Goal: Task Accomplishment & Management: Manage account settings

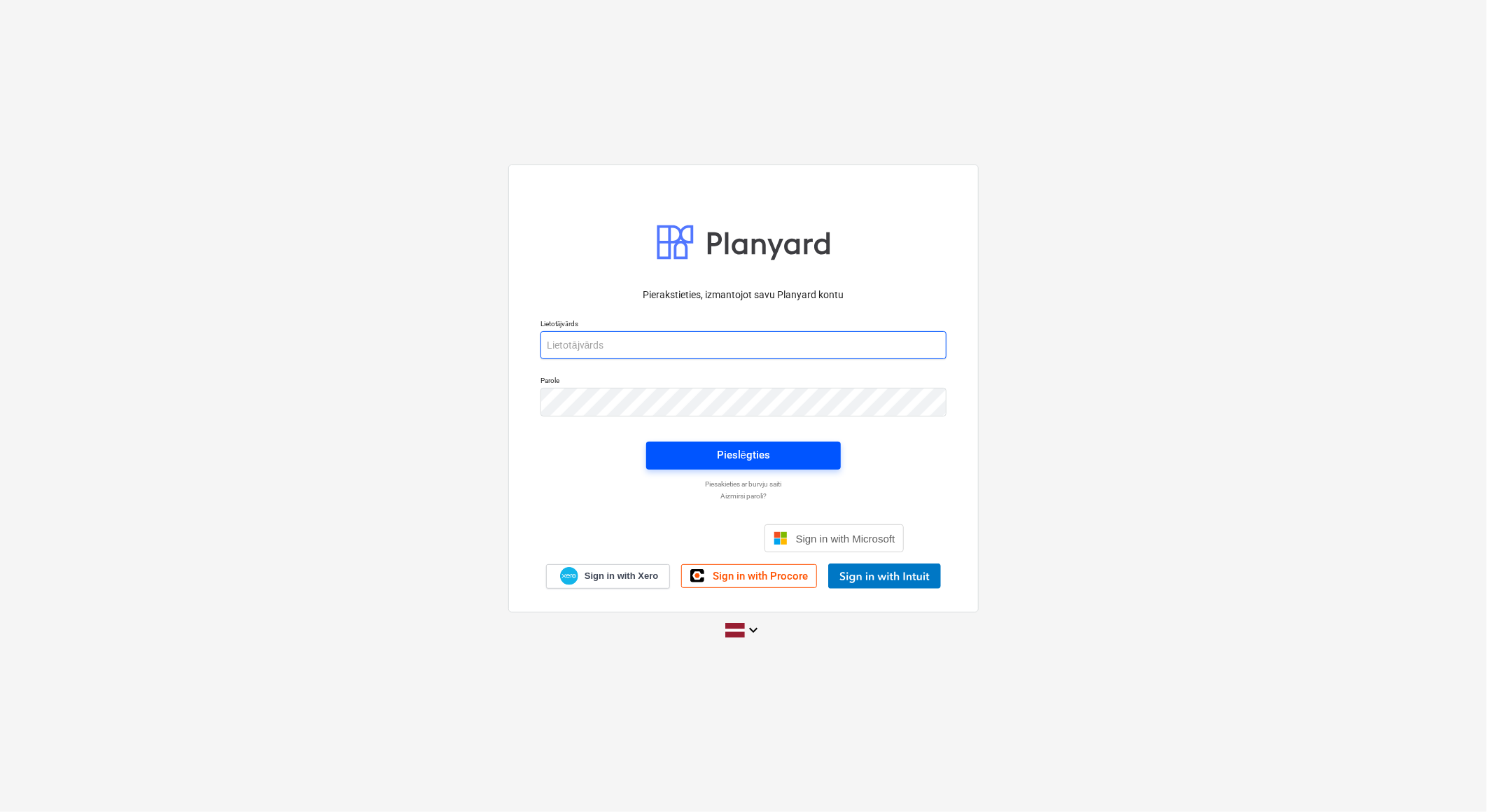
type input "[PERSON_NAME][EMAIL_ADDRESS][DOMAIN_NAME]"
click at [795, 461] on span "Pieslēgties" at bounding box center [744, 455] width 161 height 19
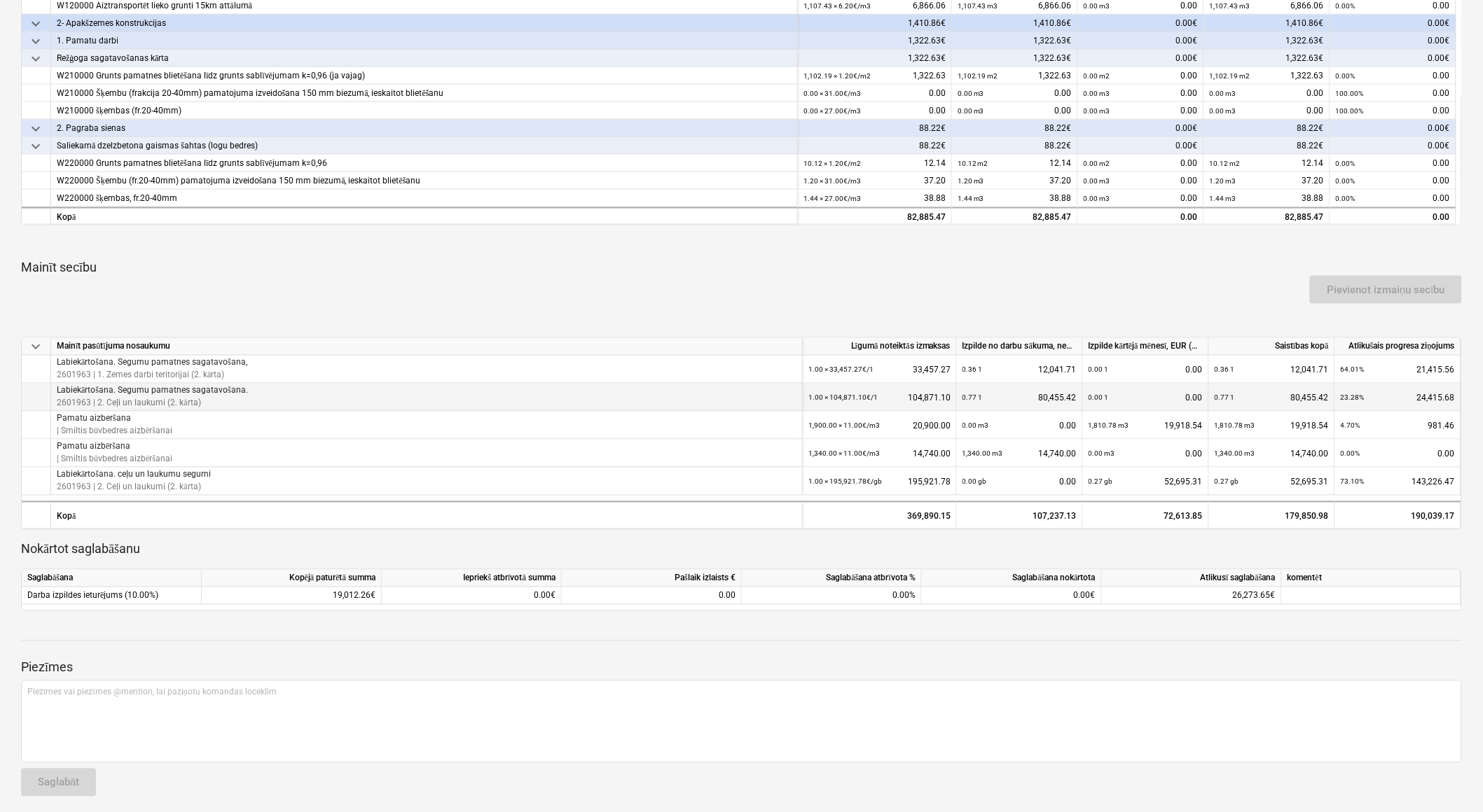
scroll to position [625, 0]
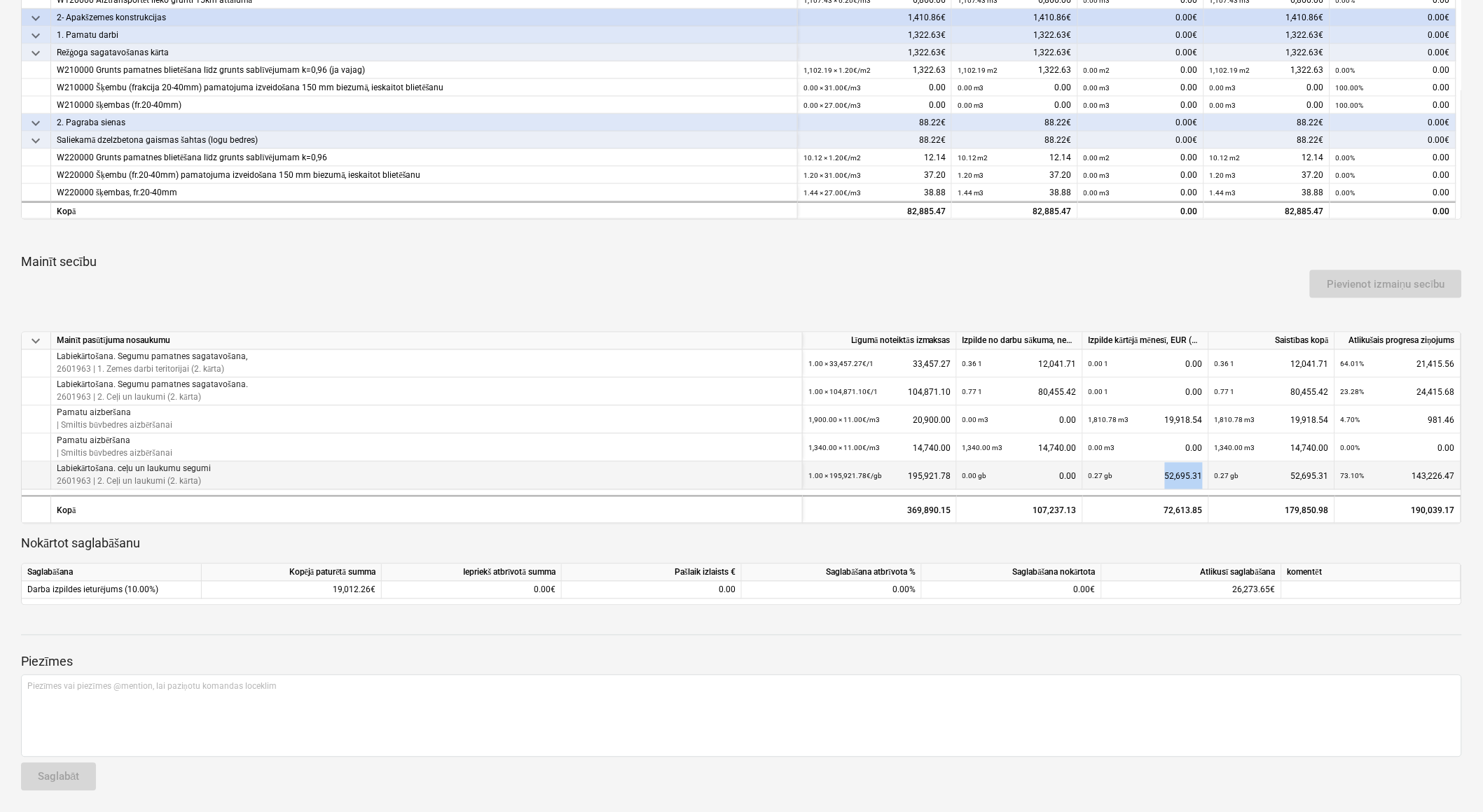
drag, startPoint x: 1165, startPoint y: 477, endPoint x: 1199, endPoint y: 478, distance: 34.0
click at [1199, 478] on div "0.27 gb 52,695.31" at bounding box center [1145, 477] width 114 height 29
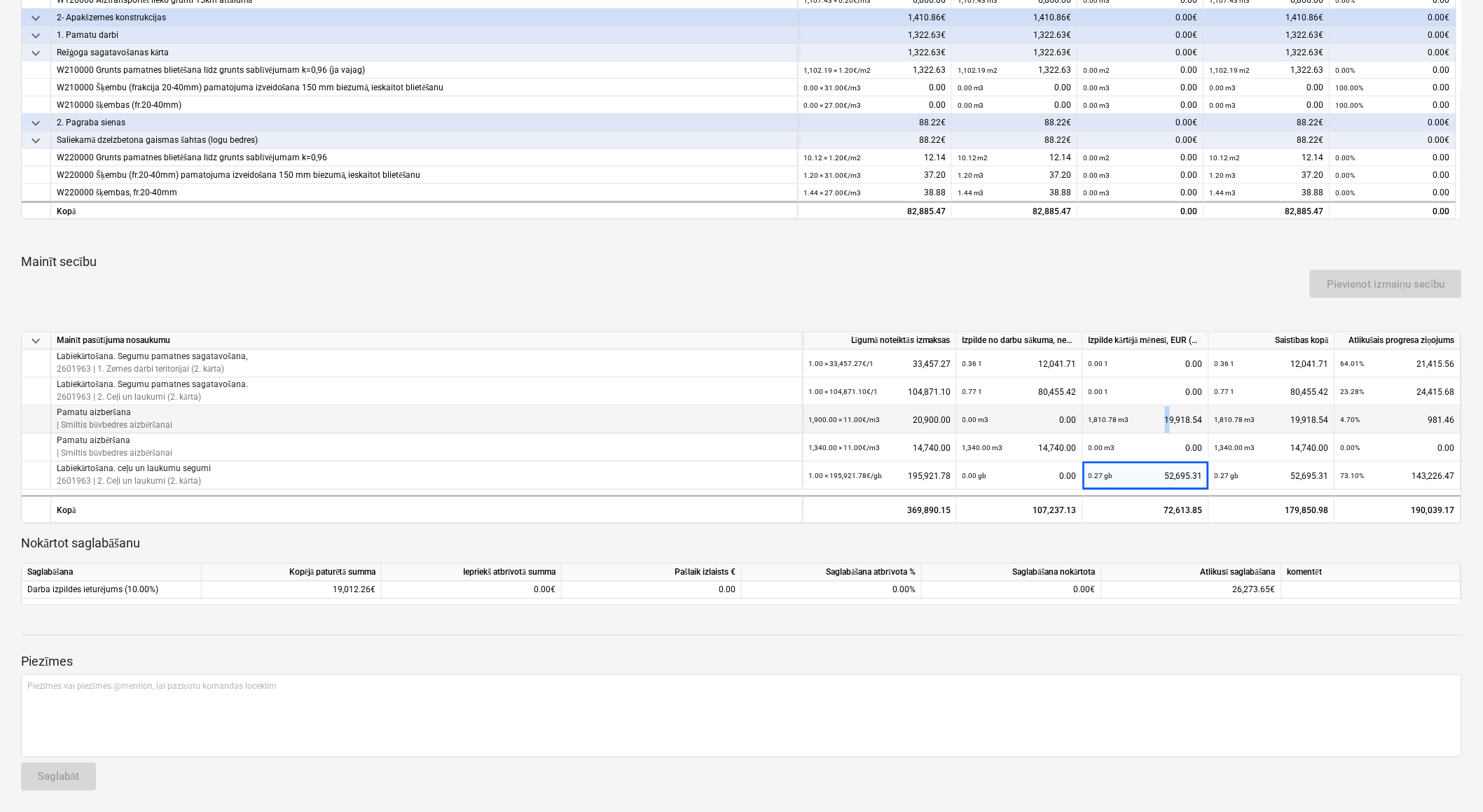
drag, startPoint x: 1199, startPoint y: 478, endPoint x: 1206, endPoint y: 423, distance: 55.4
click at [1206, 423] on div "1,810.78 m3 19,918.54" at bounding box center [1145, 420] width 126 height 28
drag, startPoint x: 1206, startPoint y: 423, endPoint x: 1185, endPoint y: 424, distance: 21.0
click at [1185, 424] on div "1,810.78 m3 19,918.54" at bounding box center [1145, 420] width 114 height 29
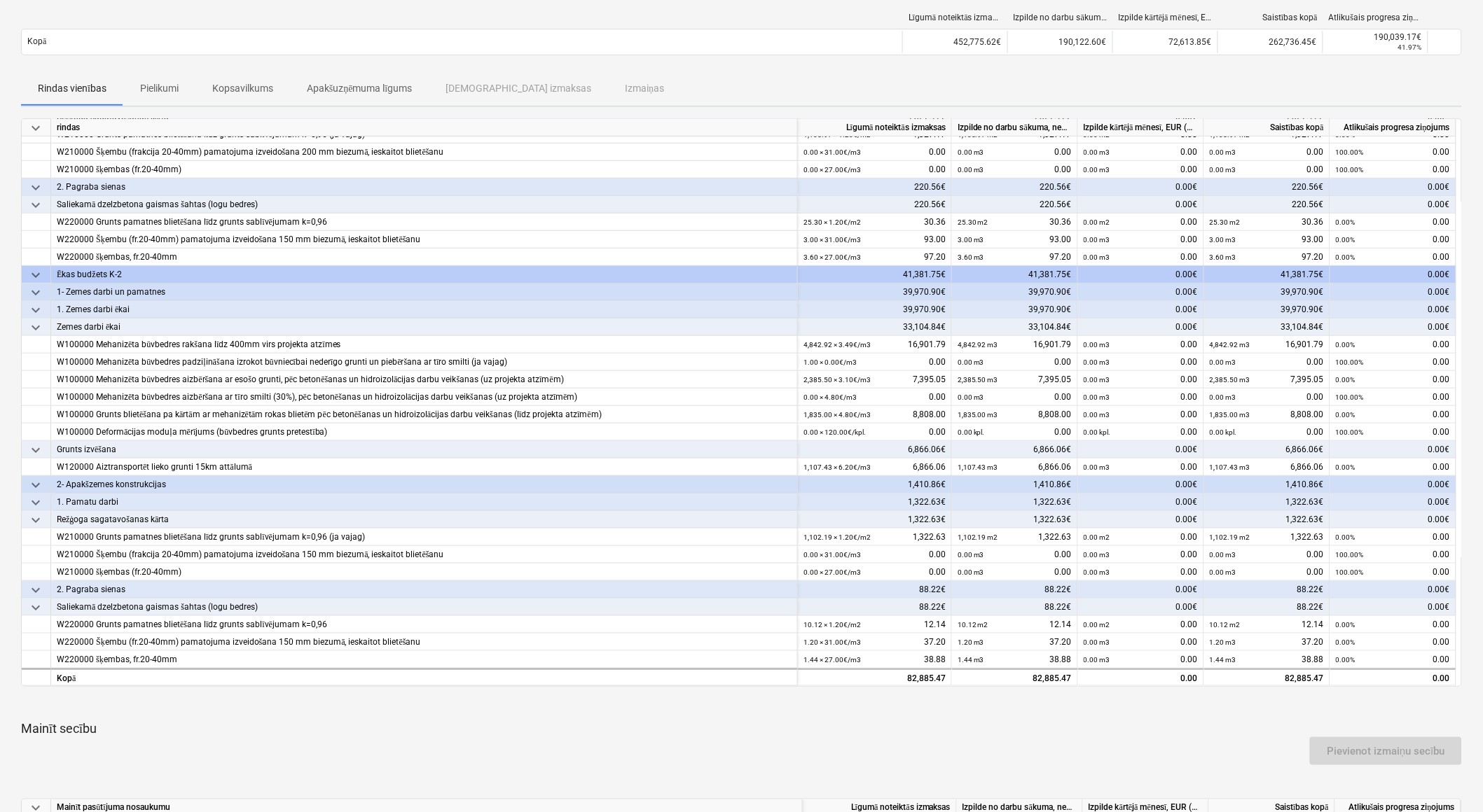
scroll to position [0, 0]
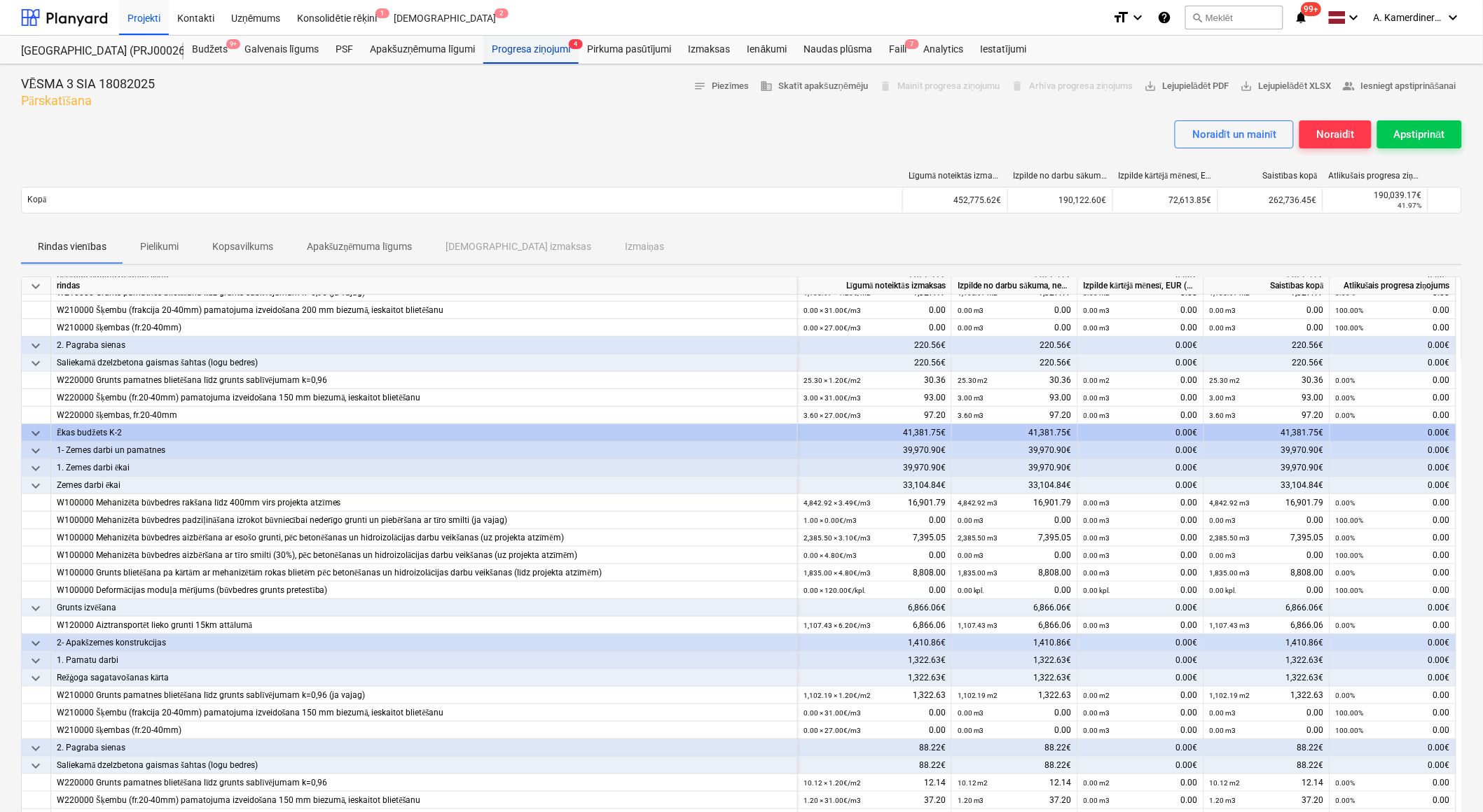
click at [511, 50] on div "Progresa ziņojumi 4" at bounding box center [531, 49] width 95 height 28
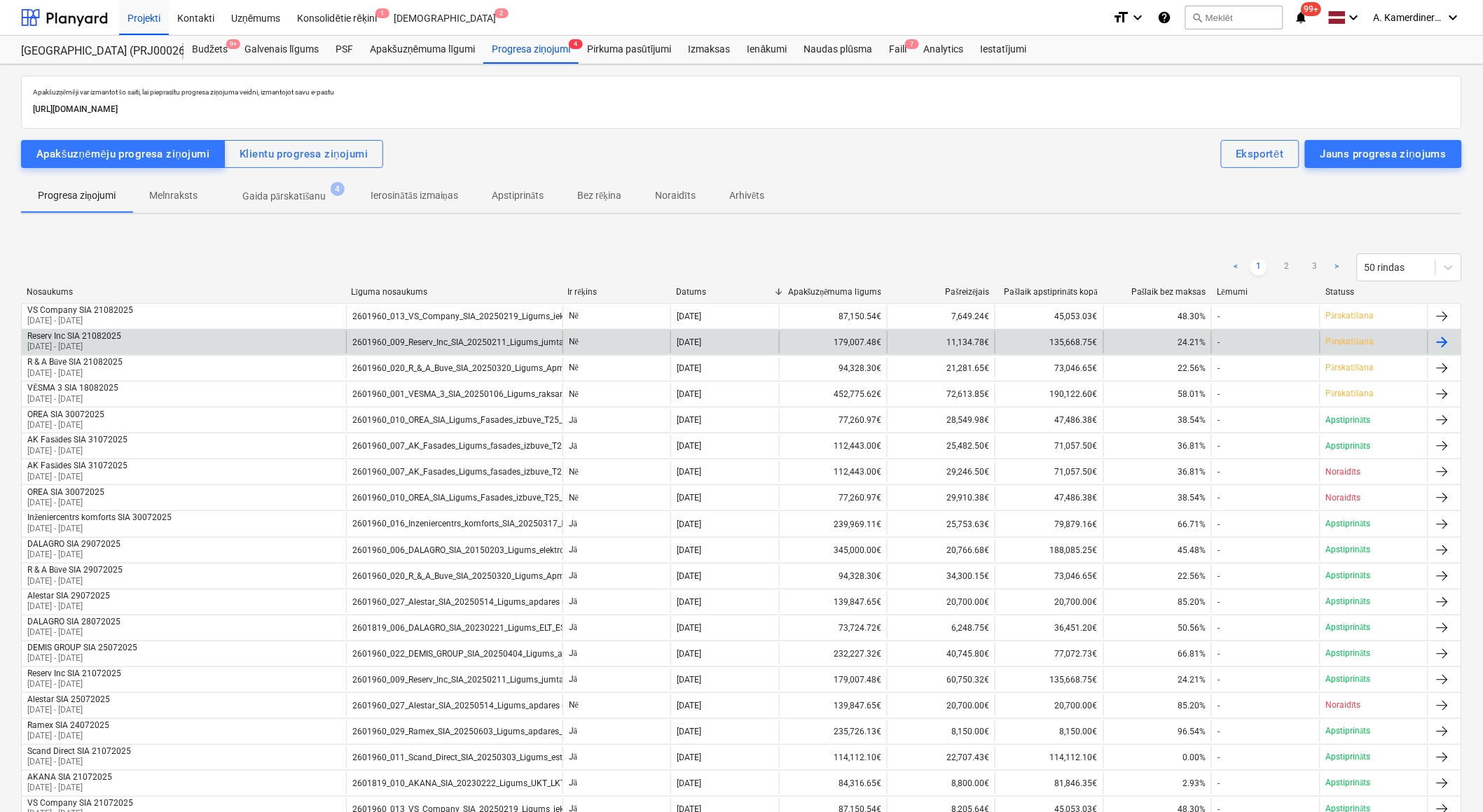
click at [1032, 346] on div "135,668.75€" at bounding box center [1049, 342] width 108 height 23
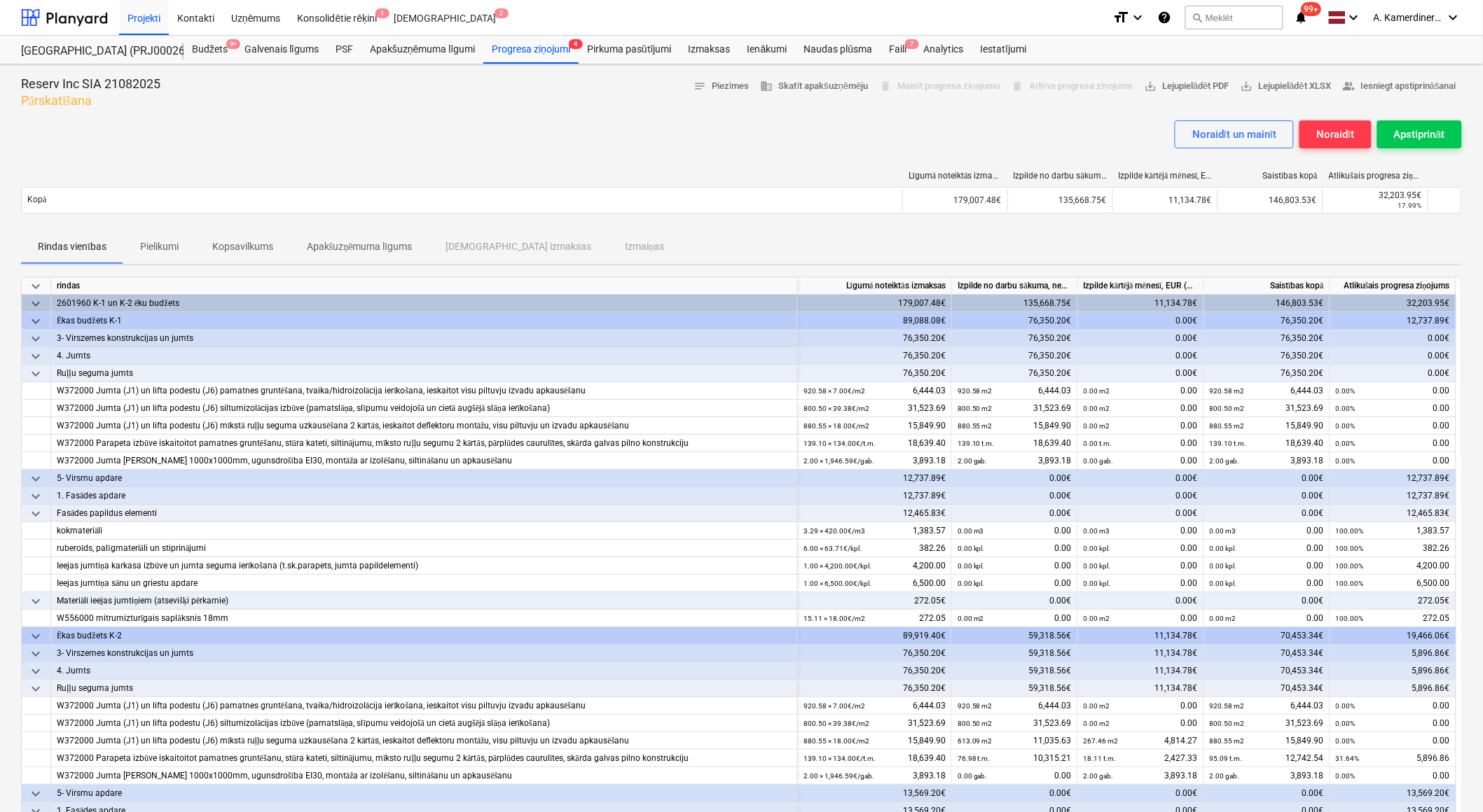
click at [261, 242] on p "Kopsavilkums" at bounding box center [243, 246] width 61 height 14
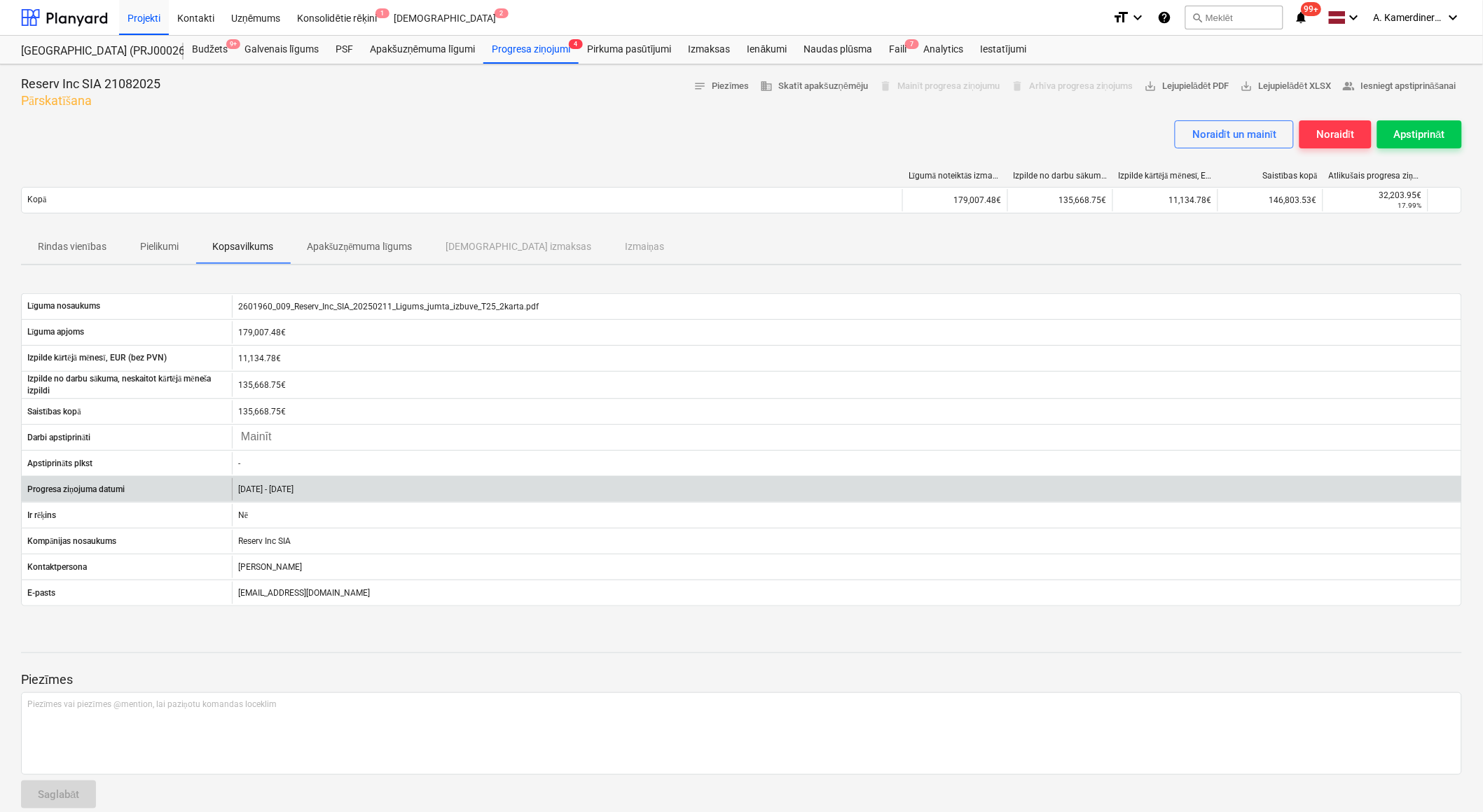
drag, startPoint x: 333, startPoint y: 487, endPoint x: 23, endPoint y: 483, distance: 310.0
click at [23, 483] on div "Progresa ziņojuma datumi [DATE] - [DATE]" at bounding box center [742, 489] width 1439 height 23
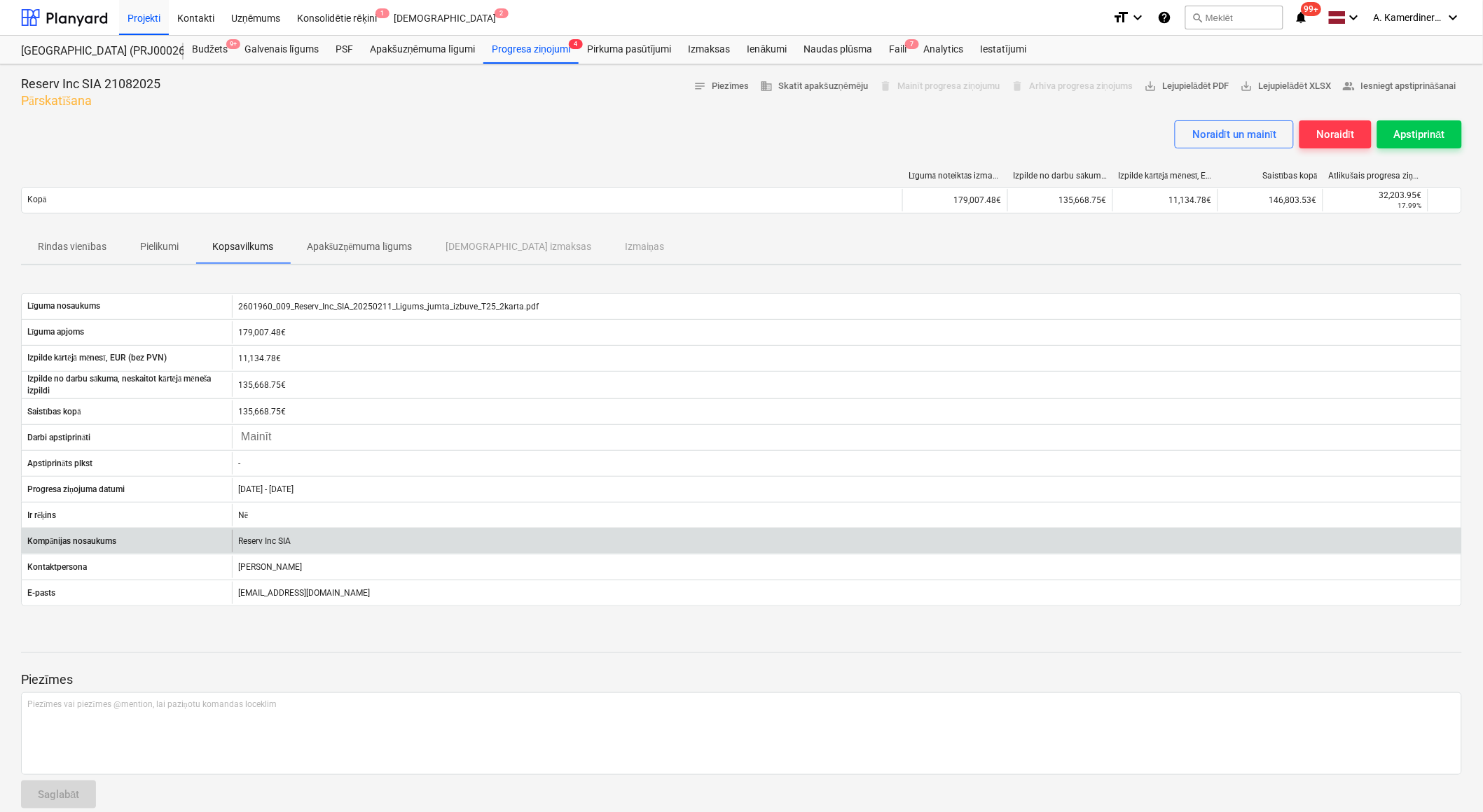
copy div "Progresa ziņojuma datumi [DATE] - [DATE]"
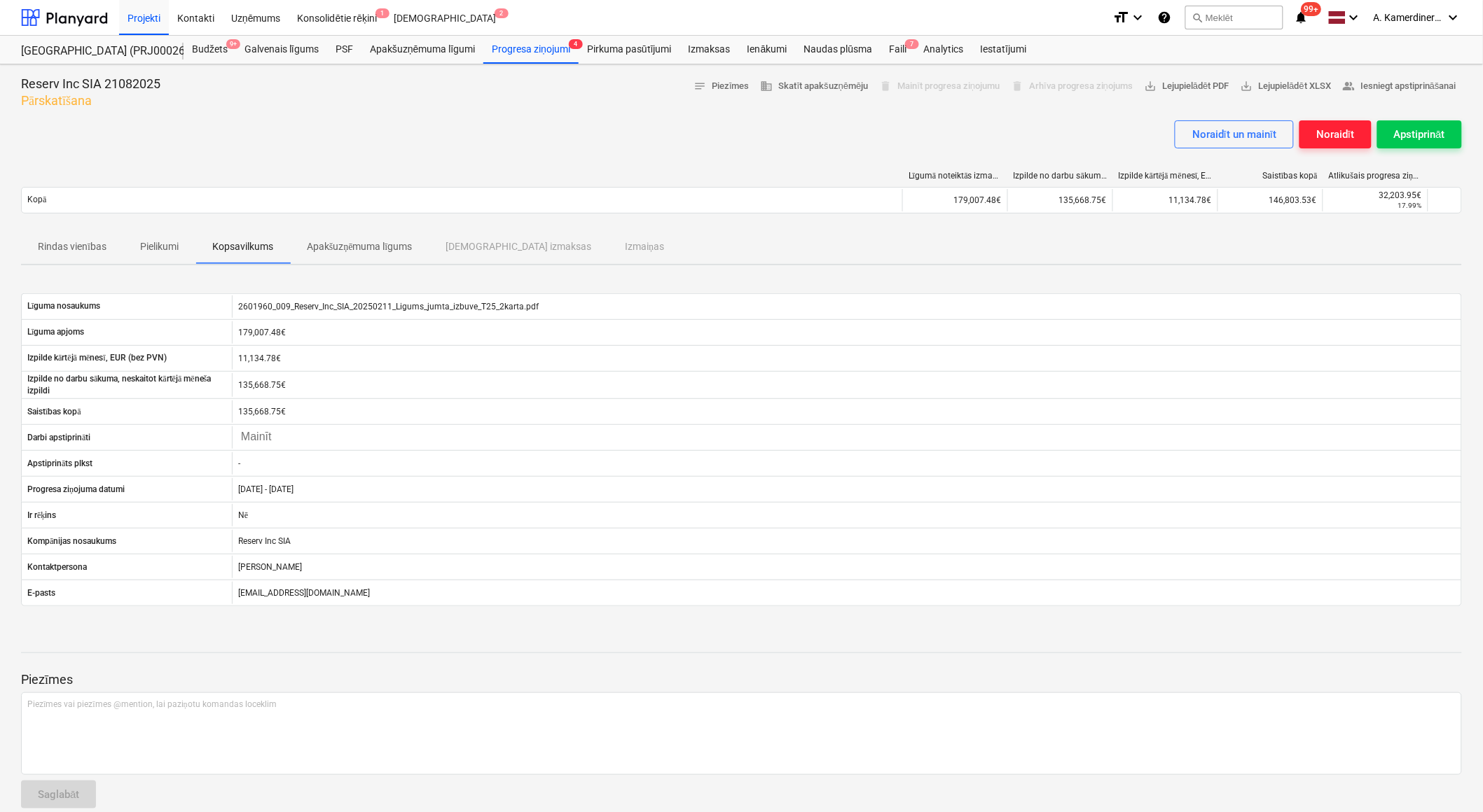
click at [1331, 134] on div "Noraidīt" at bounding box center [1335, 135] width 38 height 19
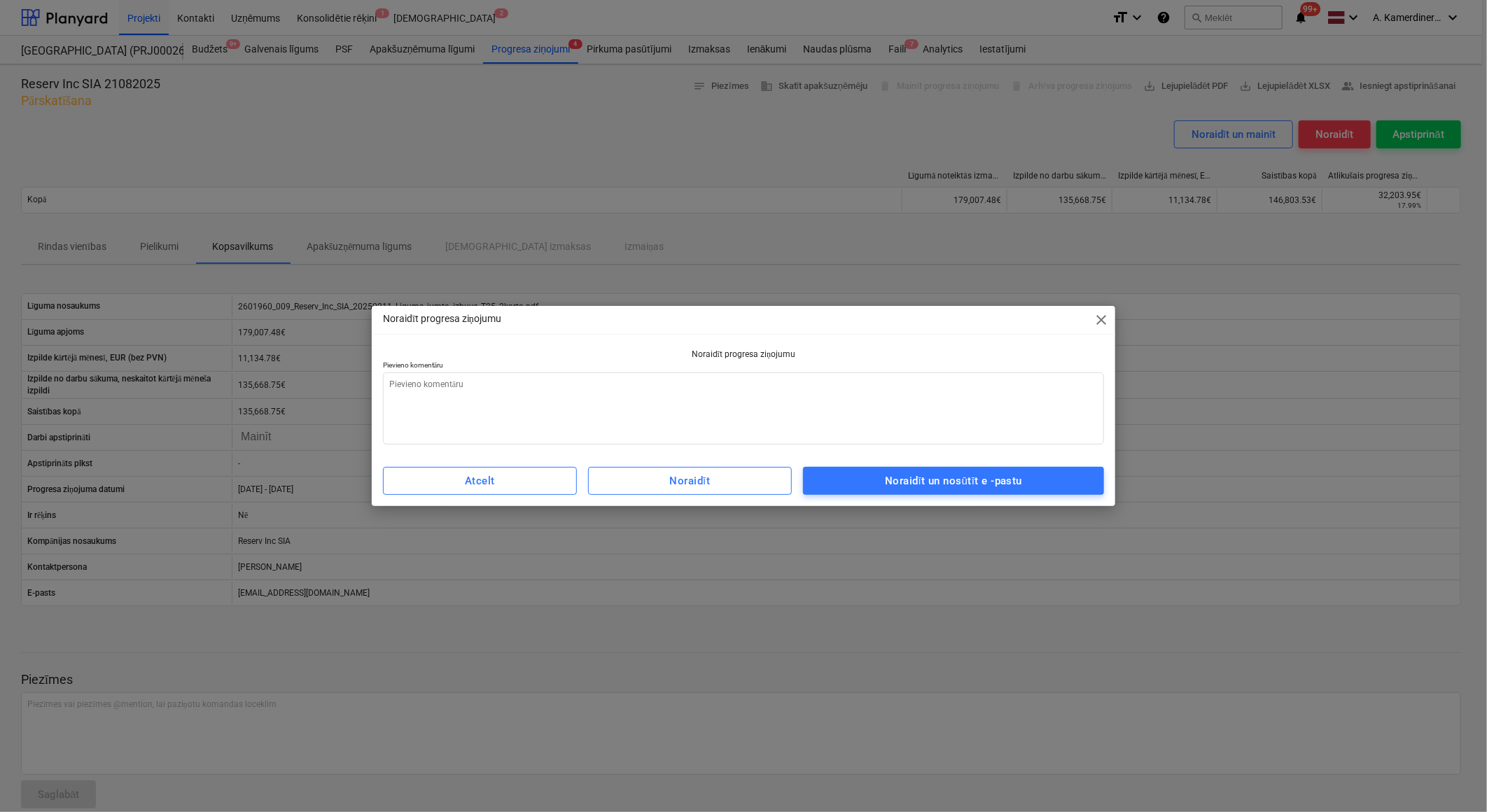
type textarea "x"
click at [859, 417] on textarea at bounding box center [743, 408] width 721 height 72
paste textarea "Progresa ziņojuma datumi [DATE] - [DATE]"
type textarea "Progresa ziņojuma datumi [DATE] - [DATE]"
type textarea "x"
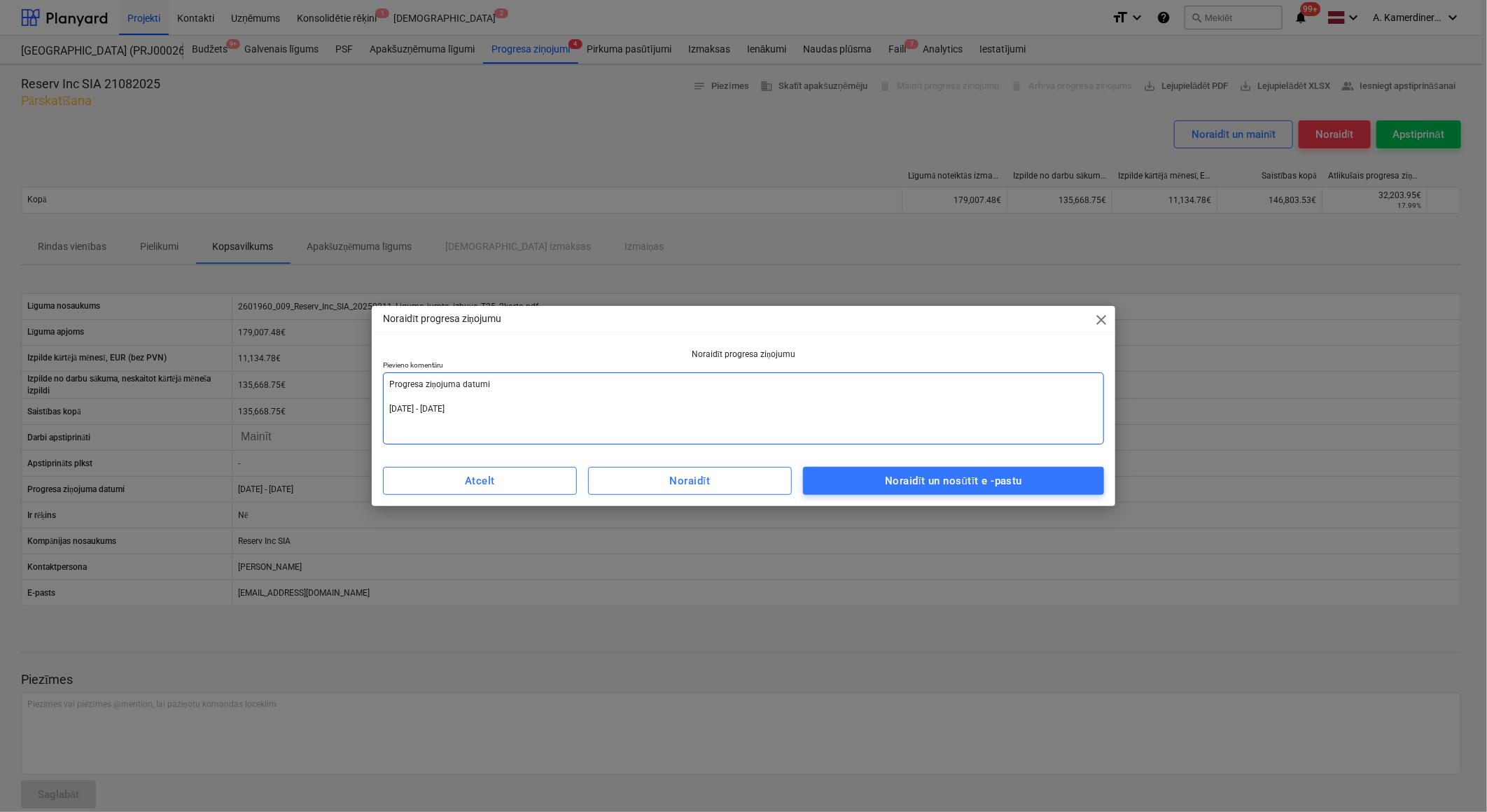
click at [540, 378] on textarea "Progresa ziņojuma datumi [DATE] - [DATE]" at bounding box center [743, 408] width 721 height 72
type textarea "Progresa ziņojuma datumi [DATE] - [DATE]"
type textarea "x"
type textarea "Progresa ziņojuma datumi N [DATE] - [DATE]"
type textarea "x"
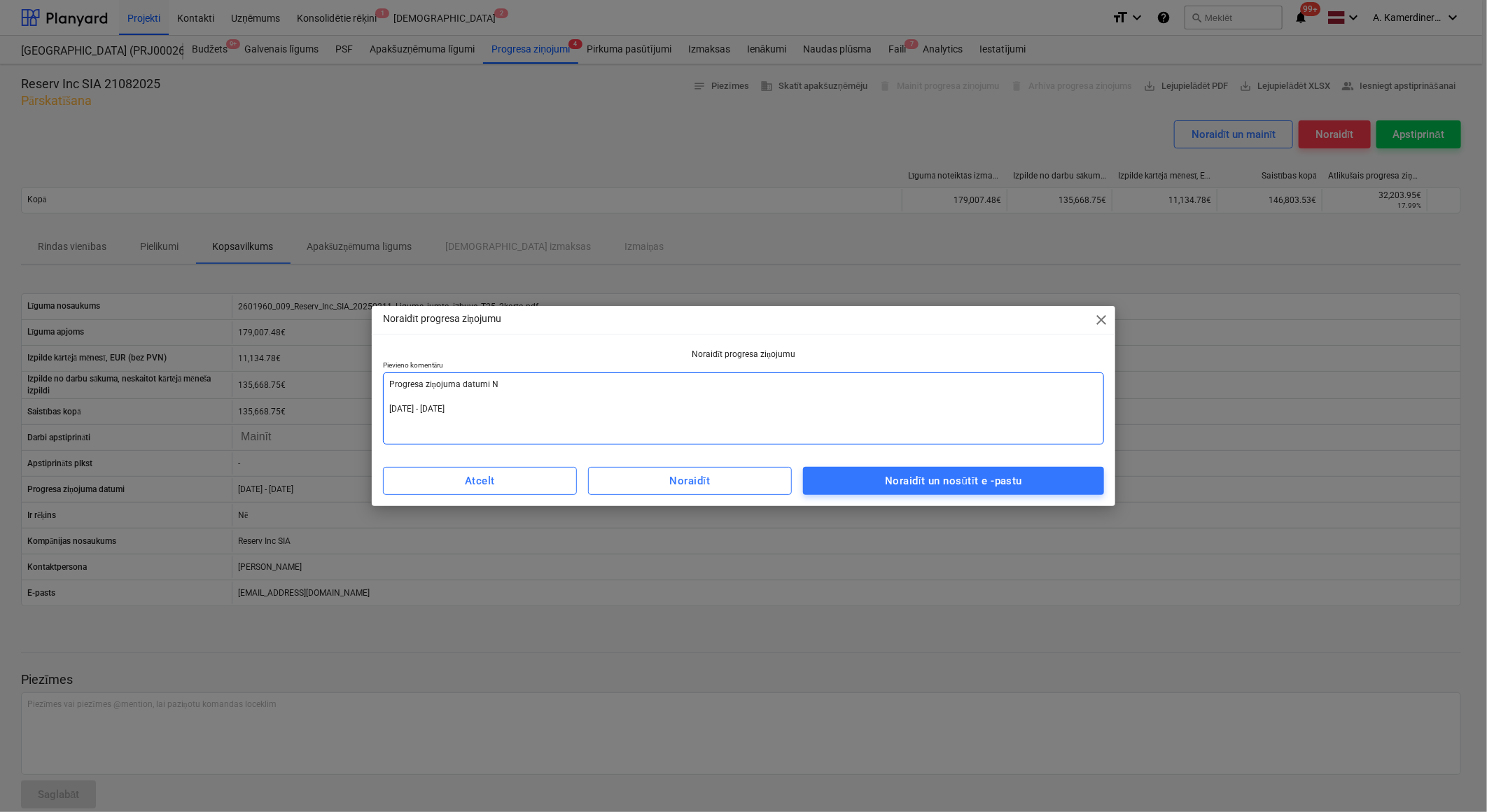
type textarea "Progresa ziņojuma datumi NE [DATE] - [DATE]"
type textarea "x"
type textarea "Progresa ziņojuma datumi N [DATE] - [DATE]"
type textarea "x"
type textarea "Progresa ziņojuma datumi Ne [DATE] - [DATE]"
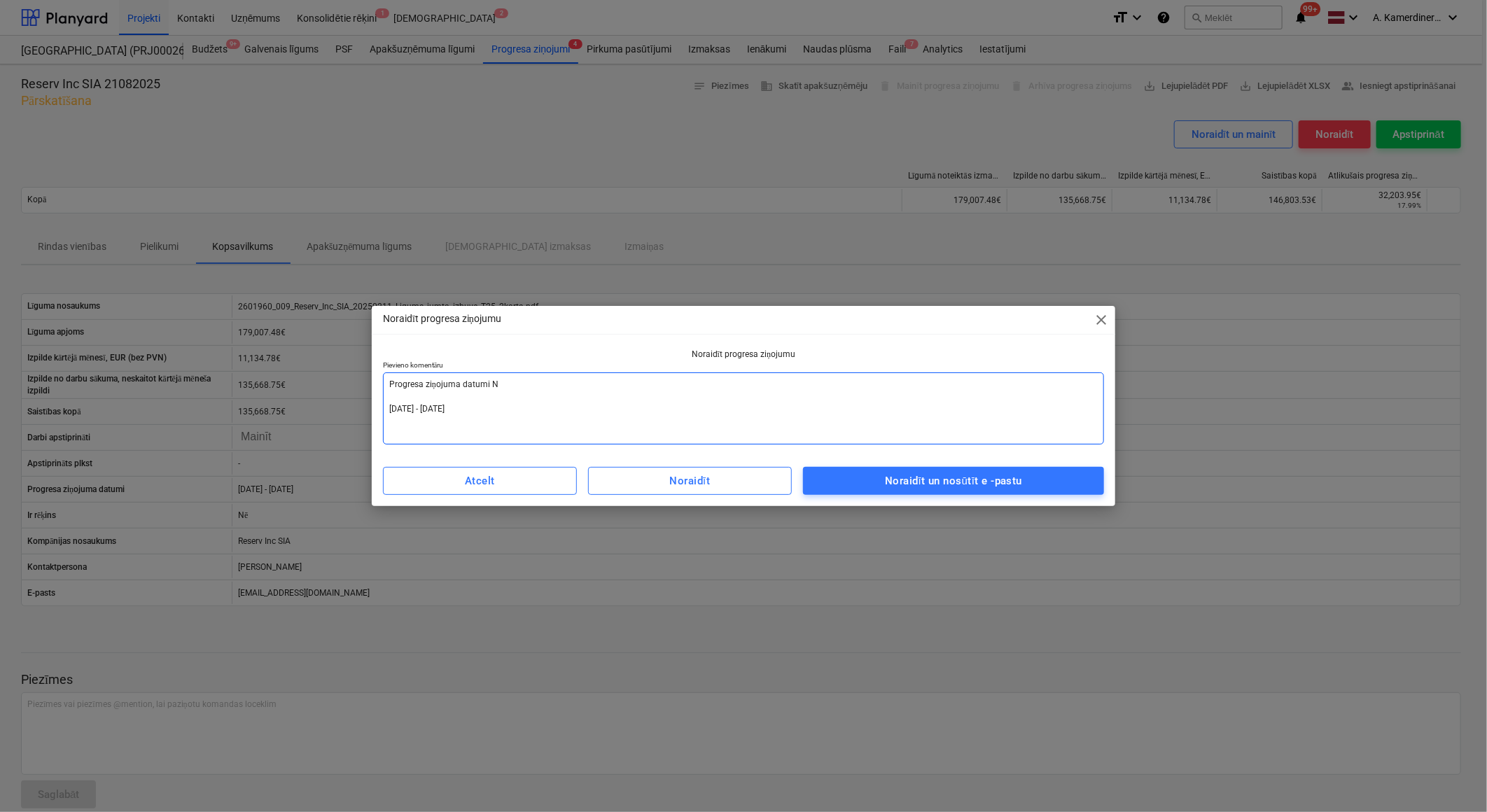
type textarea "x"
type textarea "Progresa ziņojuma datumi N [DATE] - [DATE]"
type textarea "x"
type textarea "Progresa ziņojuma datumi [DATE] - [DATE]"
type textarea "x"
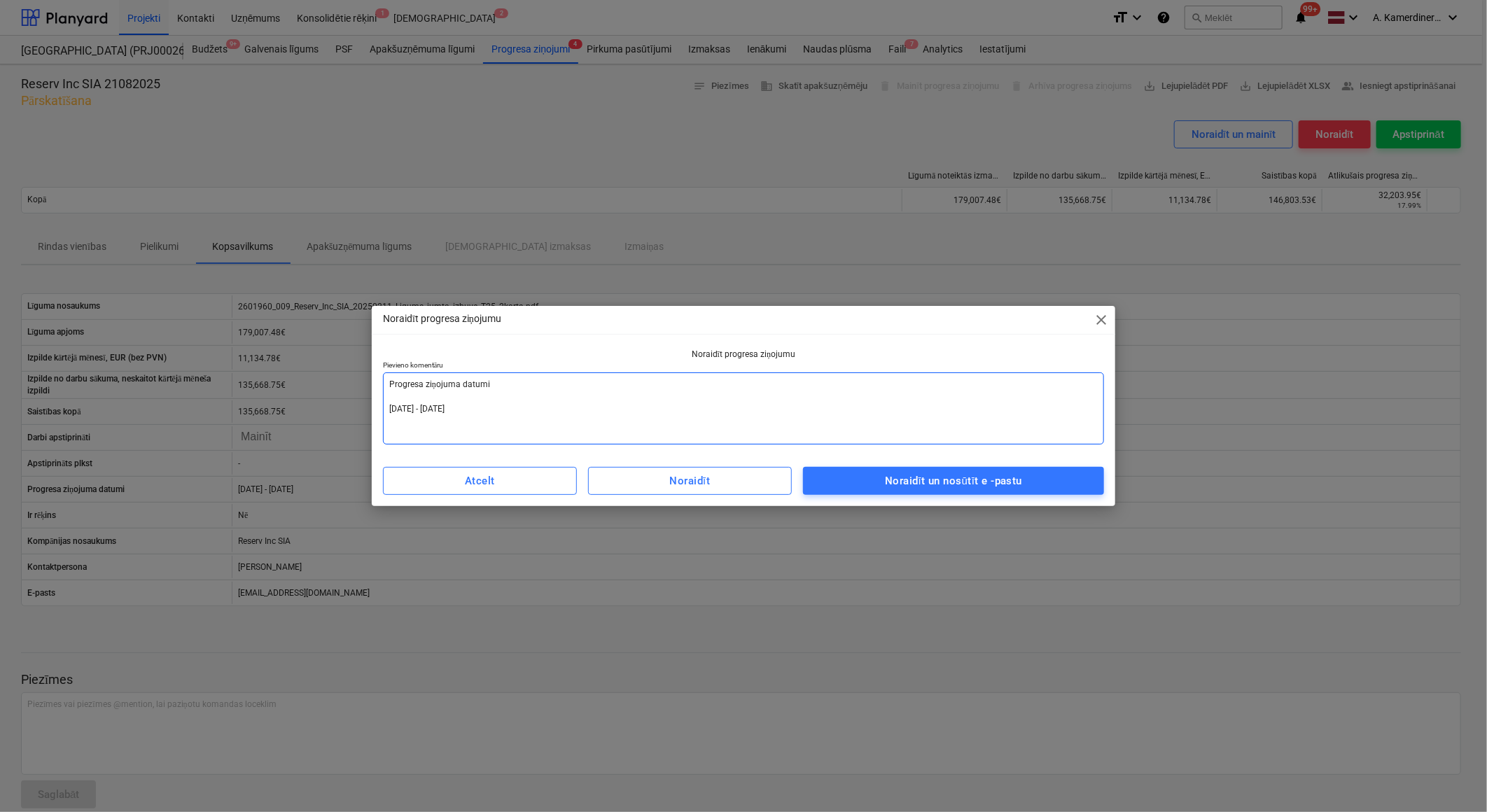
type textarea "Progresa ziņojuma datumi m [DATE] - [DATE]"
type textarea "x"
type textarea "Progresa ziņojuma datumi me [DATE] - [DATE]"
type textarea "x"
type textarea "Progresa ziņojuma datumi m [DATE] - [DATE]"
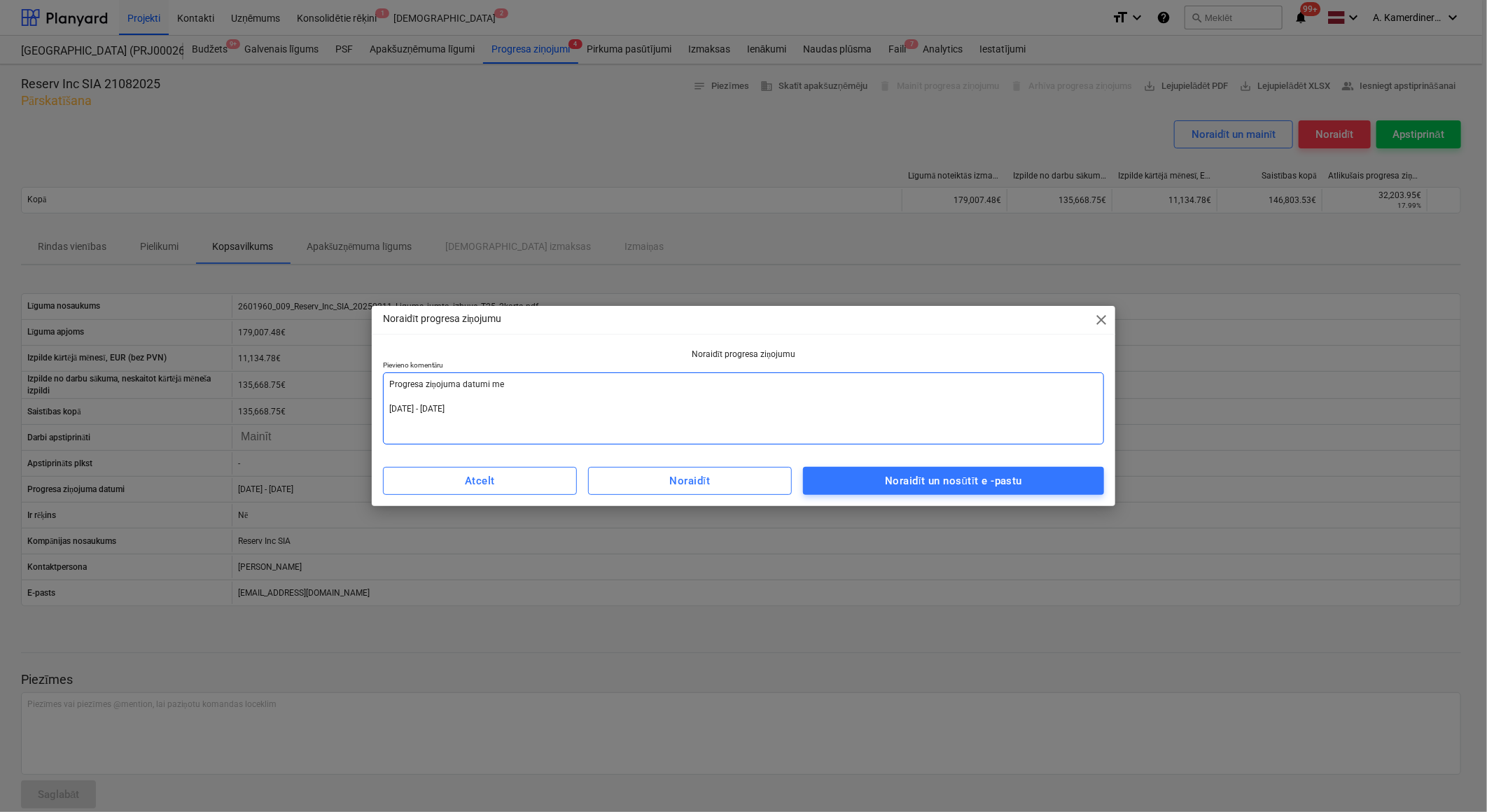
type textarea "x"
type textarea "Progresa ziņojuma datumi [DATE] - [DATE]"
type textarea "x"
type textarea "Progresa ziņojuma datumi n [DATE] - [DATE]"
type textarea "x"
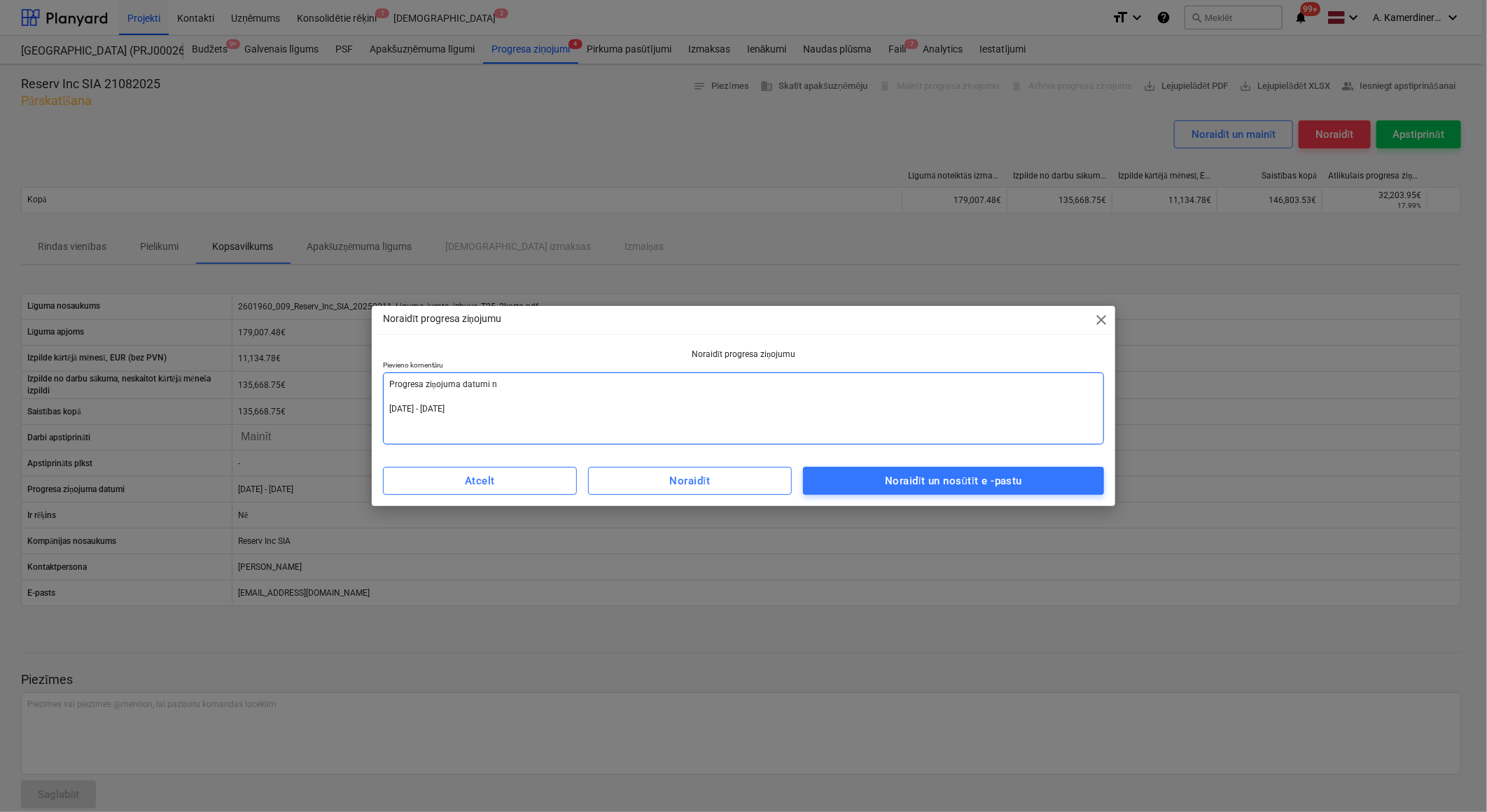
type textarea "Progresa ziņojuma datumi ne [DATE] - [DATE]"
type textarea "x"
type textarea "Progresa ziņojuma datumi nep [DATE] - [DATE]"
type textarea "x"
type textarea "Progresa ziņojuma datumi nepa [DATE] - [DATE]"
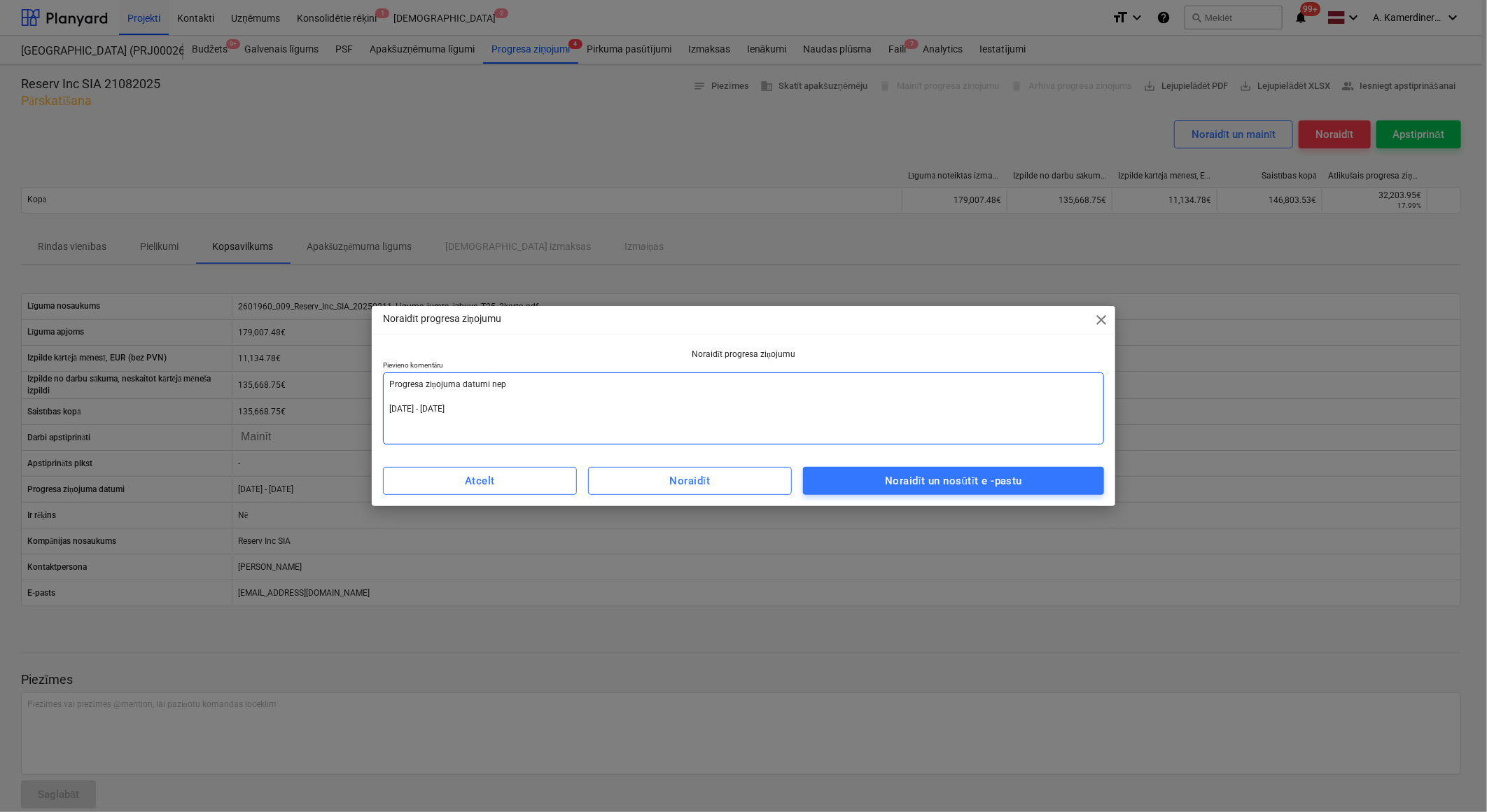
type textarea "x"
type textarea "Progresa ziņojuma datumi nepar [DATE] - [DATE]"
type textarea "x"
type textarea "Progresa ziņojuma datumi nepare [DATE] - [DATE]"
type textarea "x"
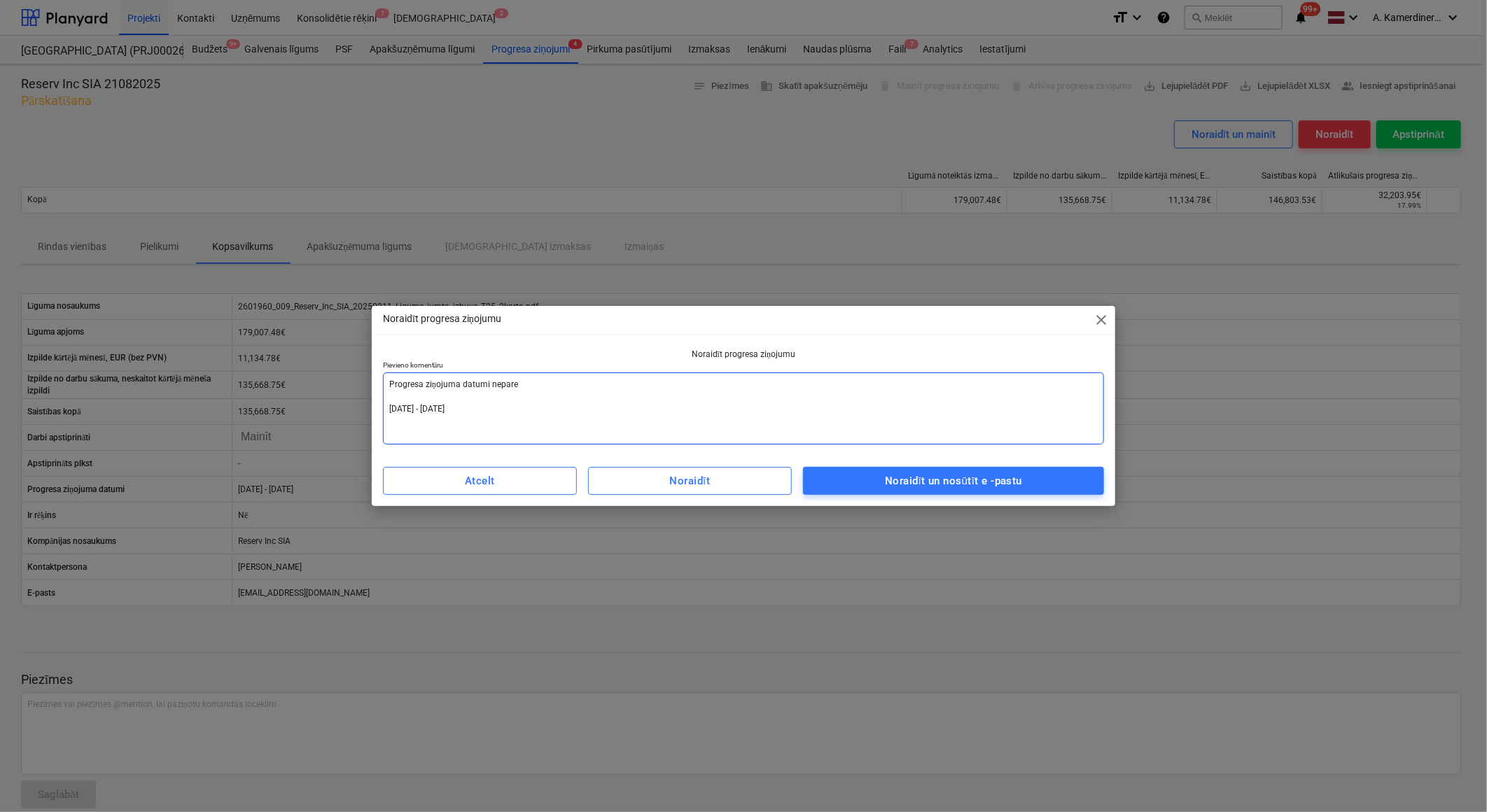
type textarea "Progresa ziņojuma datumi neparei [DATE] - [DATE]"
type textarea "x"
type textarea "Progresa ziņojuma datumi nepareiz [DATE] - [DATE]"
type textarea "x"
type textarea "Progresa ziņojuma datumi nepareizi [DATE] - [DATE]"
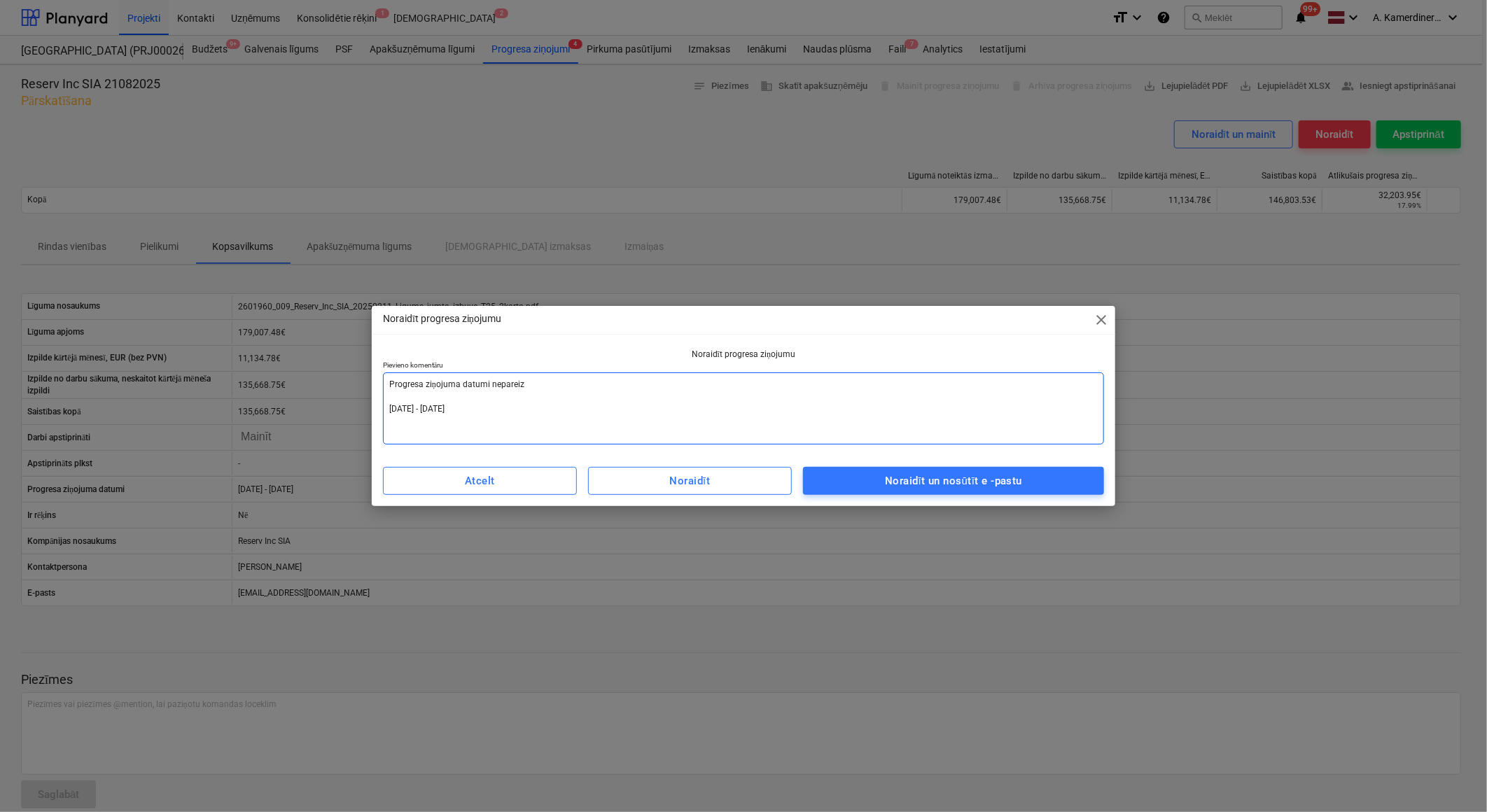
type textarea "x"
type textarea "Progresa ziņojuma datumi nepareizi! [DATE] - [DATE]"
type textarea "x"
type textarea "Progresa ziņojuma datumi nepareizi! [DATE] - [DATE]"
type textarea "x"
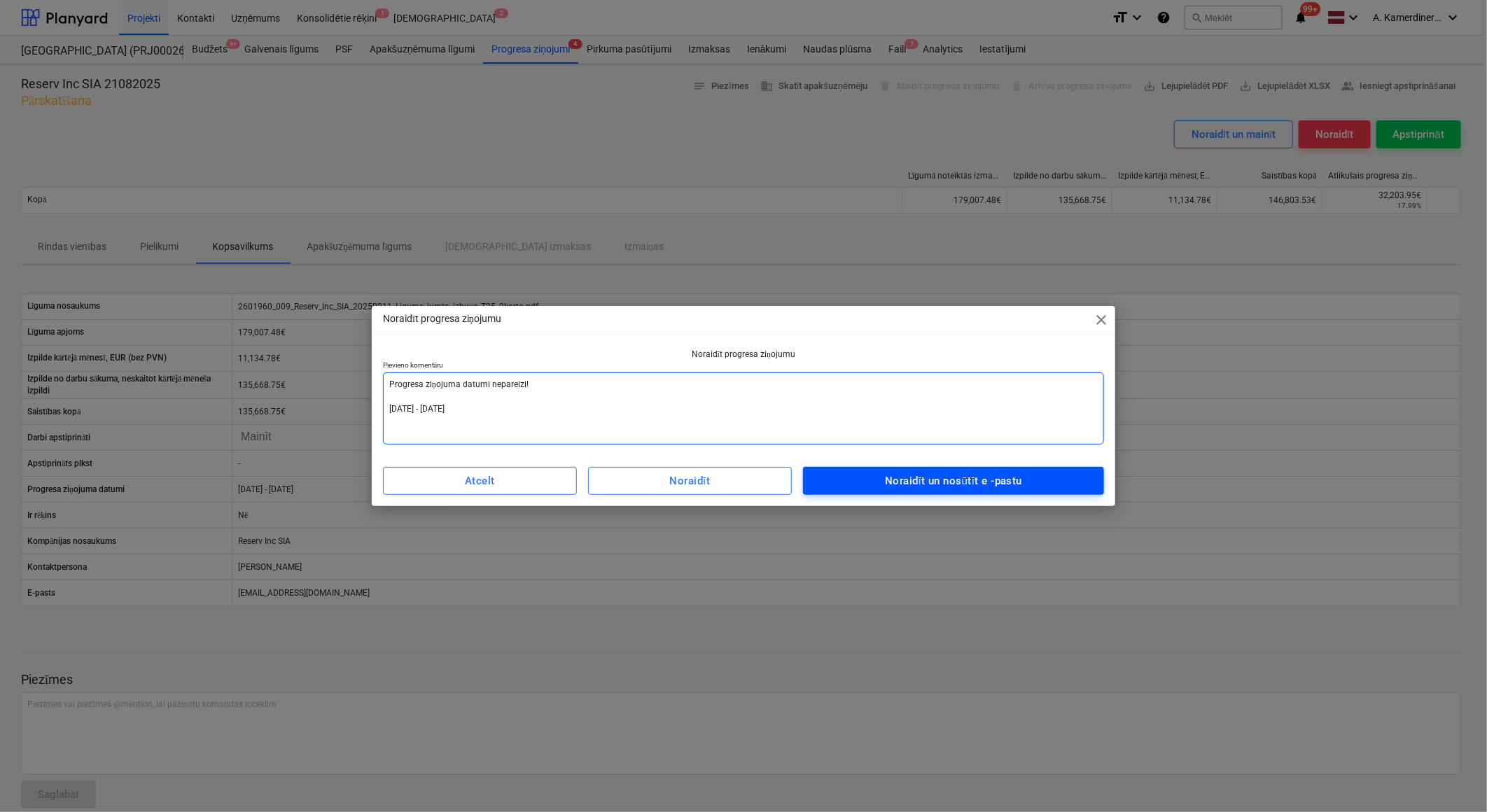
type textarea "Progresa ziņojuma datumi nepareizi! [DATE] - [DATE]"
click at [901, 488] on div "Noraidīt un nosūtīt e -pastu" at bounding box center [953, 481] width 137 height 19
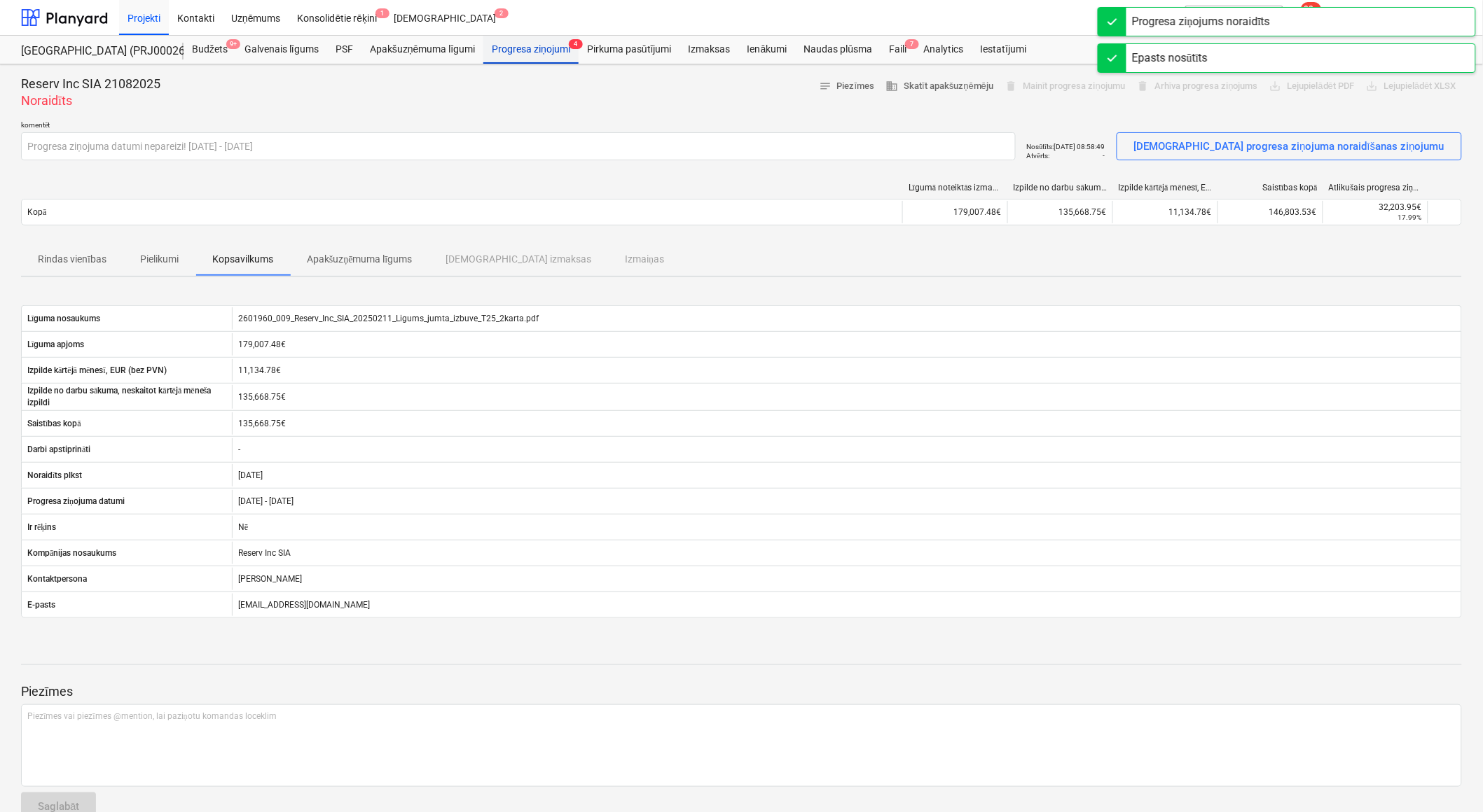
click at [537, 55] on div "Progresa ziņojumi 4" at bounding box center [531, 49] width 95 height 28
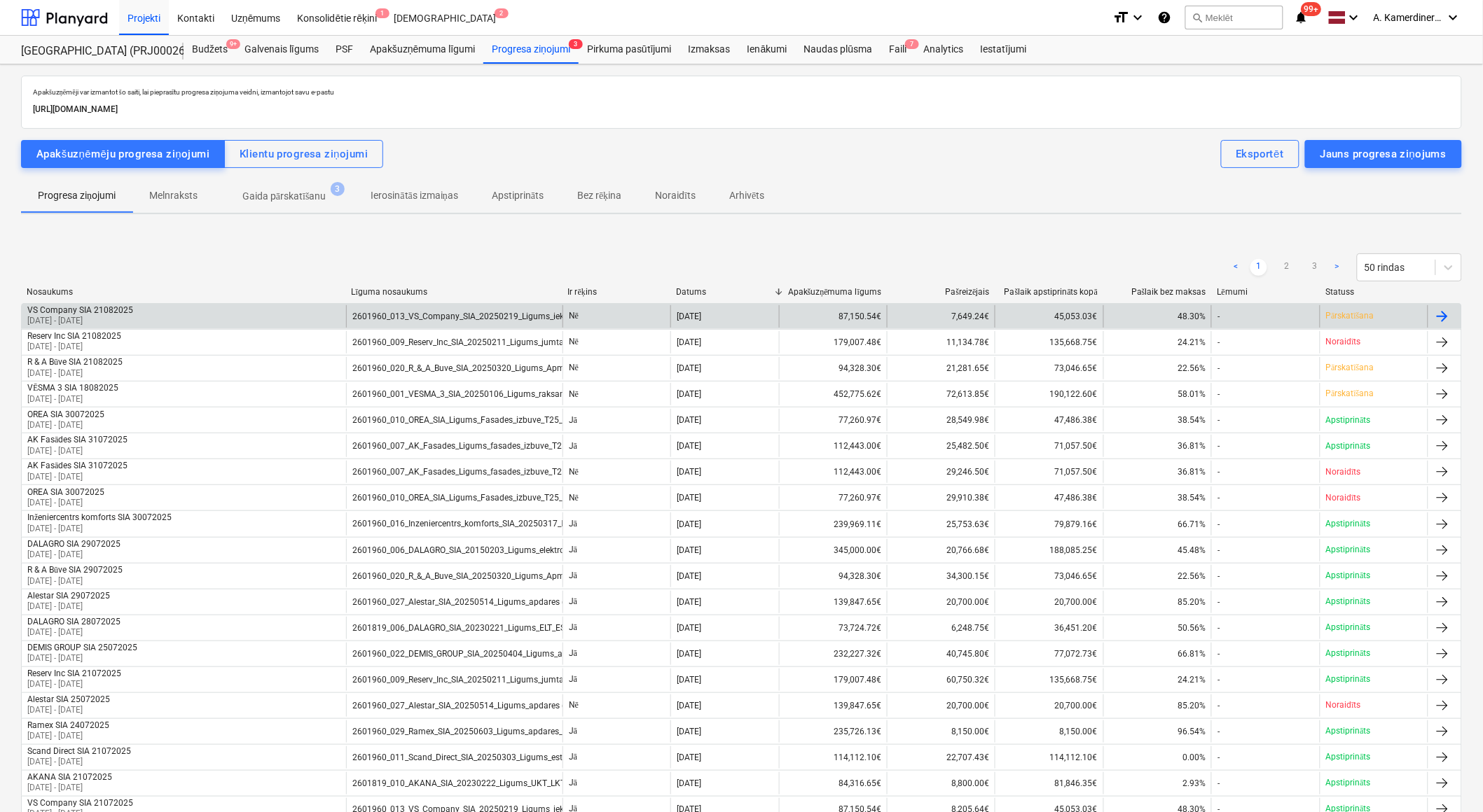
click at [418, 305] on div "2601960_013_VS_Company_SIA_20250219_Ligums_ieksejie_vajstravu_tikli_T25_2karta_…" at bounding box center [454, 317] width 217 height 23
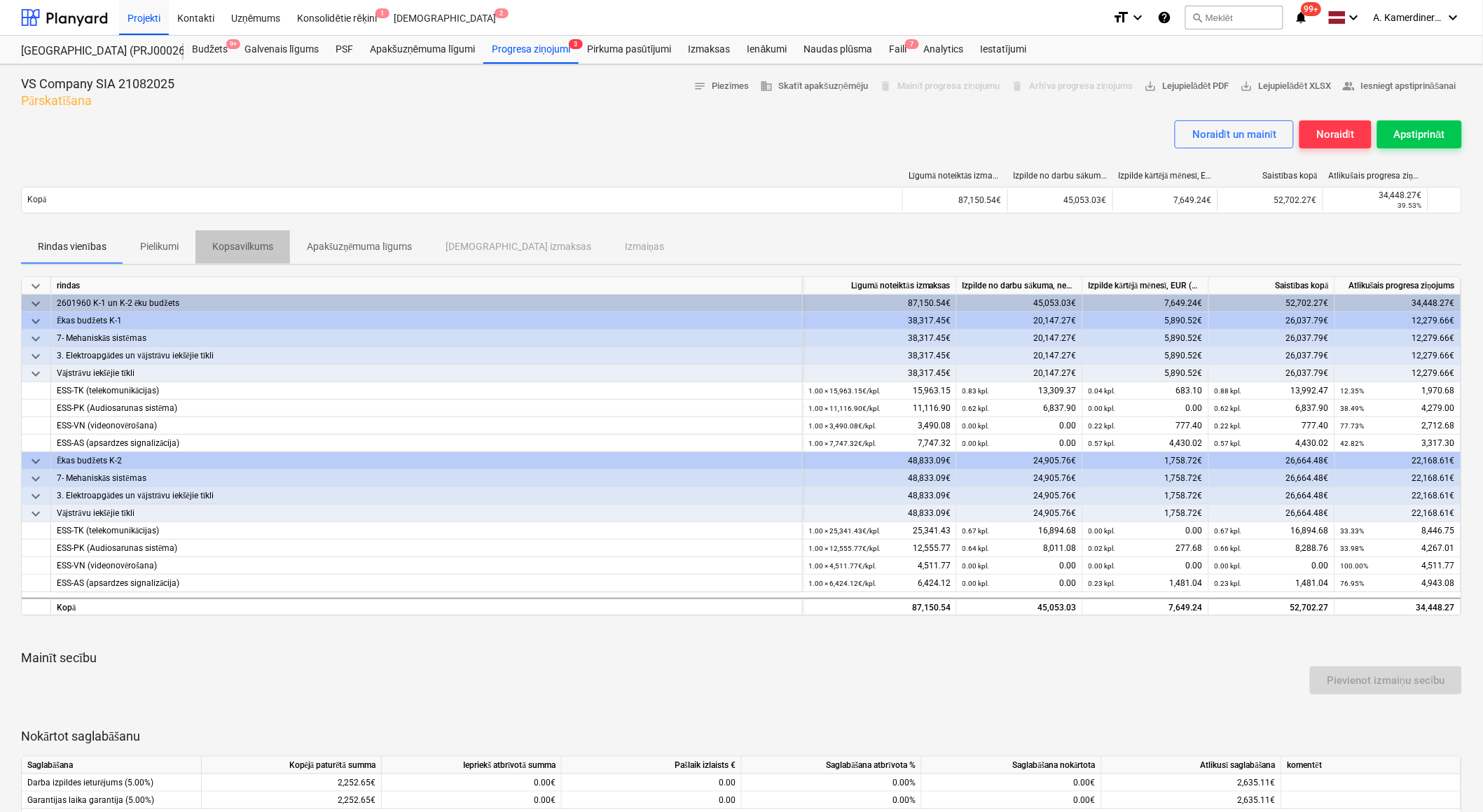
click at [248, 242] on p "Kopsavilkums" at bounding box center [243, 246] width 61 height 14
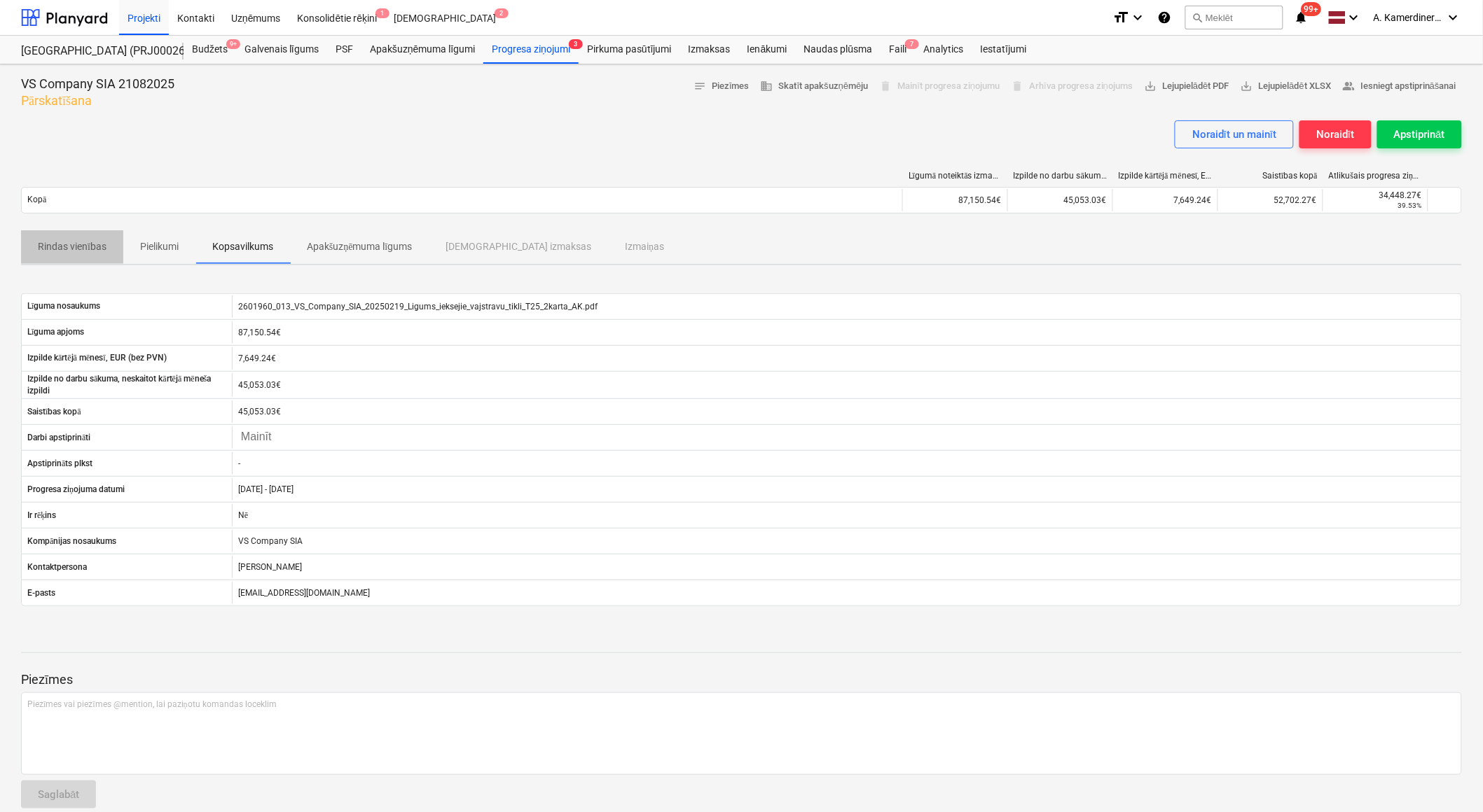
click at [93, 247] on p "Rindas vienības" at bounding box center [72, 246] width 69 height 14
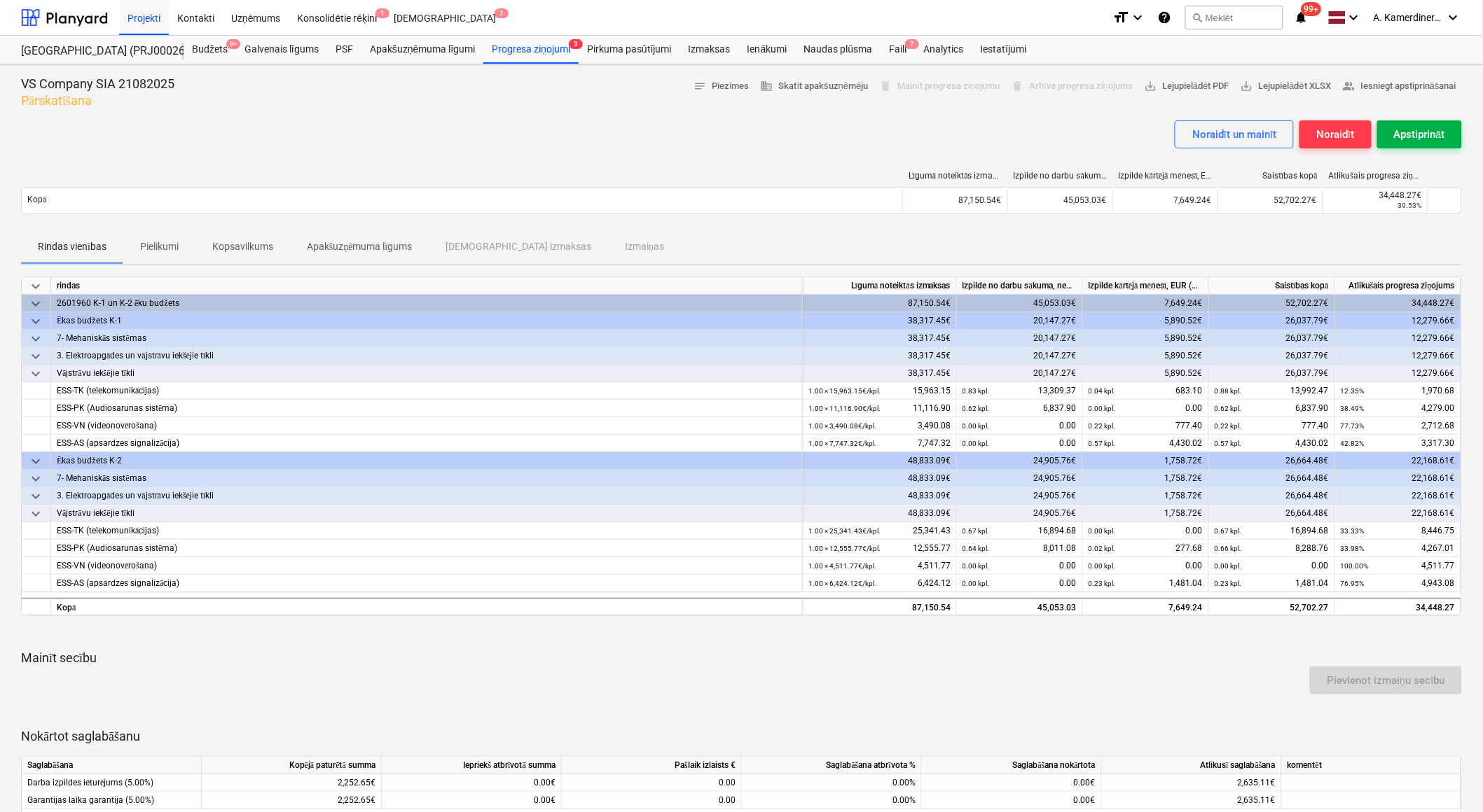
click at [1405, 134] on div "Apstiprināt" at bounding box center [1419, 135] width 51 height 19
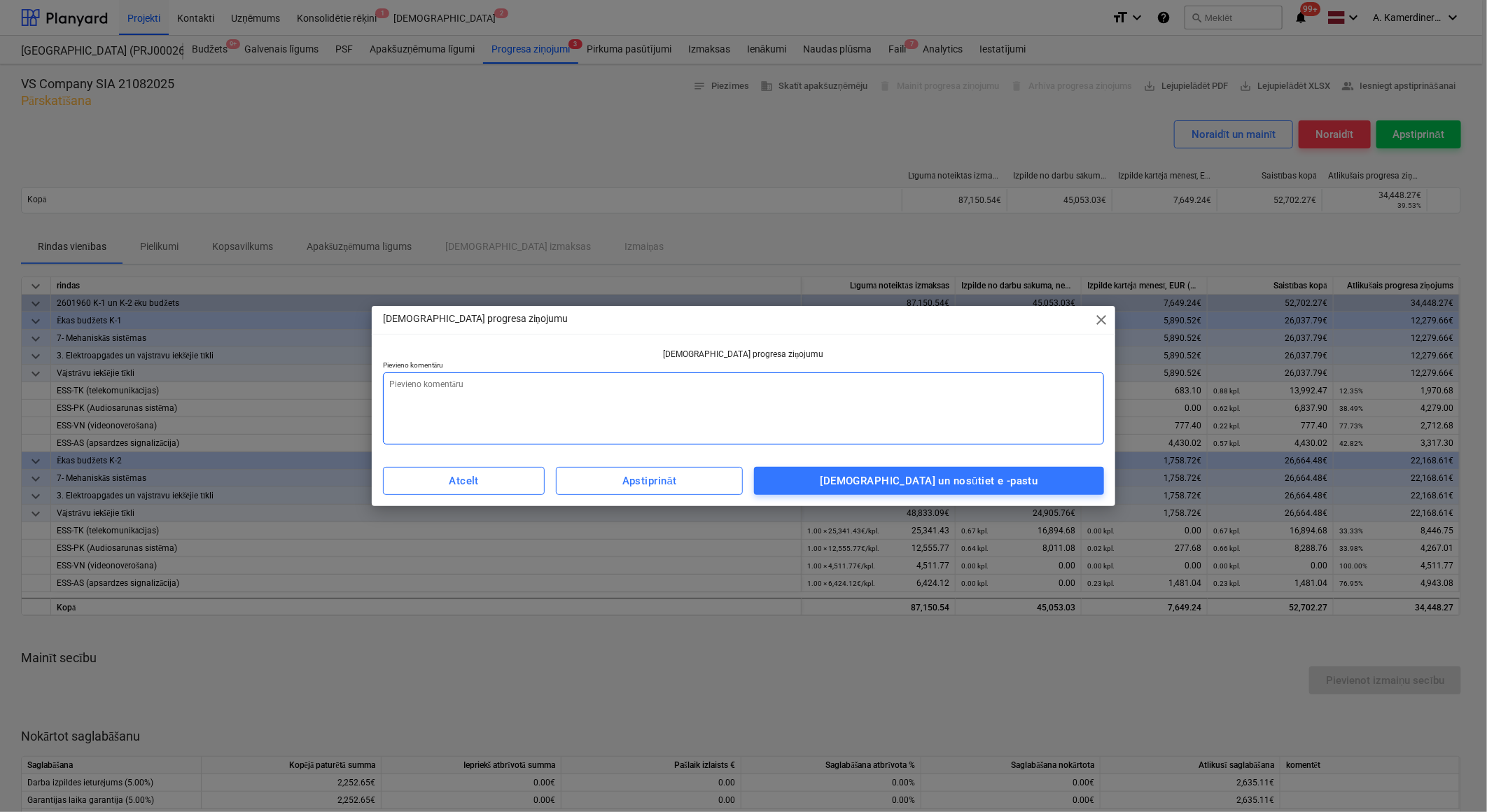
click at [918, 387] on textarea at bounding box center [743, 408] width 721 height 72
type textarea "x"
type textarea "o"
type textarea "x"
type textarea "ok"
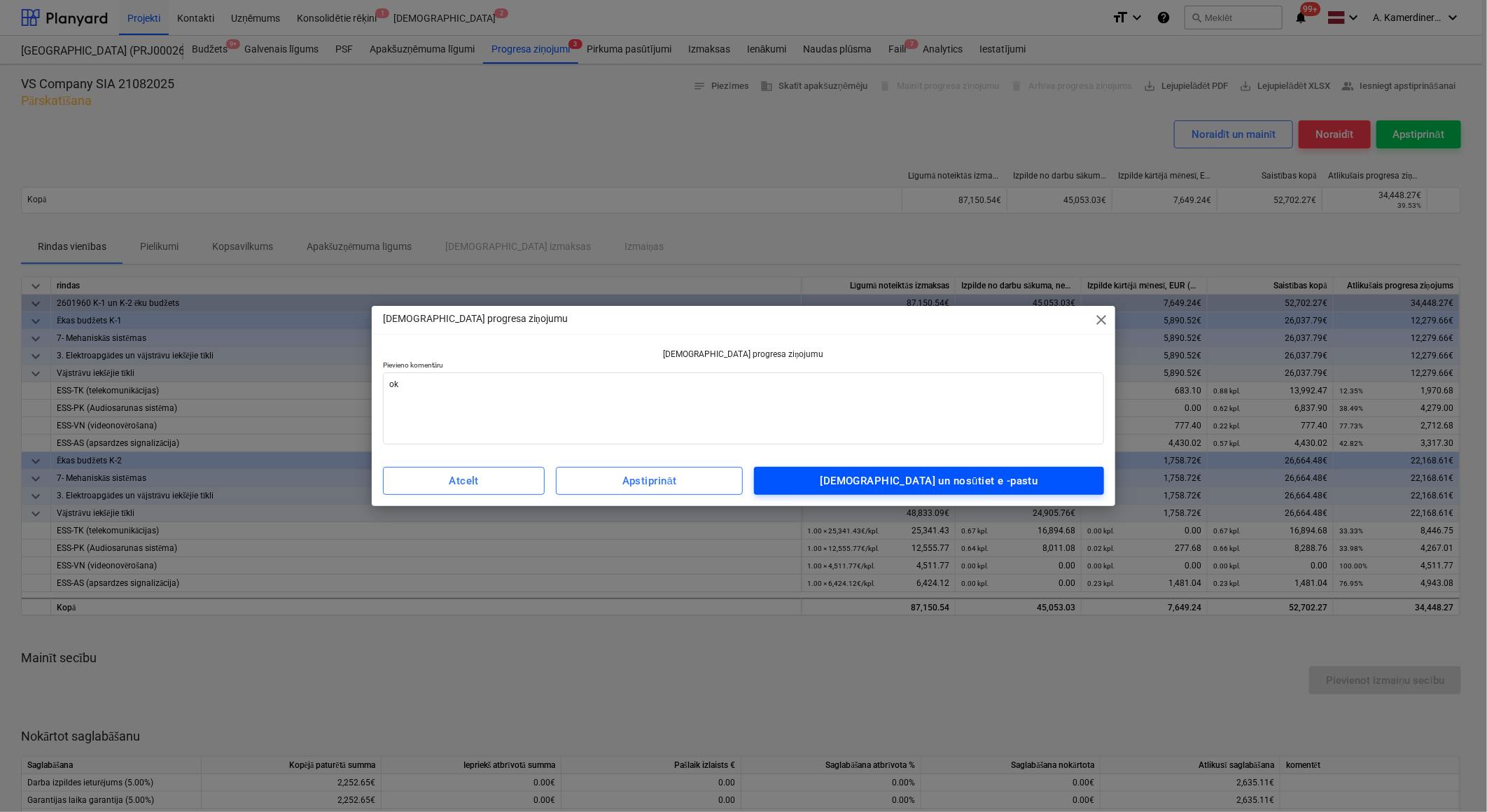
click at [955, 481] on div "[DEMOGRAPHIC_DATA] un nosūtiet e -pastu" at bounding box center [929, 481] width 217 height 19
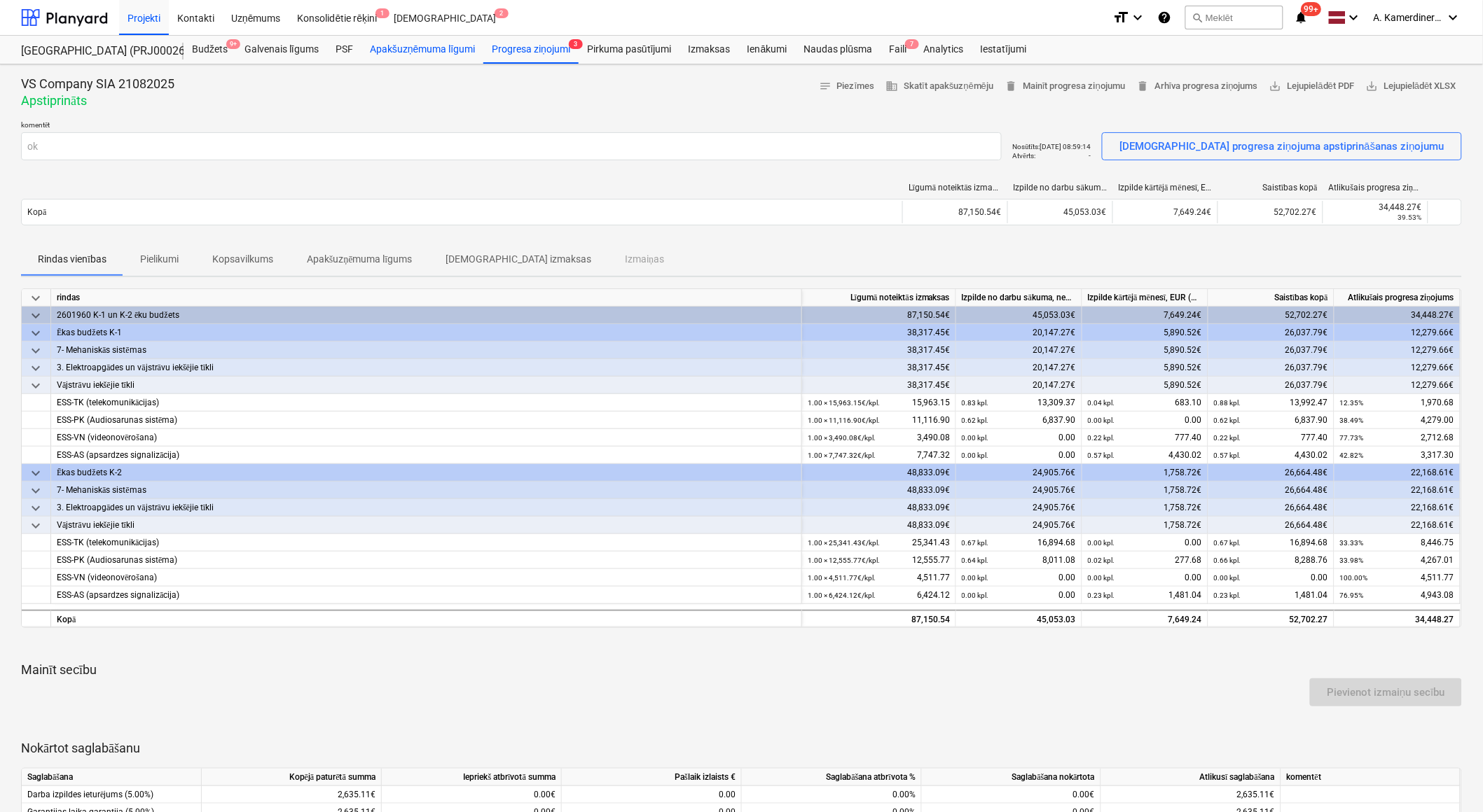
click at [442, 49] on div "Apakšuzņēmuma līgumi" at bounding box center [422, 49] width 122 height 28
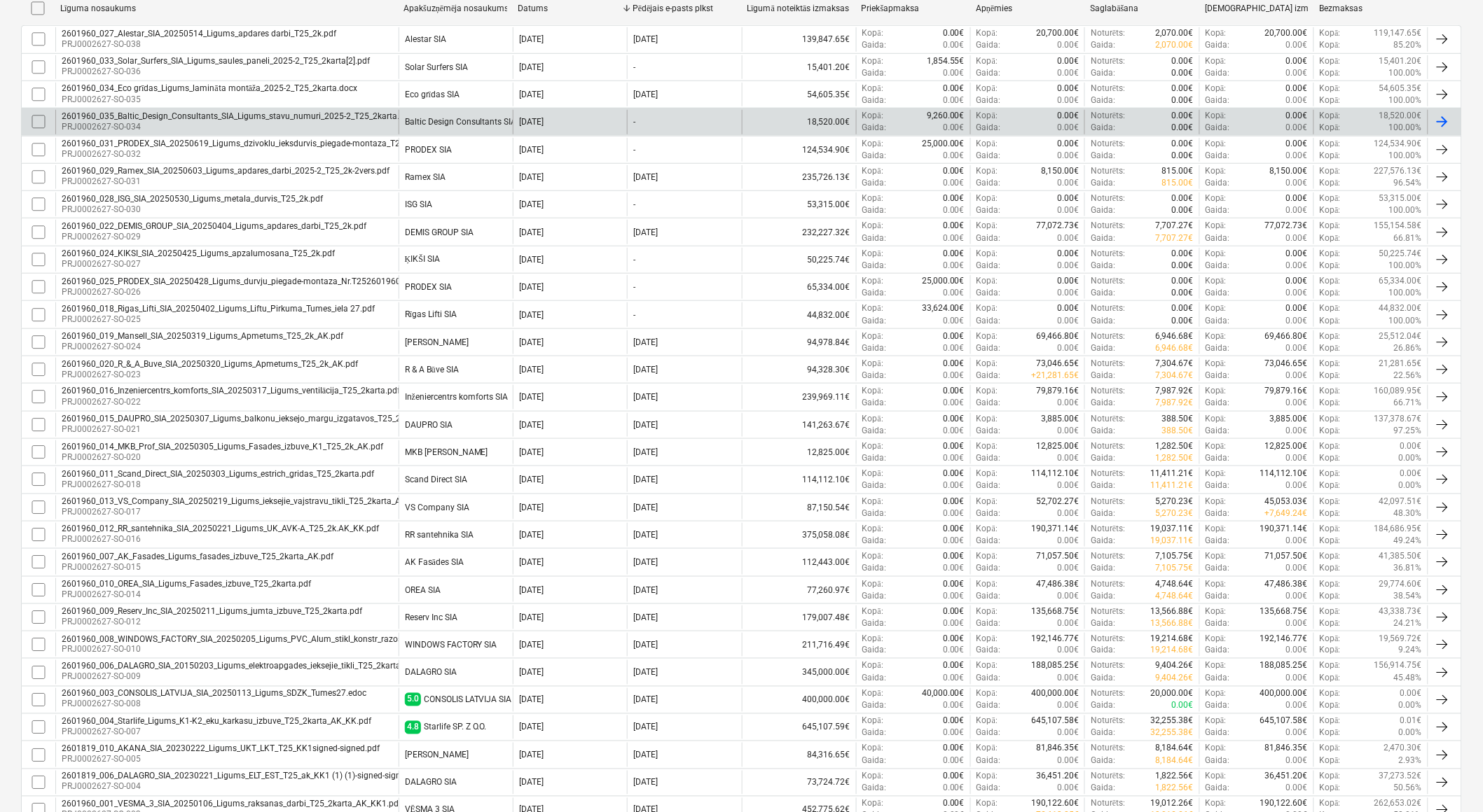
scroll to position [423, 0]
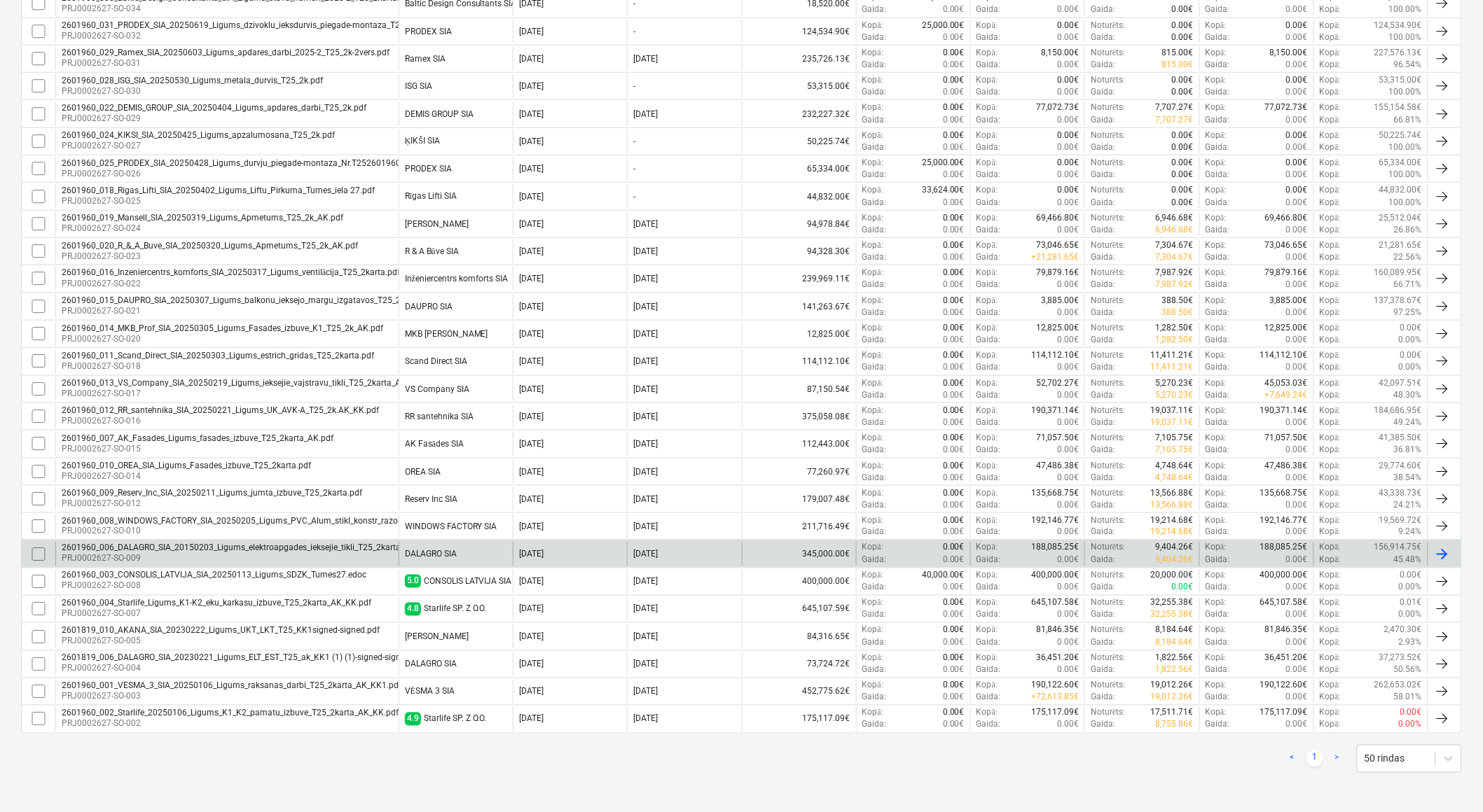
click at [32, 557] on input "checkbox" at bounding box center [39, 554] width 23 height 23
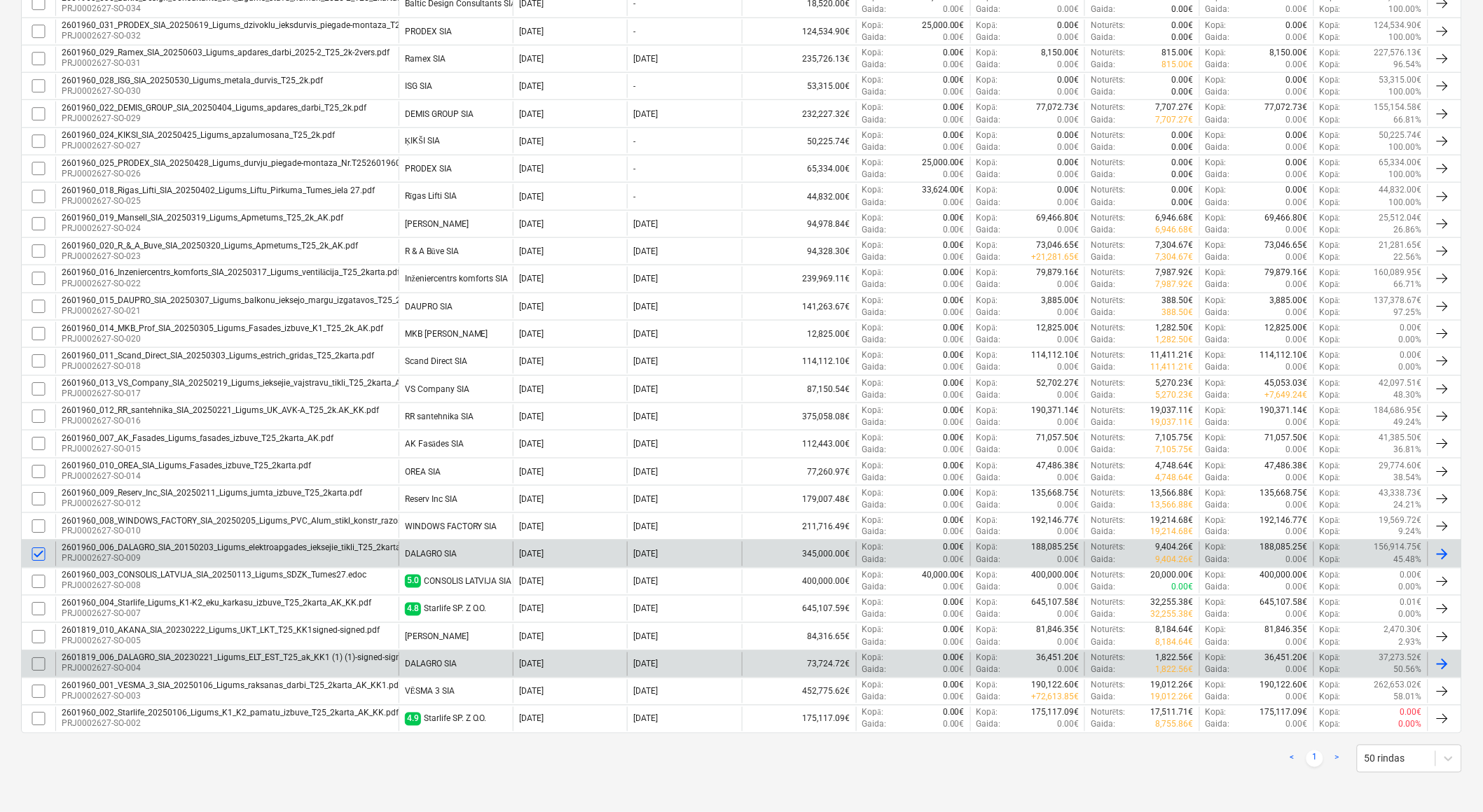
click at [43, 664] on input "checkbox" at bounding box center [39, 665] width 23 height 23
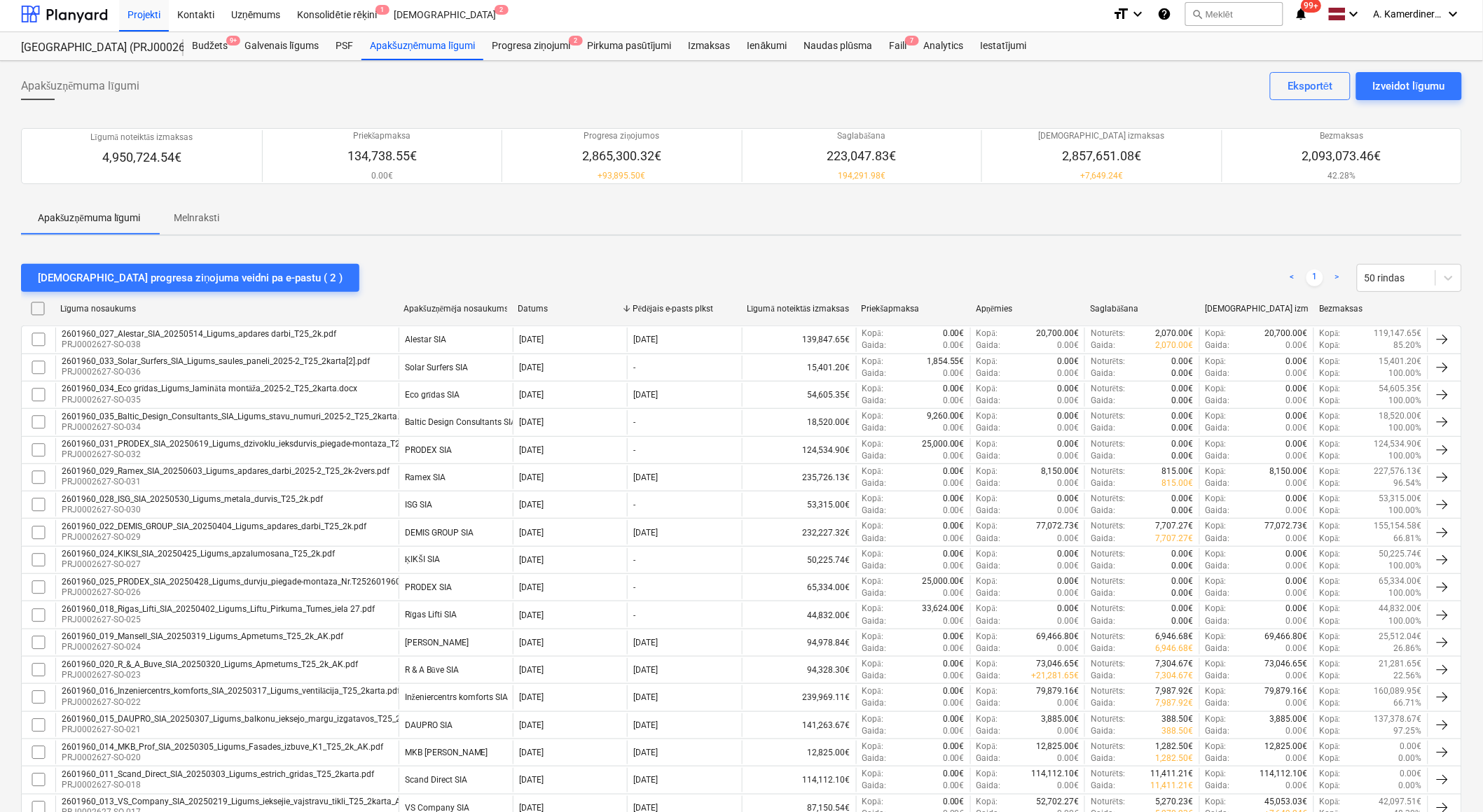
scroll to position [0, 0]
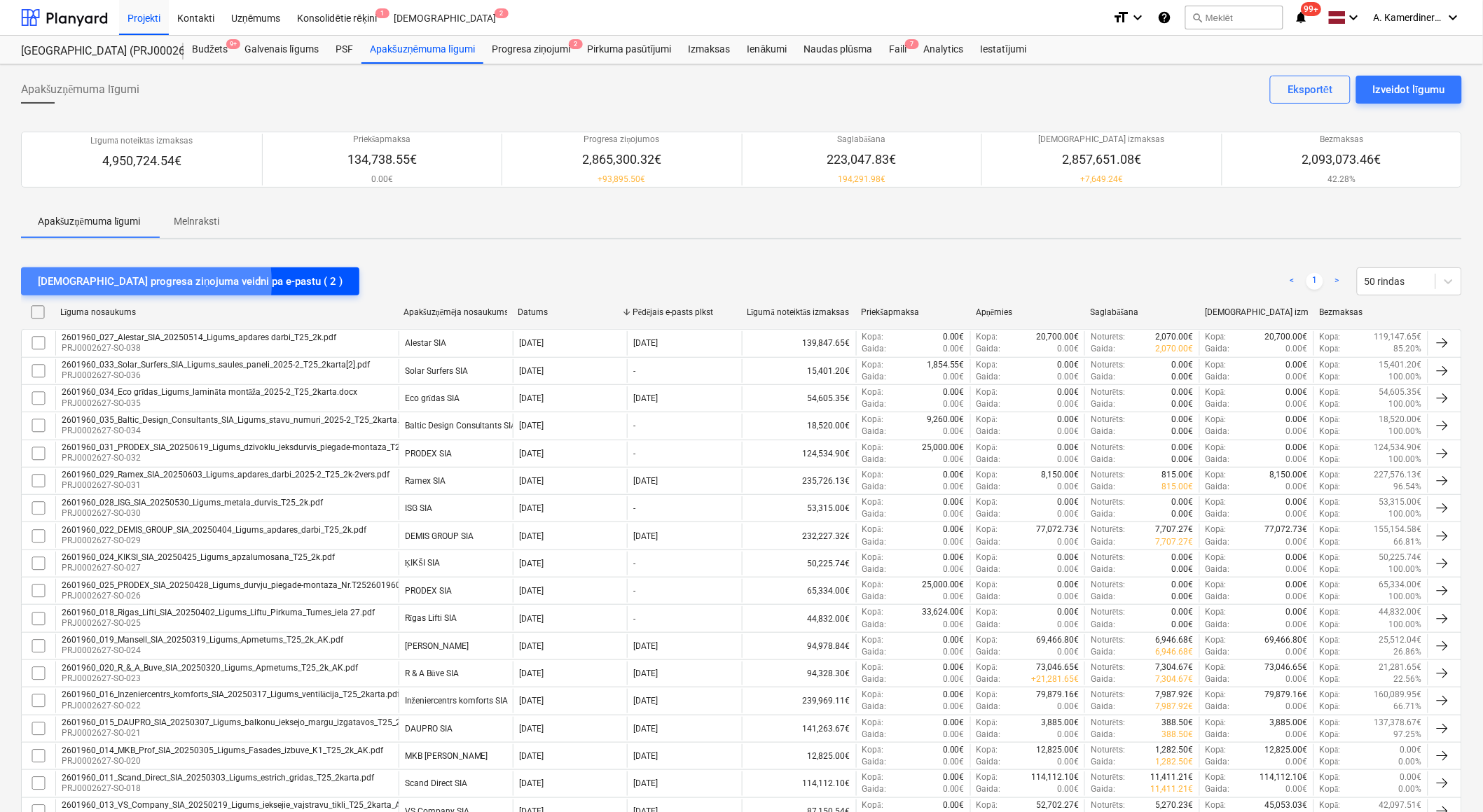
click at [135, 283] on div "[DEMOGRAPHIC_DATA] progresa ziņojuma veidni pa e-pastu ( 2 )" at bounding box center [190, 281] width 305 height 19
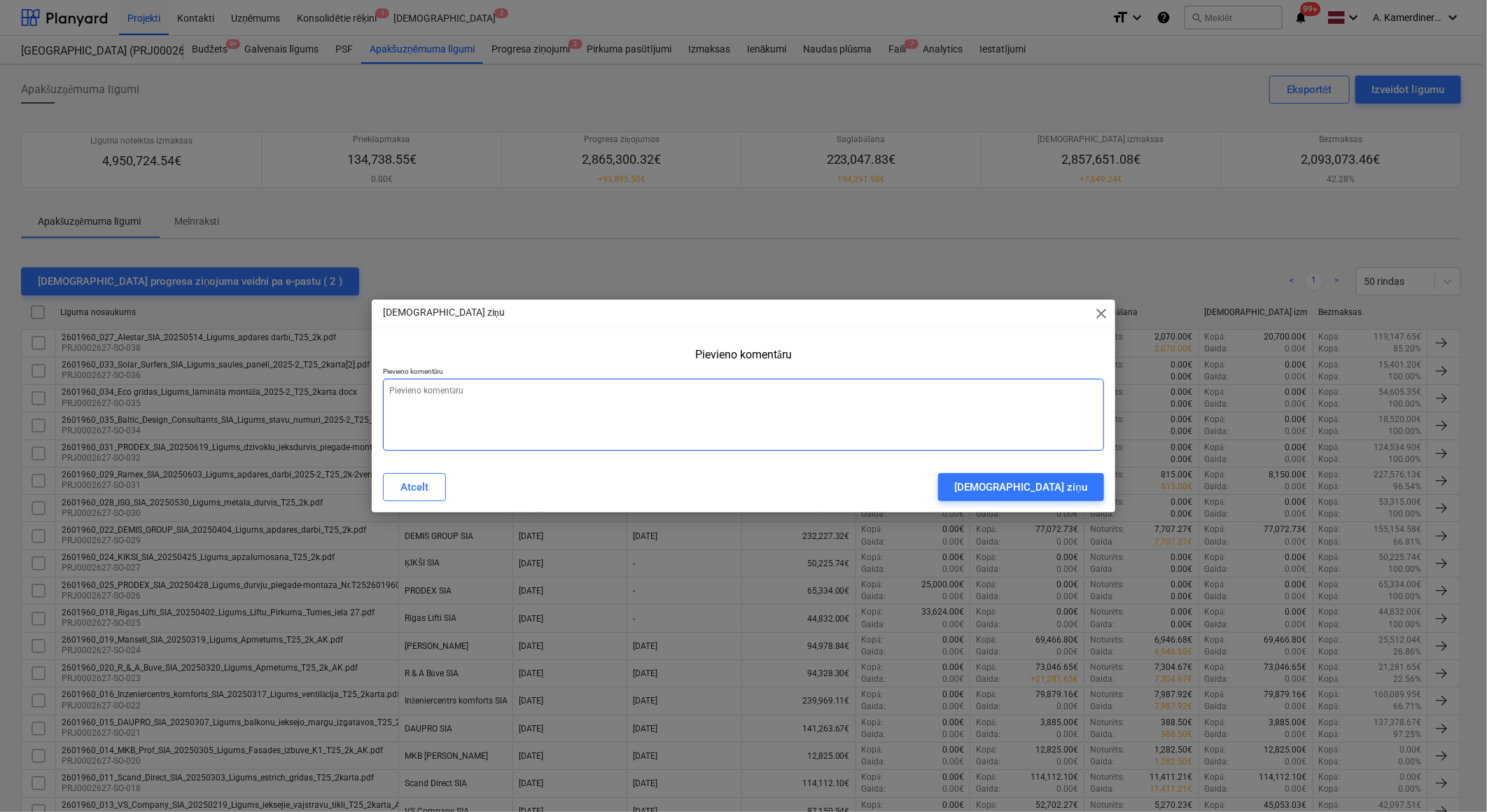
click at [511, 423] on textarea at bounding box center [743, 415] width 721 height 72
type textarea "x"
type textarea "o"
type textarea "x"
type textarea "ok"
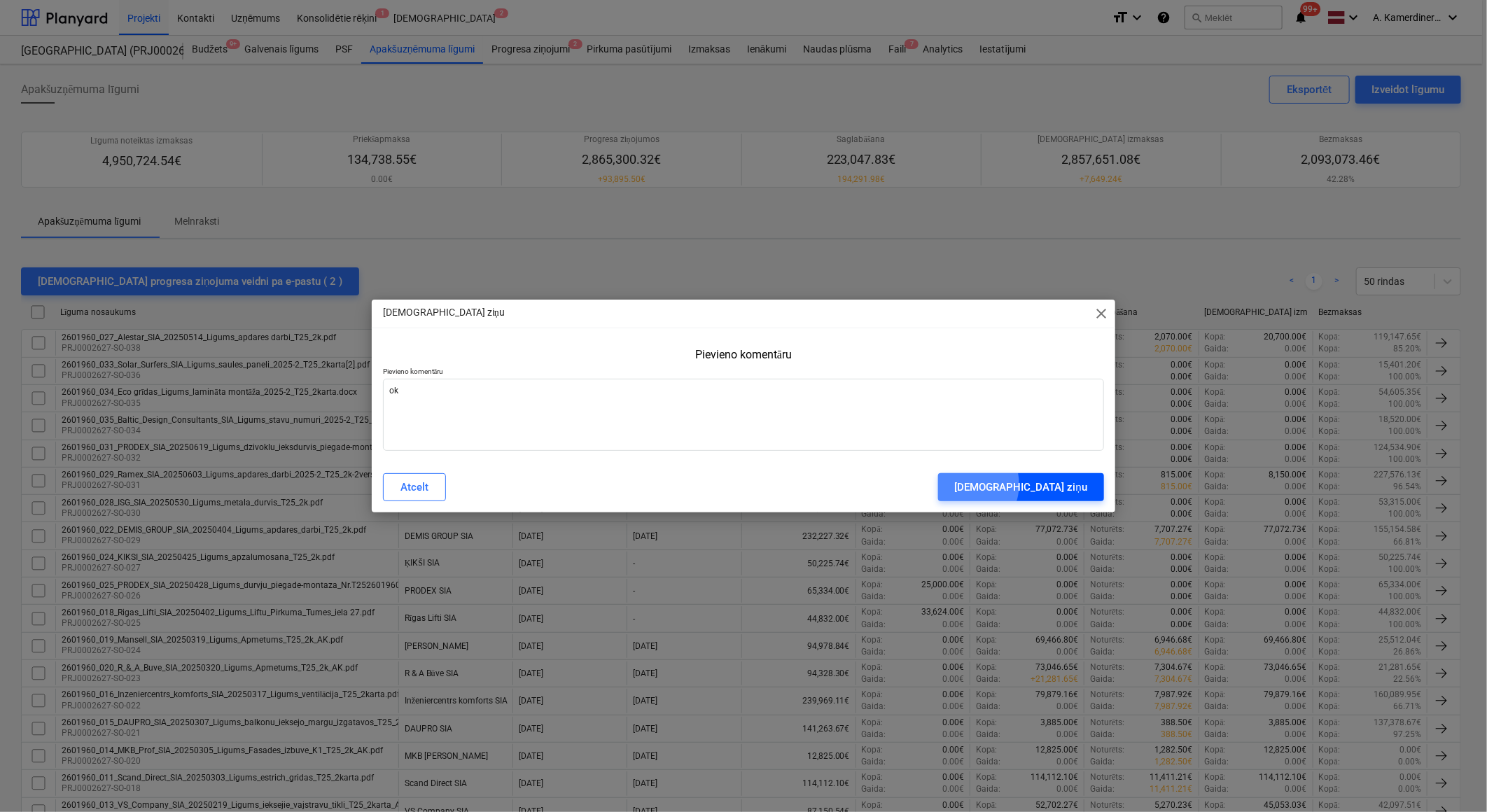
click at [1050, 485] on div "[DEMOGRAPHIC_DATA] ziņu" at bounding box center [1021, 487] width 132 height 19
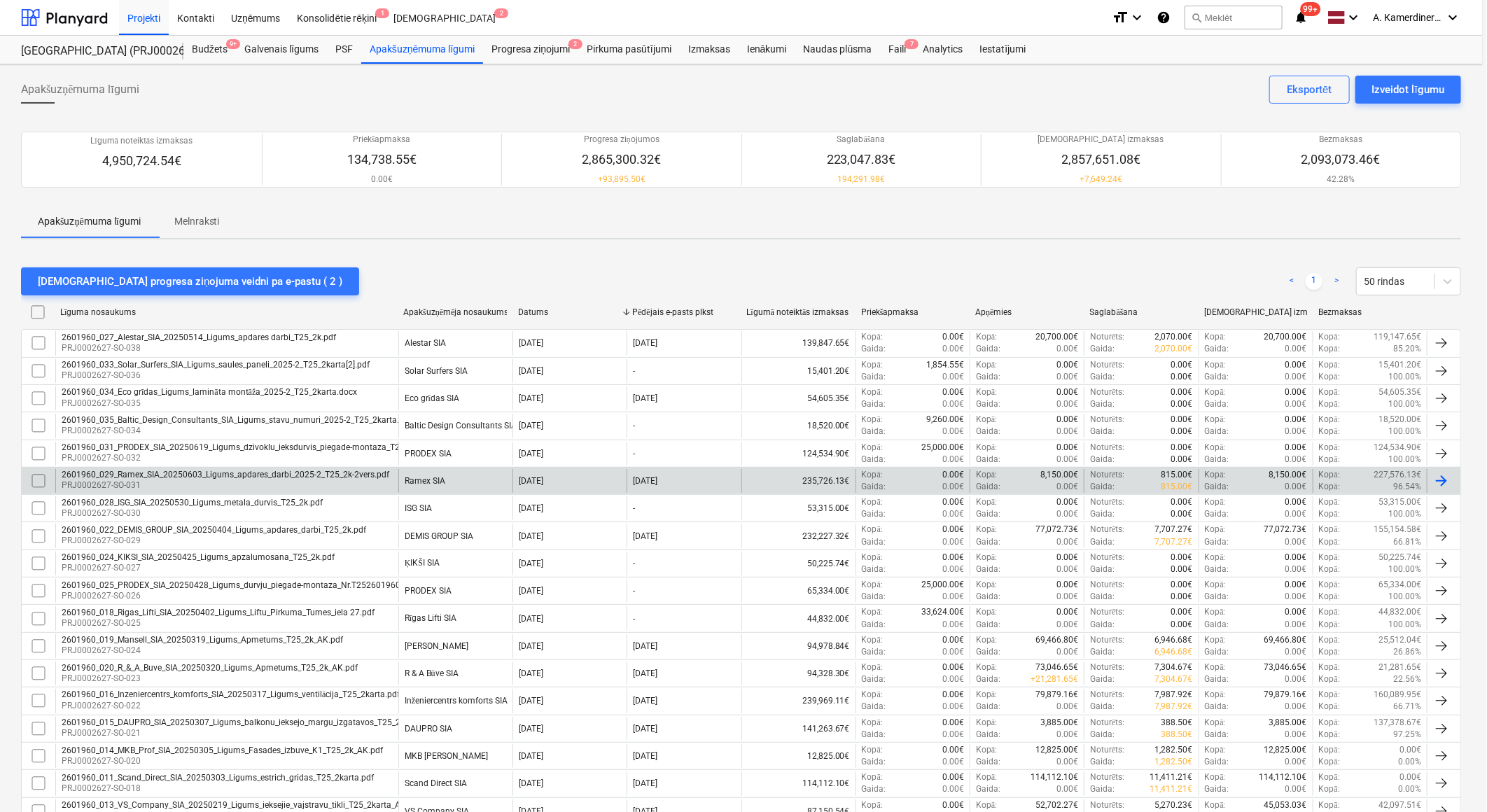
type textarea "x"
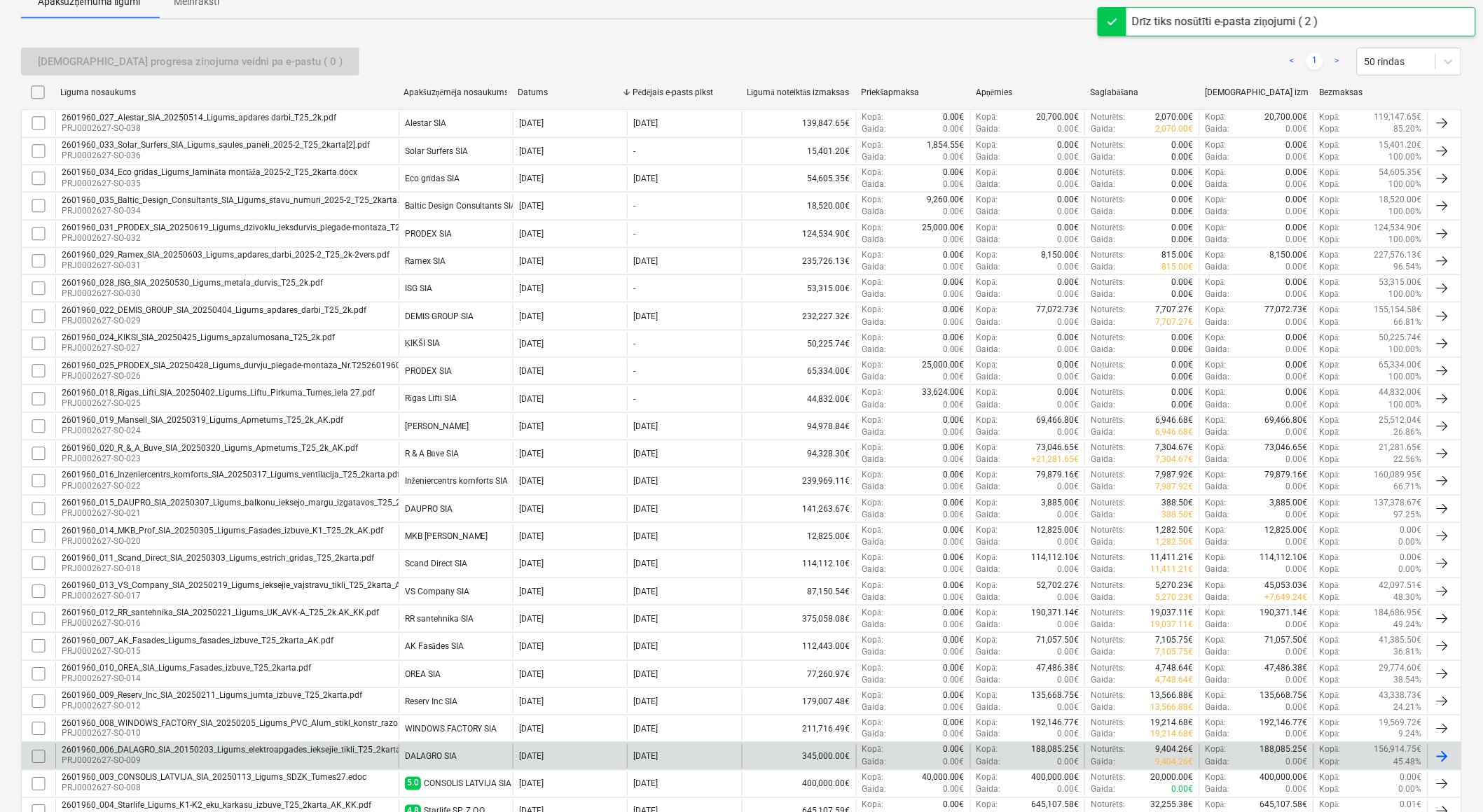
scroll to position [388, 0]
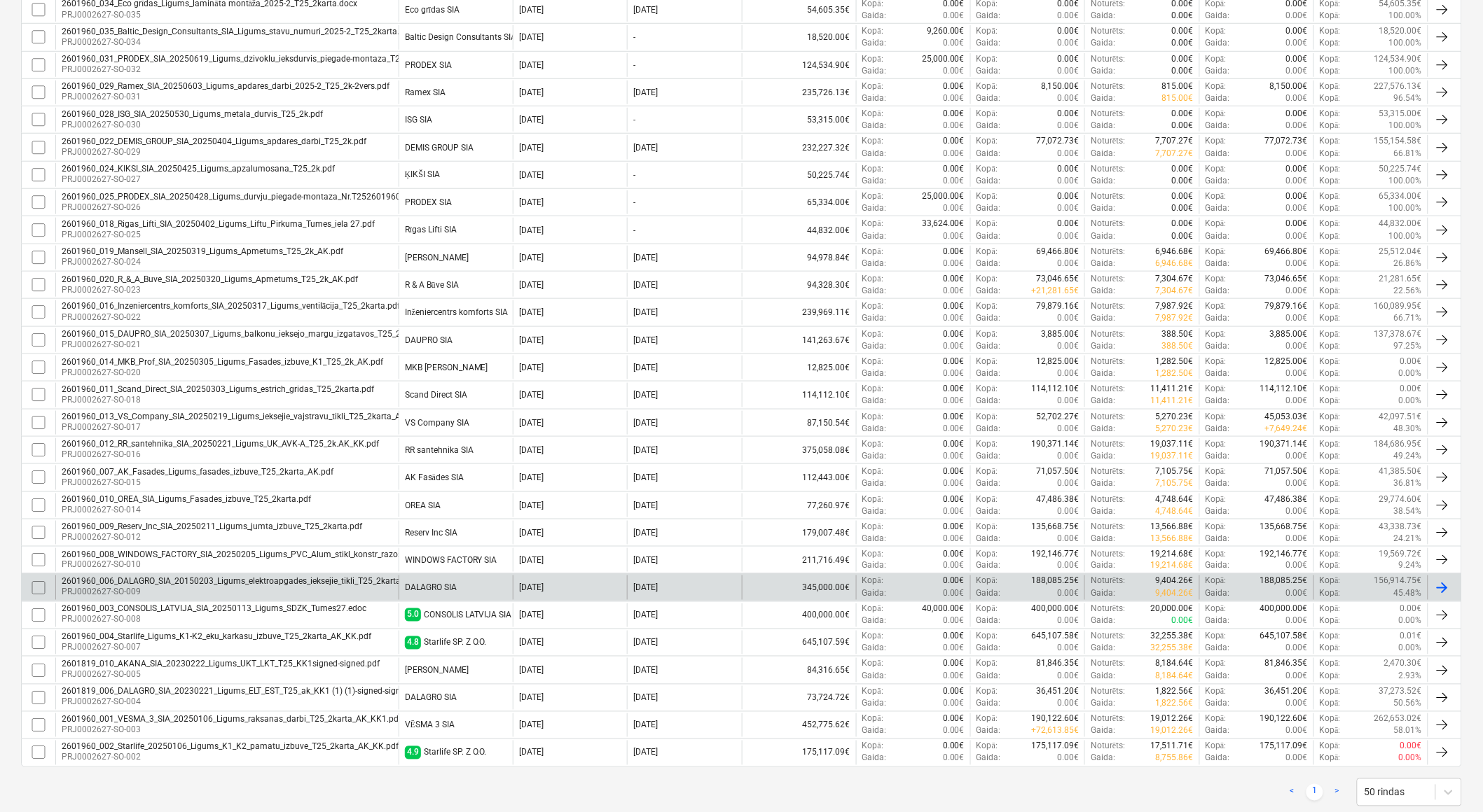
click at [157, 584] on div "2601960_006_DALAGRO_SIA_20150203_Ligums_elektroapgades_ieksejie_tikli_T25_2kart…" at bounding box center [266, 582] width 409 height 10
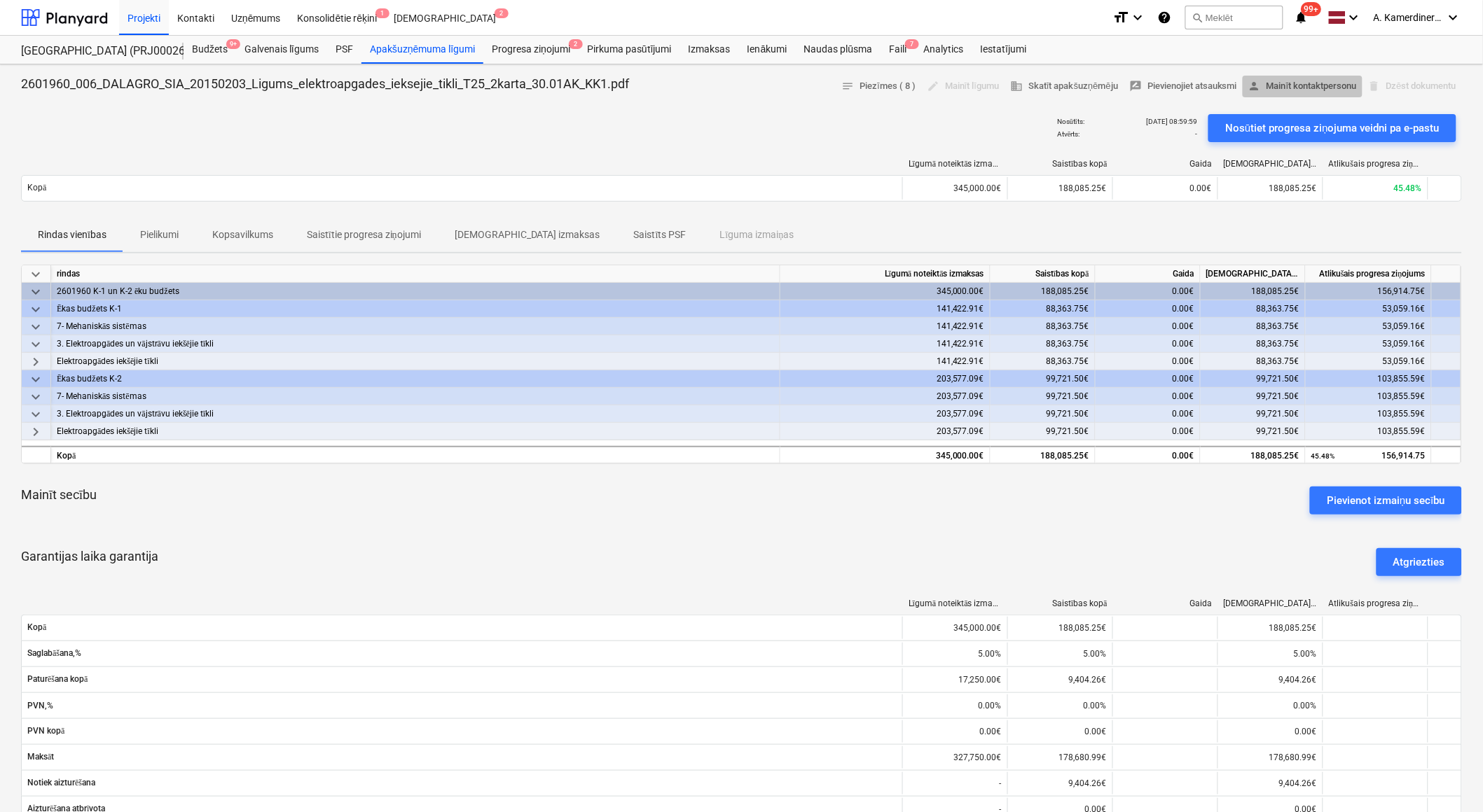
click at [1302, 87] on span "person Mainīt kontaktpersonu" at bounding box center [1302, 86] width 109 height 16
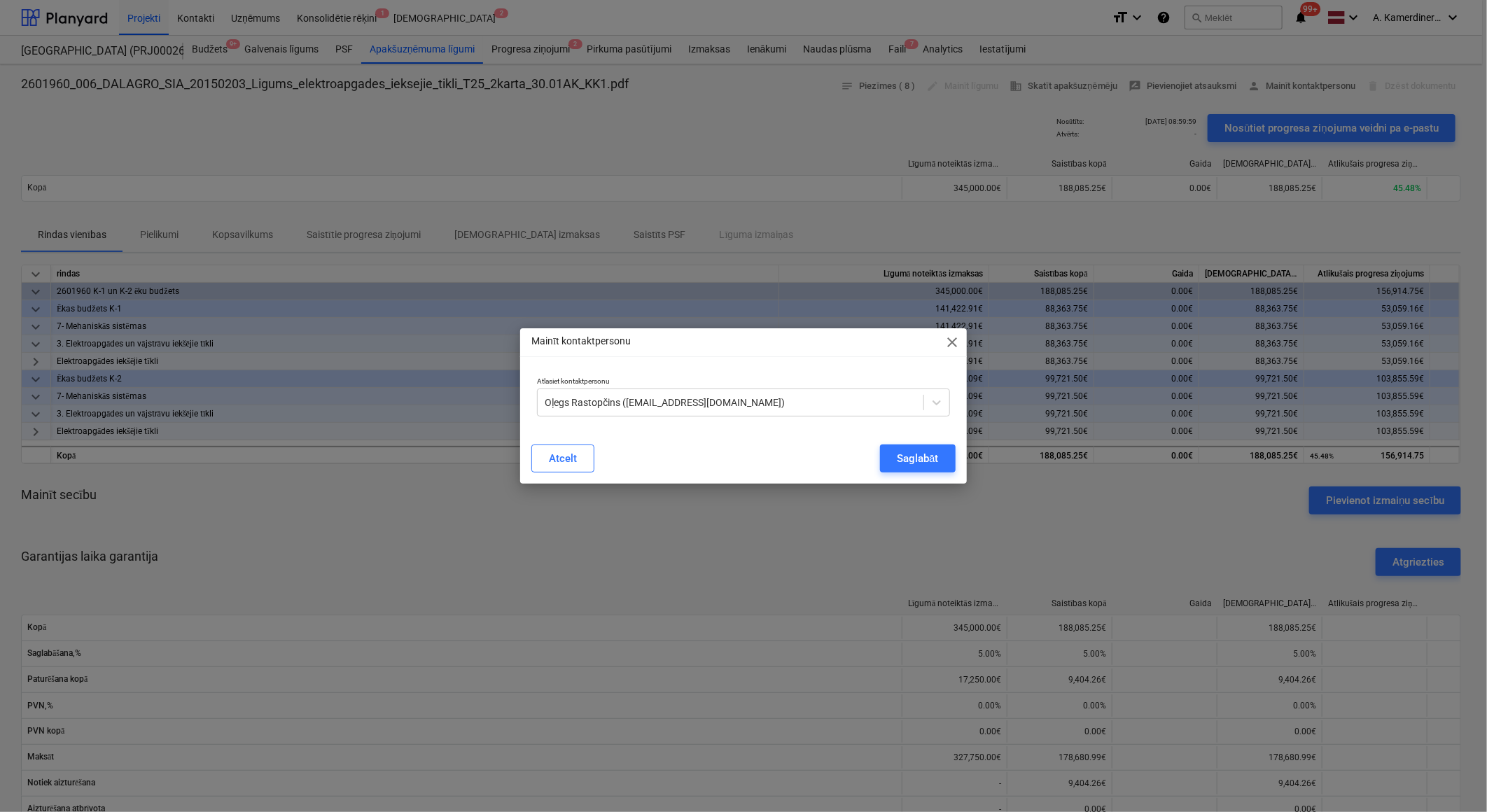
click at [953, 340] on span "close" at bounding box center [952, 342] width 17 height 17
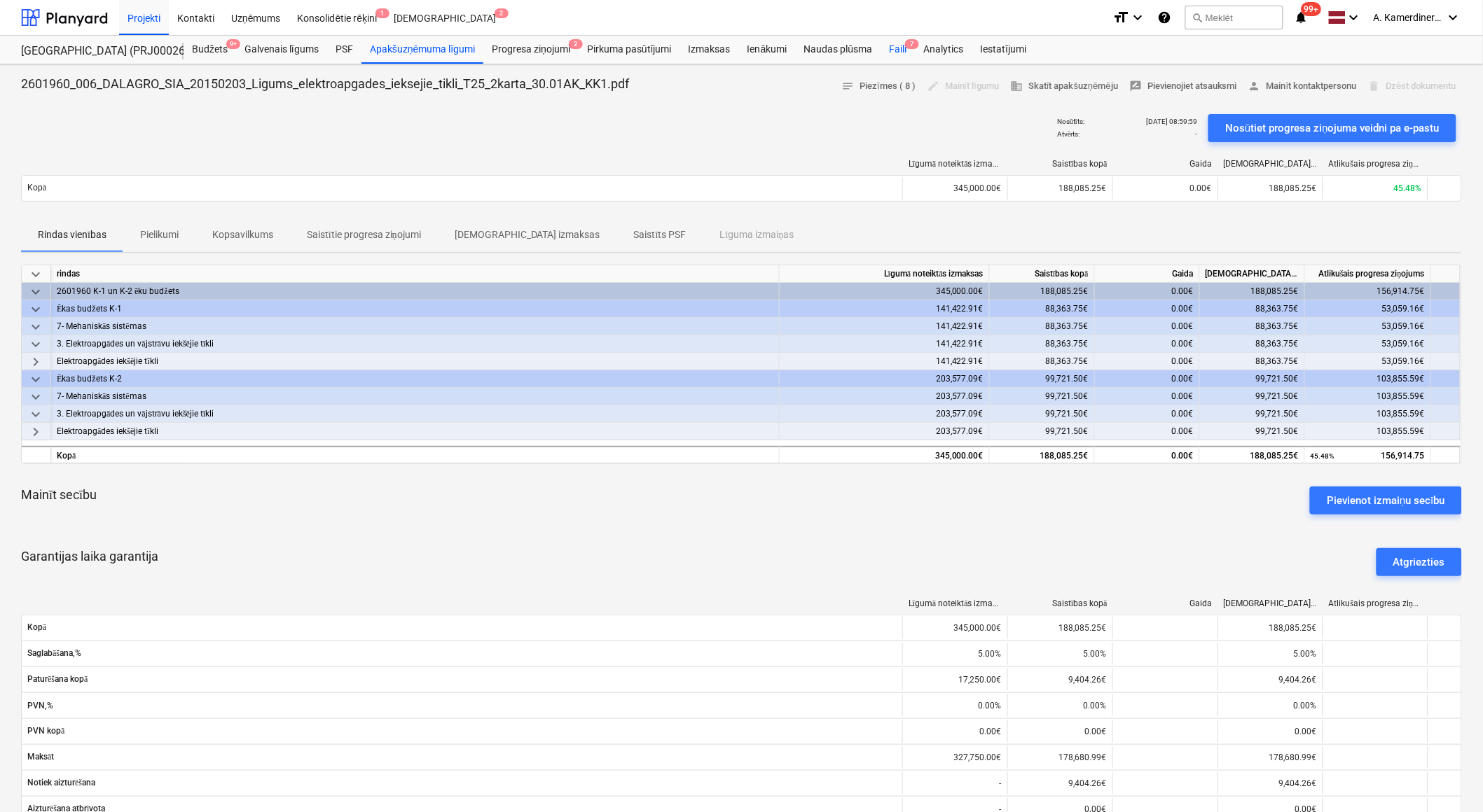
click at [907, 52] on div "Faili 7" at bounding box center [897, 49] width 35 height 28
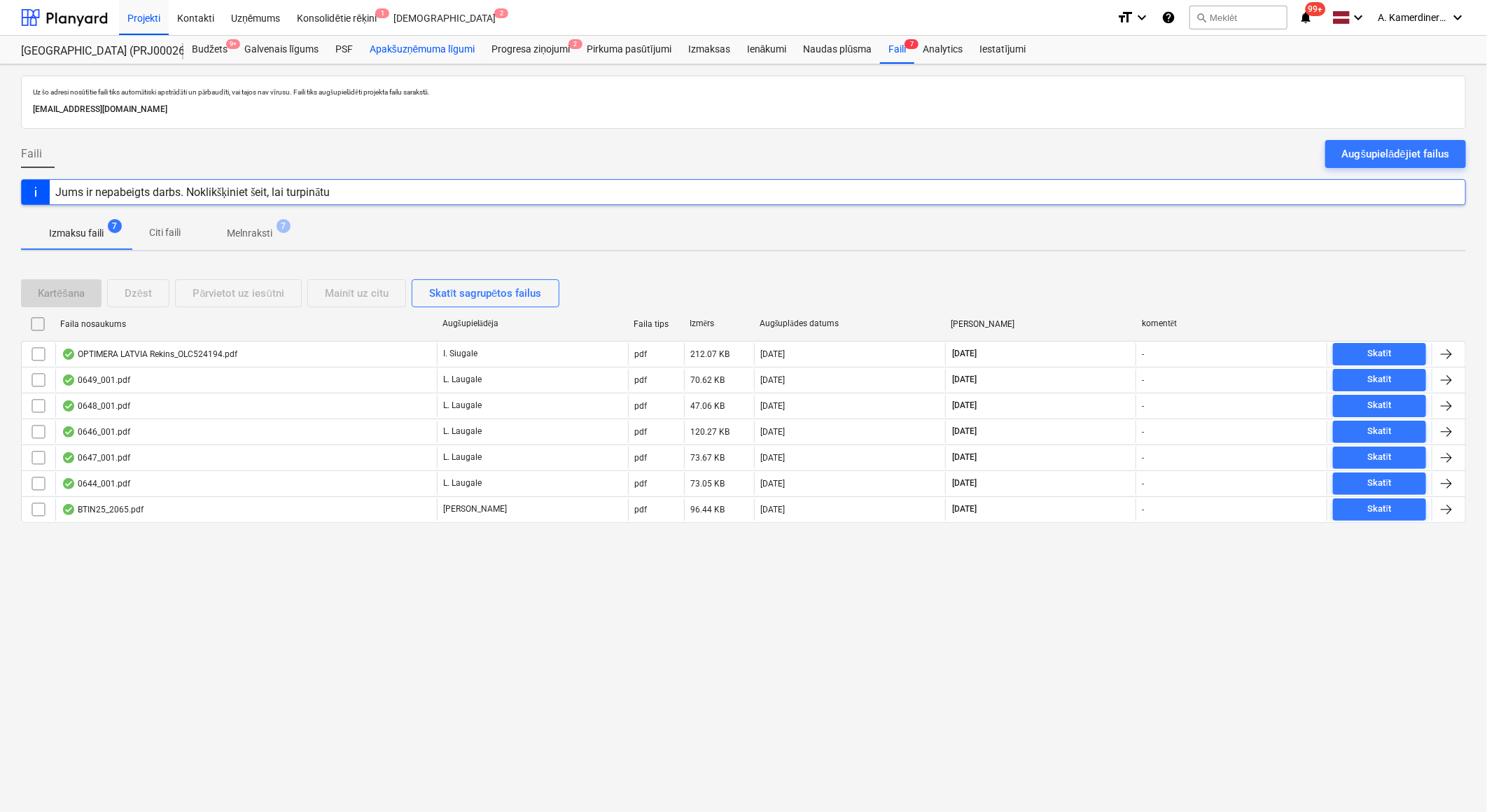
click at [425, 54] on div "Apakšuzņēmuma līgumi" at bounding box center [421, 49] width 122 height 28
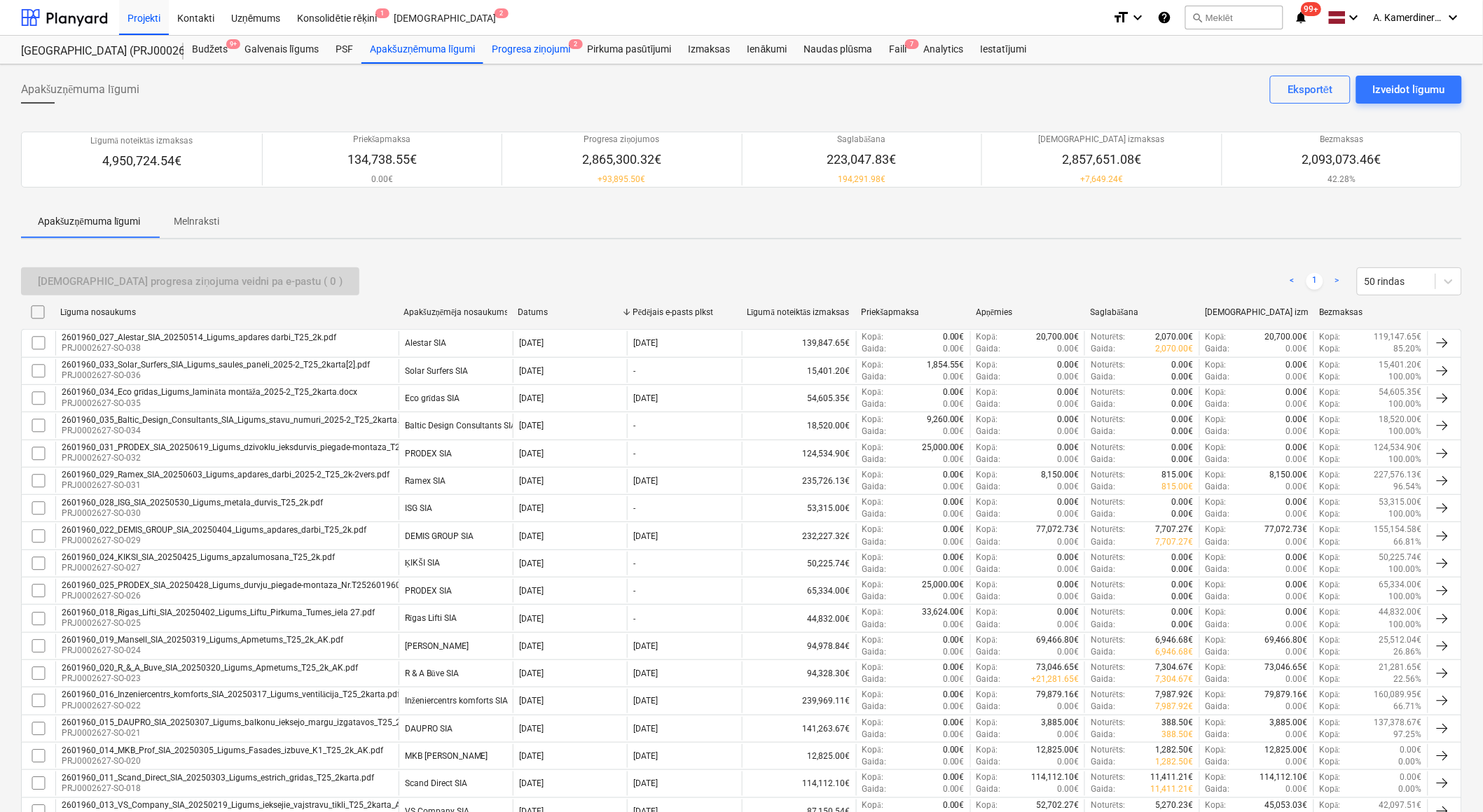
click at [542, 44] on div "Progresa ziņojumi 2" at bounding box center [531, 49] width 95 height 28
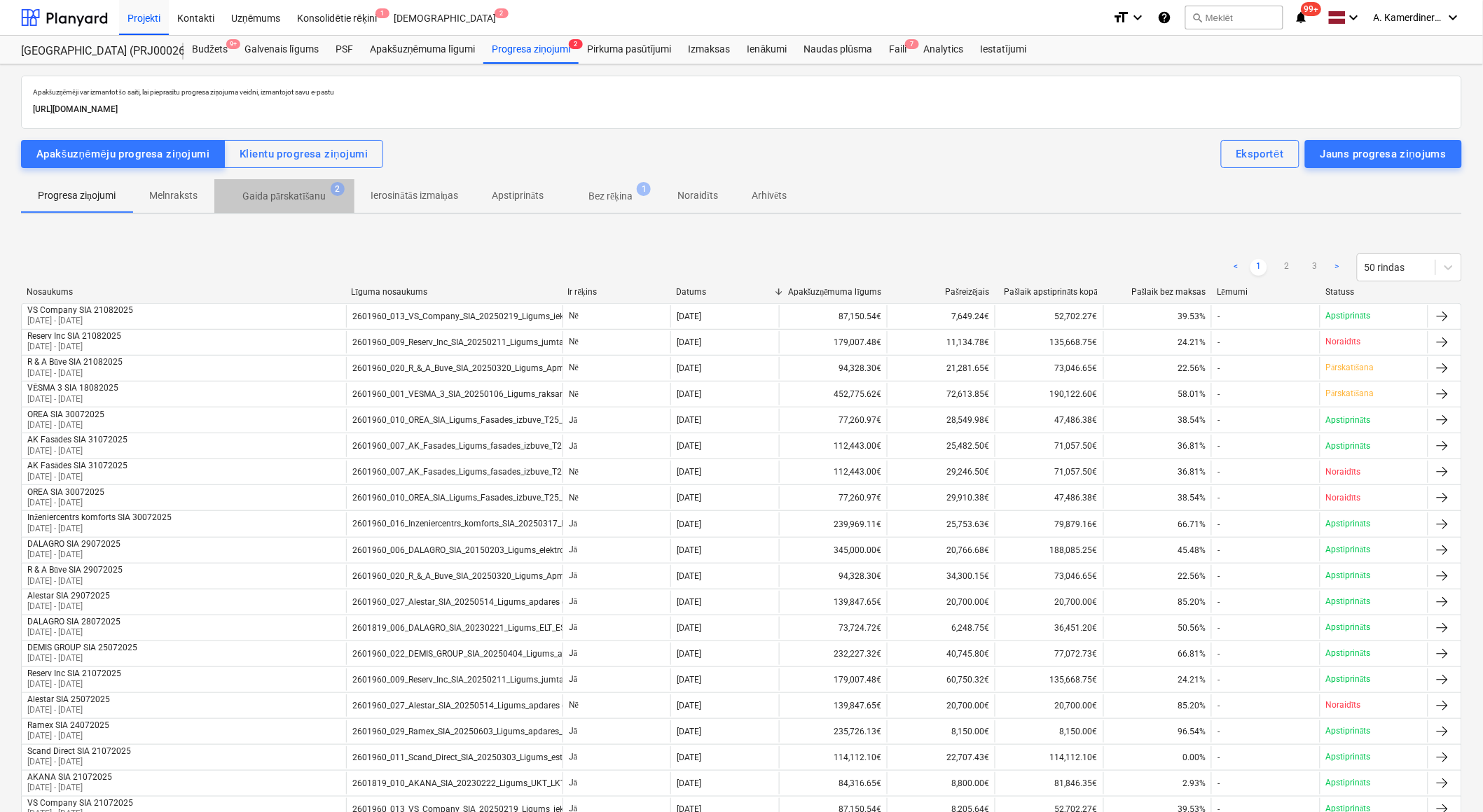
click at [307, 201] on p "Gaida pārskatīšanu" at bounding box center [285, 197] width 84 height 14
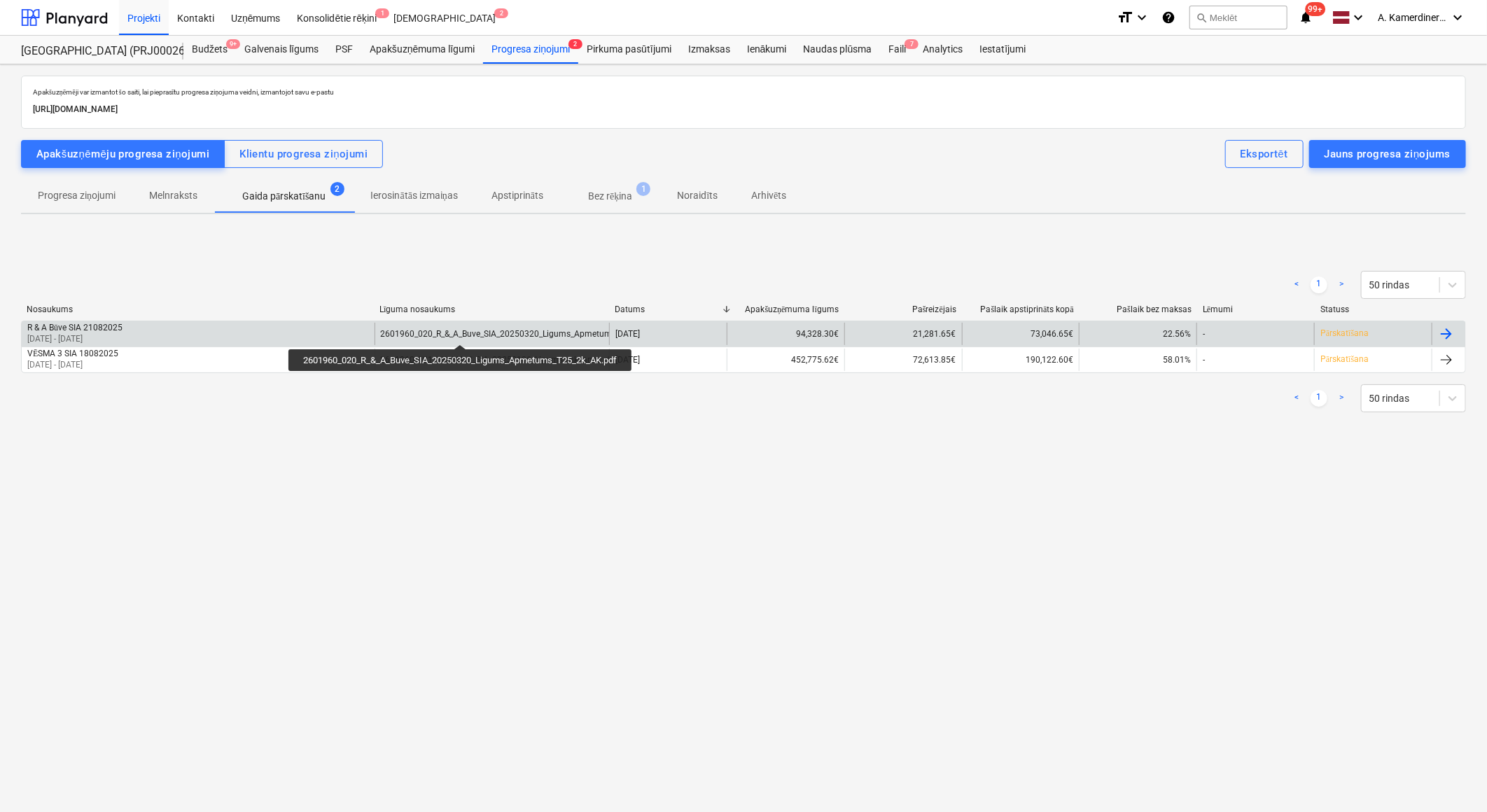
click at [462, 331] on div "2601960_020_R_&_A_Buve_SIA_20250320_Ligums_Apmetums_T25_2k_AK.pdf" at bounding box center [529, 334] width 296 height 10
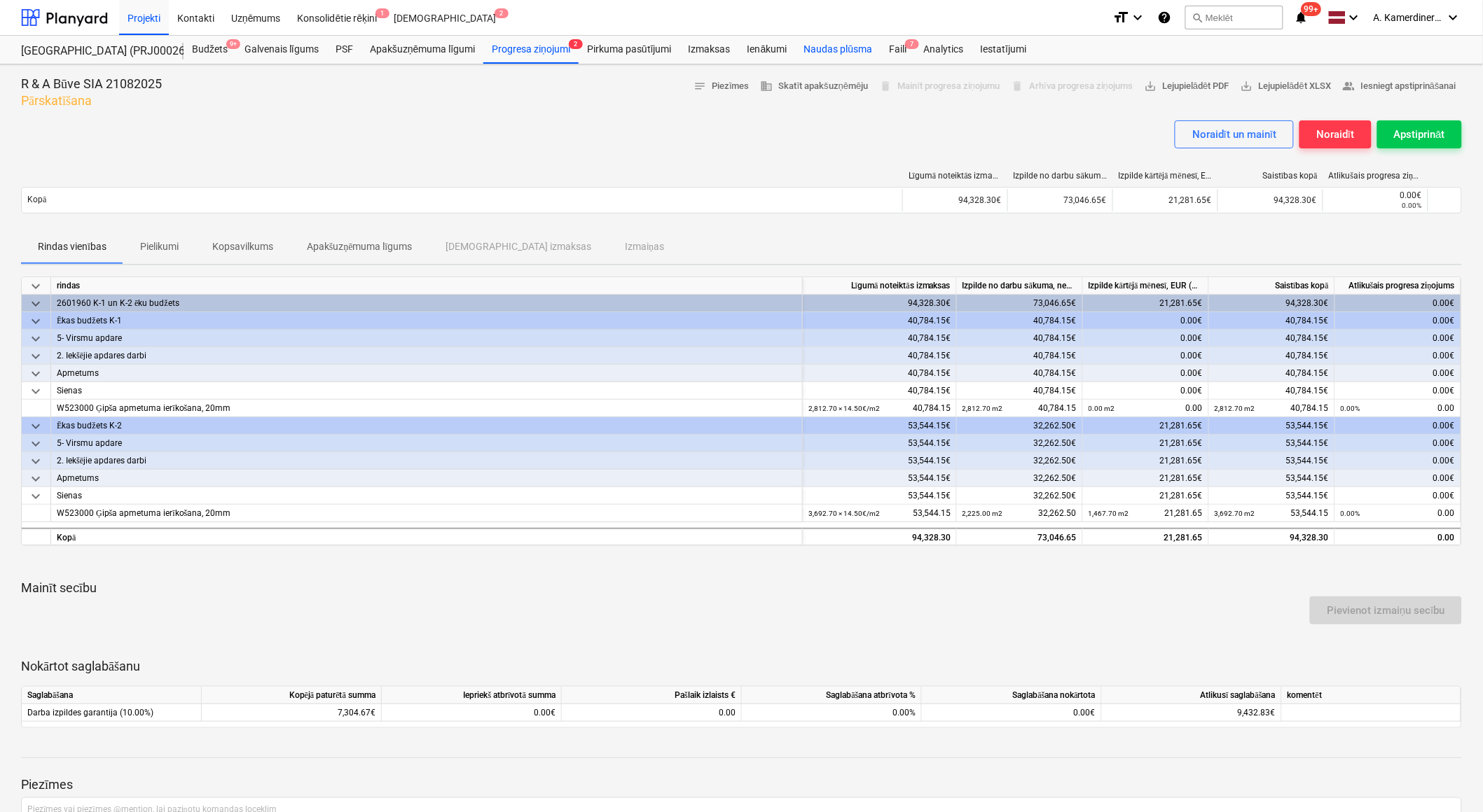
click at [846, 48] on div "Naudas plūsma" at bounding box center [838, 49] width 85 height 28
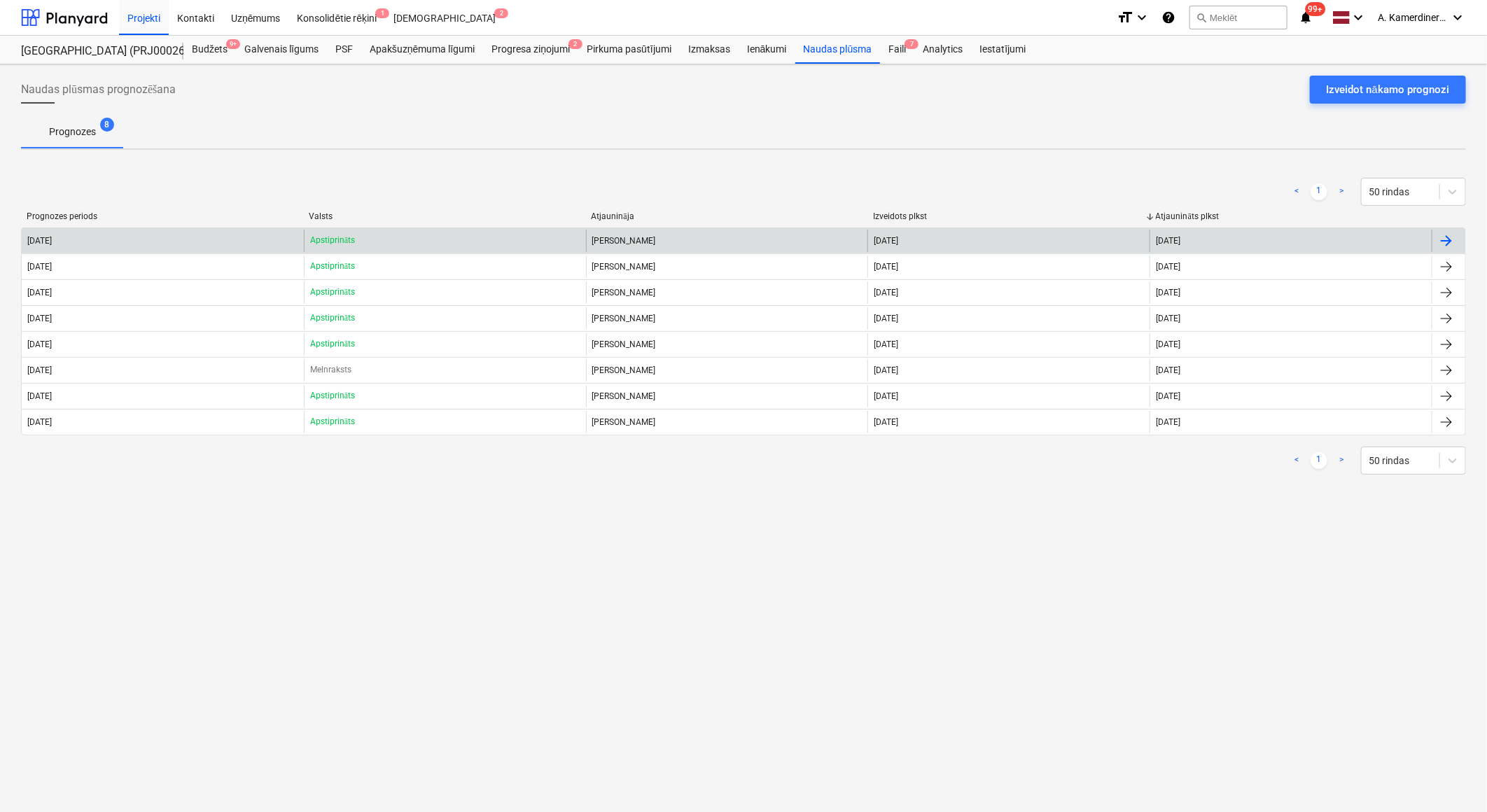
click at [680, 238] on div "[PERSON_NAME]" at bounding box center [727, 241] width 282 height 23
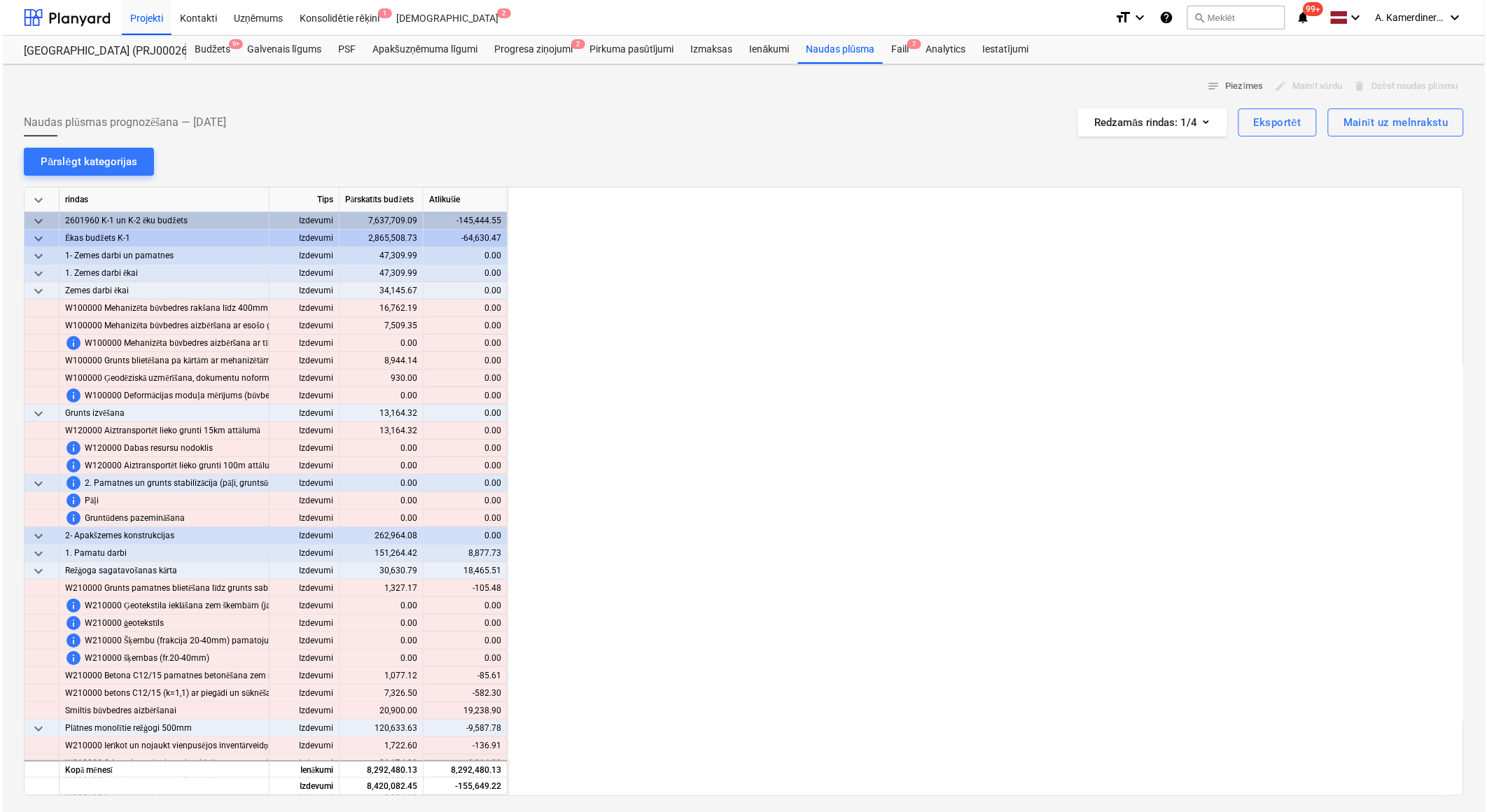
scroll to position [0, 1120]
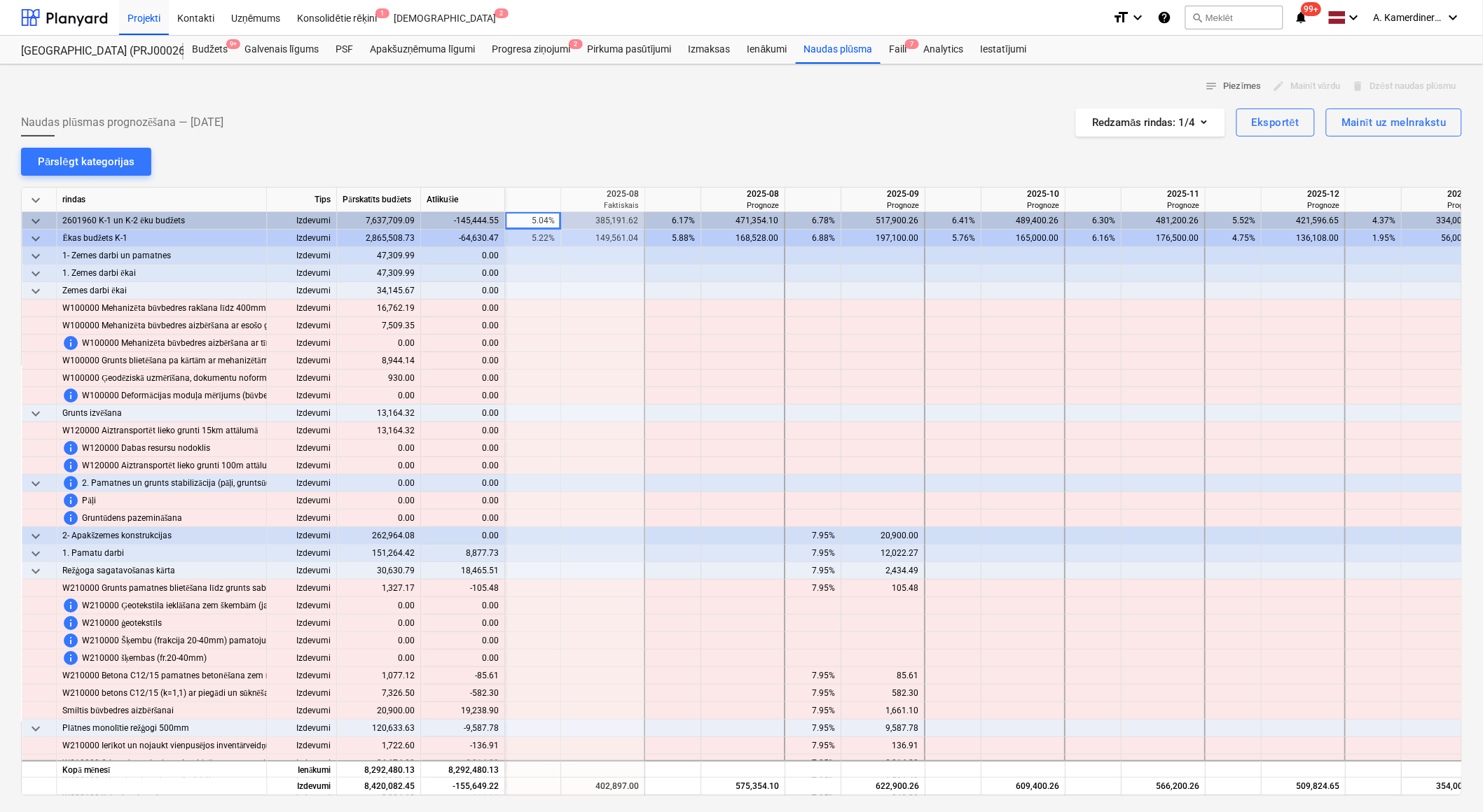
click at [31, 197] on span "keyboard_arrow_down" at bounding box center [35, 200] width 17 height 17
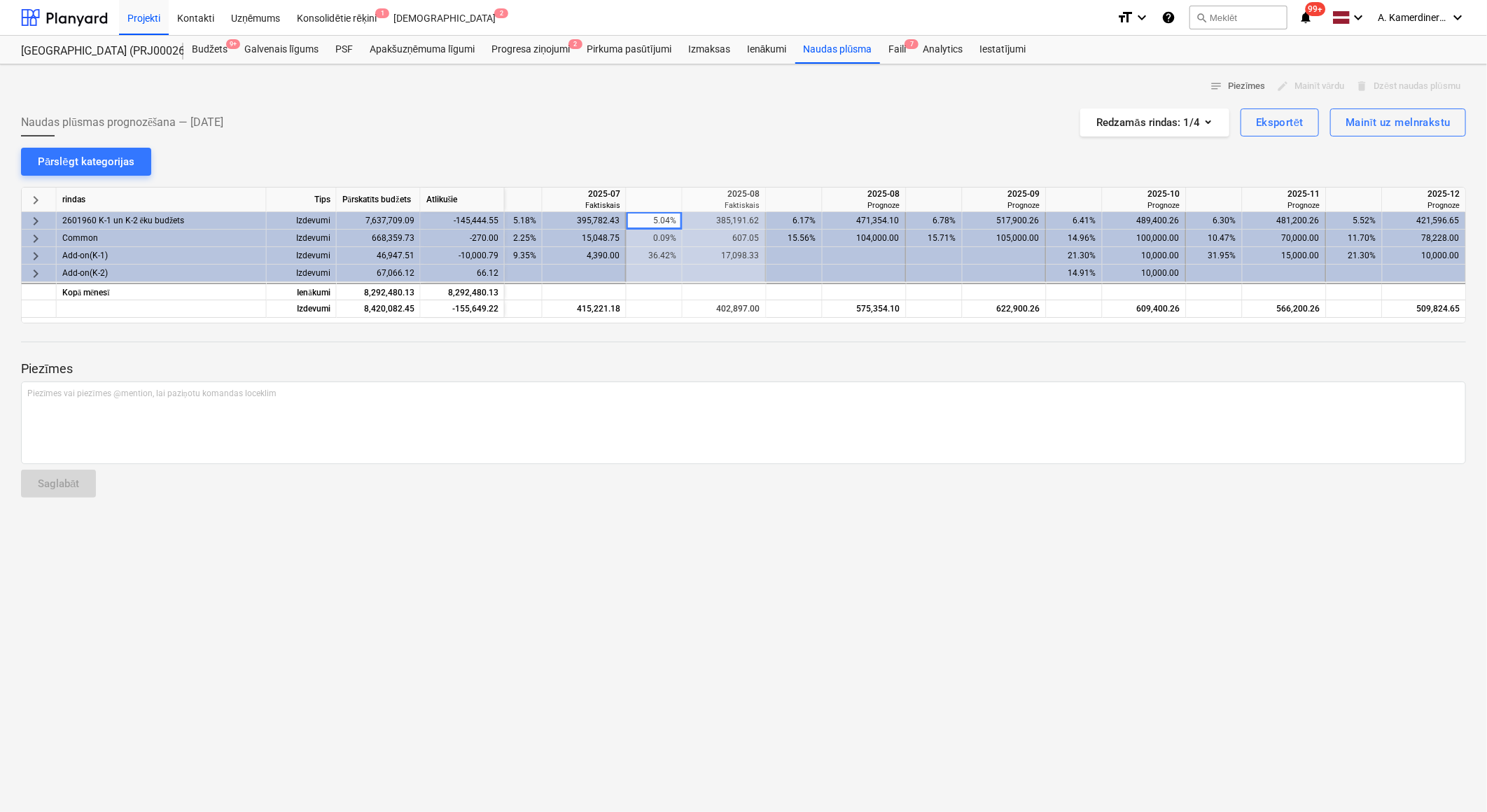
scroll to position [0, 996]
click at [513, 44] on div "Progresa ziņojumi 2" at bounding box center [531, 49] width 95 height 28
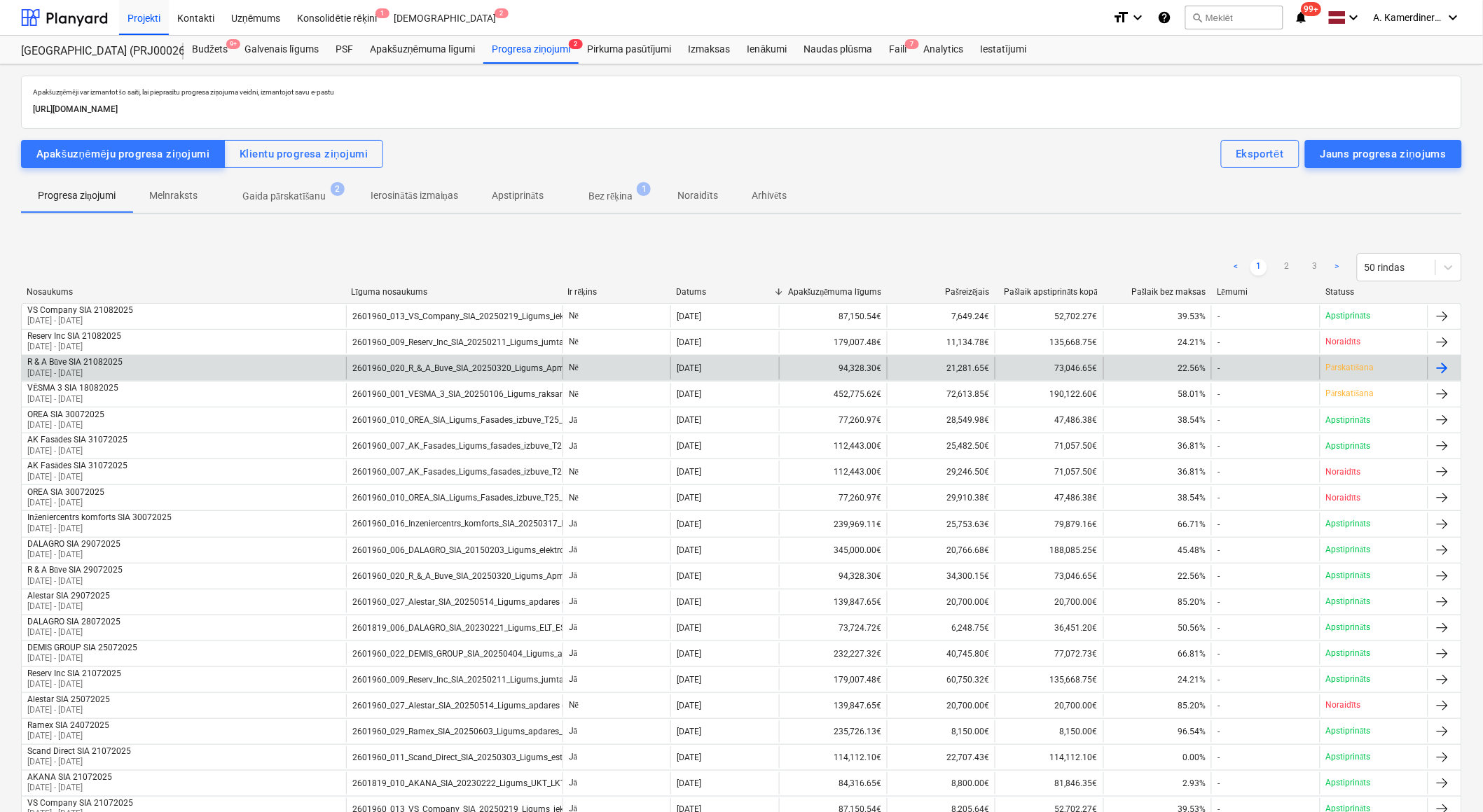
click at [465, 360] on div "2601960_020_R_&_A_Buve_SIA_20250320_Ligums_Apmetums_T25_2k_AK.pdf" at bounding box center [454, 368] width 217 height 23
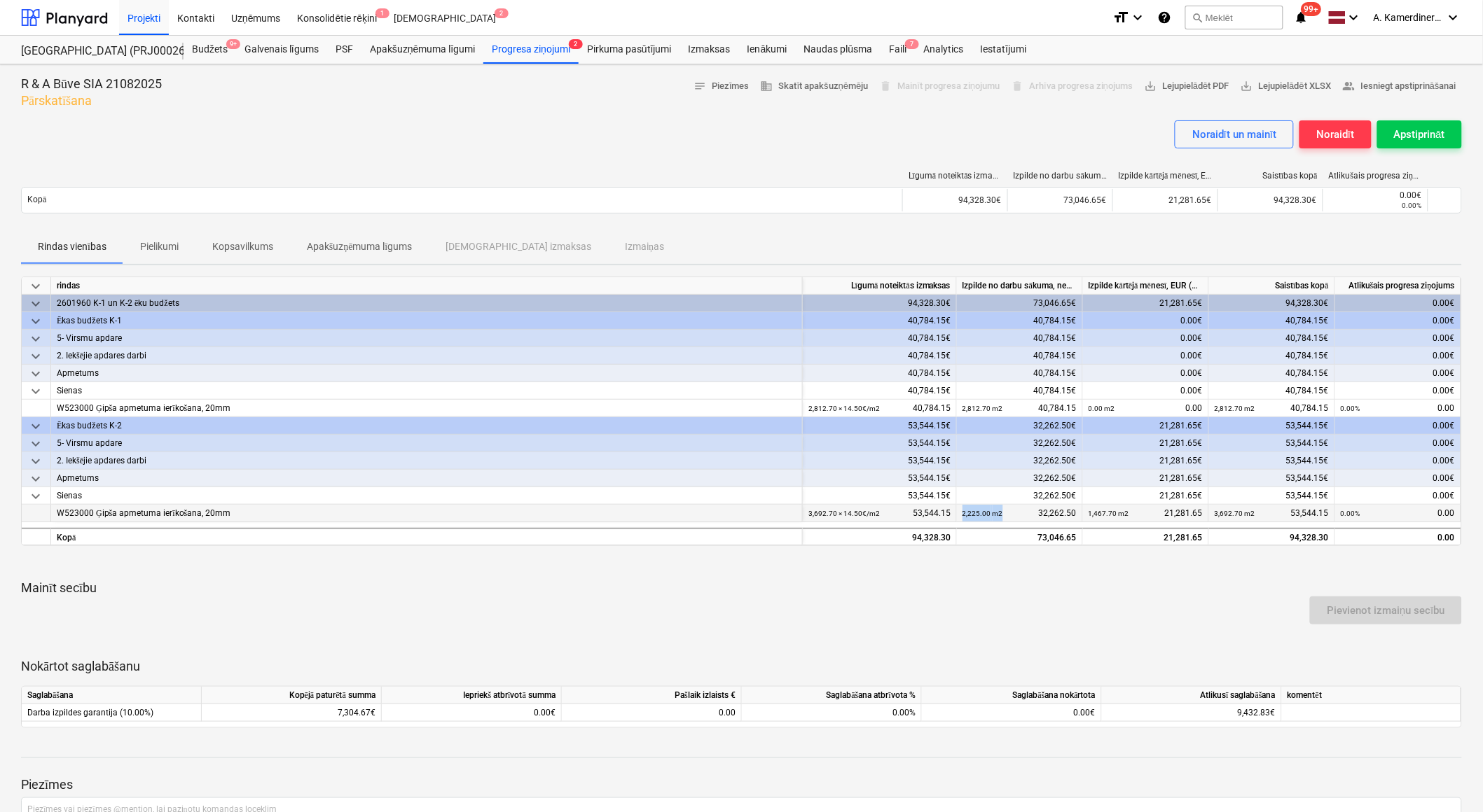
drag, startPoint x: 1004, startPoint y: 508, endPoint x: 956, endPoint y: 510, distance: 48.0
click at [957, 510] on div "2,225.00 m2 32,262.50" at bounding box center [1020, 514] width 126 height 18
drag, startPoint x: 956, startPoint y: 510, endPoint x: 979, endPoint y: 242, distance: 269.0
click at [979, 242] on div "Rindas vienības Pielikumi Kopsavilkums Apakšuzņēmuma līgums Saistītās izmaksas …" at bounding box center [741, 247] width 1440 height 34
click at [251, 255] on span "Kopsavilkums" at bounding box center [242, 246] width 94 height 23
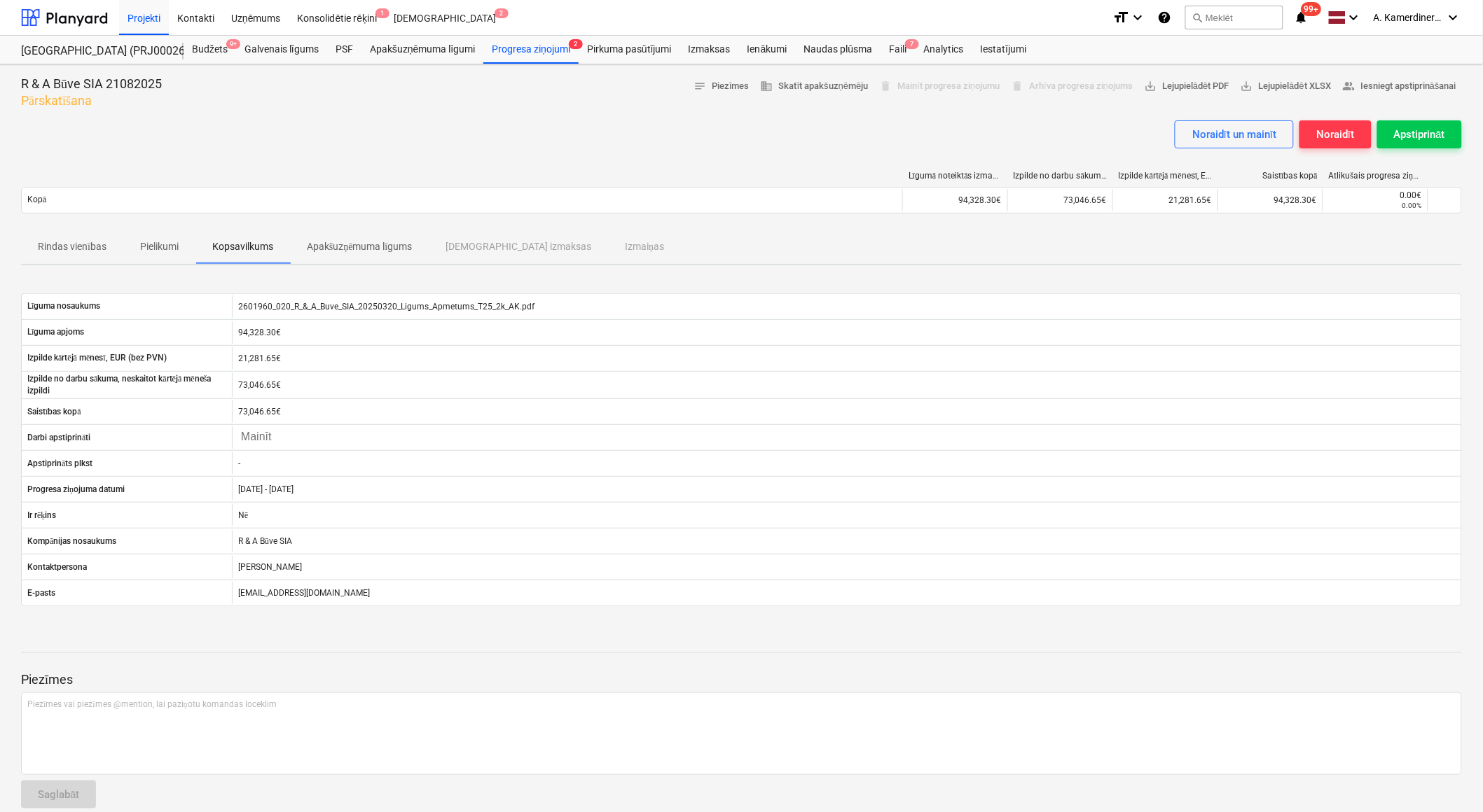
click at [74, 252] on p "Rindas vienības" at bounding box center [72, 246] width 69 height 14
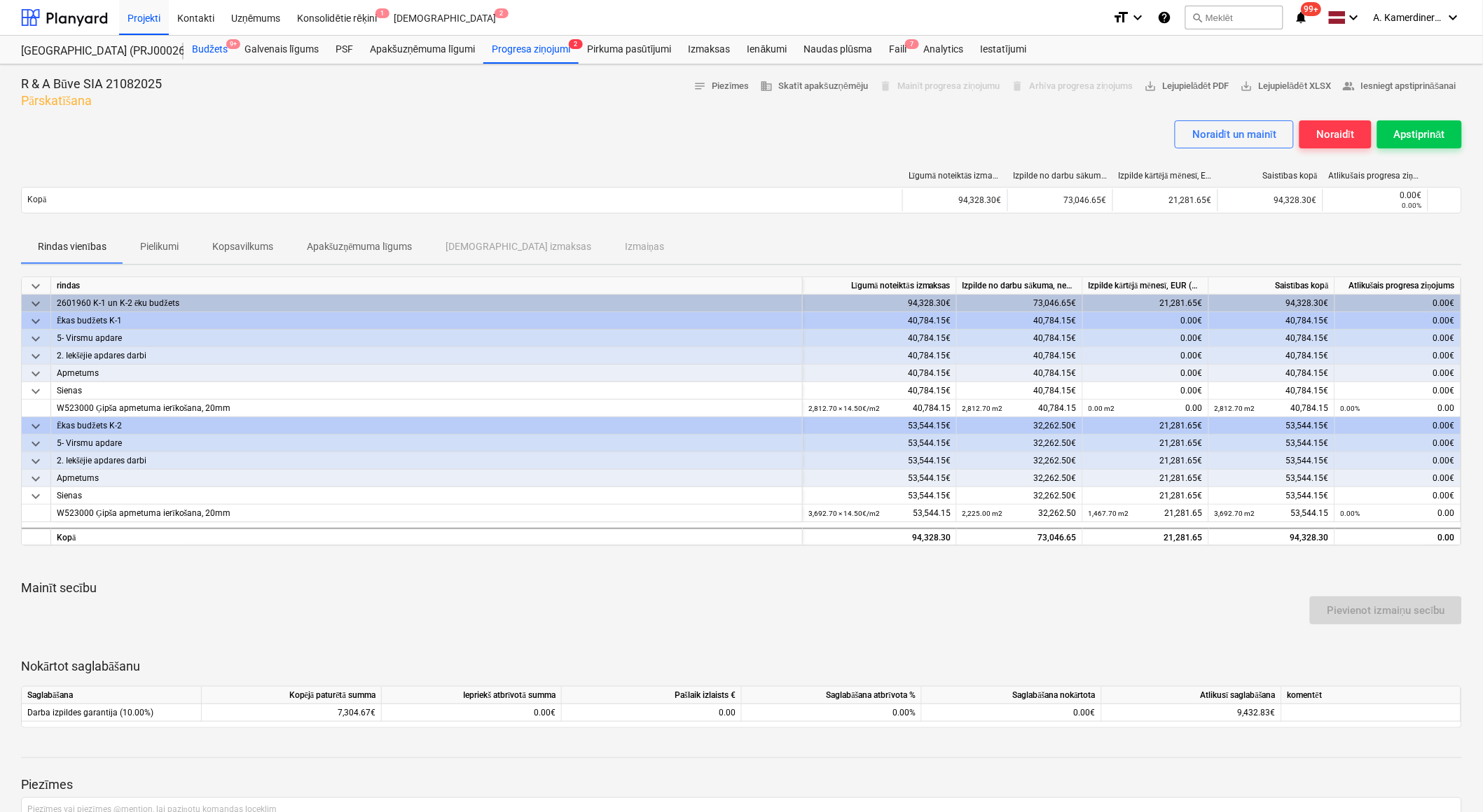
click at [213, 52] on div "Budžets 9+" at bounding box center [210, 49] width 52 height 28
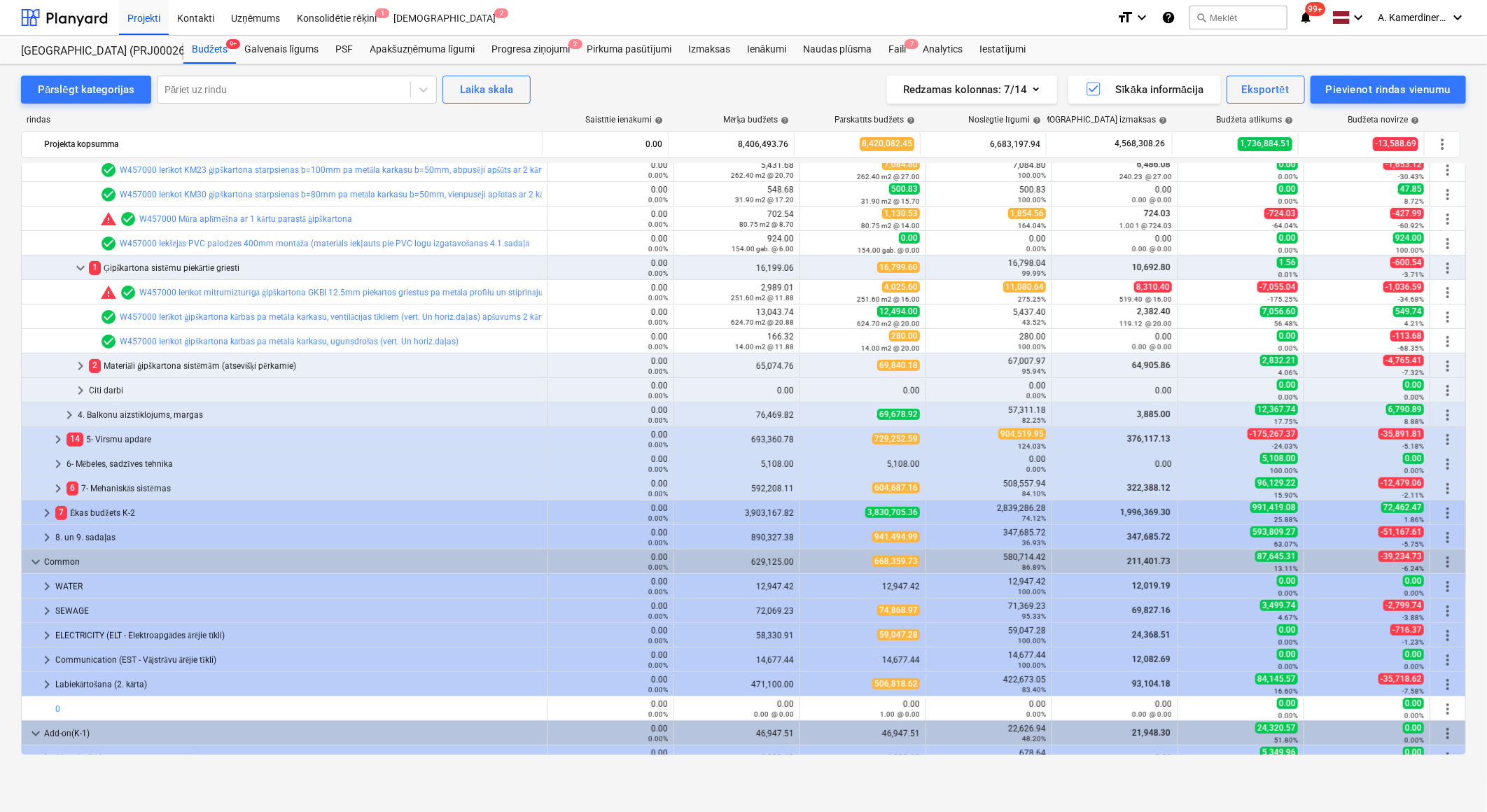
scroll to position [622, 0]
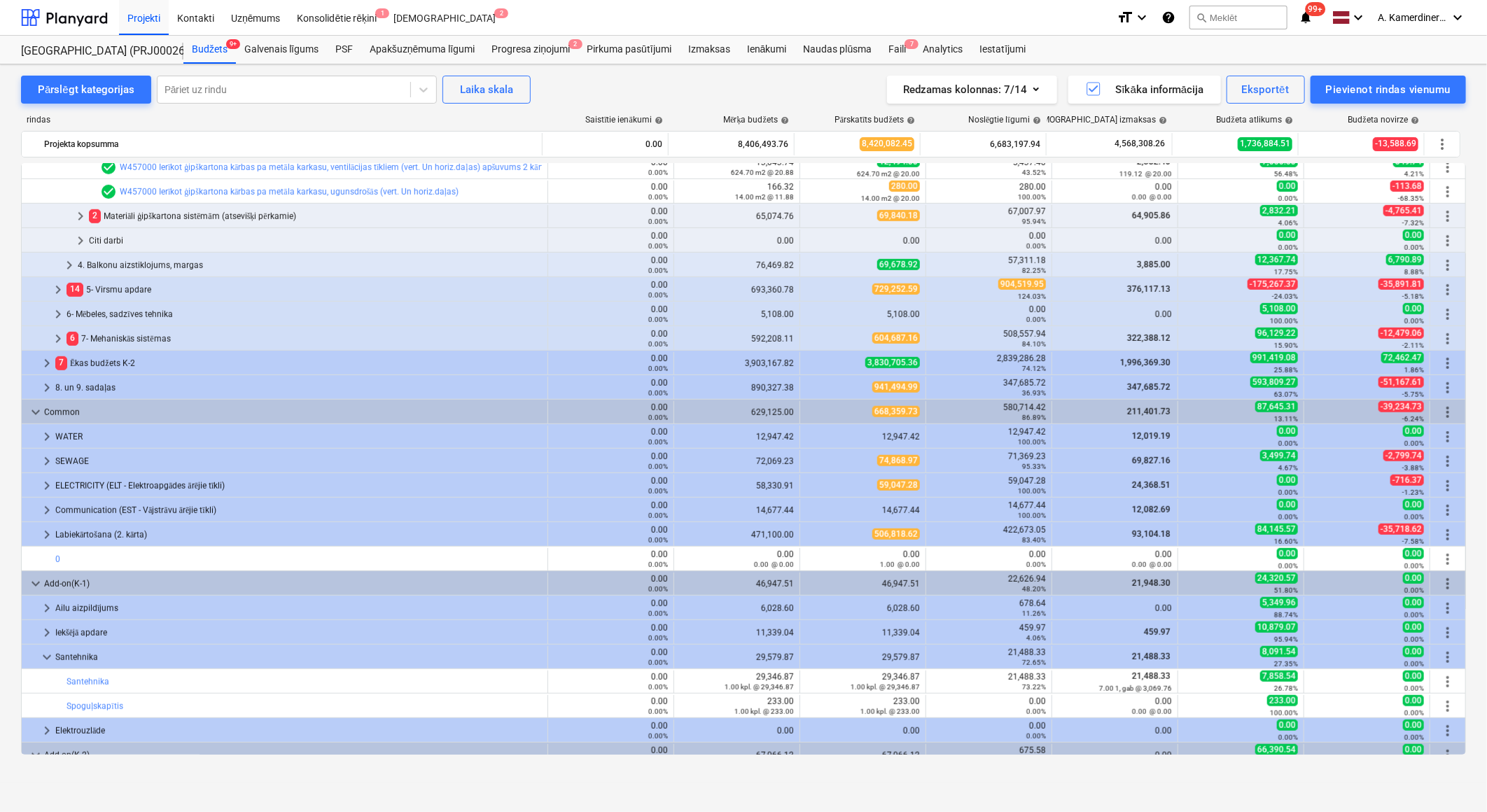
click at [121, 355] on div "keyboard_arrow_down 6 4- Aizpildošās konstrukcijas 0.00 0.00% 448,393.03 471,22…" at bounding box center [743, 458] width 1444 height 591
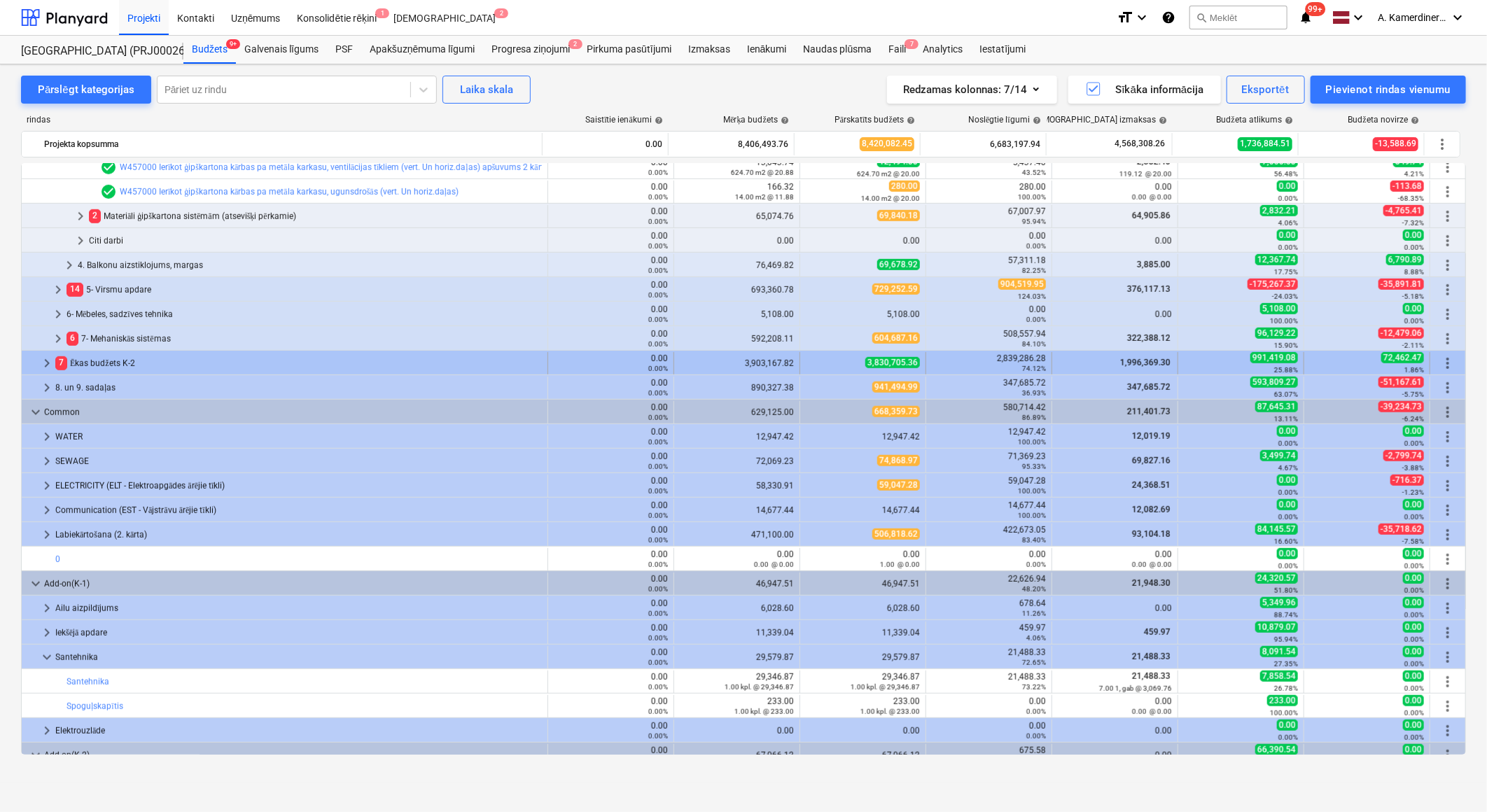
click at [114, 359] on div "7 Ēkas budžets K-2" at bounding box center [299, 363] width 487 height 23
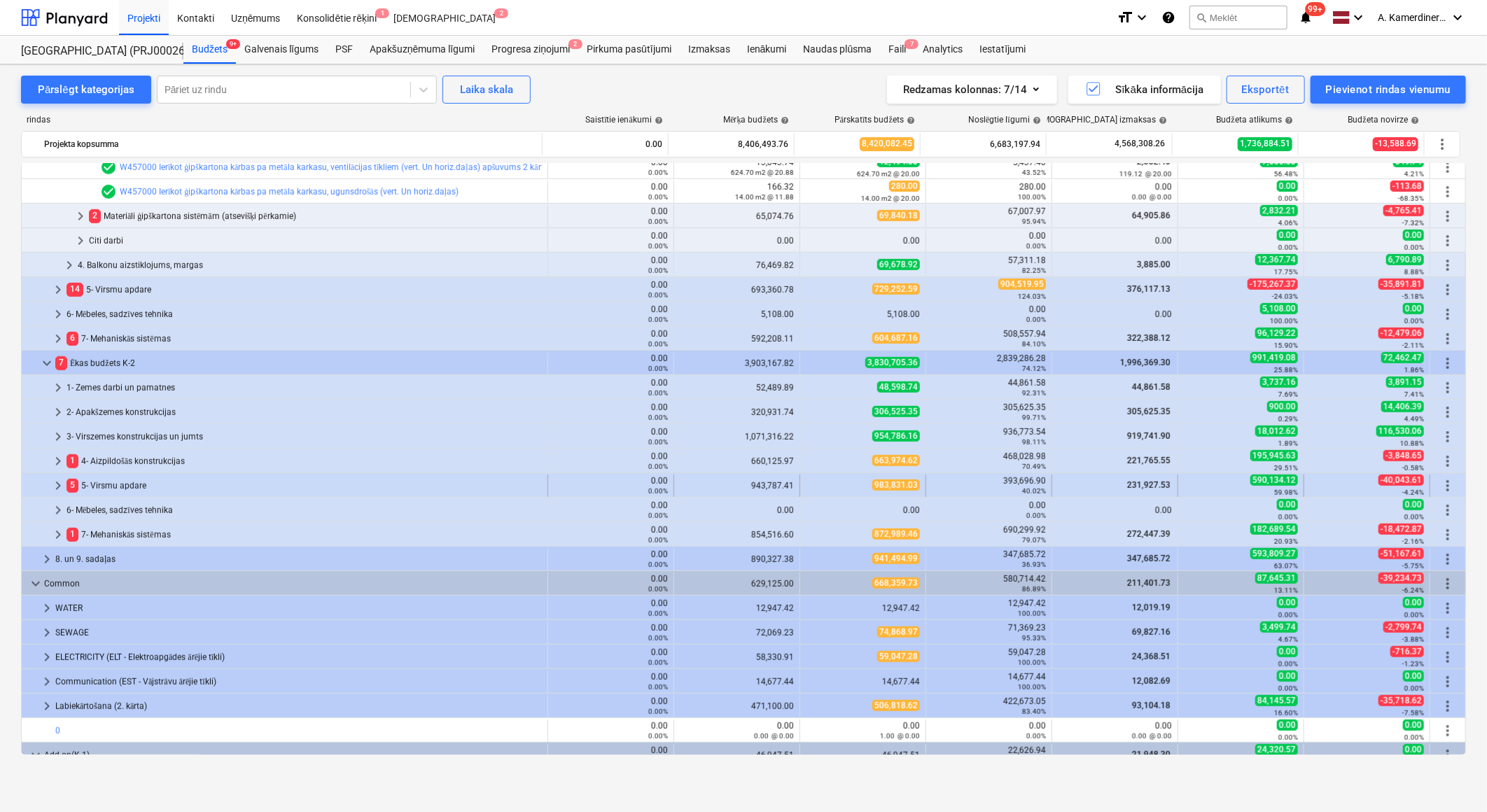
click at [126, 486] on div "5 5- Virsmu apdare" at bounding box center [304, 486] width 475 height 23
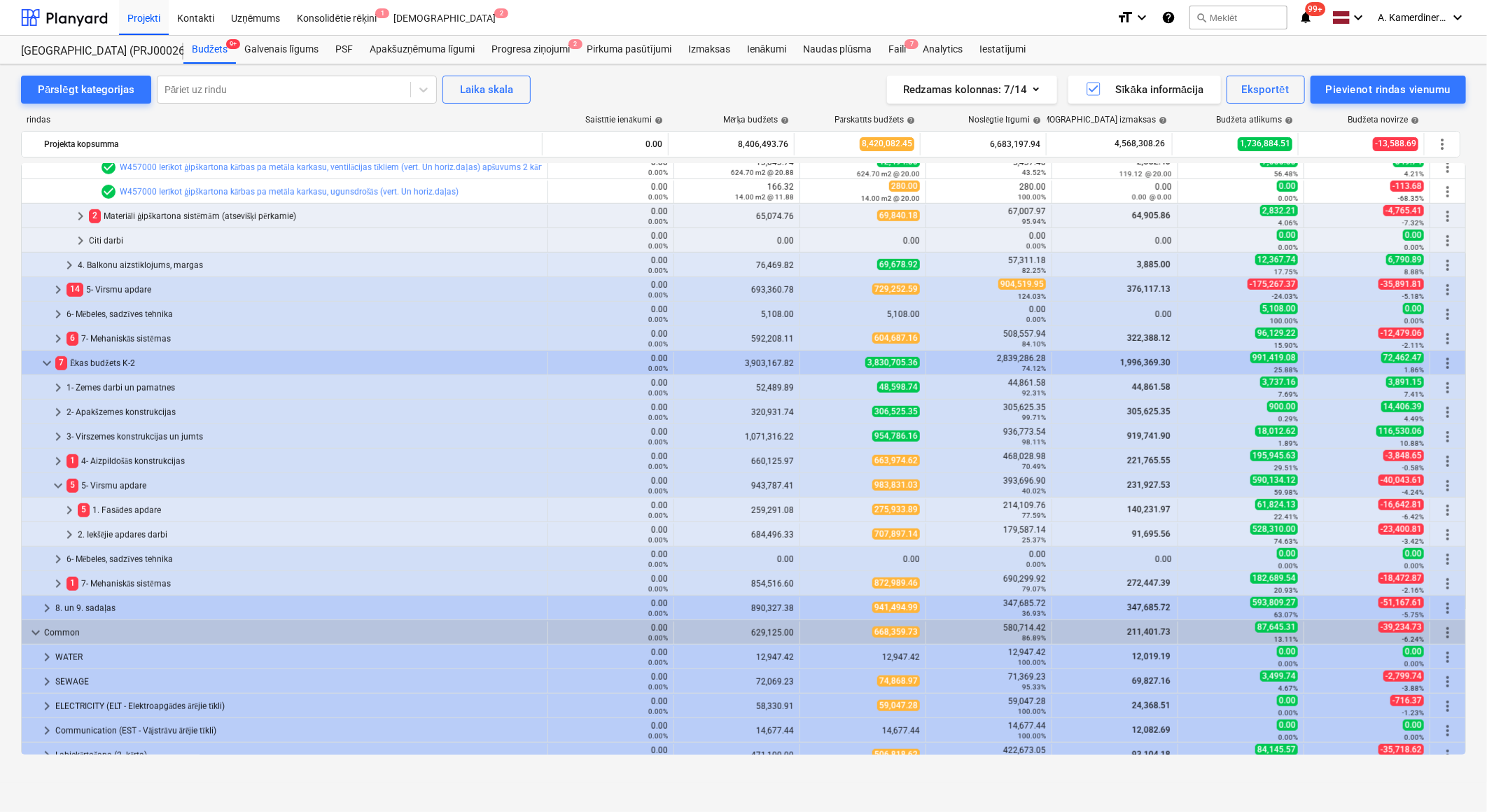
click at [126, 486] on div "5 5- Virsmu apdare" at bounding box center [304, 486] width 475 height 23
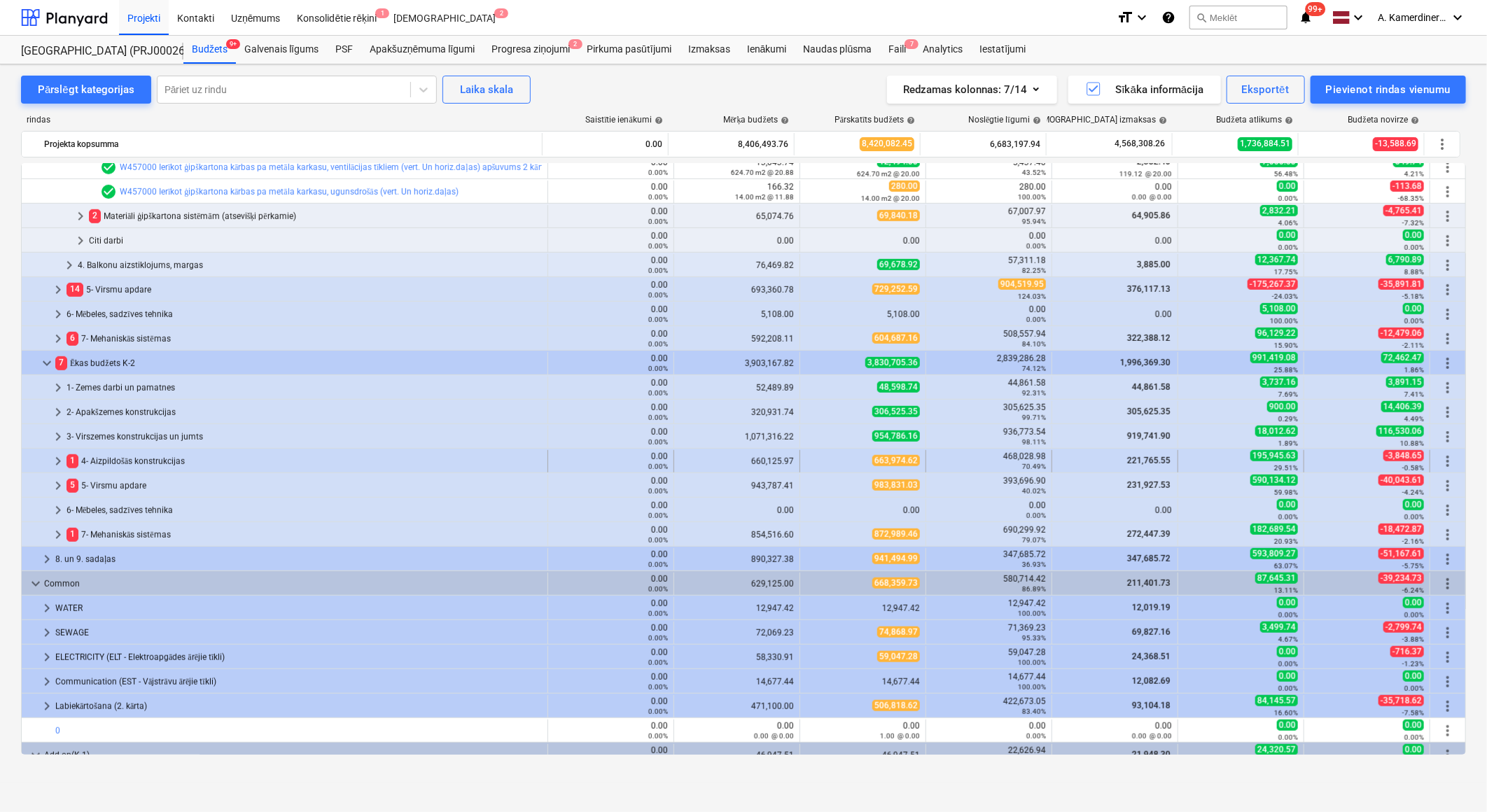
click at [135, 453] on div "1 4- Aizpildošās konstrukcijas" at bounding box center [304, 462] width 475 height 23
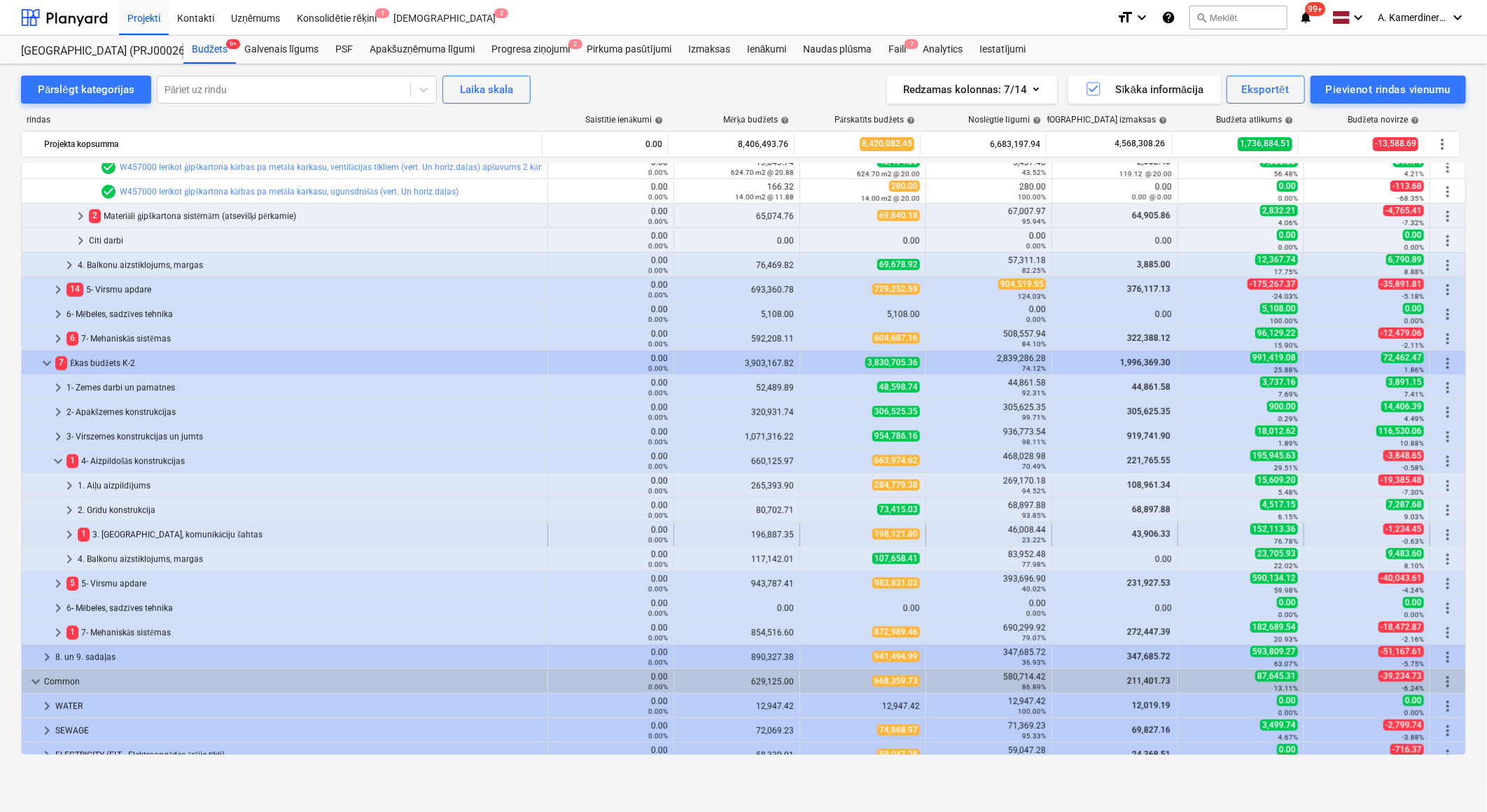
click at [128, 531] on div "1 3. [GEOGRAPHIC_DATA], komunikāciju šahtas" at bounding box center [309, 535] width 464 height 23
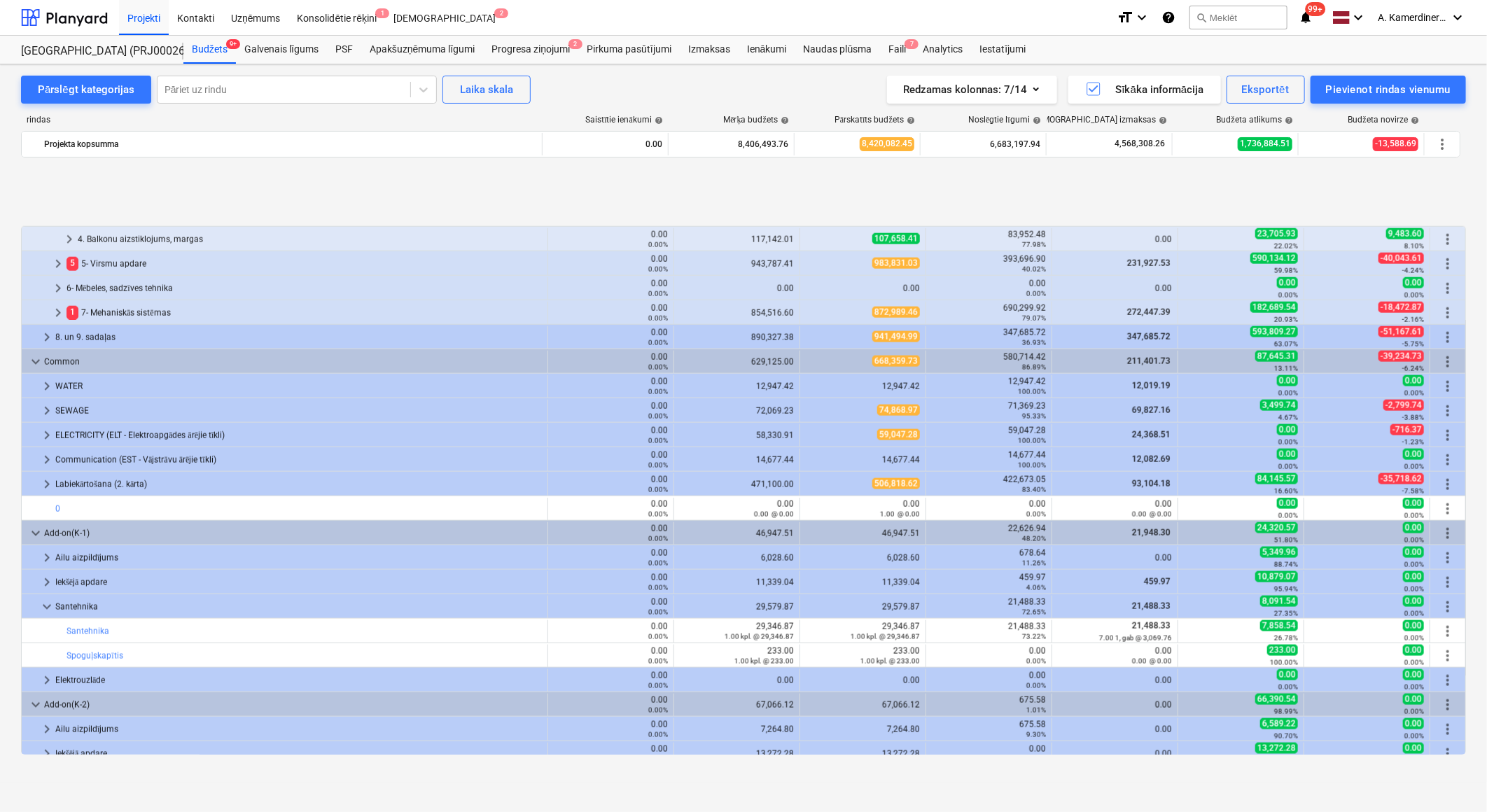
scroll to position [1197, 0]
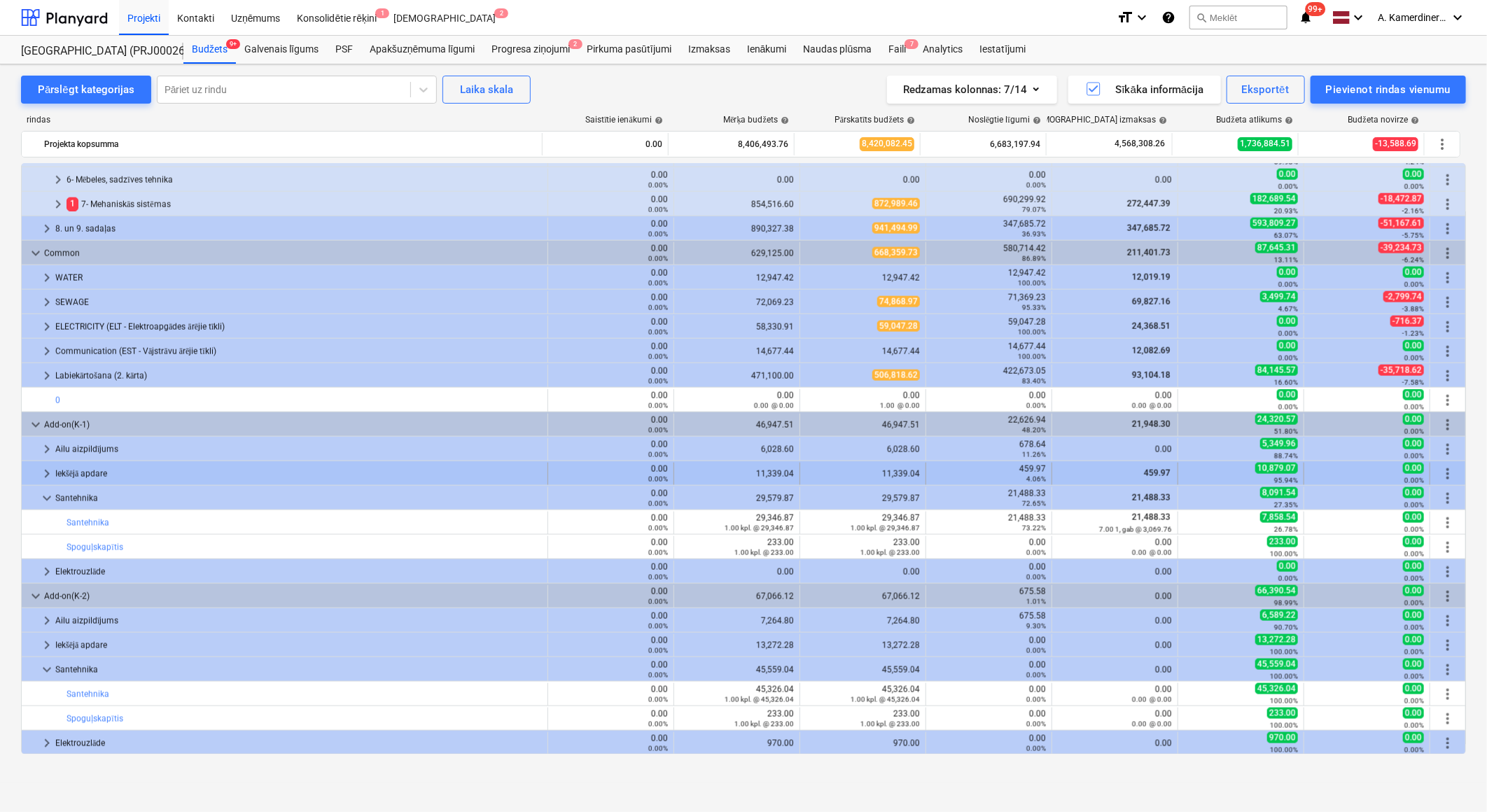
click at [93, 471] on div "Iekšējā apdare" at bounding box center [299, 474] width 487 height 23
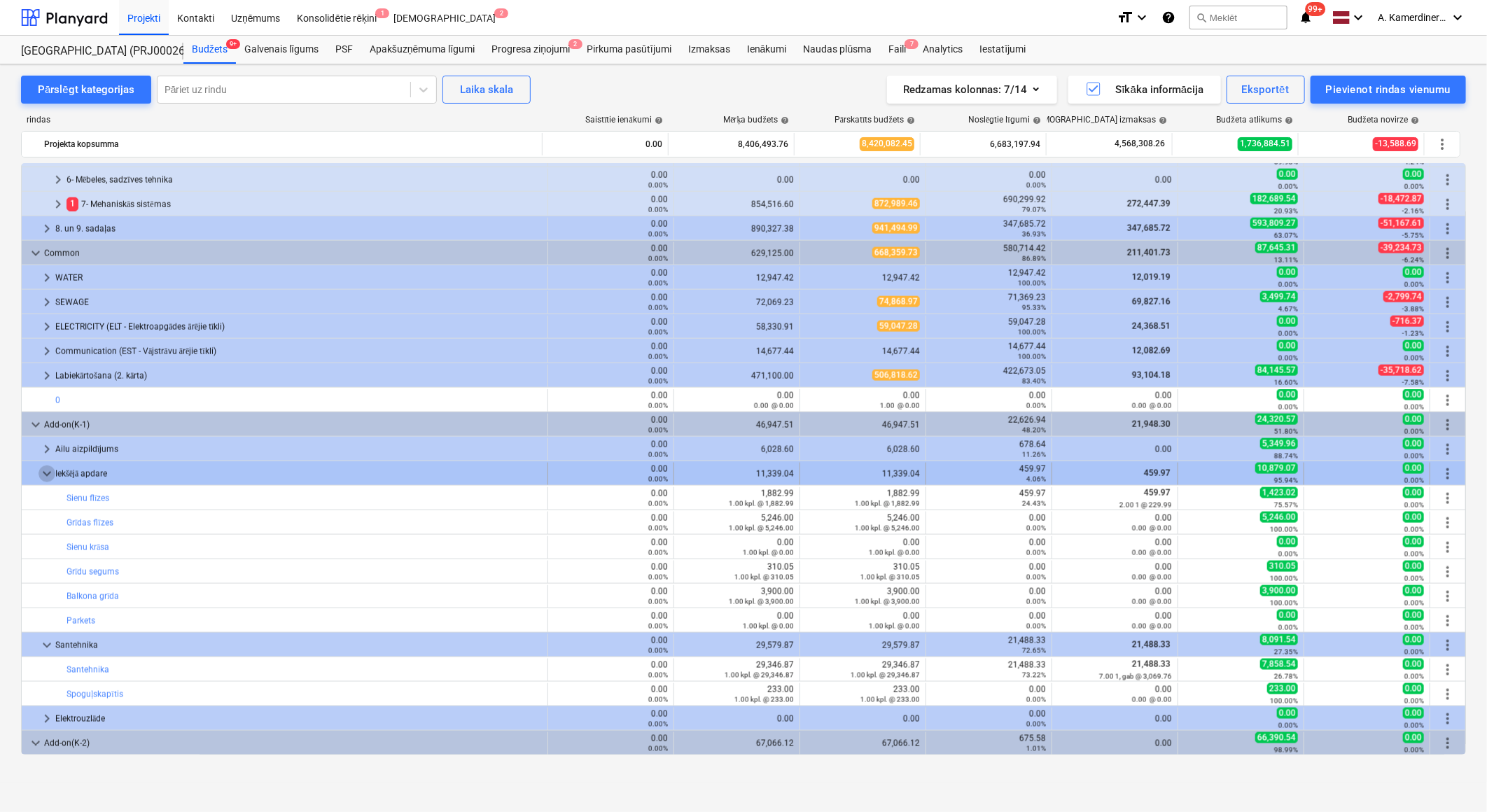
click at [49, 474] on span "keyboard_arrow_down" at bounding box center [47, 474] width 17 height 17
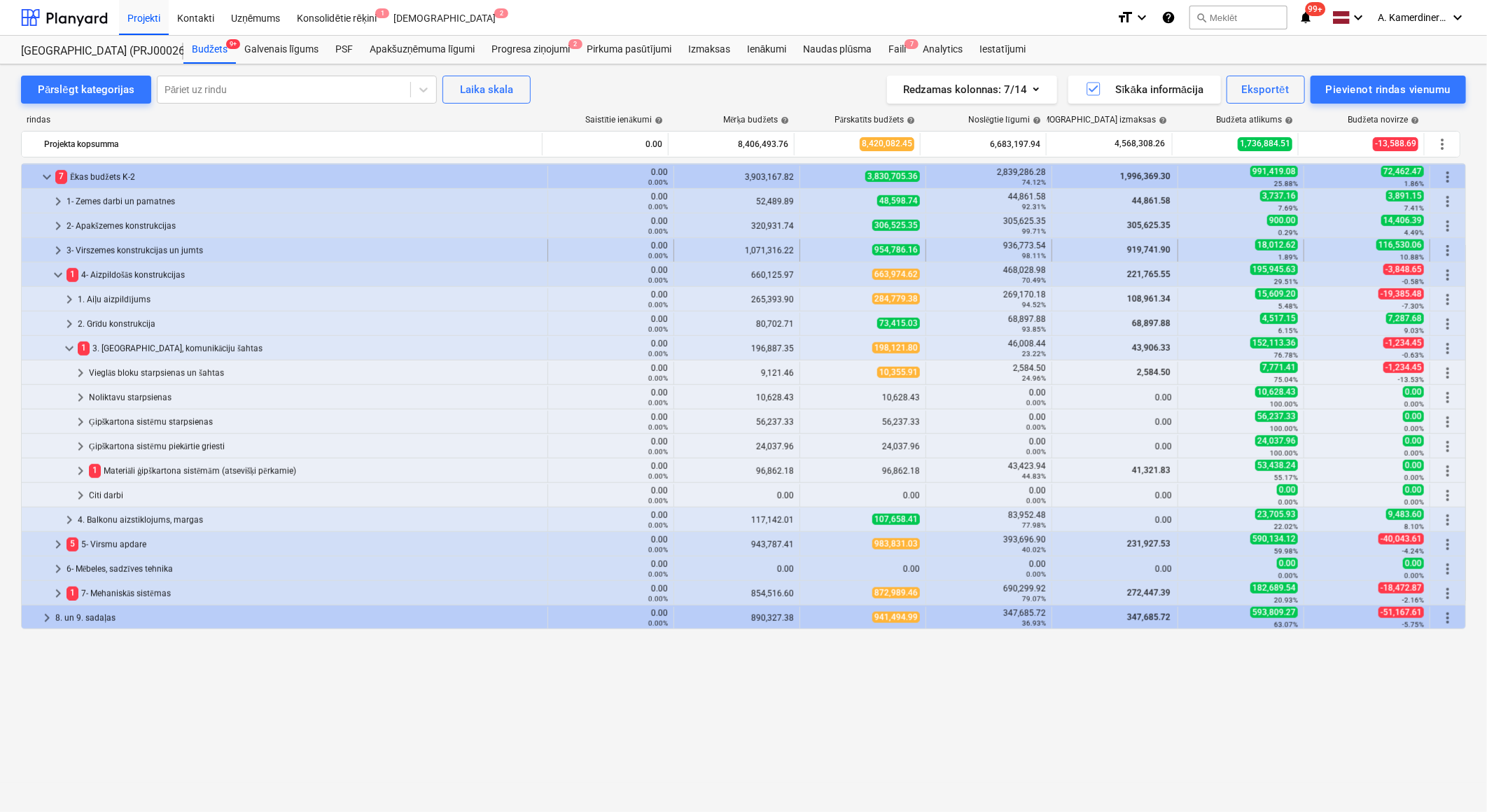
scroll to position [652, 0]
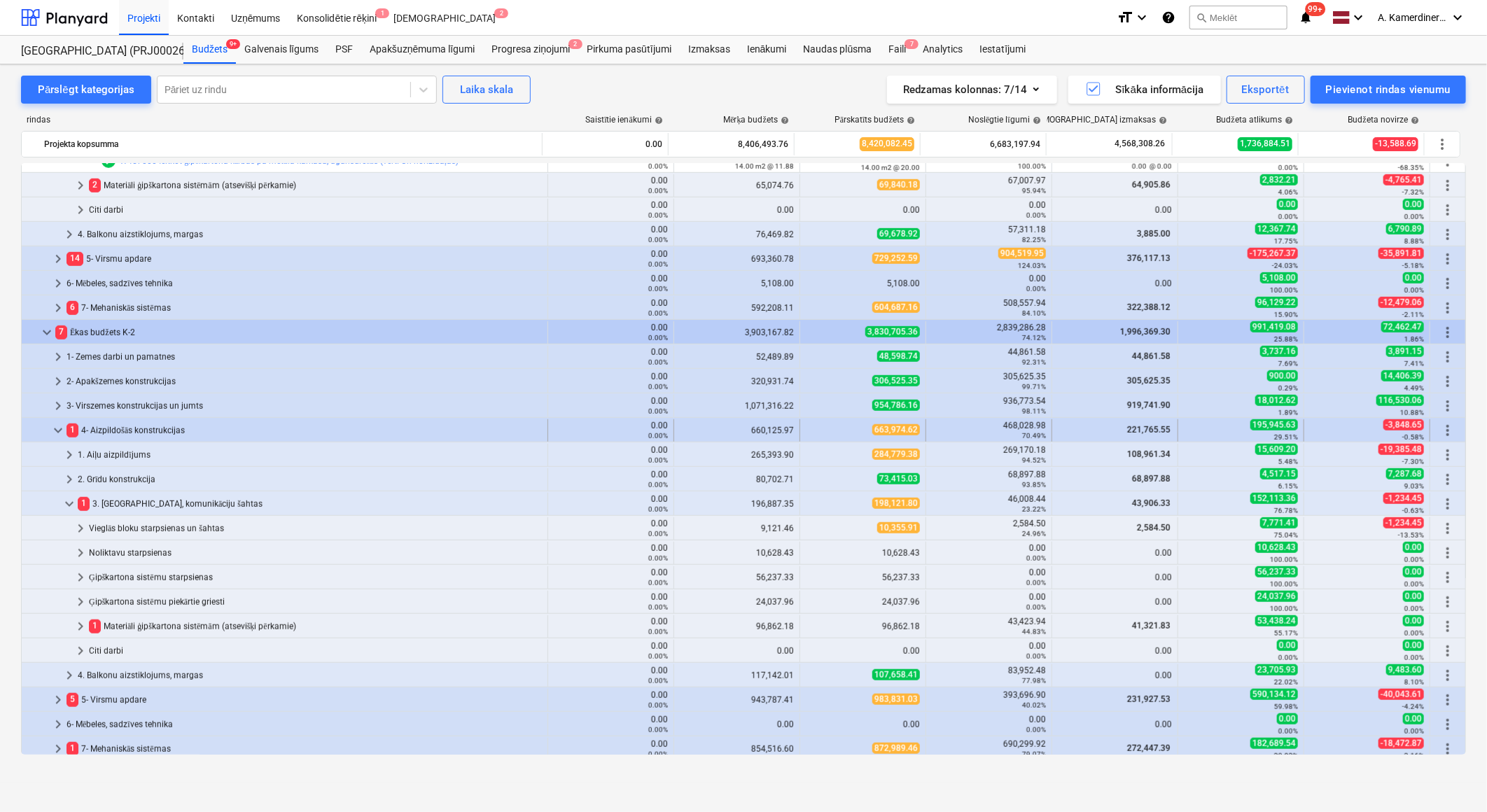
click at [133, 430] on div "1 4- Aizpildošās konstrukcijas" at bounding box center [304, 430] width 475 height 23
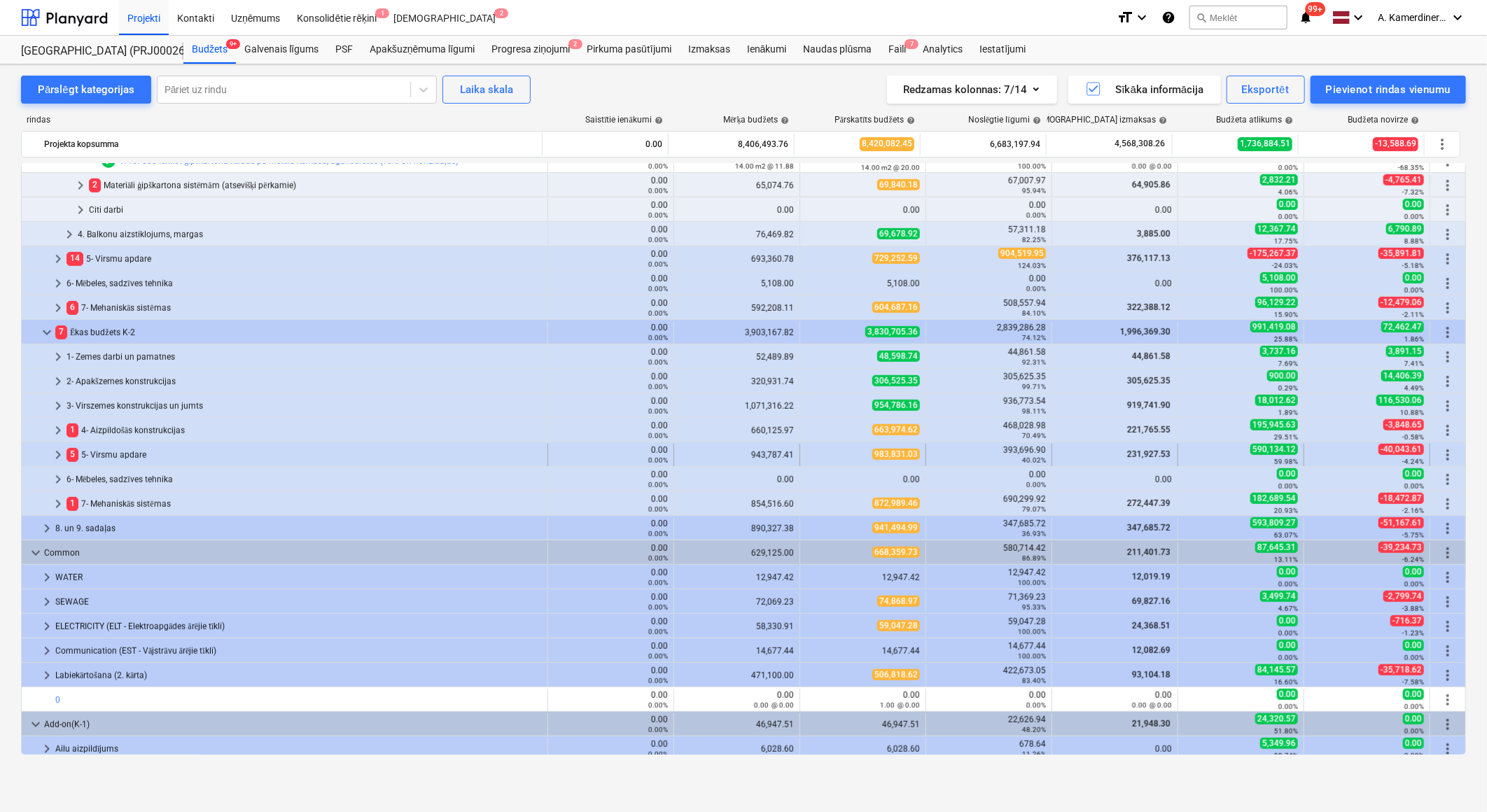
click at [126, 455] on div "5 5- Virsmu apdare" at bounding box center [304, 455] width 475 height 23
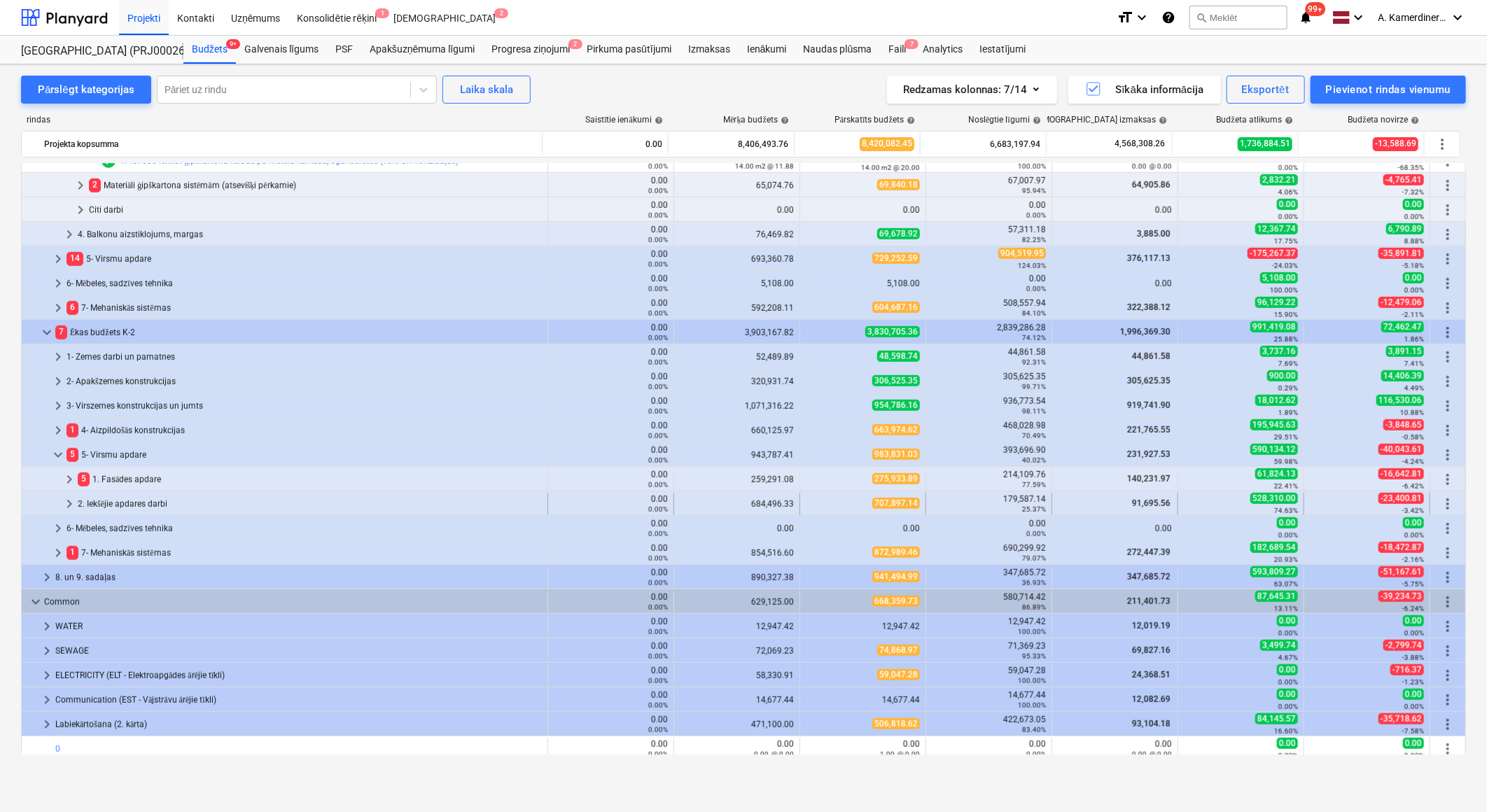
click at [120, 508] on div "2. Iekšējie apdares darbi" at bounding box center [309, 504] width 464 height 23
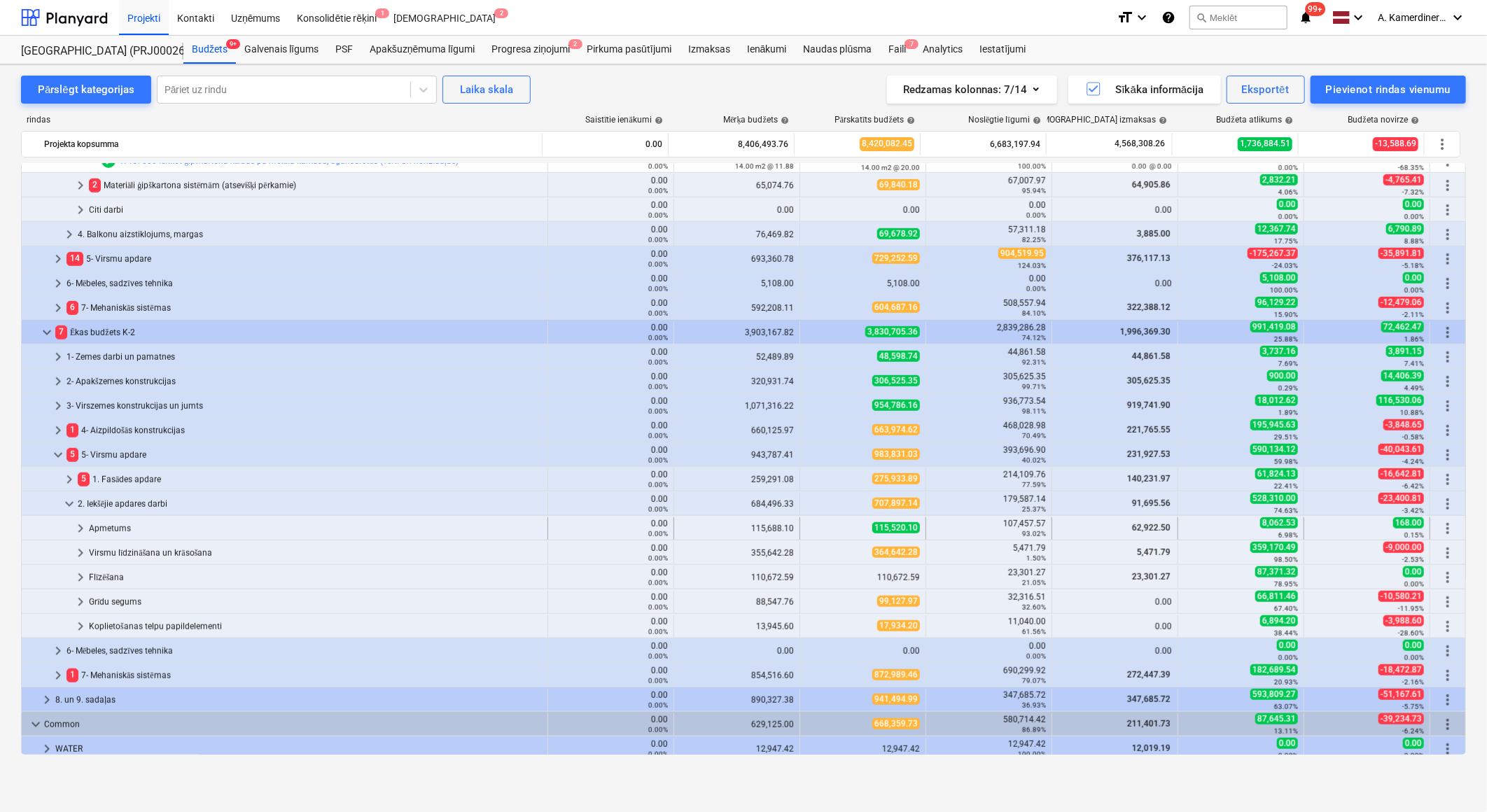
click at [120, 529] on div "Apmetums" at bounding box center [315, 528] width 453 height 23
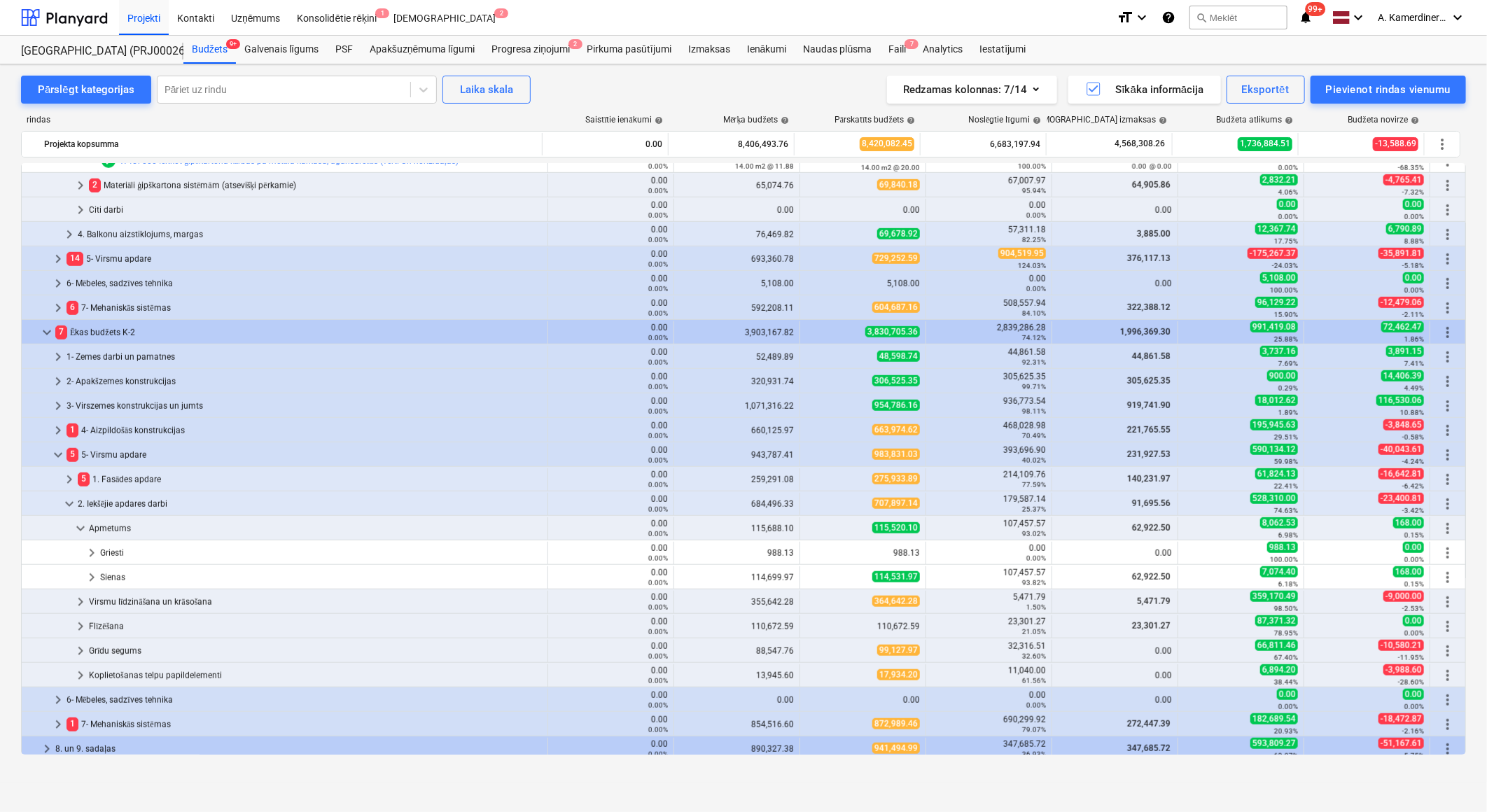
scroll to position [808, 0]
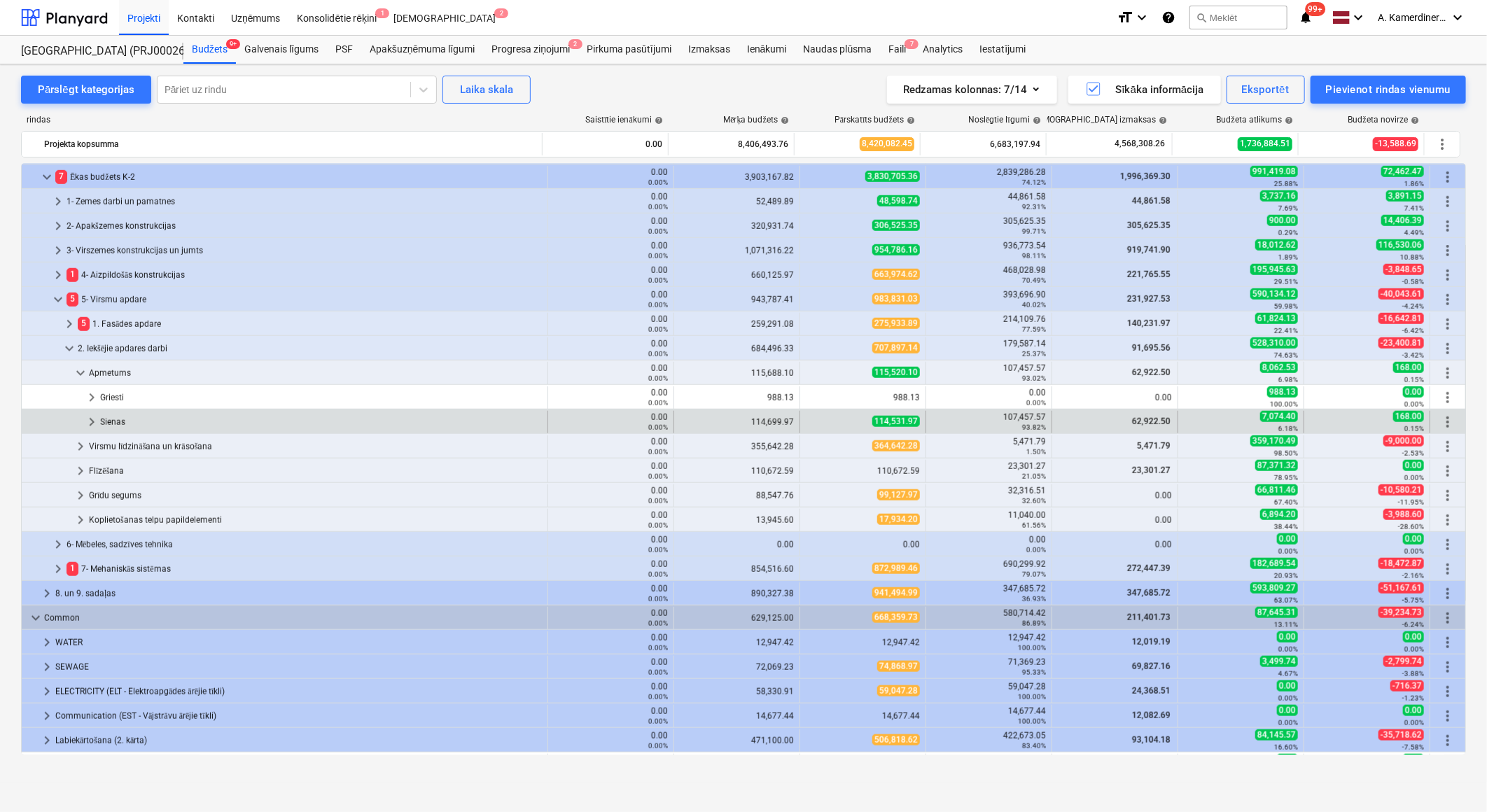
click at [127, 424] on div "Sienas" at bounding box center [321, 422] width 441 height 23
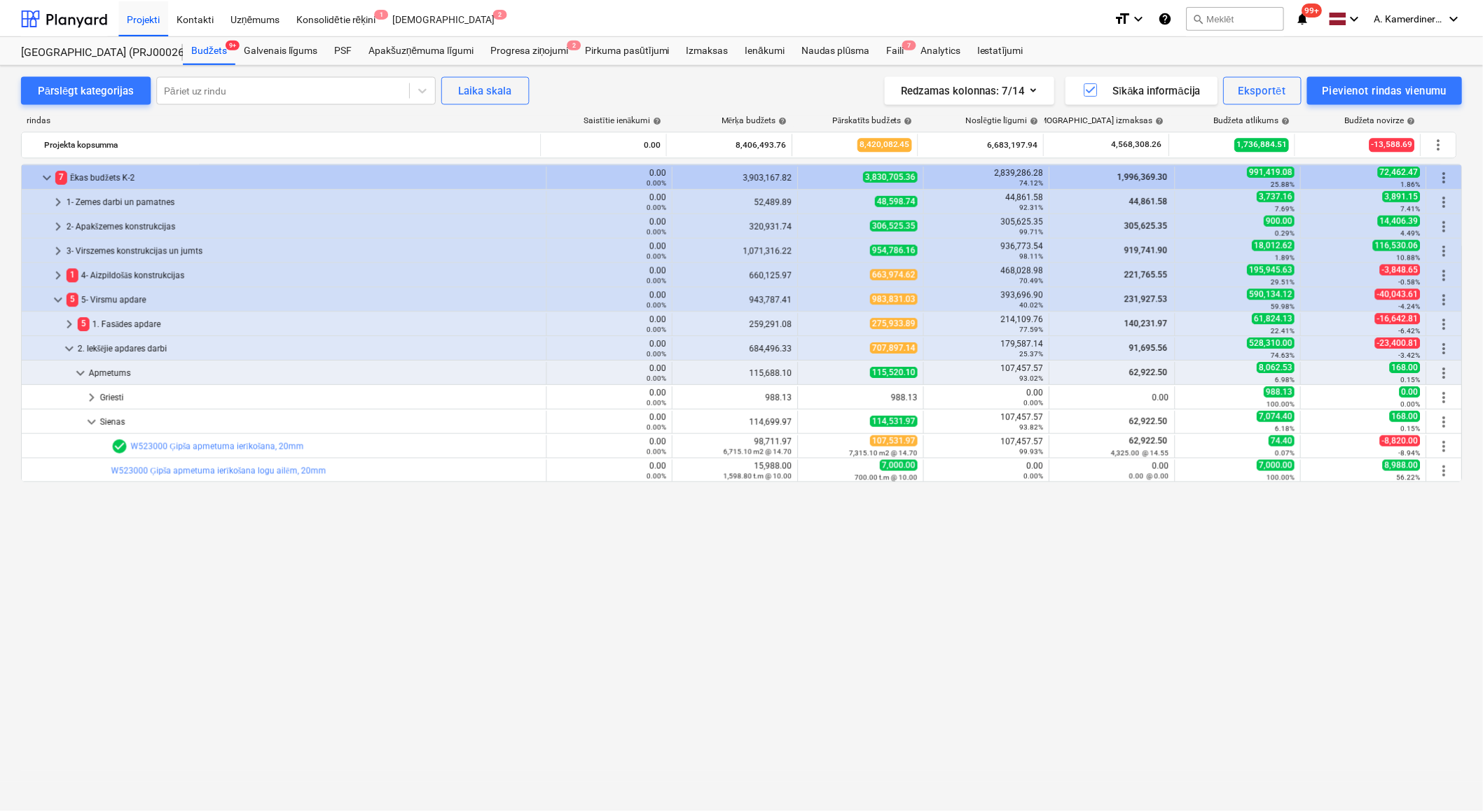
scroll to position [497, 0]
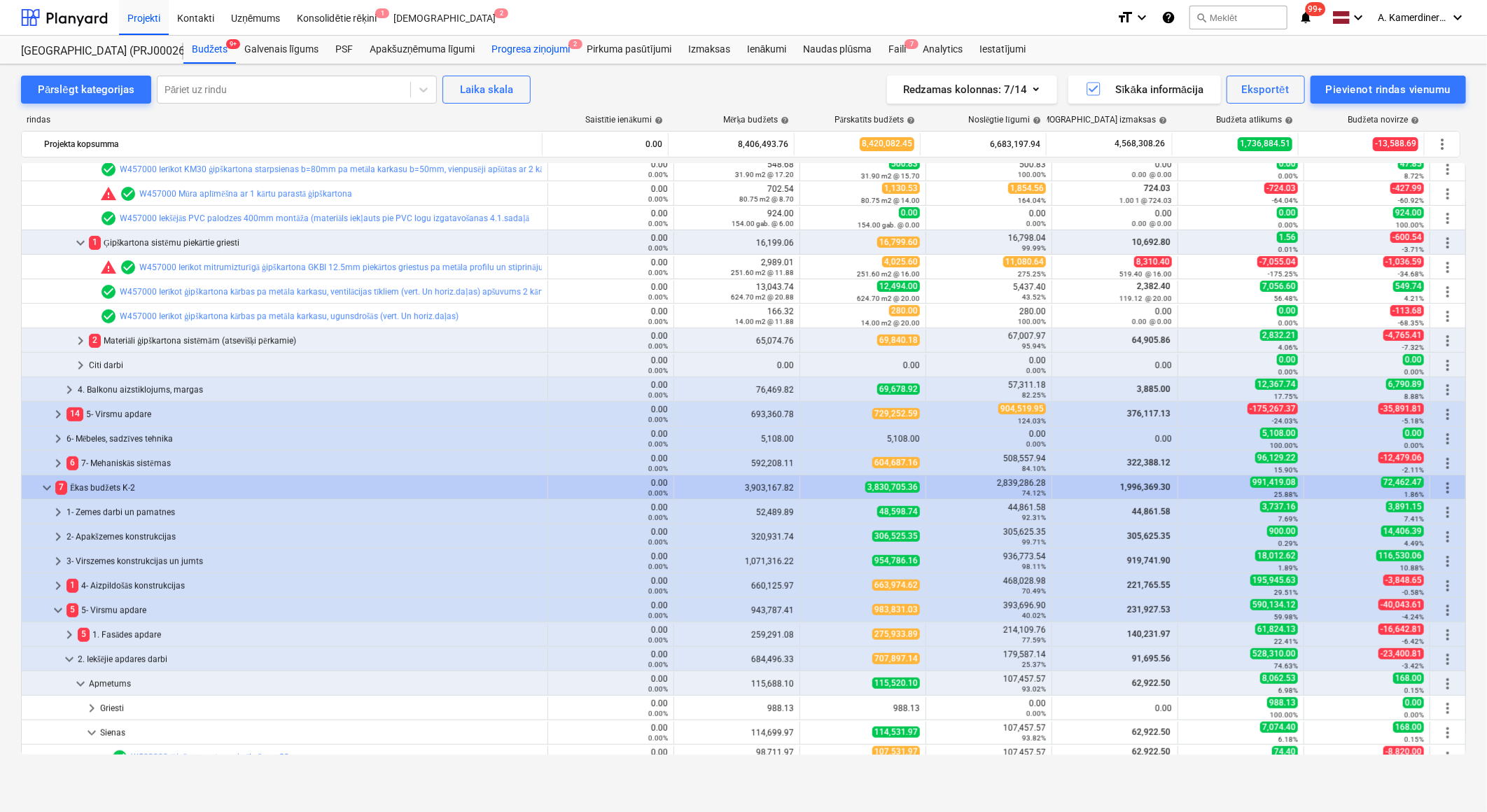
click at [505, 51] on div "Progresa ziņojumi 2" at bounding box center [531, 49] width 95 height 28
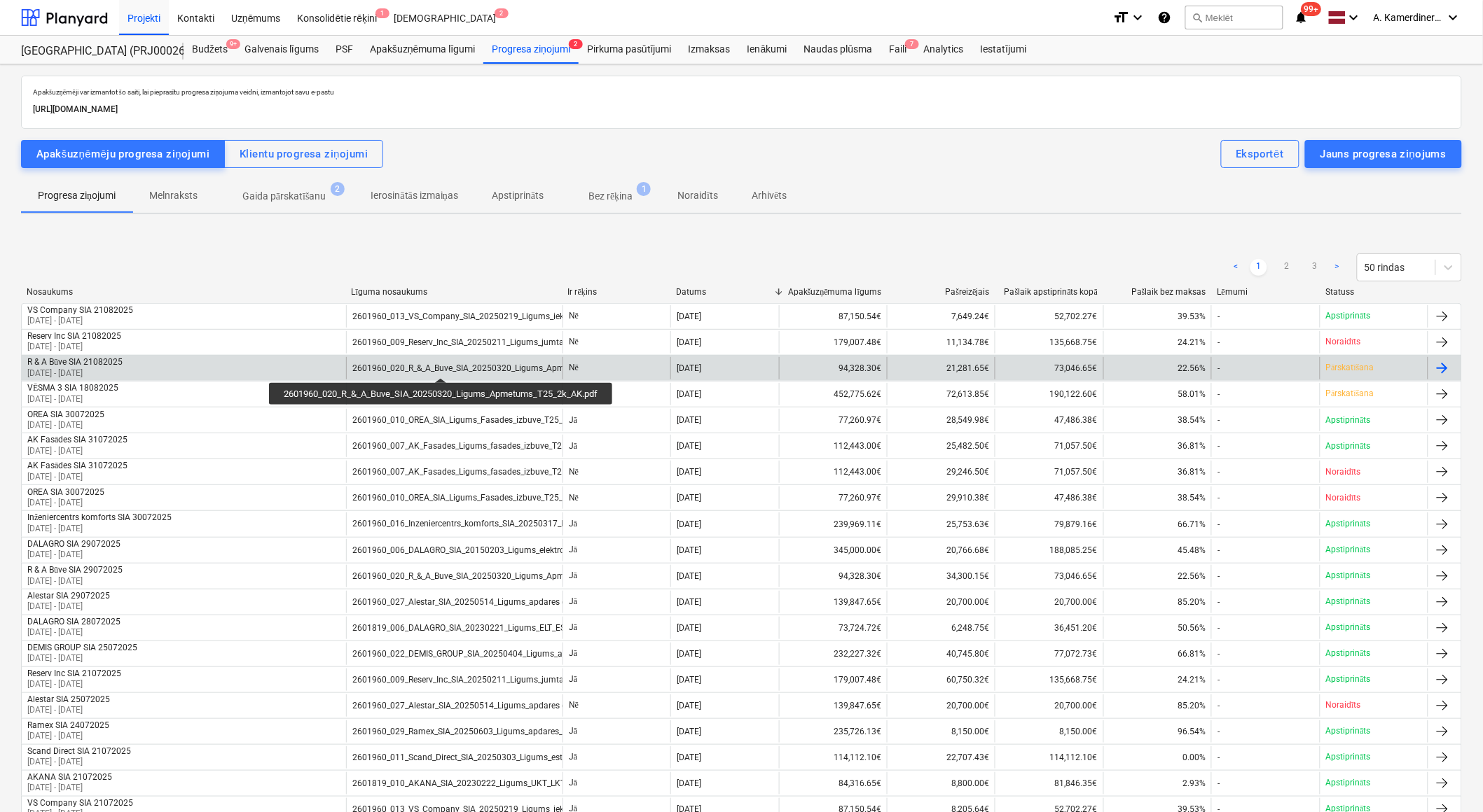
click at [443, 366] on div "2601960_020_R_&_A_Buve_SIA_20250320_Ligums_Apmetums_T25_2k_AK.pdf" at bounding box center [501, 368] width 297 height 10
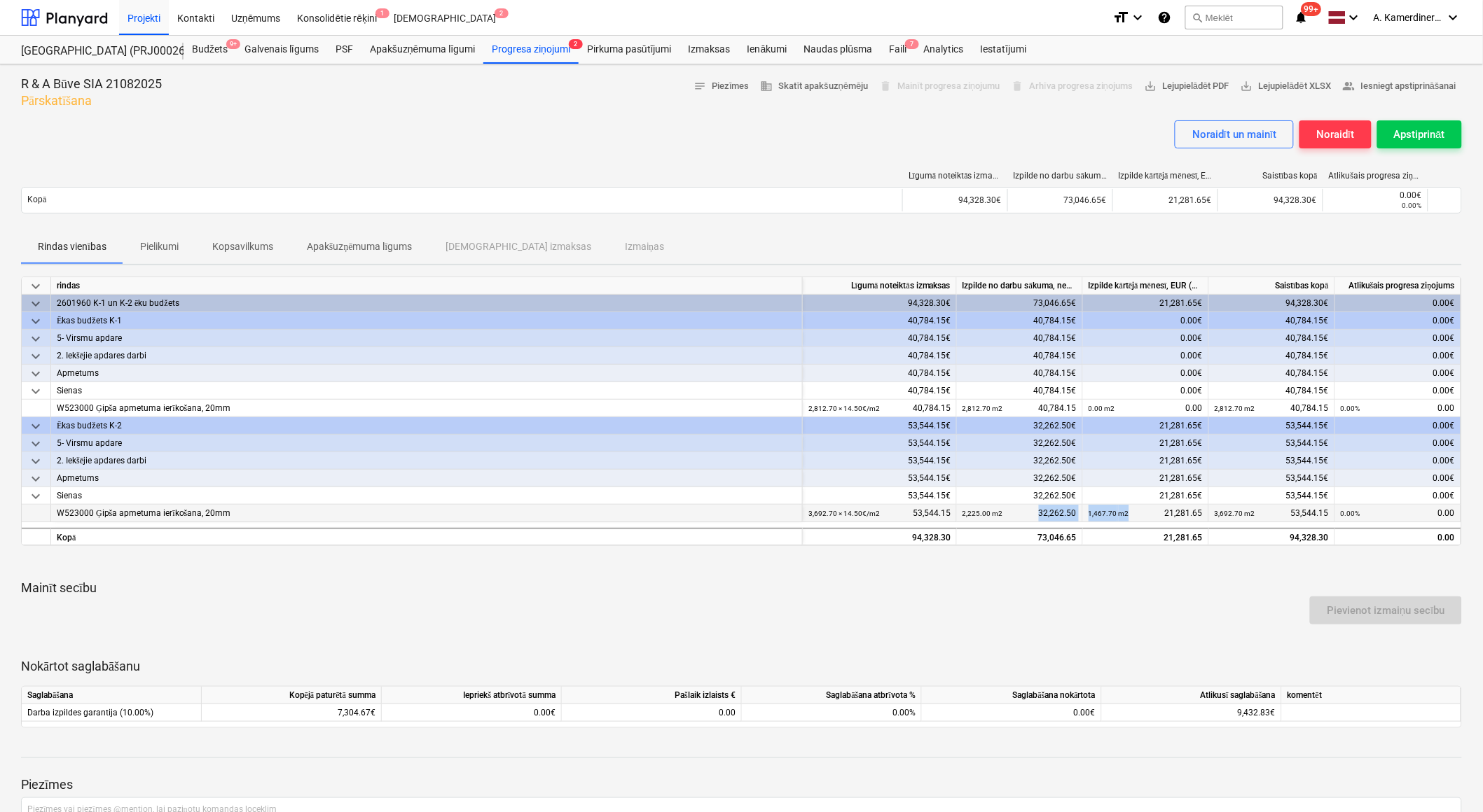
drag, startPoint x: 1130, startPoint y: 513, endPoint x: 1080, endPoint y: 513, distance: 50.0
click at [0, 0] on div "W523000 Ģipša apmetuma ierīkošana, 20mm 3,692.70 × 14.50€ / m2 53,544.15 2,225.…" at bounding box center [0, 0] width 0 height 0
drag, startPoint x: 1080, startPoint y: 513, endPoint x: 1028, endPoint y: 516, distance: 52.1
click at [1028, 516] on div "2,225.00 m2 32,262.50" at bounding box center [1020, 514] width 114 height 18
click at [247, 239] on p "Kopsavilkums" at bounding box center [243, 246] width 61 height 14
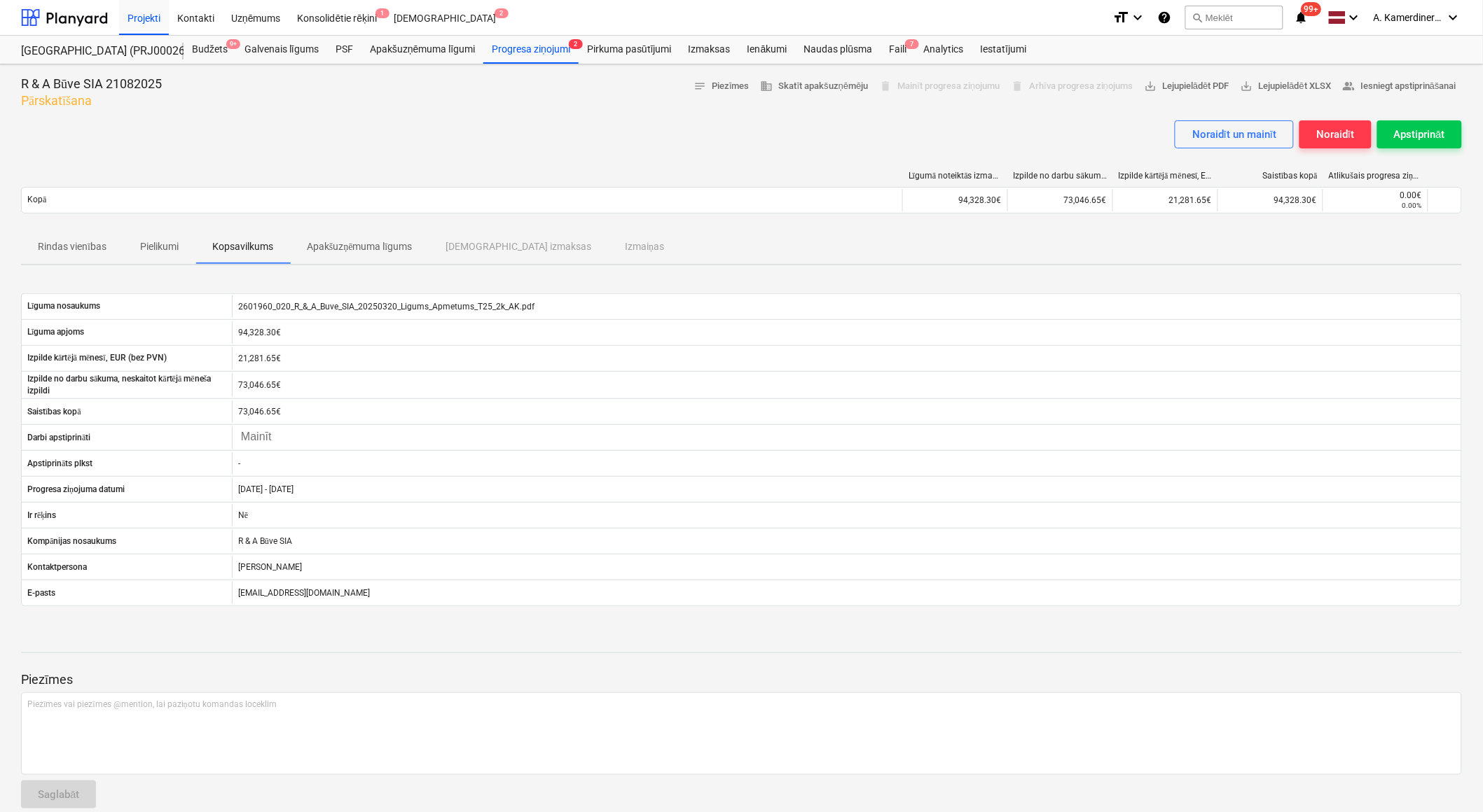
click at [82, 245] on p "Rindas vienības" at bounding box center [72, 246] width 69 height 14
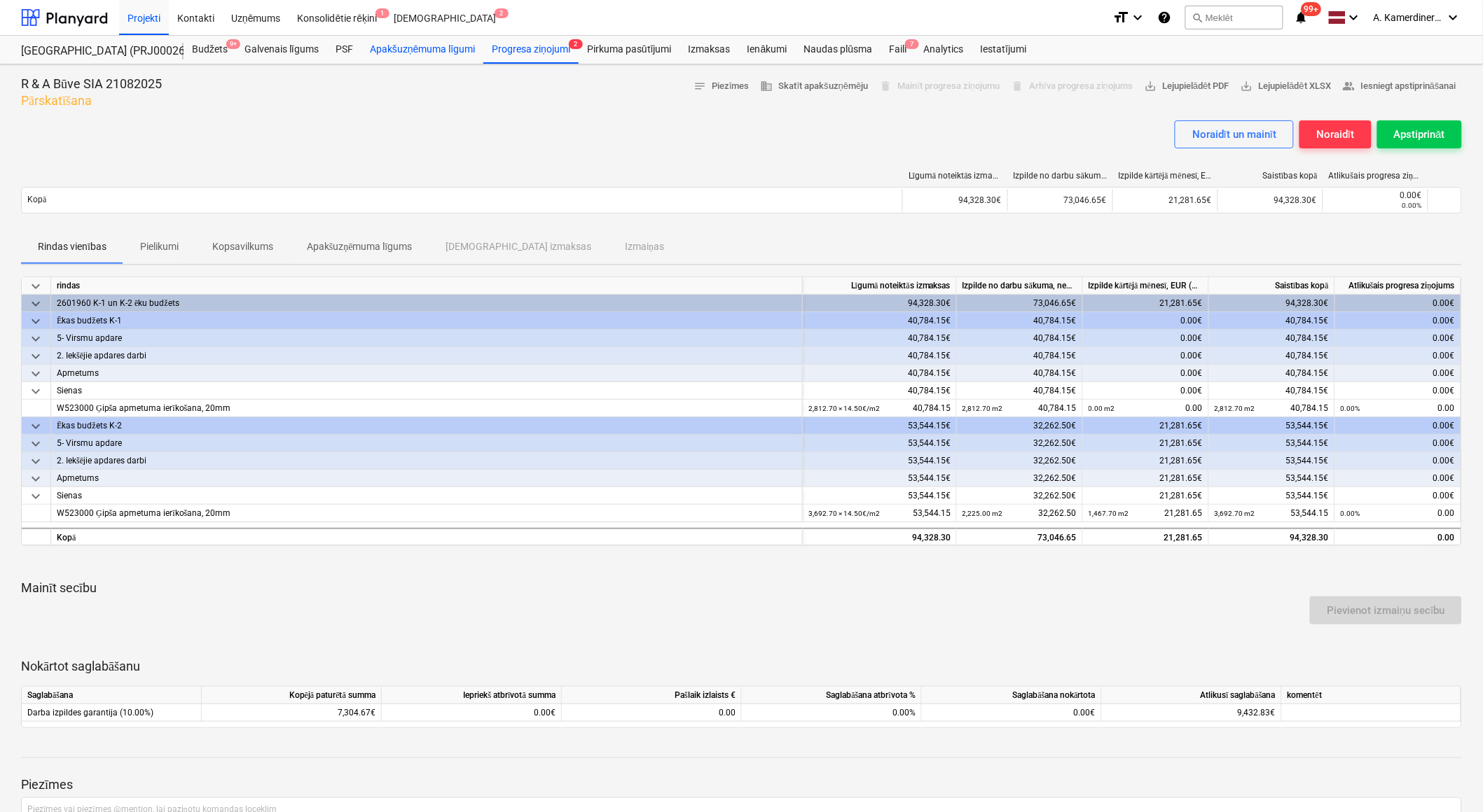
click at [387, 48] on div "Apakšuzņēmuma līgumi" at bounding box center [422, 49] width 122 height 28
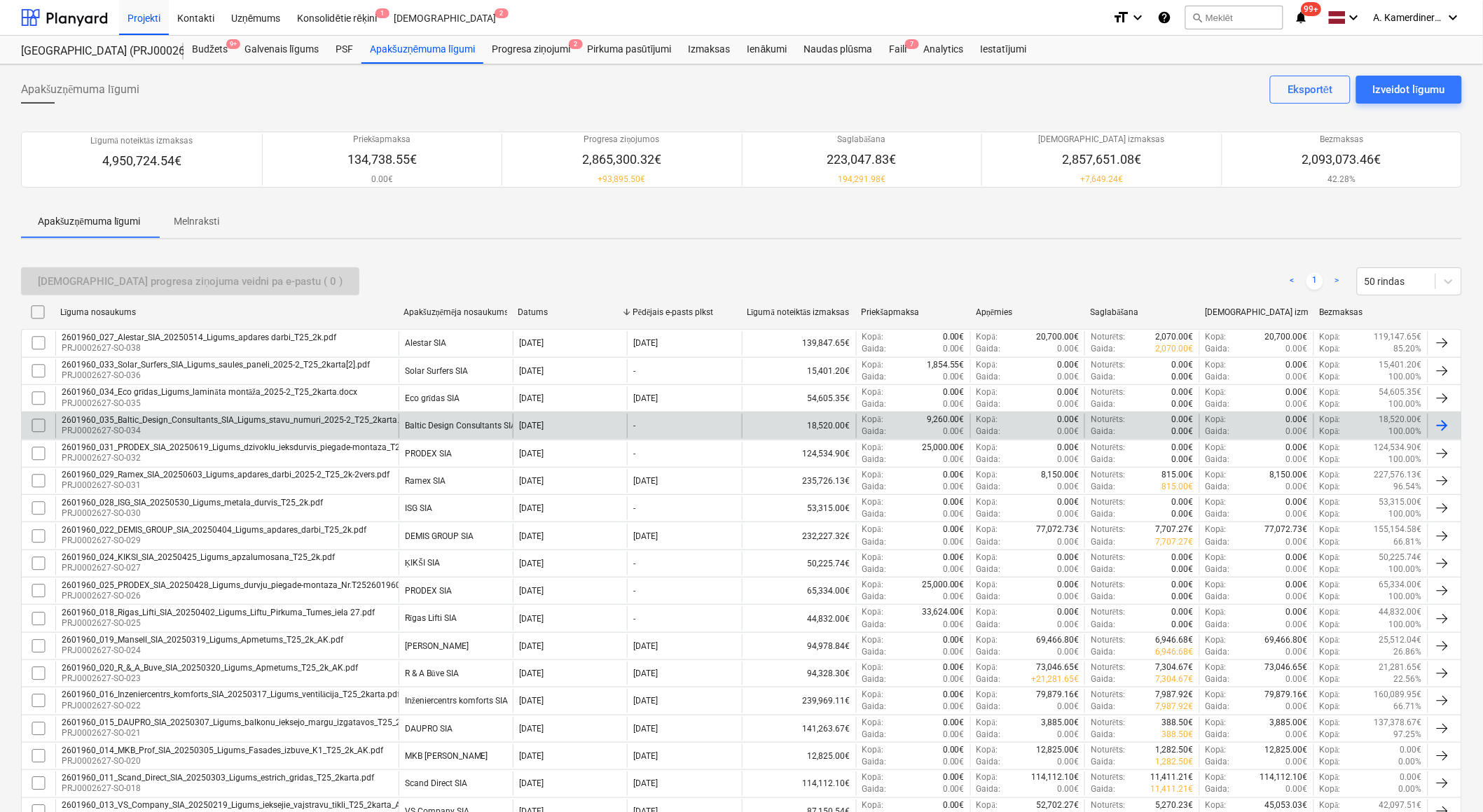
scroll to position [77, 0]
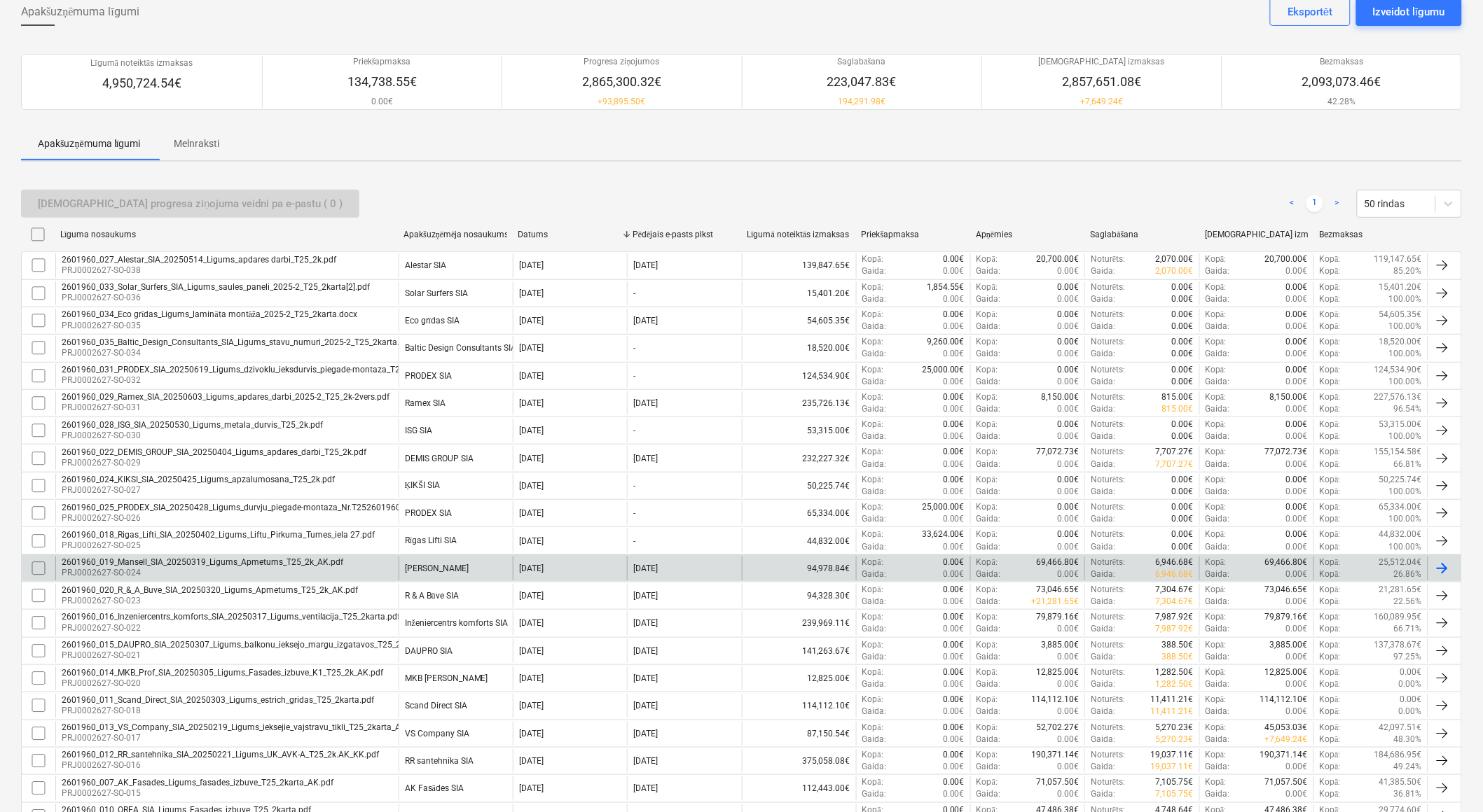
click at [240, 565] on div "2601960_019_Mansell_SIA_20250319_Ligums_Apmetums_T25_2k_AK.pdf" at bounding box center [201, 562] width 281 height 10
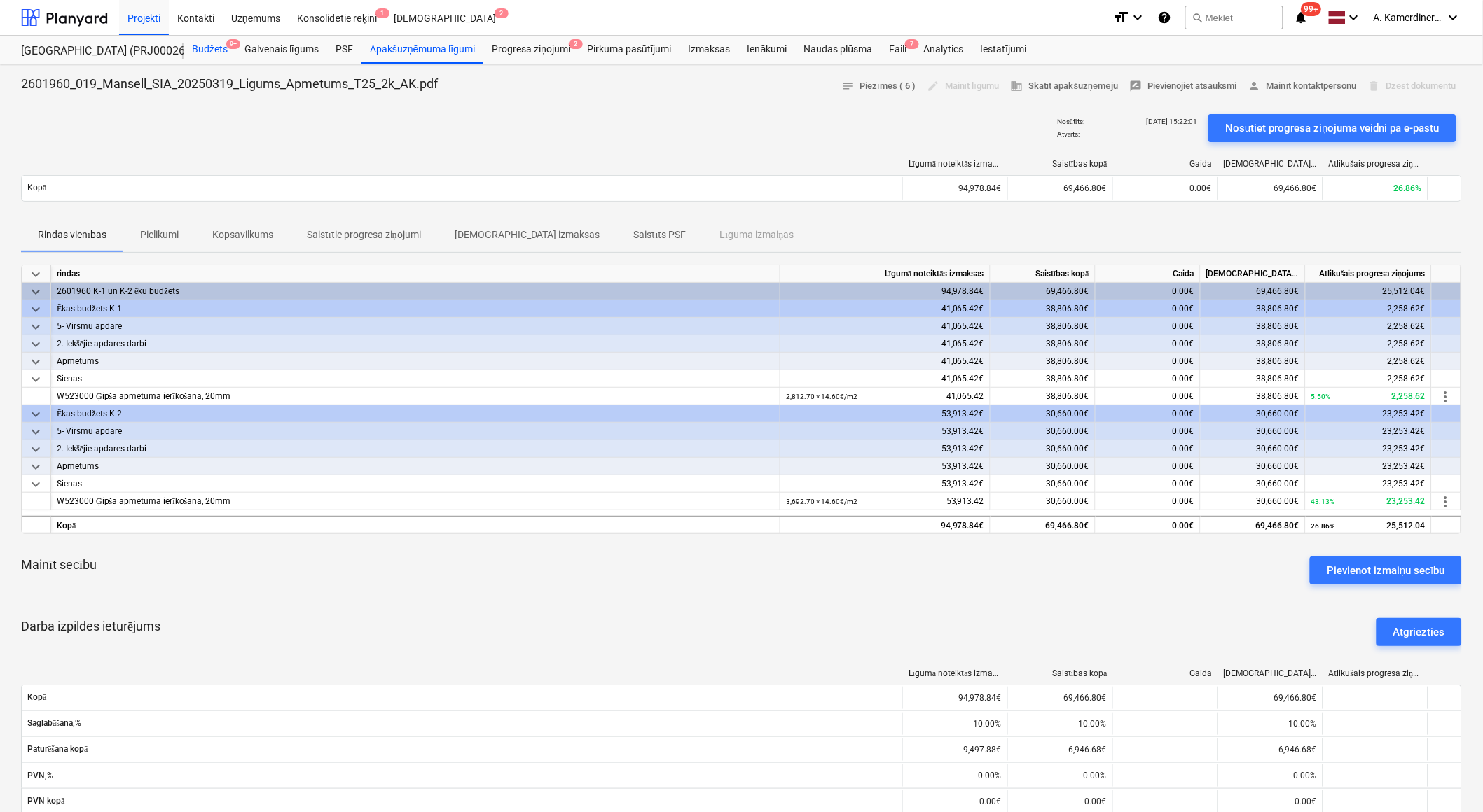
click at [218, 48] on div "Budžets 9+" at bounding box center [210, 49] width 52 height 28
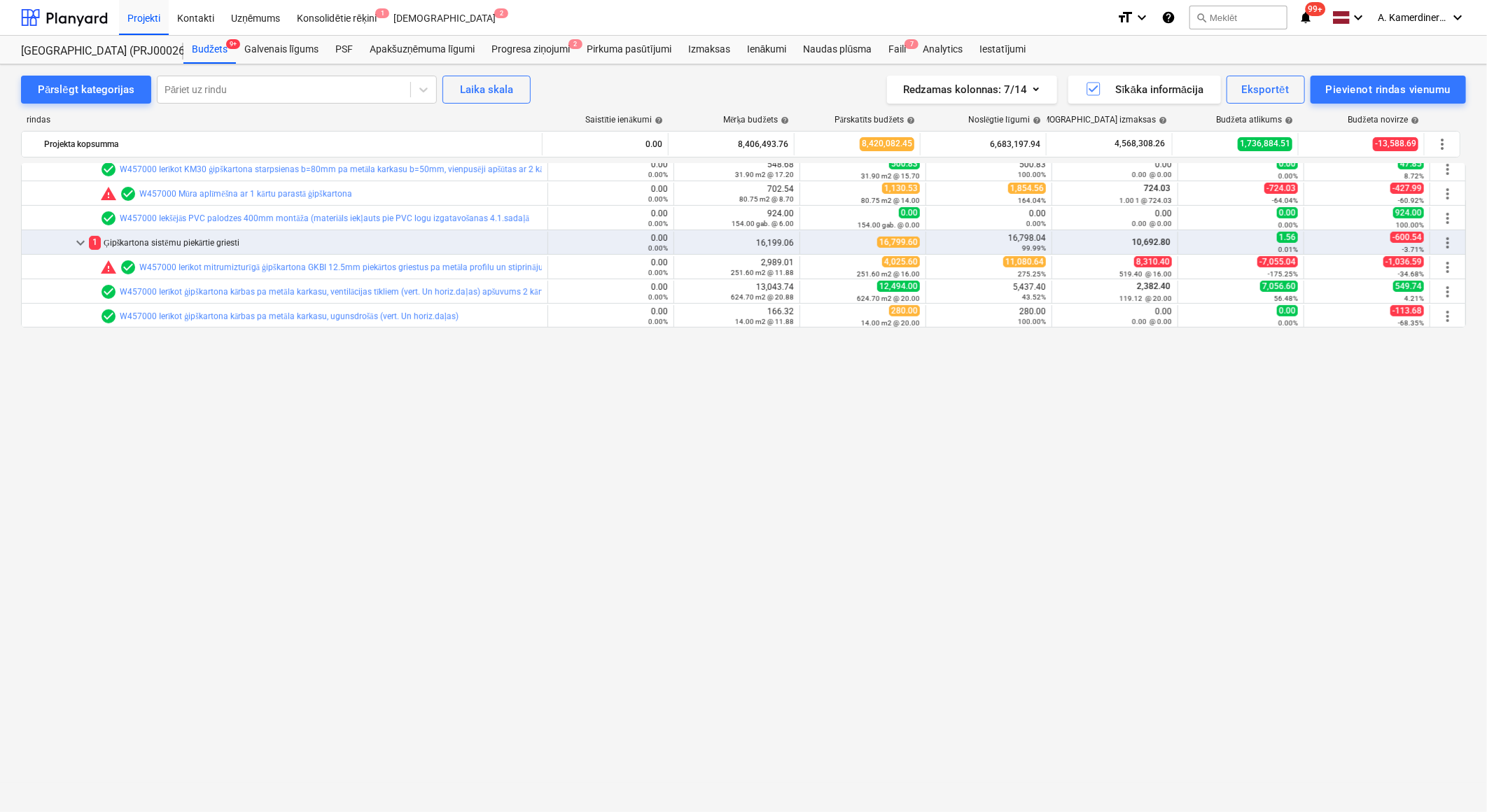
scroll to position [30, 0]
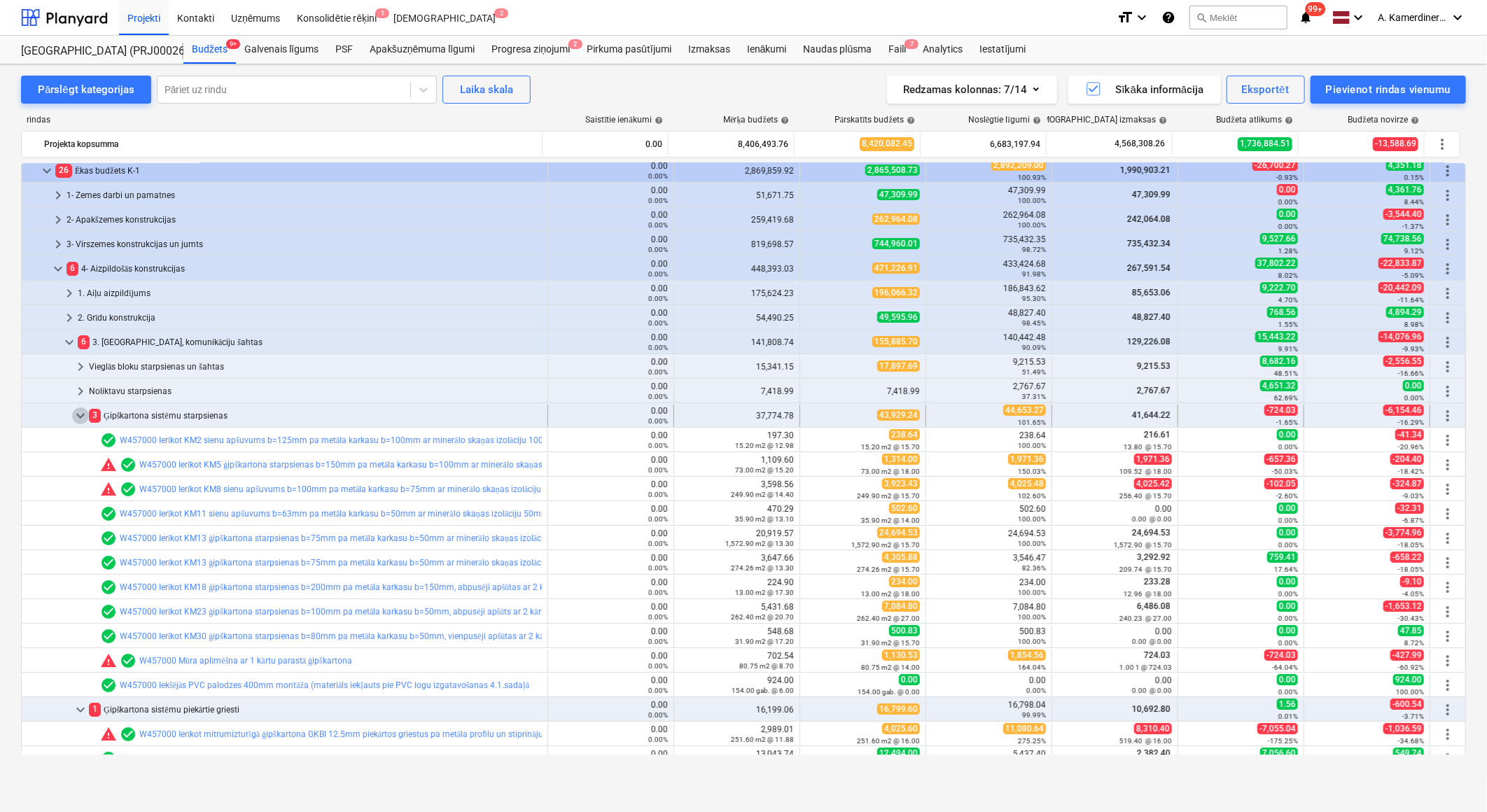
click at [78, 410] on span "keyboard_arrow_down" at bounding box center [81, 416] width 17 height 17
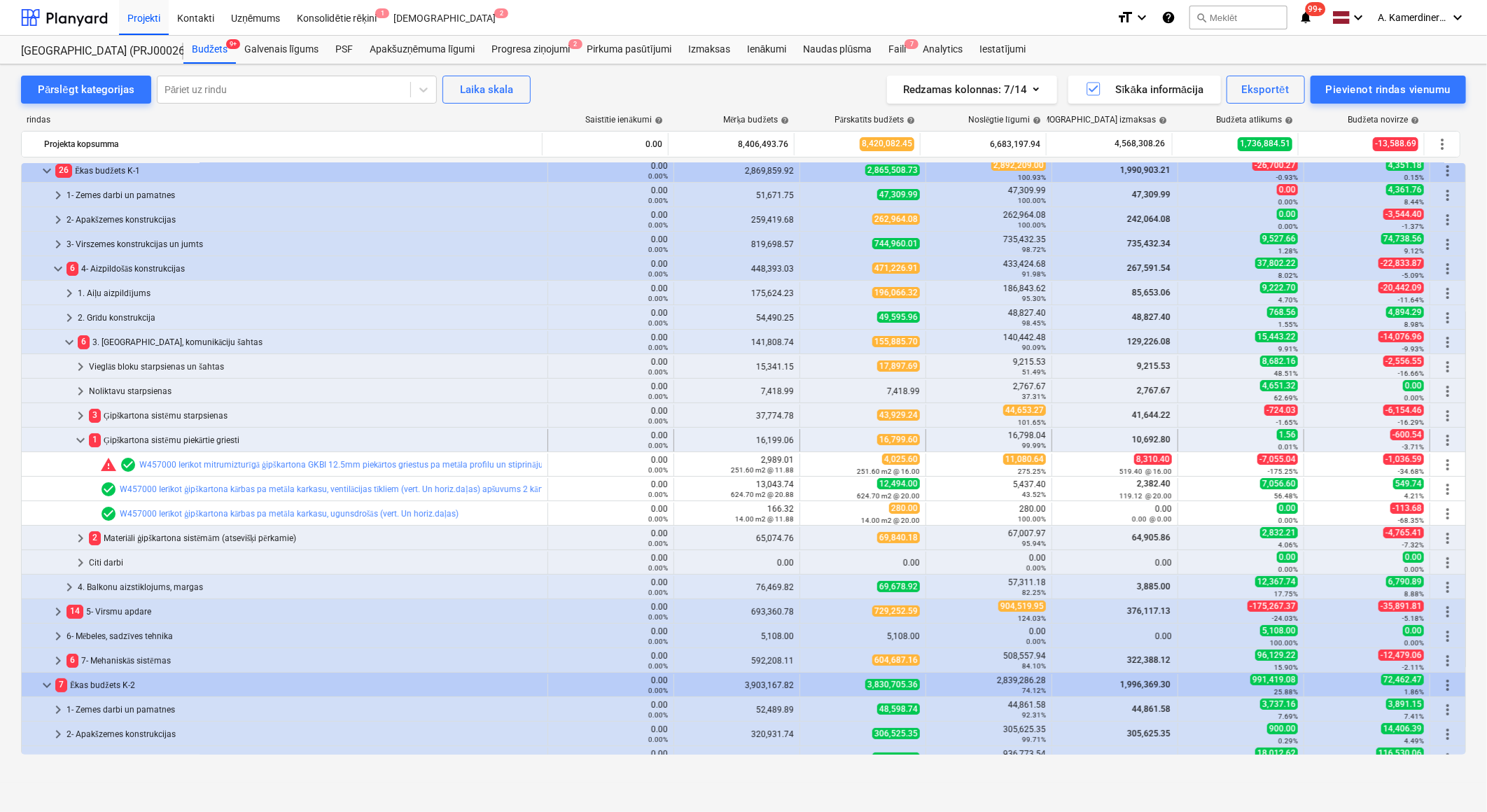
click at [78, 443] on span "keyboard_arrow_down" at bounding box center [81, 440] width 17 height 17
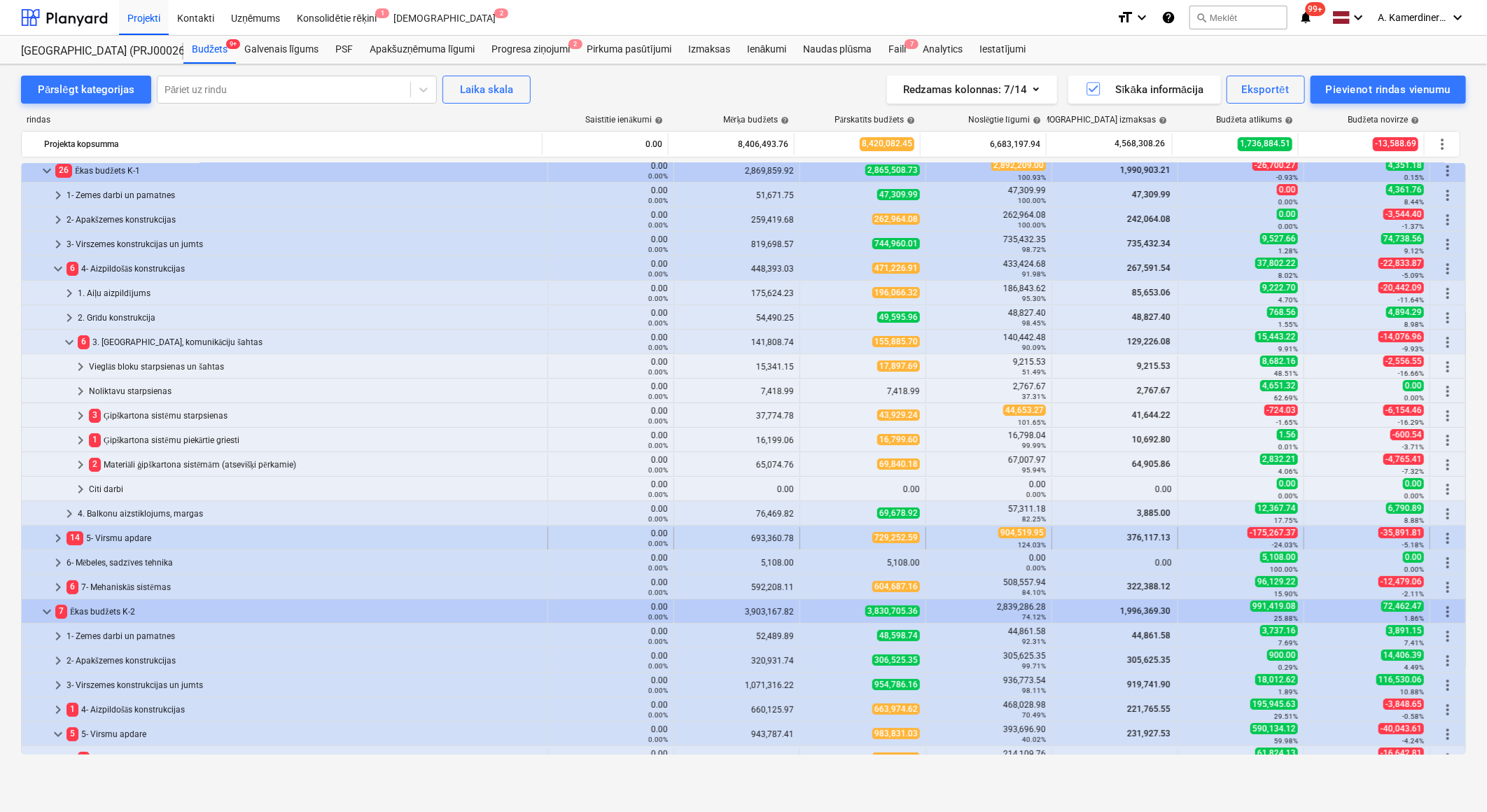
click at [158, 537] on div "14 5- Virsmu apdare" at bounding box center [304, 538] width 475 height 23
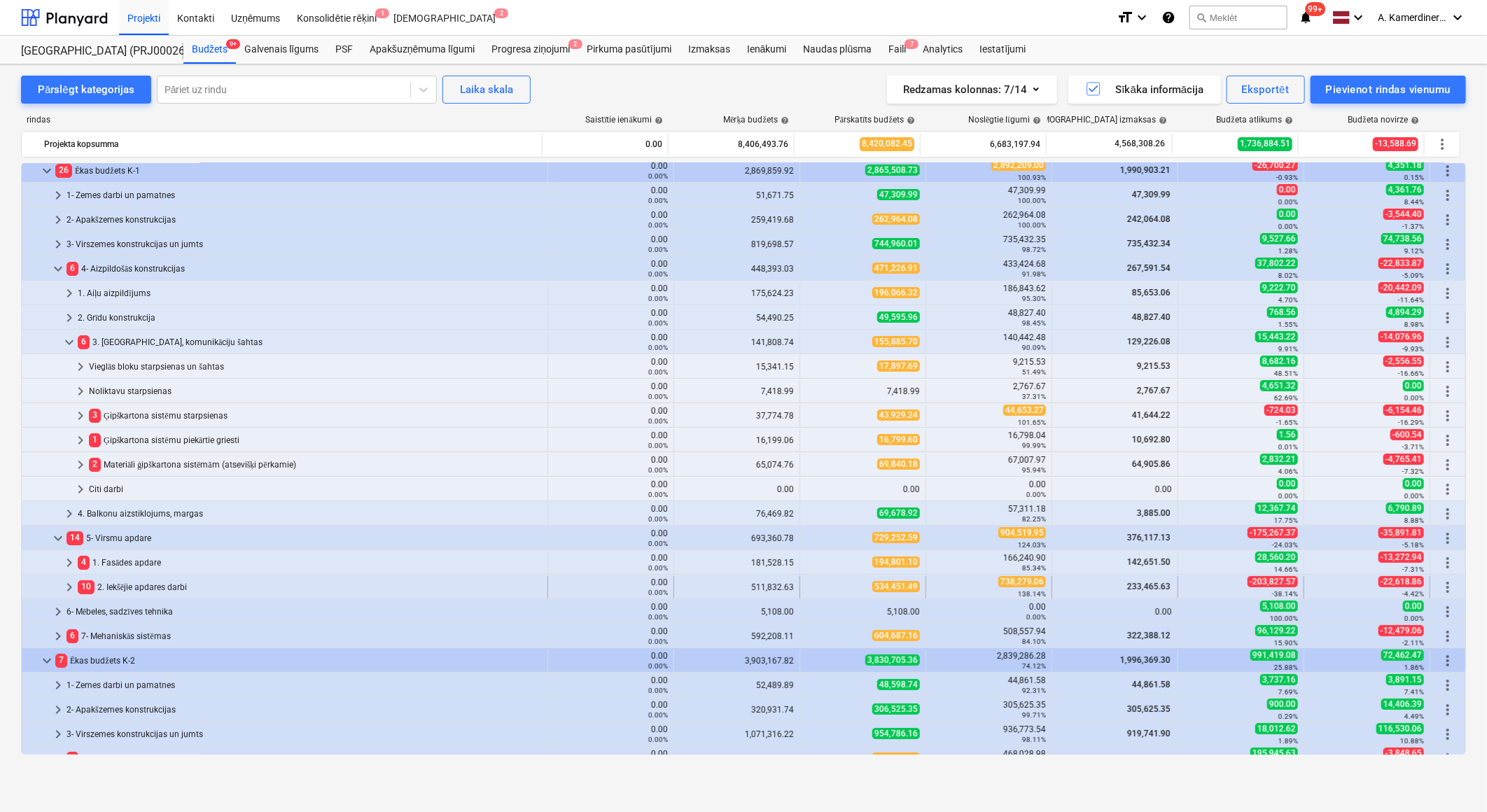
click at [151, 586] on div "10 2. Iekšējie apdares darbi" at bounding box center [309, 587] width 464 height 23
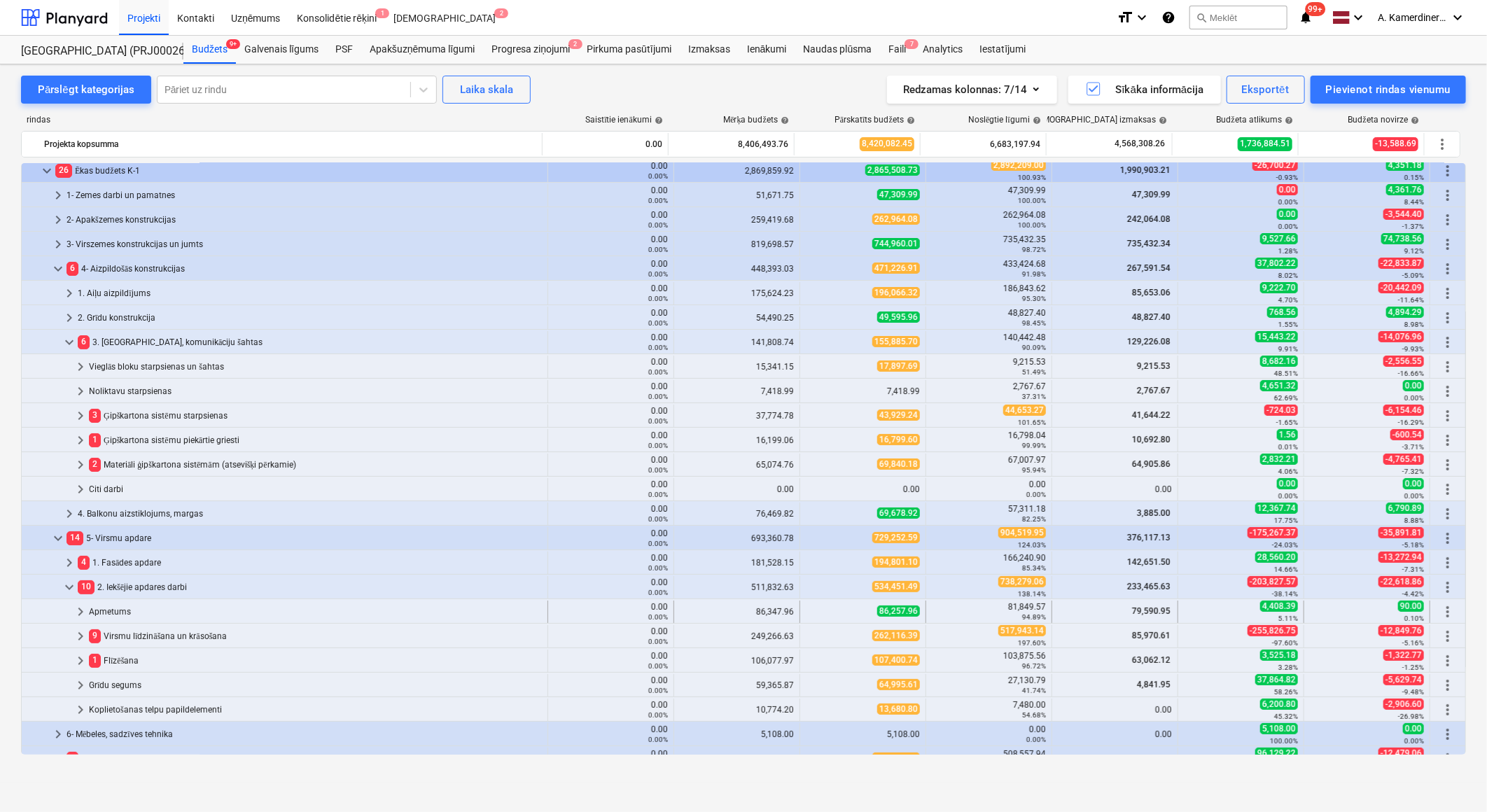
click at [152, 617] on div "Apmetums" at bounding box center [315, 612] width 453 height 23
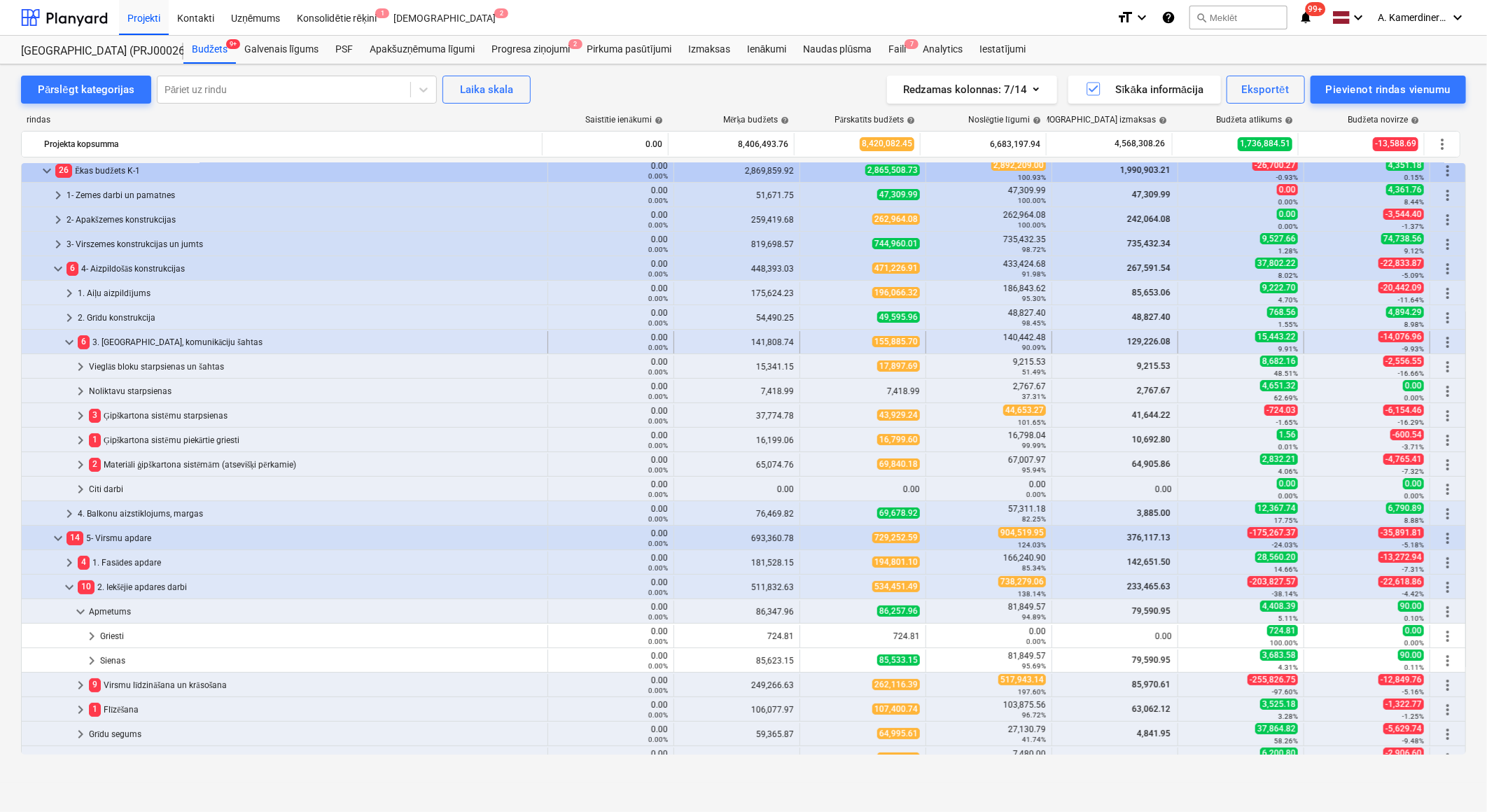
click at [110, 340] on div "6 3. [GEOGRAPHIC_DATA], komunikāciju šahtas" at bounding box center [309, 342] width 464 height 23
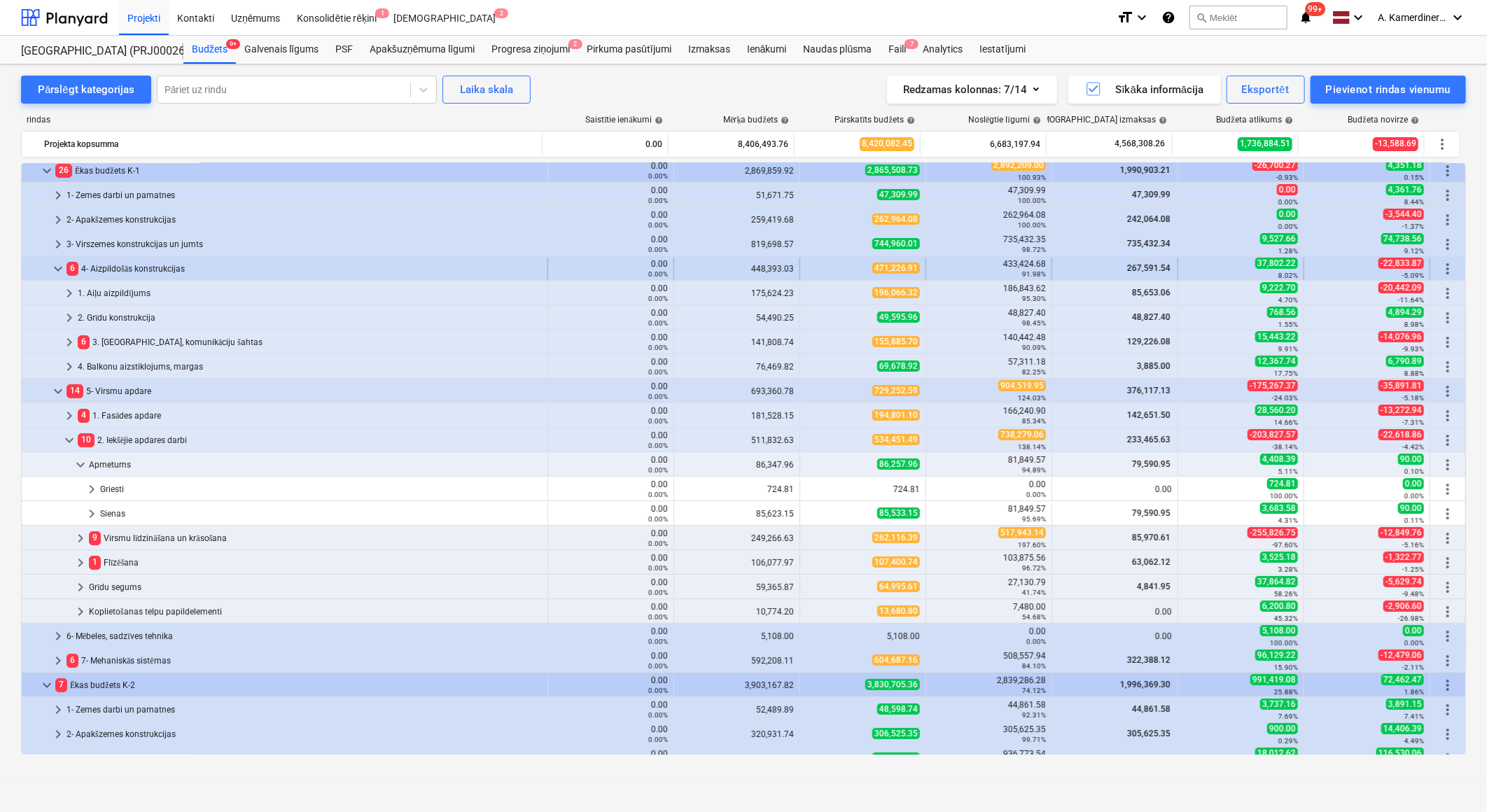
click at [120, 268] on div "6 4- Aizpildošās konstrukcijas" at bounding box center [304, 269] width 475 height 23
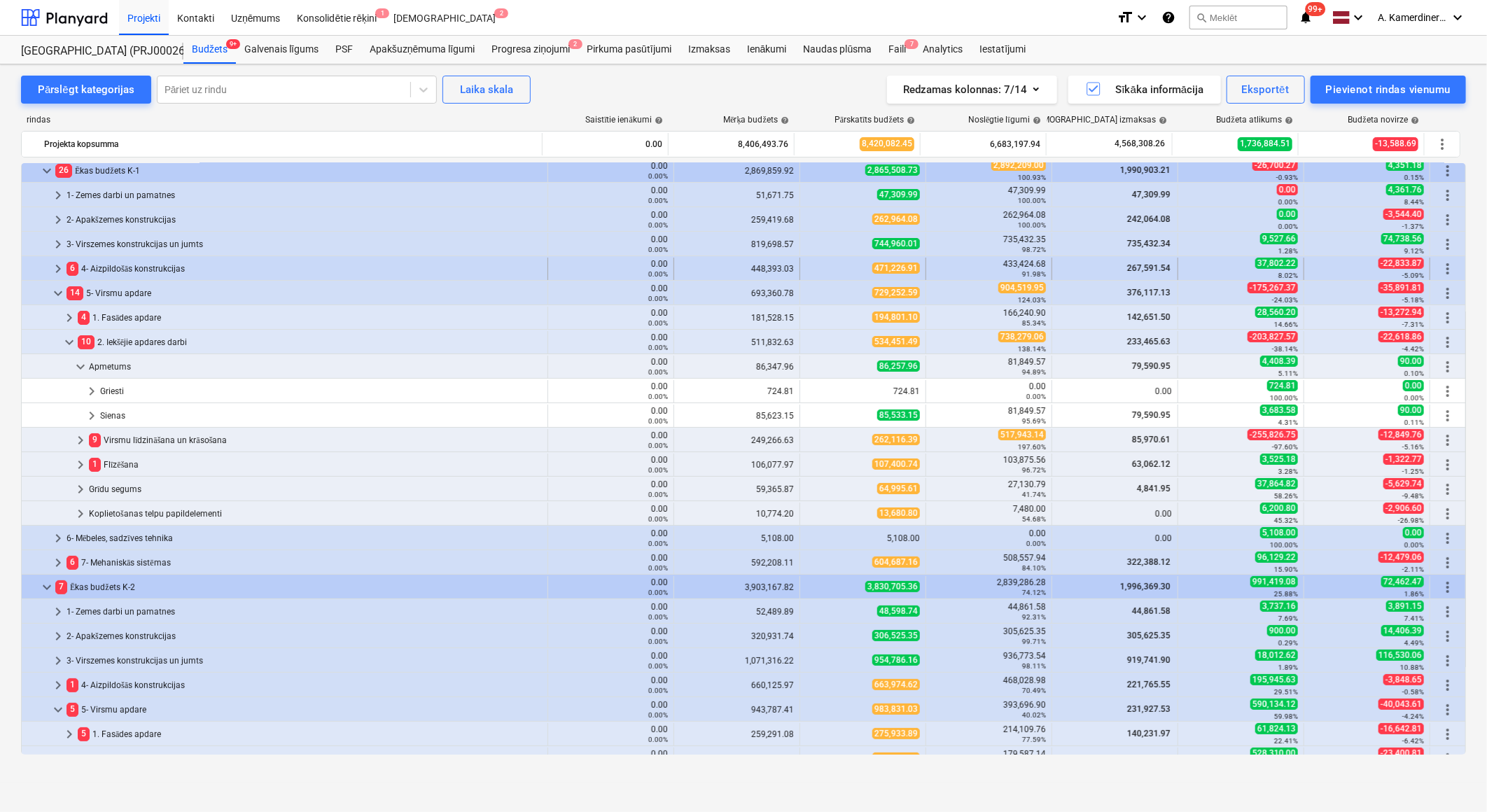
click at [91, 270] on div "6 4- Aizpildošās konstrukcijas" at bounding box center [304, 269] width 475 height 23
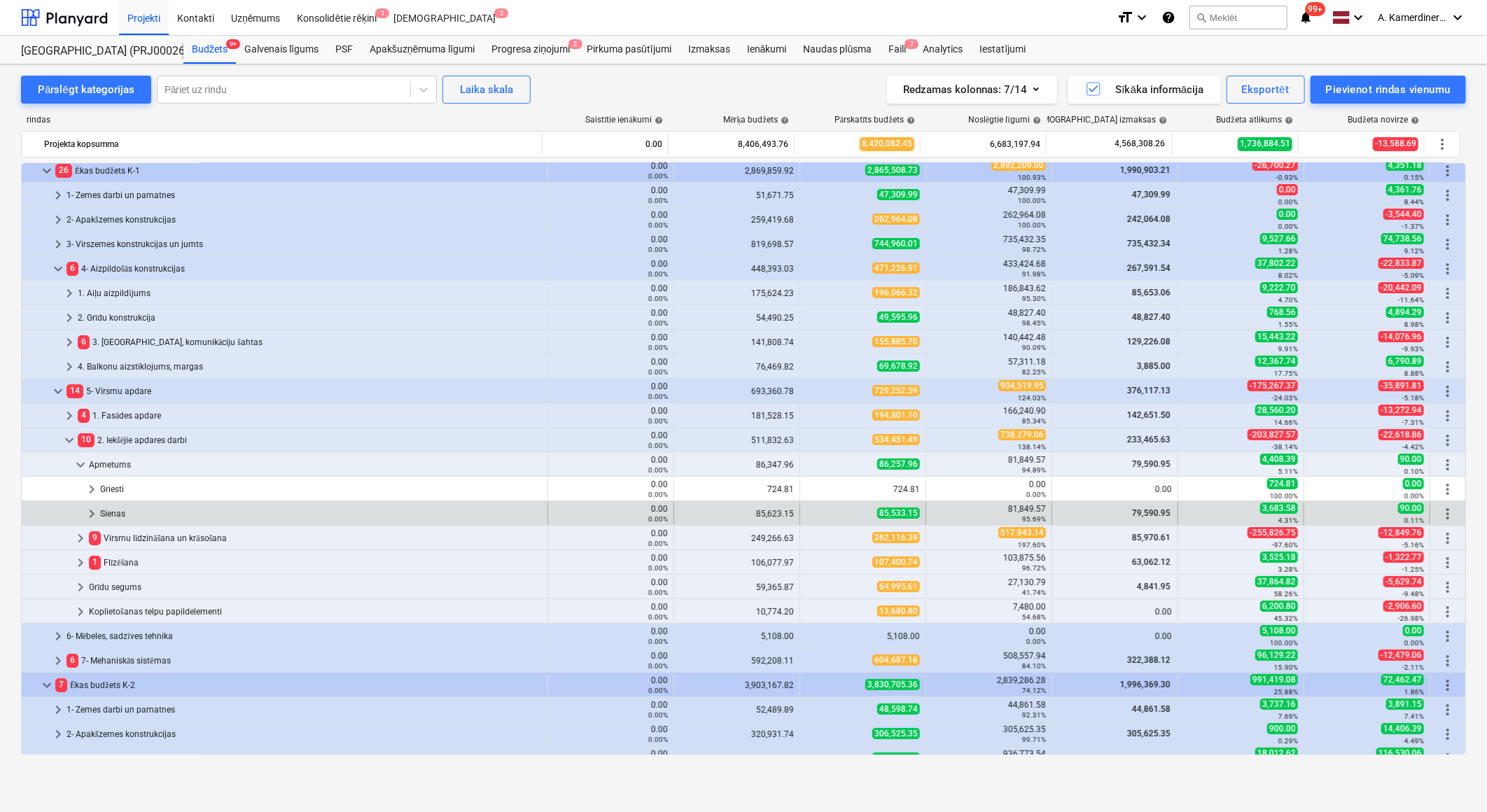
click at [199, 510] on div "Sienas" at bounding box center [321, 514] width 441 height 23
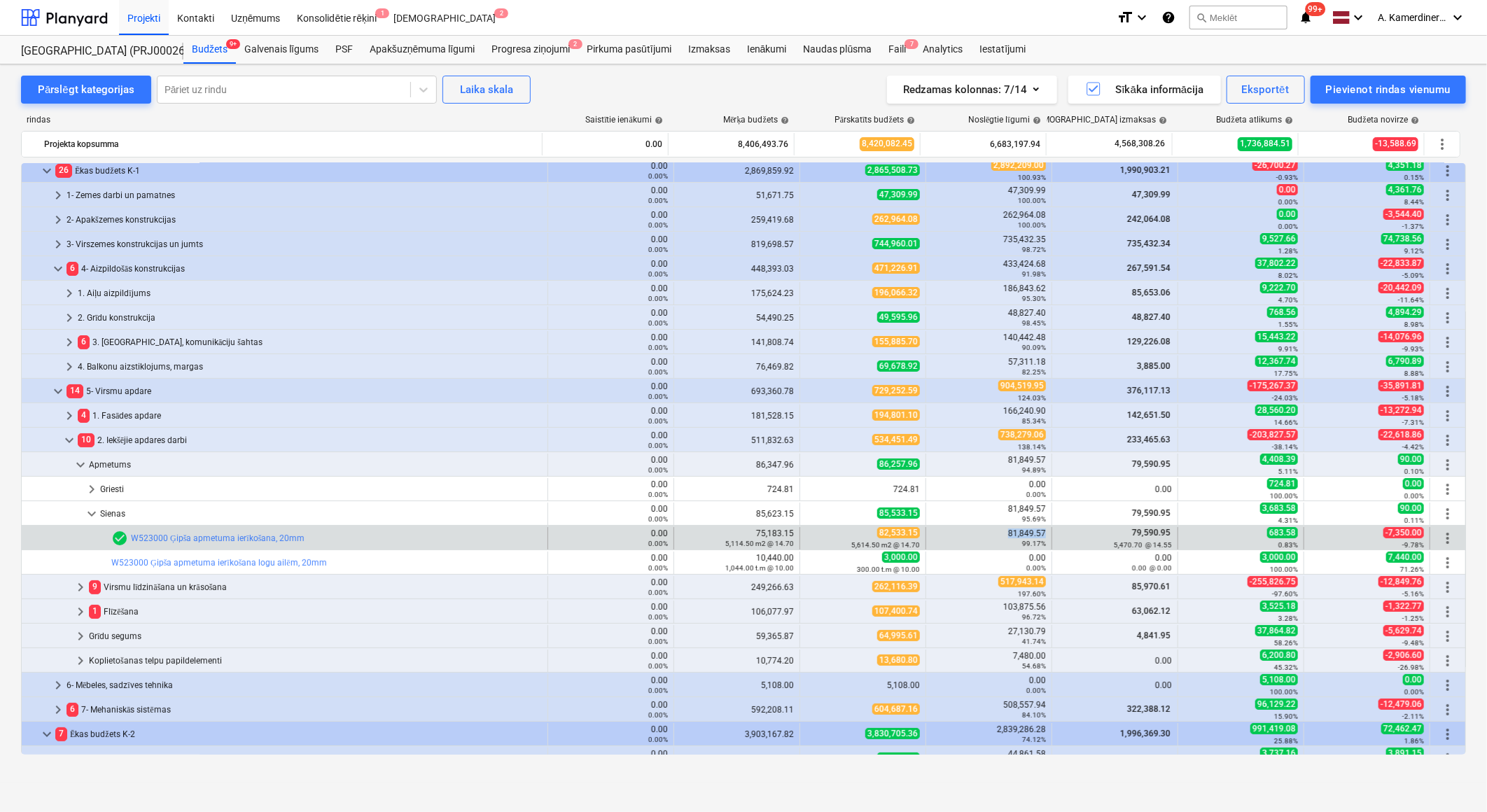
drag, startPoint x: 1002, startPoint y: 534, endPoint x: 1043, endPoint y: 536, distance: 41.0
click at [1043, 536] on div "81,849.57 99.17%" at bounding box center [989, 538] width 126 height 23
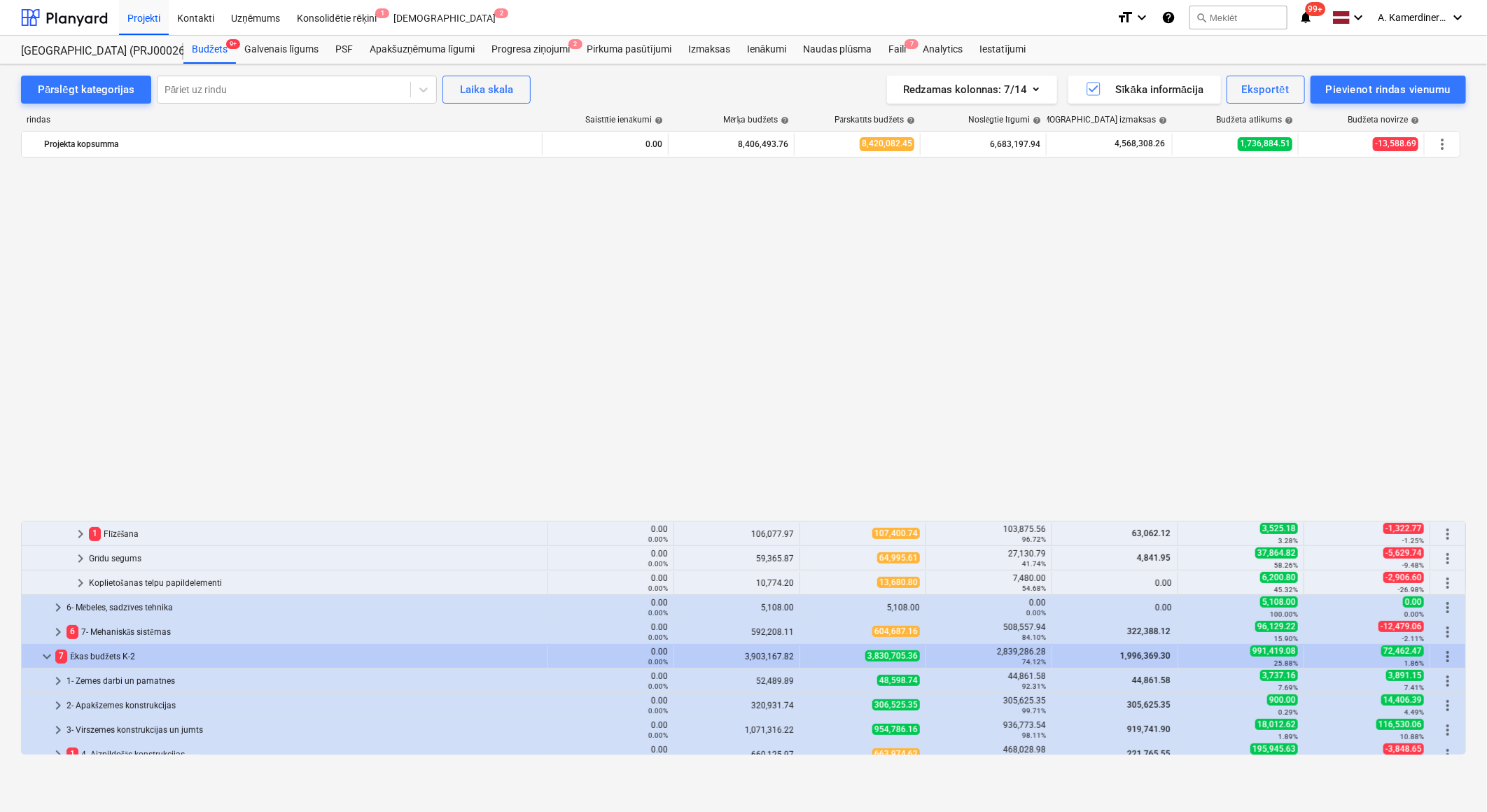
scroll to position [497, 0]
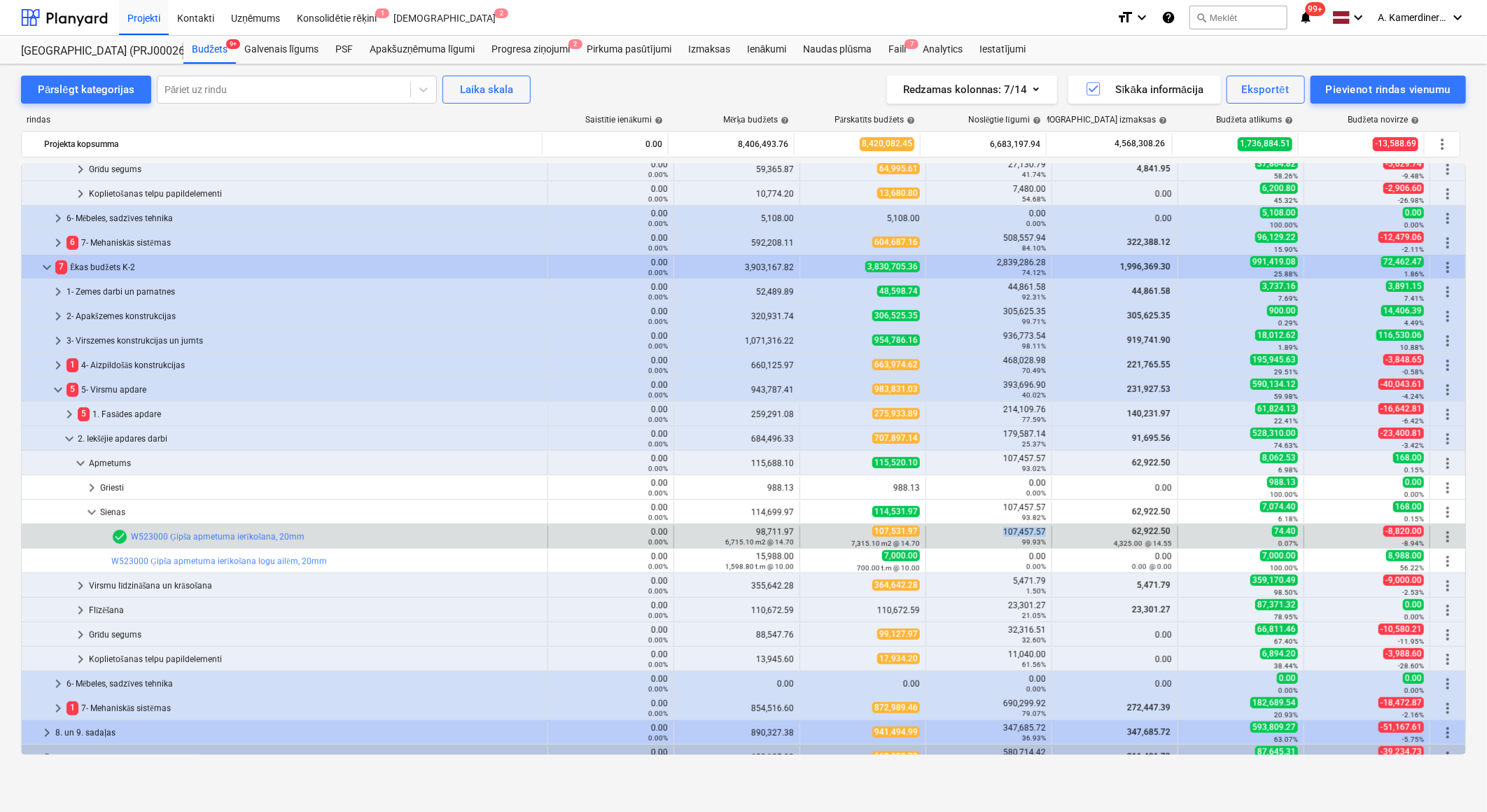
drag, startPoint x: 998, startPoint y: 536, endPoint x: 1042, endPoint y: 528, distance: 44.7
click at [1042, 528] on div "107,457.57 99.93%" at bounding box center [989, 537] width 126 height 23
click at [213, 537] on link "W523000 Ģipša apmetuma ierīkošana, 20mm" at bounding box center [217, 536] width 173 height 10
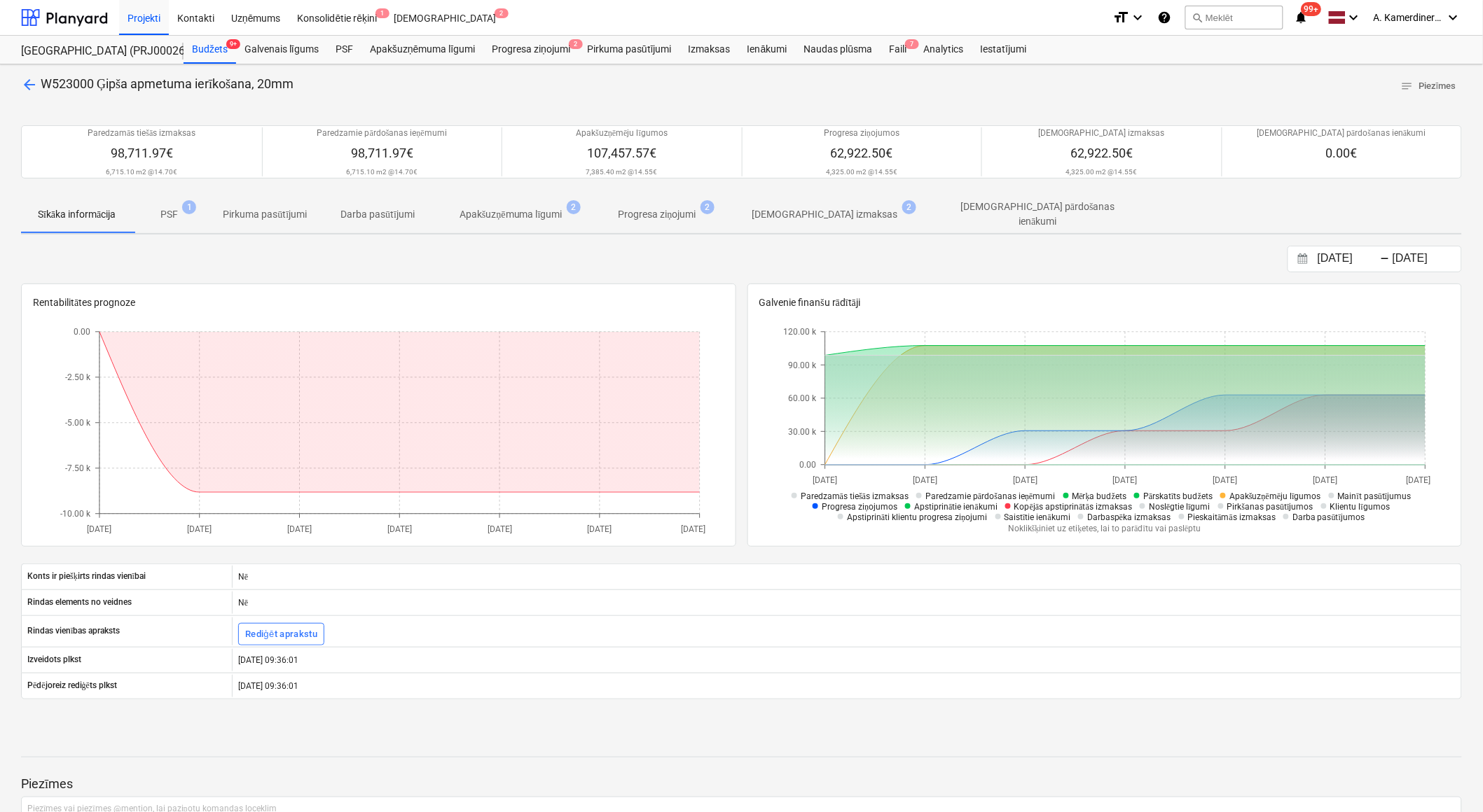
click at [562, 209] on p "Apakšuzņēmuma līgumi" at bounding box center [511, 214] width 103 height 14
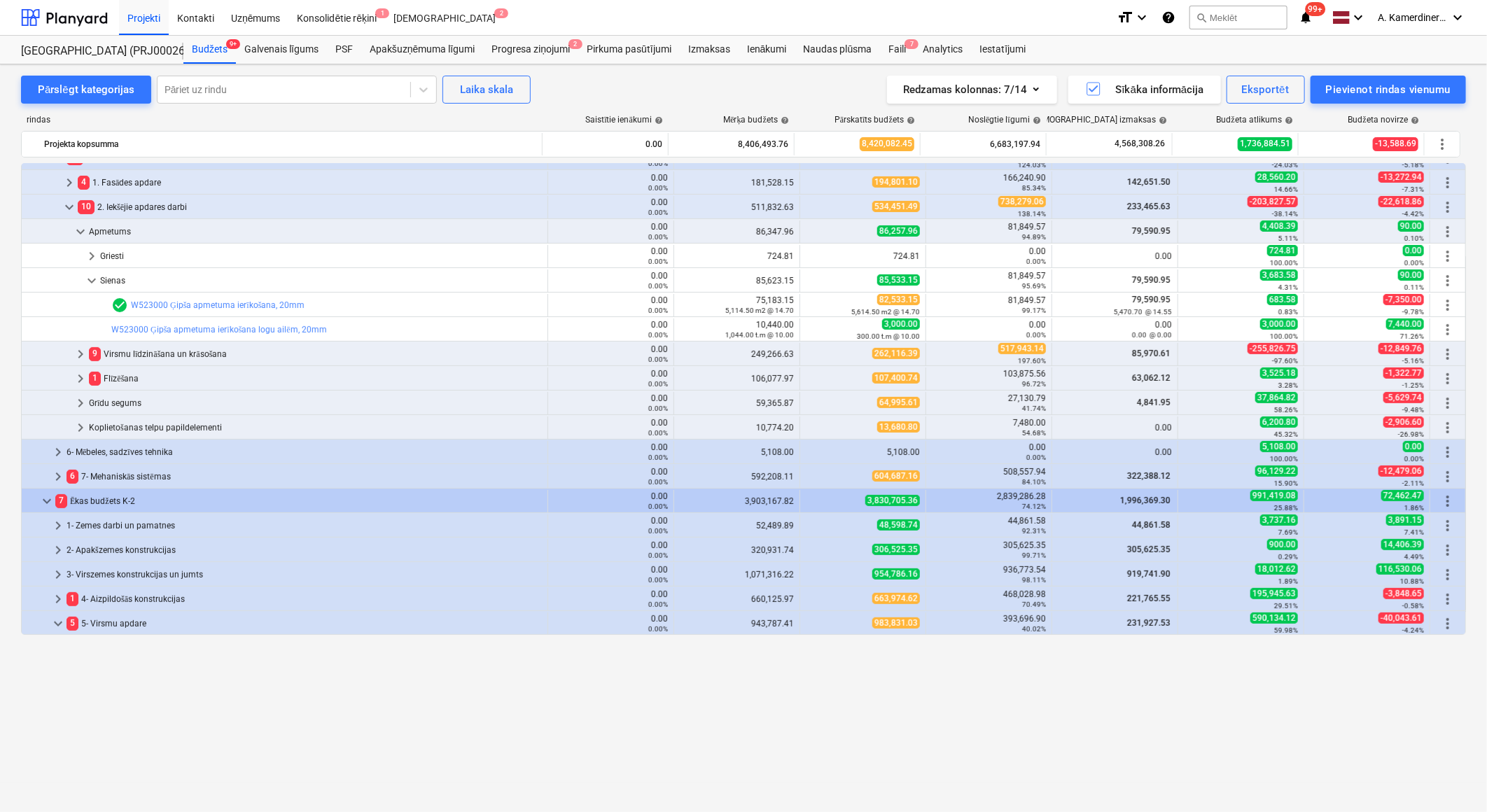
scroll to position [108, 0]
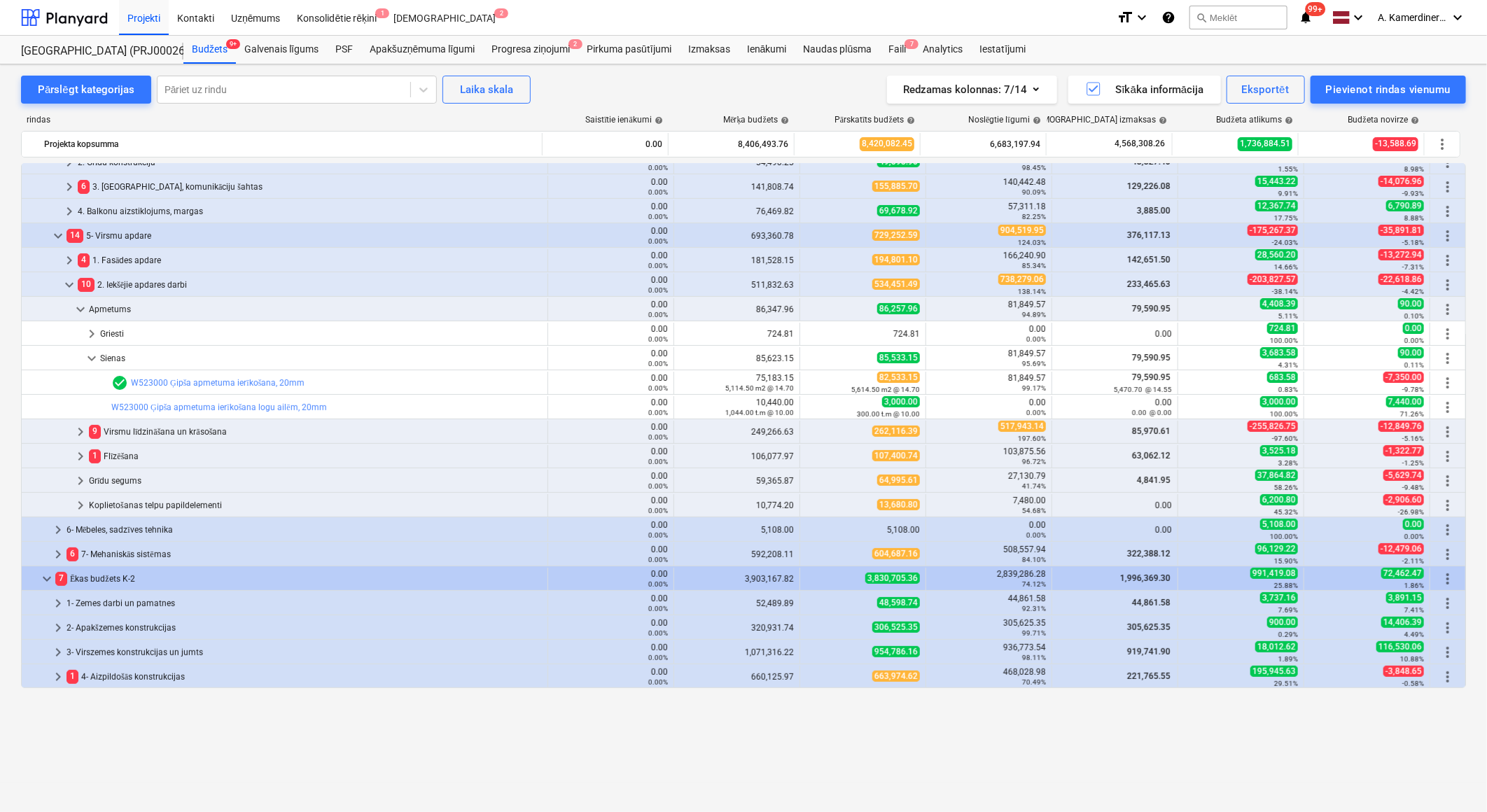
scroll to position [30, 0]
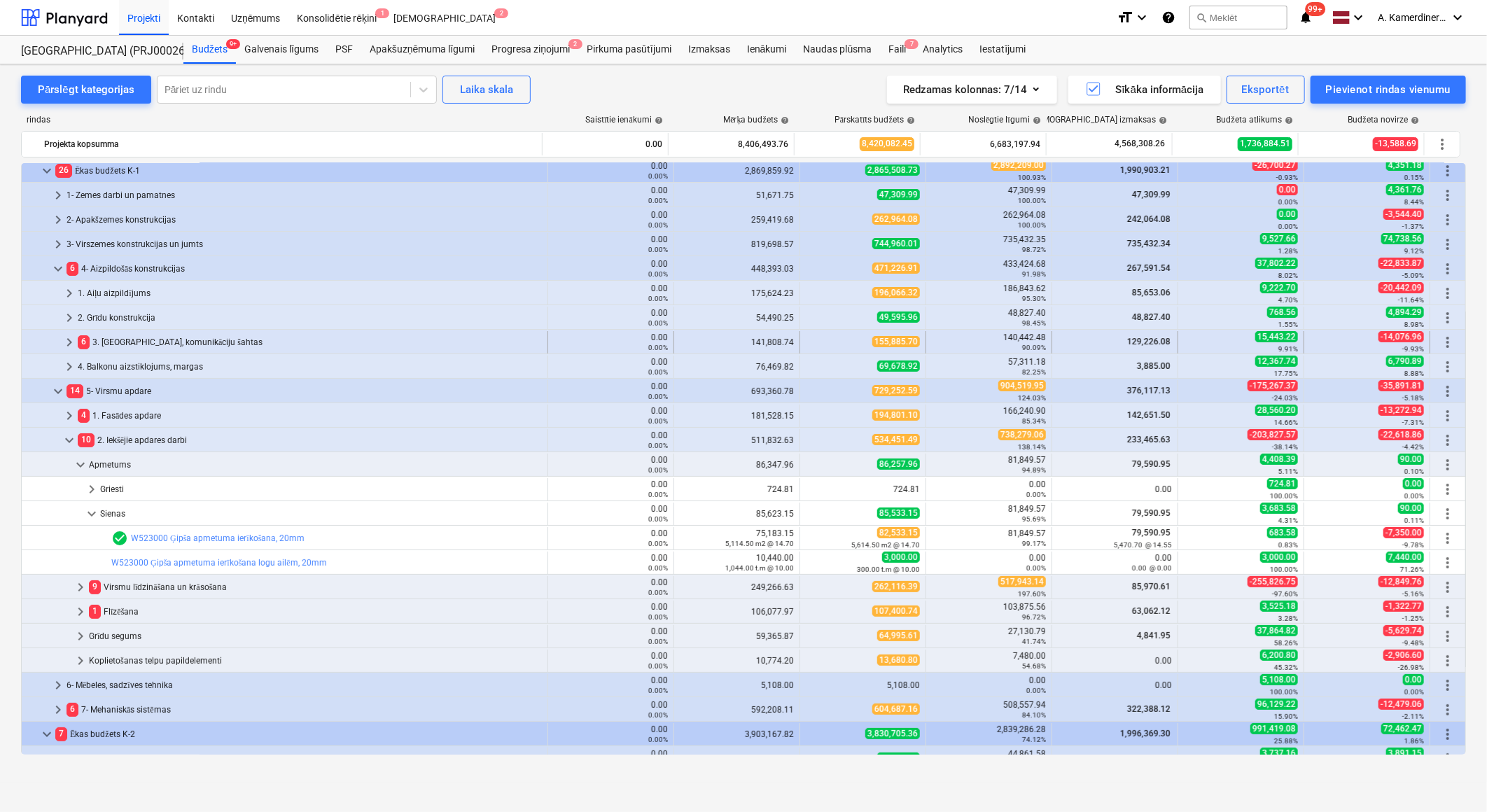
click at [184, 340] on div "6 3. [GEOGRAPHIC_DATA], komunikāciju šahtas" at bounding box center [309, 342] width 464 height 23
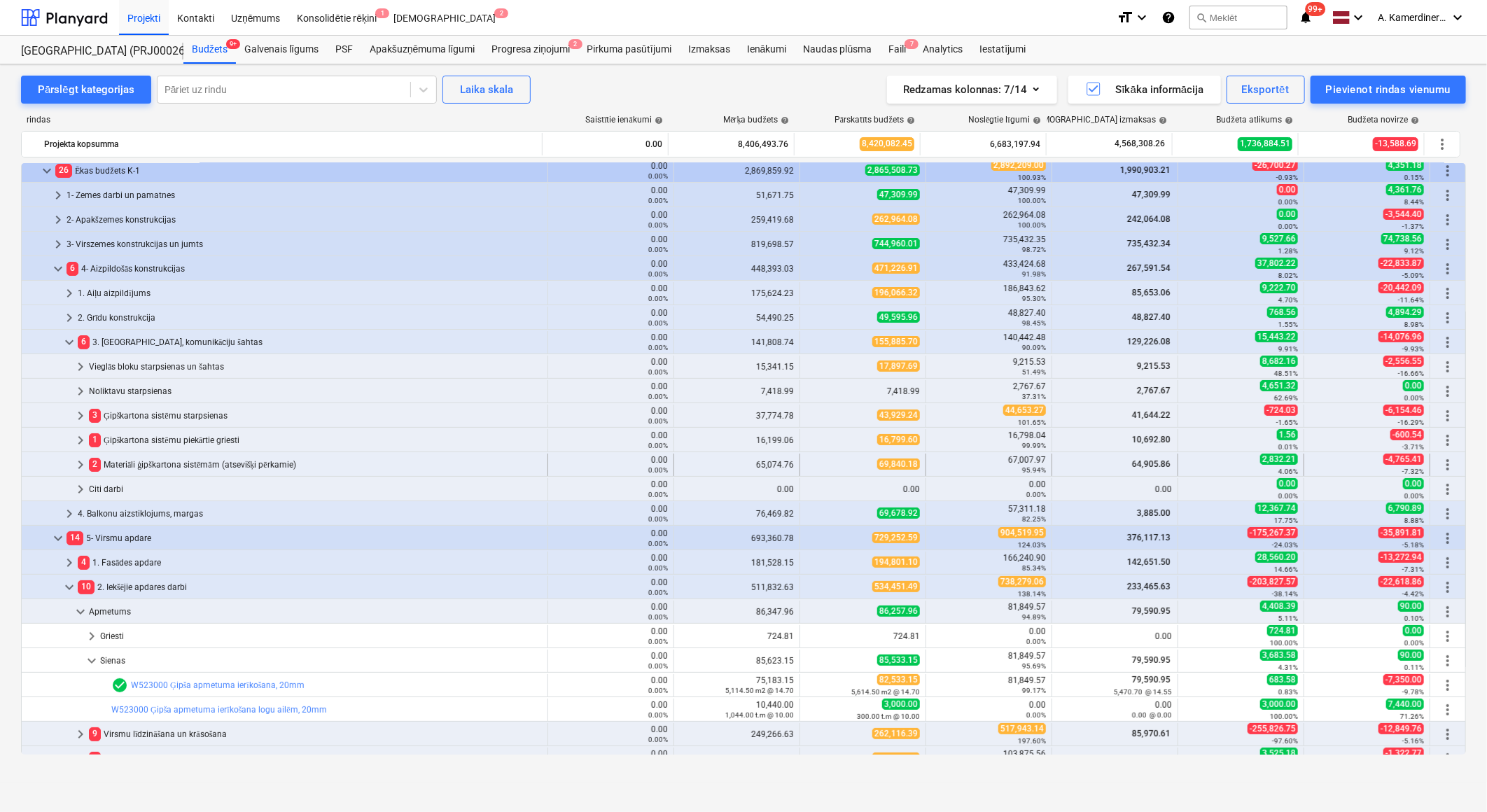
click at [176, 465] on div "2 Materiāli ģipškartona sistēmām (atsevišķi pērkamie)" at bounding box center [315, 465] width 453 height 23
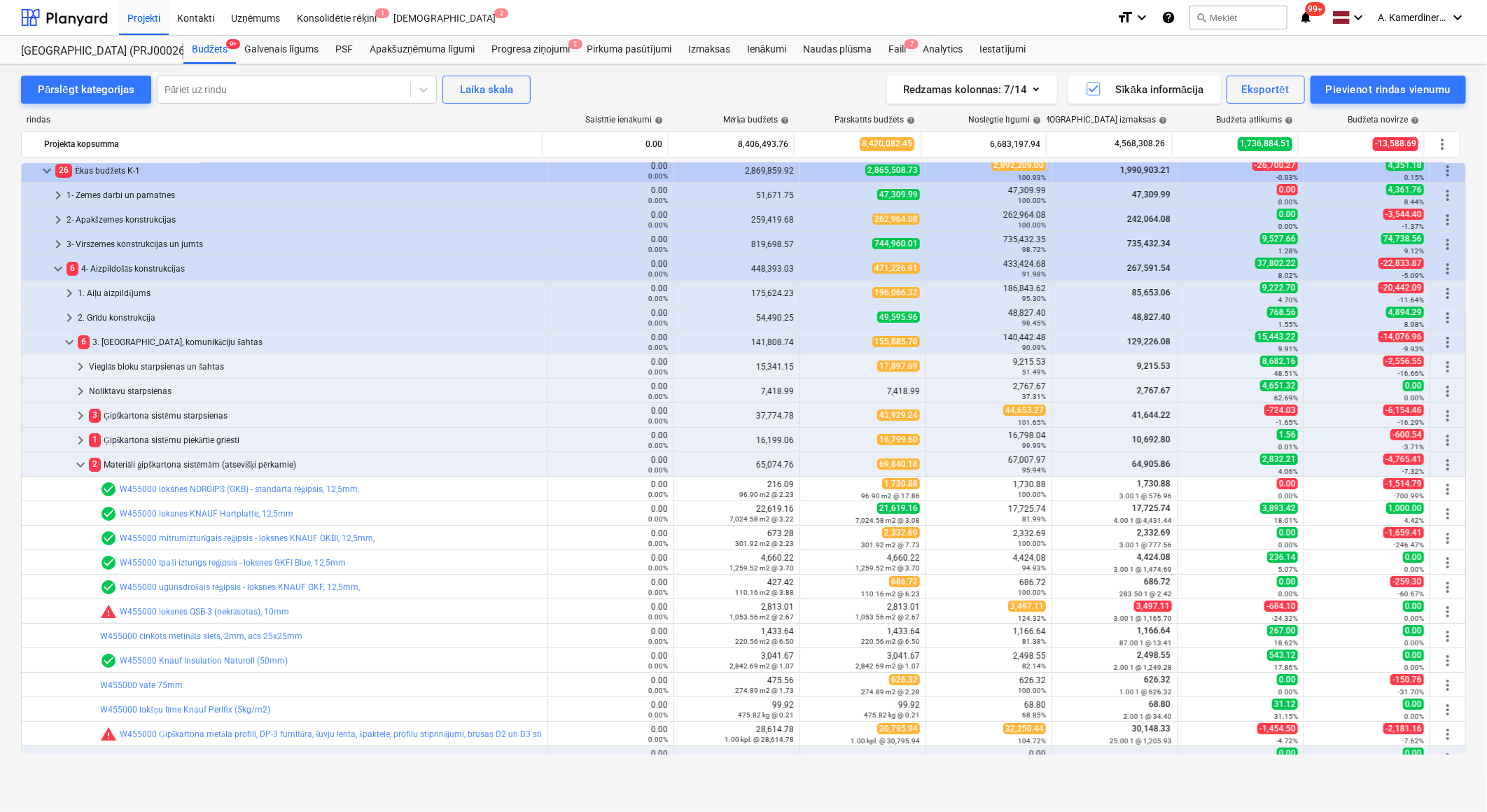
click at [176, 465] on div "2 Materiāli ģipškartona sistēmām (atsevišķi pērkamie)" at bounding box center [315, 465] width 453 height 23
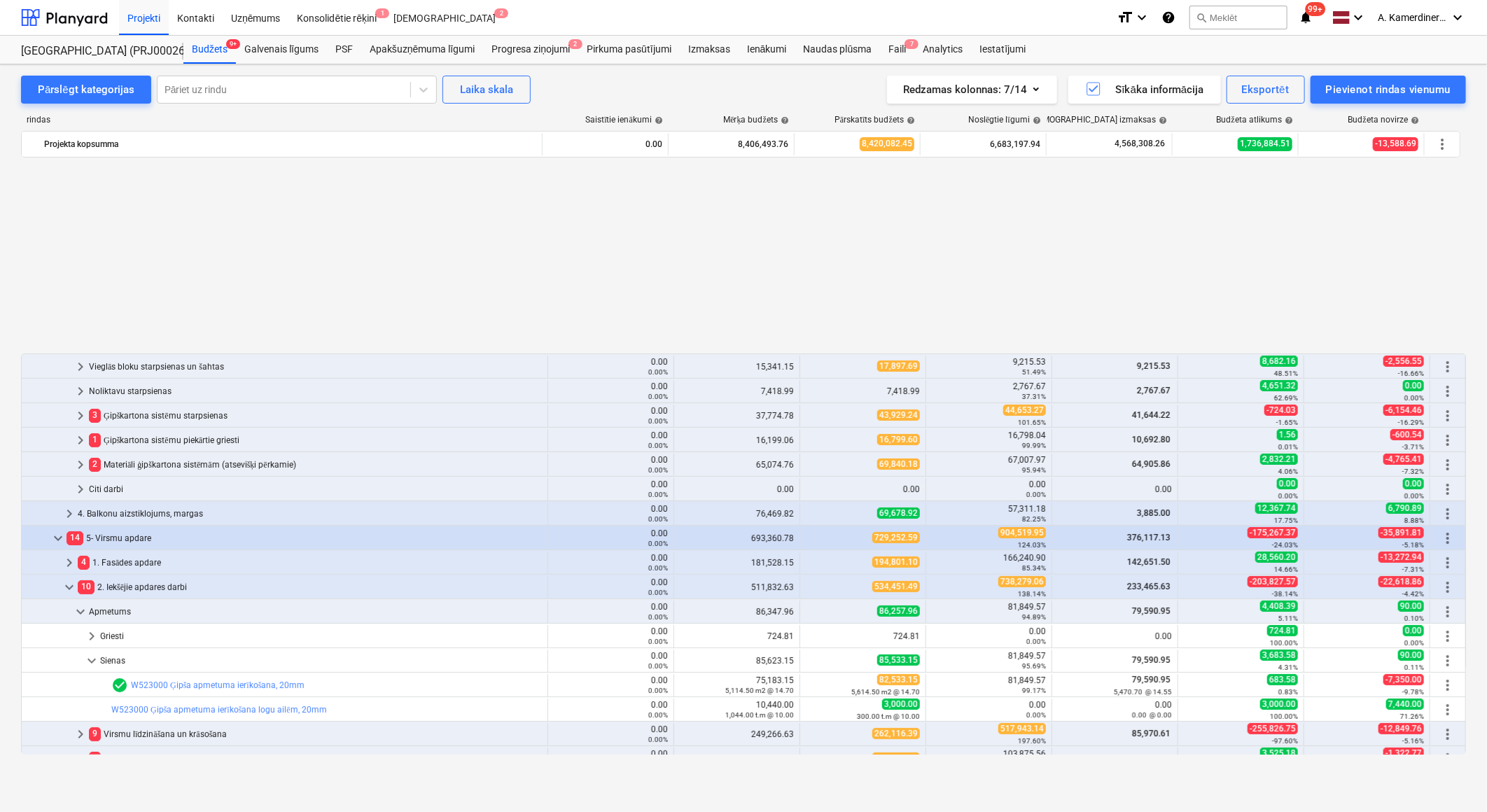
scroll to position [263, 0]
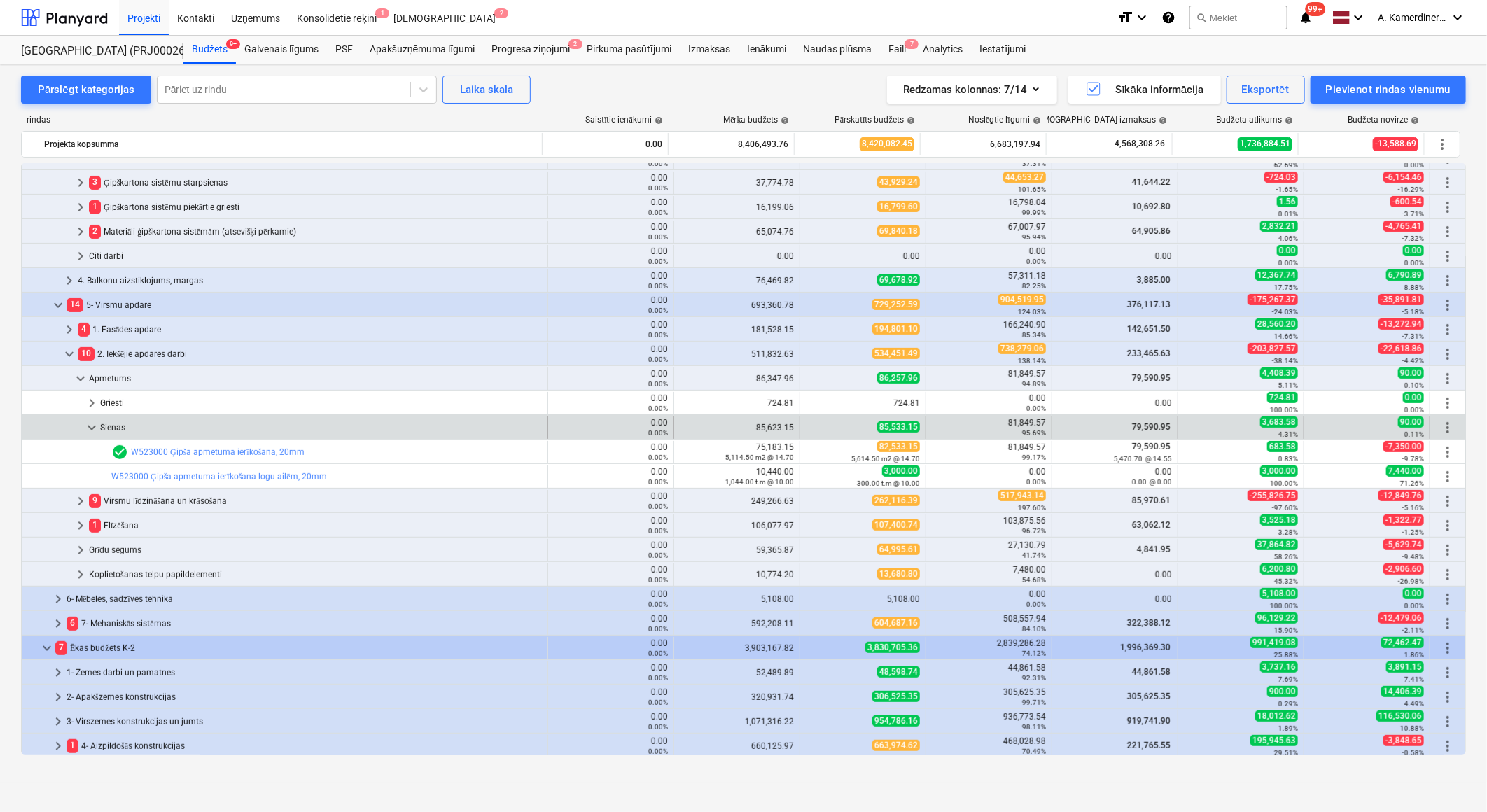
click at [84, 429] on span "keyboard_arrow_down" at bounding box center [91, 427] width 17 height 17
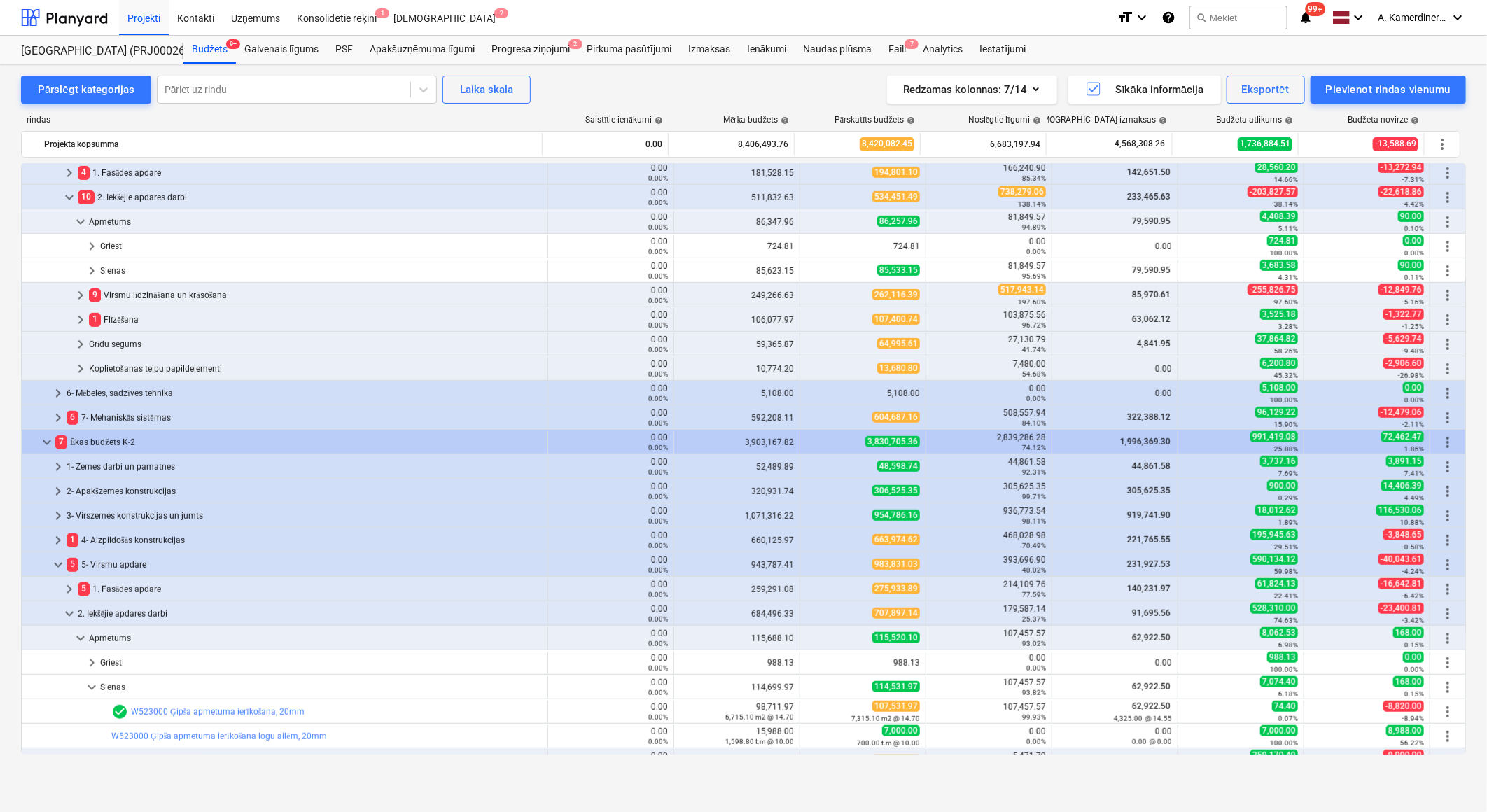
scroll to position [730, 0]
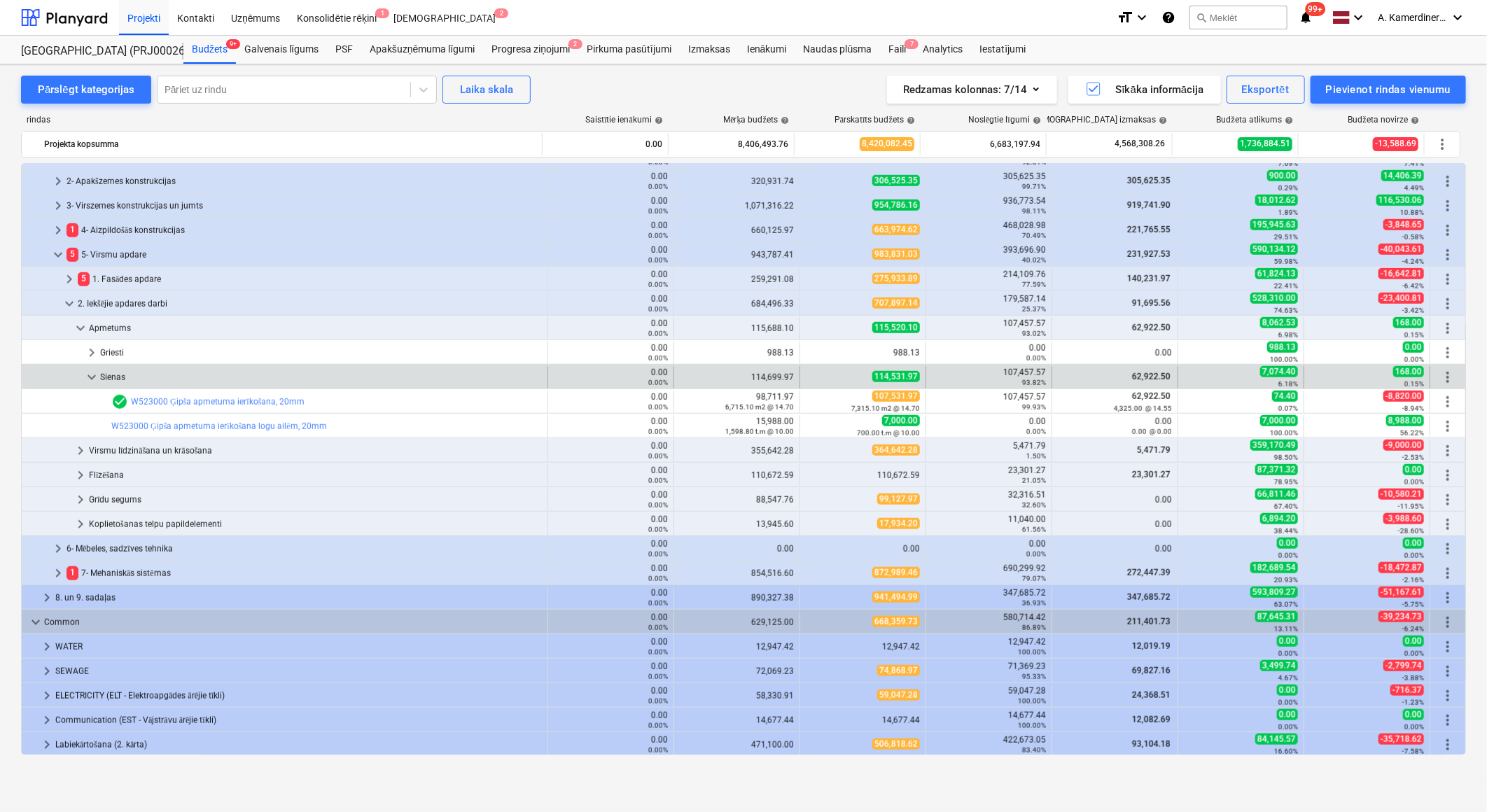
click at [94, 375] on span "keyboard_arrow_down" at bounding box center [91, 377] width 17 height 17
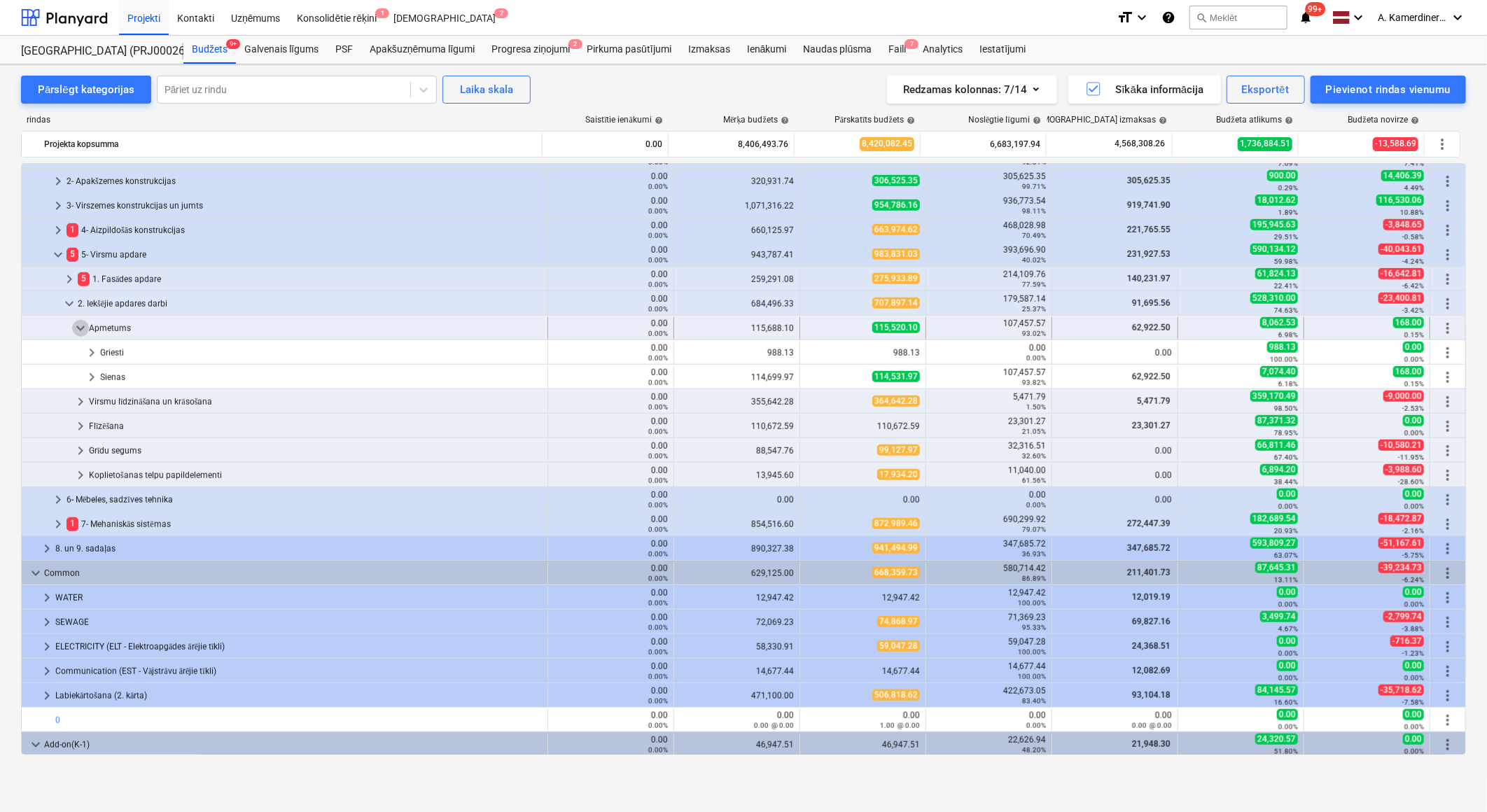
click at [75, 323] on span "keyboard_arrow_down" at bounding box center [81, 328] width 17 height 17
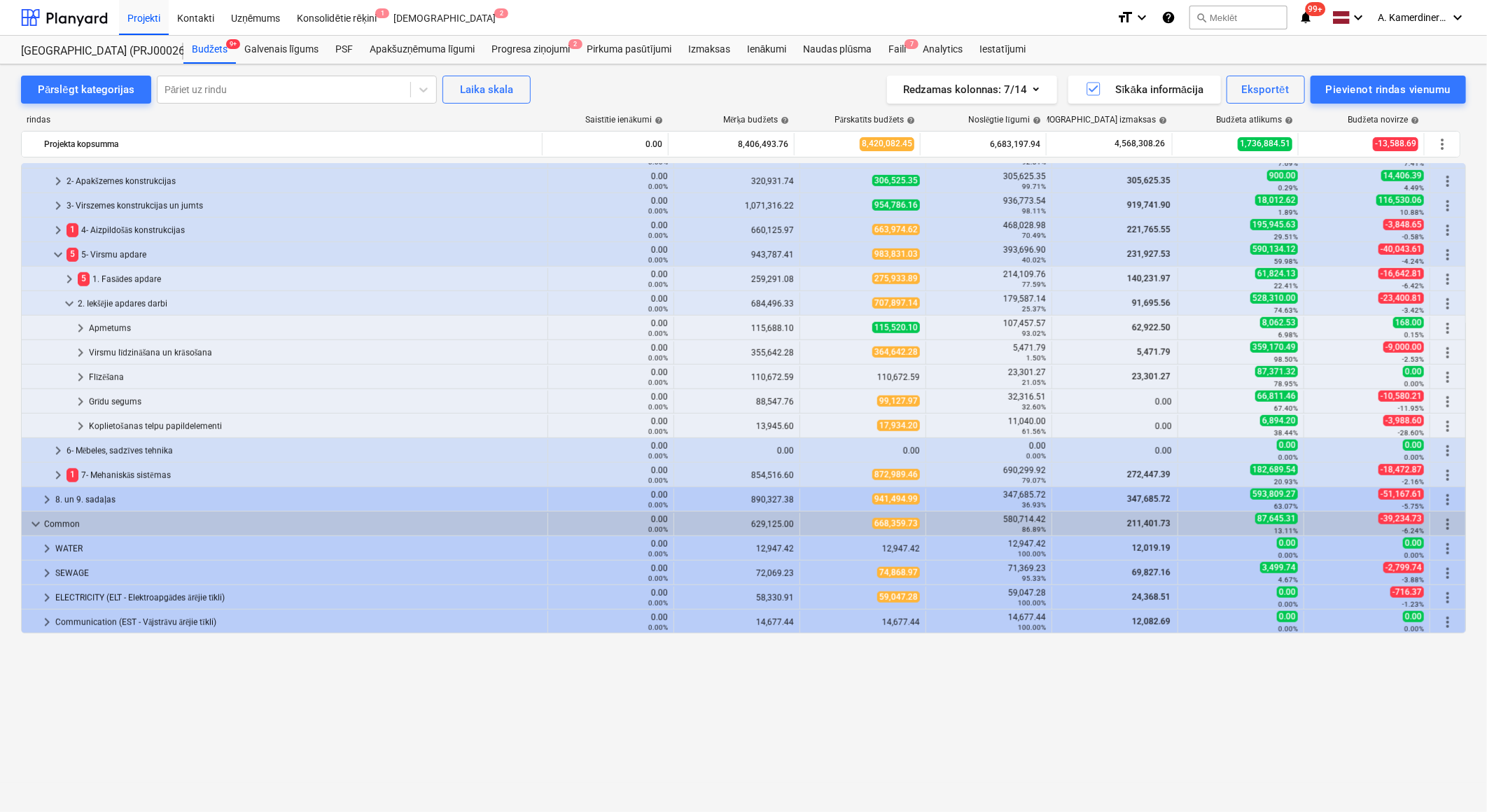
scroll to position [574, 0]
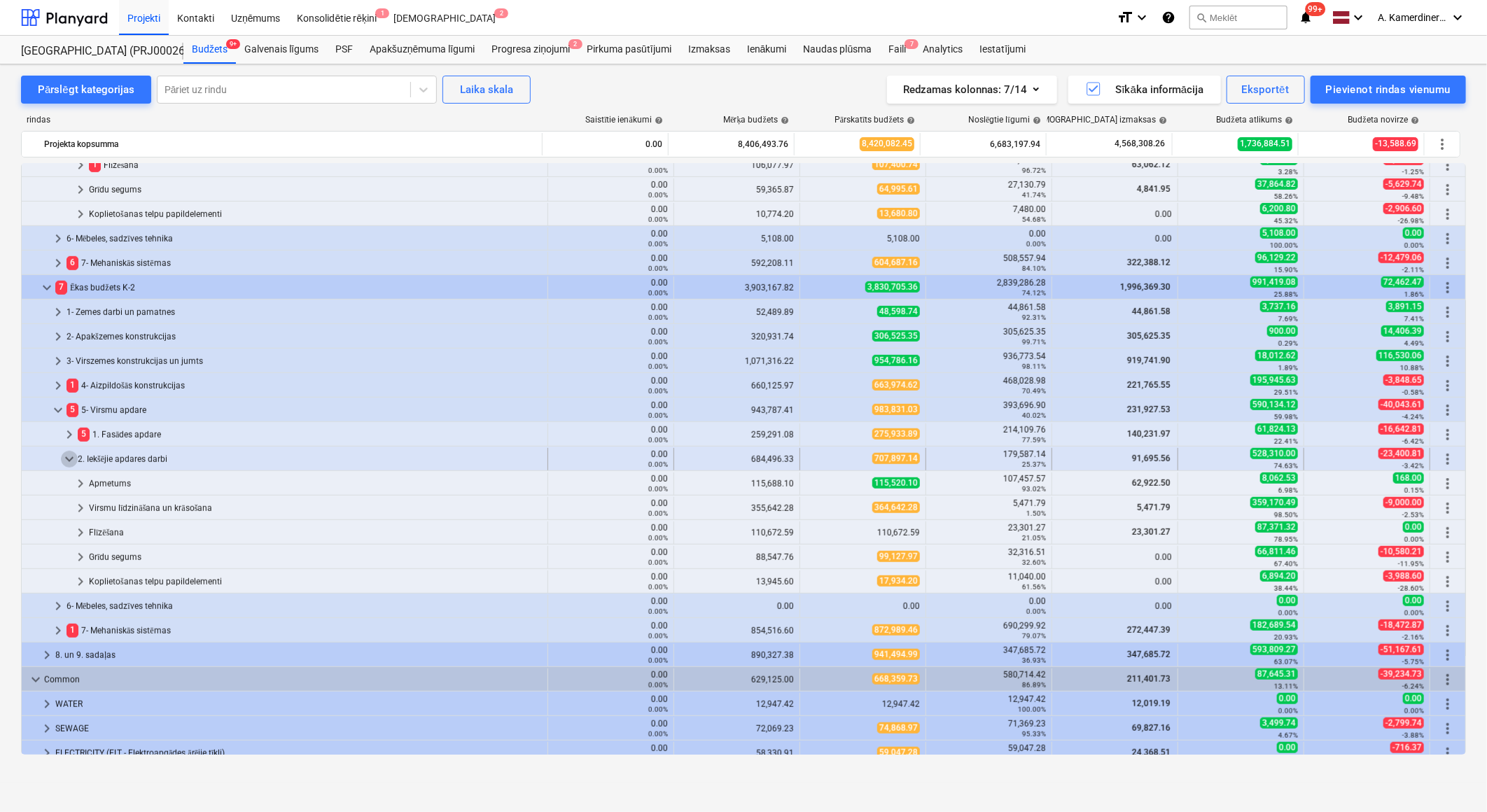
click at [65, 462] on span "keyboard_arrow_down" at bounding box center [69, 459] width 17 height 17
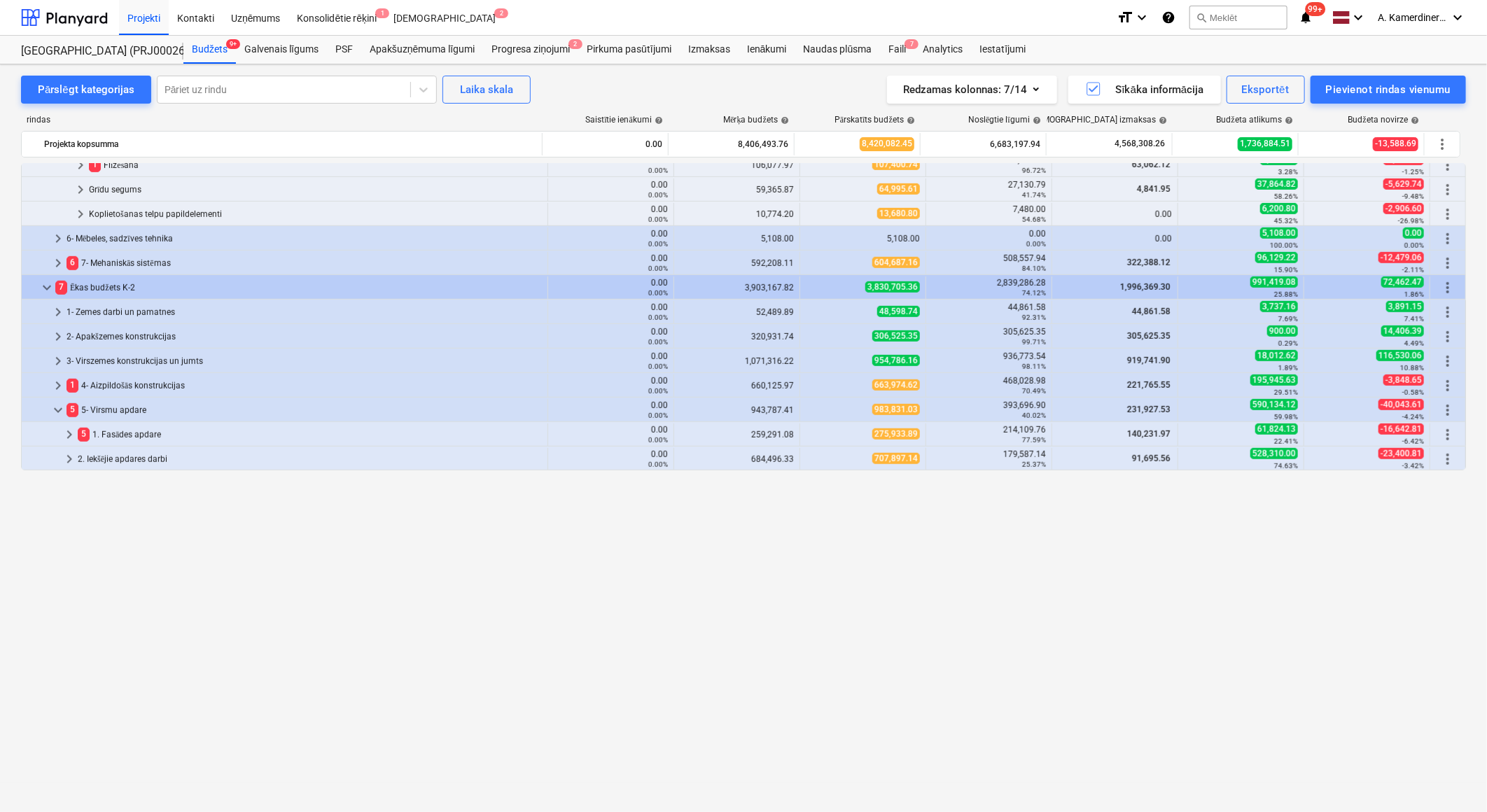
scroll to position [263, 0]
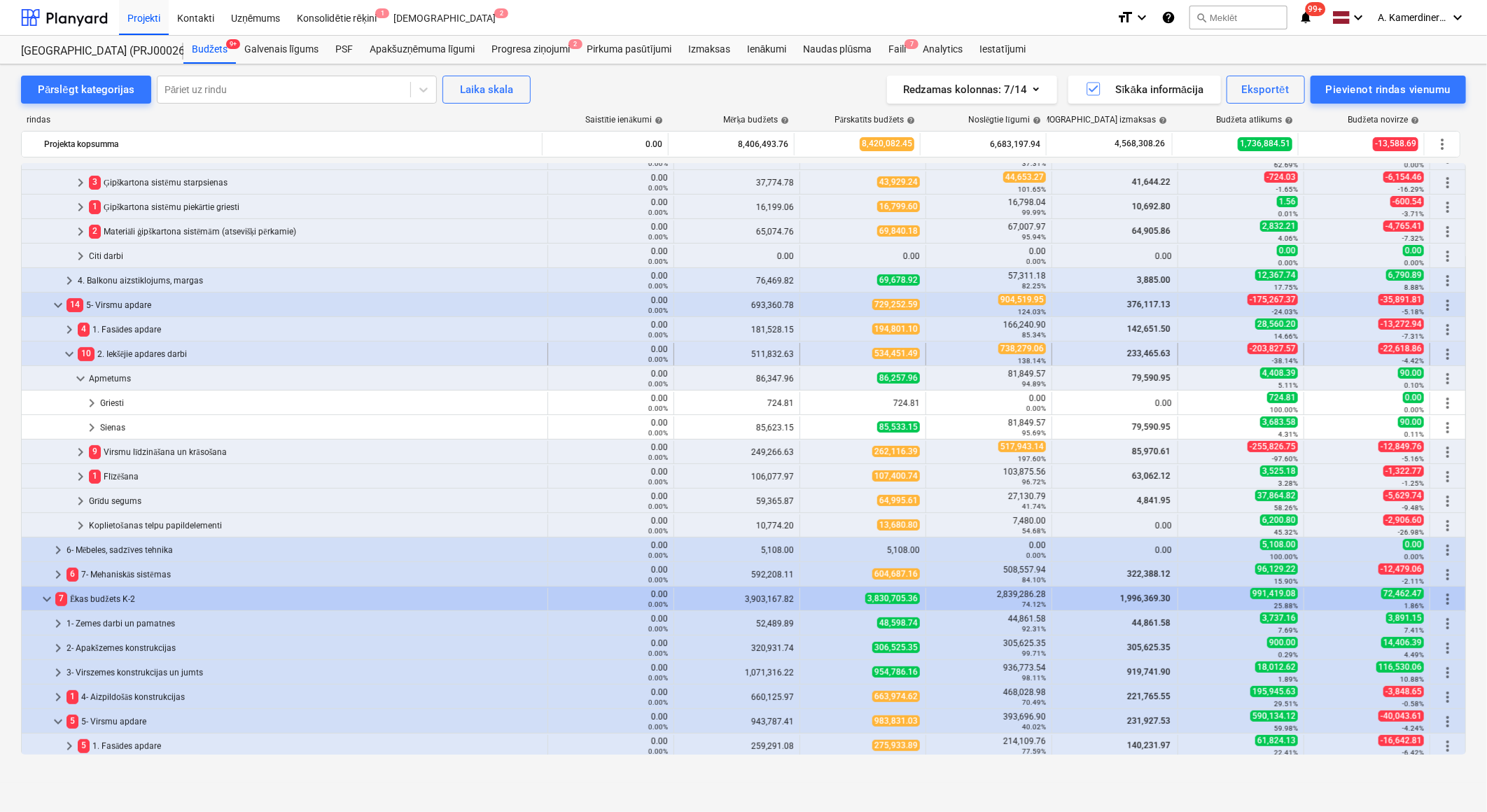
click at [65, 352] on span "keyboard_arrow_down" at bounding box center [69, 354] width 17 height 17
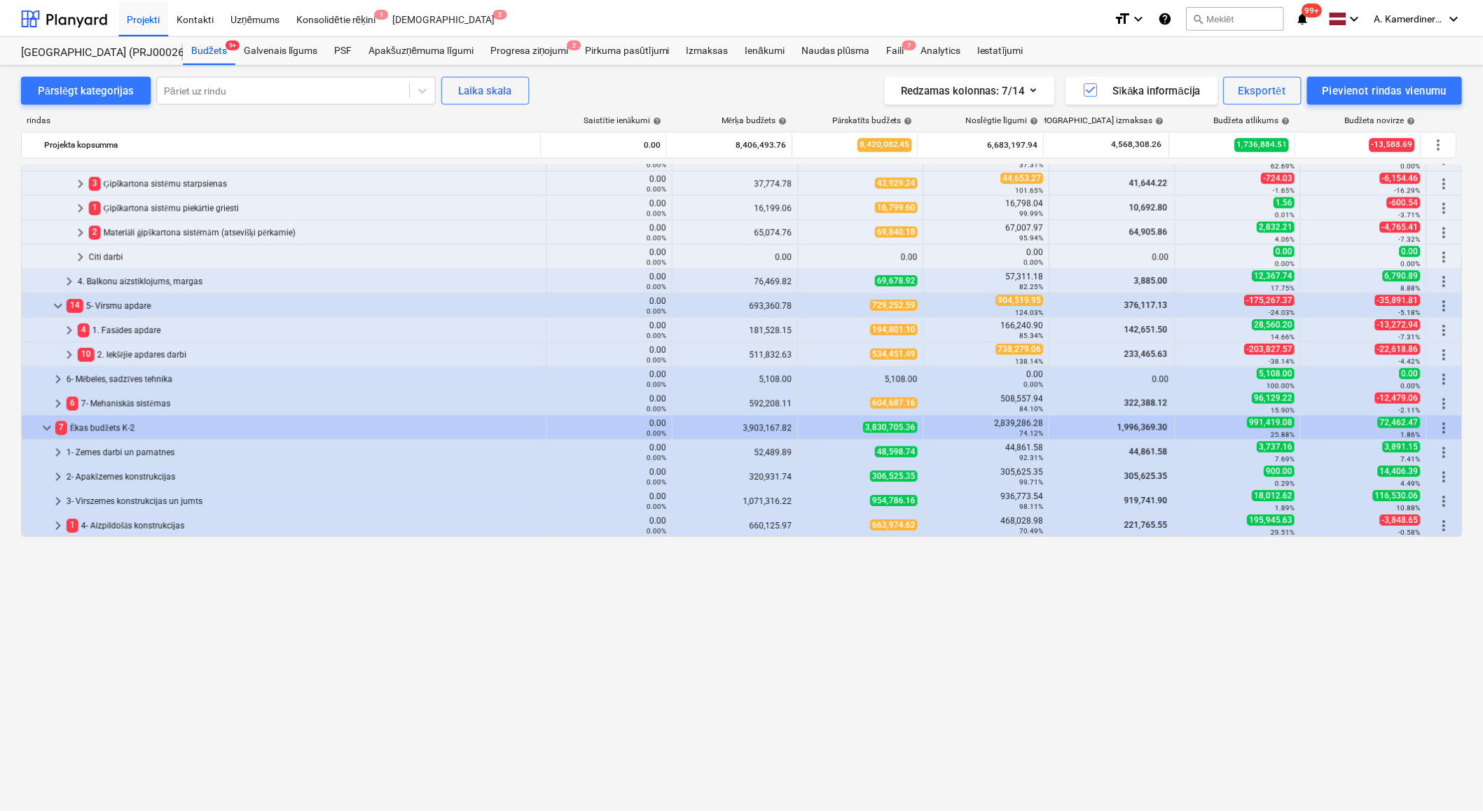
scroll to position [0, 0]
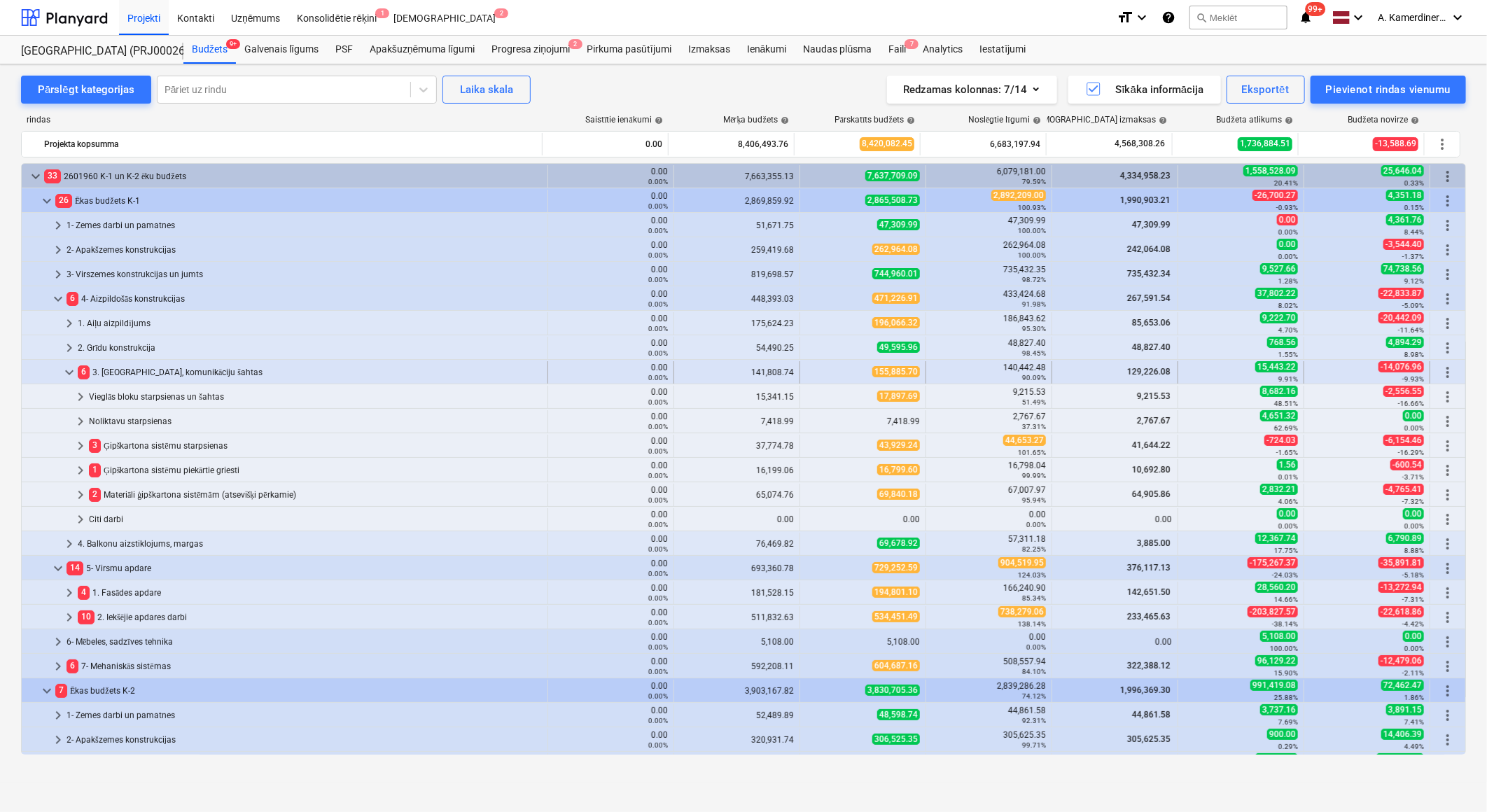
click at [67, 369] on span "keyboard_arrow_down" at bounding box center [69, 372] width 17 height 17
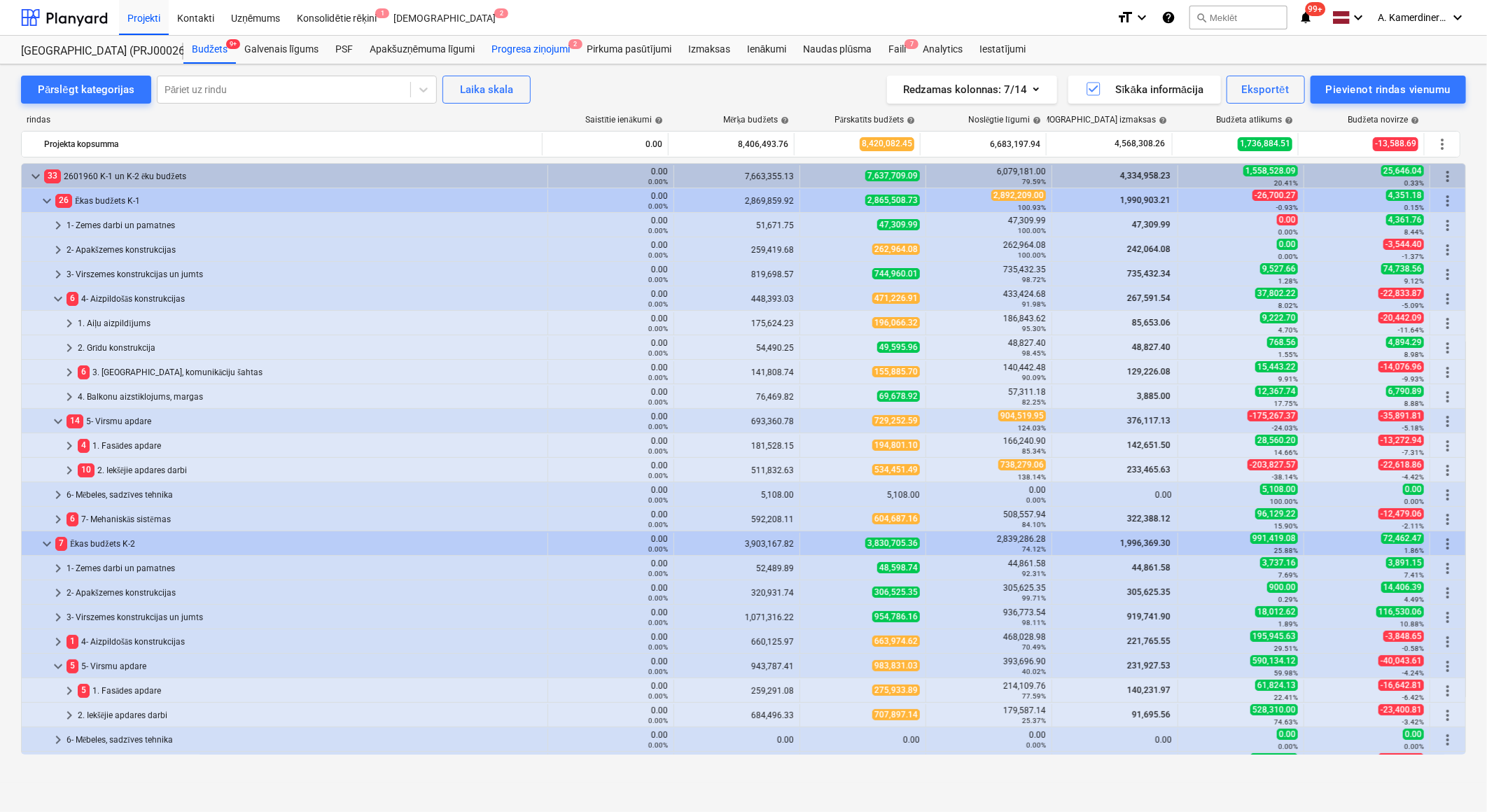
click at [541, 48] on div "Progresa ziņojumi 2" at bounding box center [531, 49] width 95 height 28
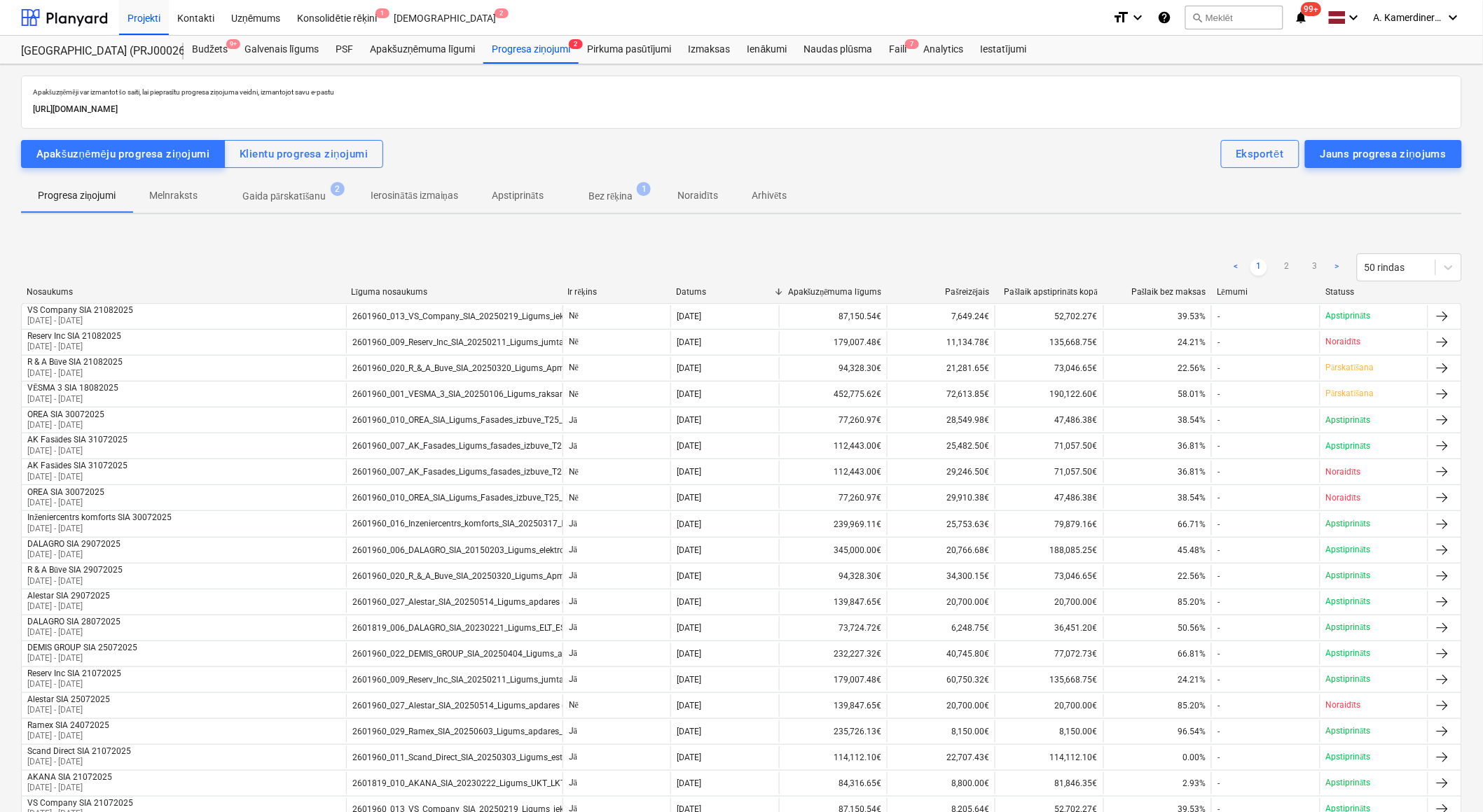
click at [627, 190] on p "Bez rēķina" at bounding box center [610, 197] width 44 height 14
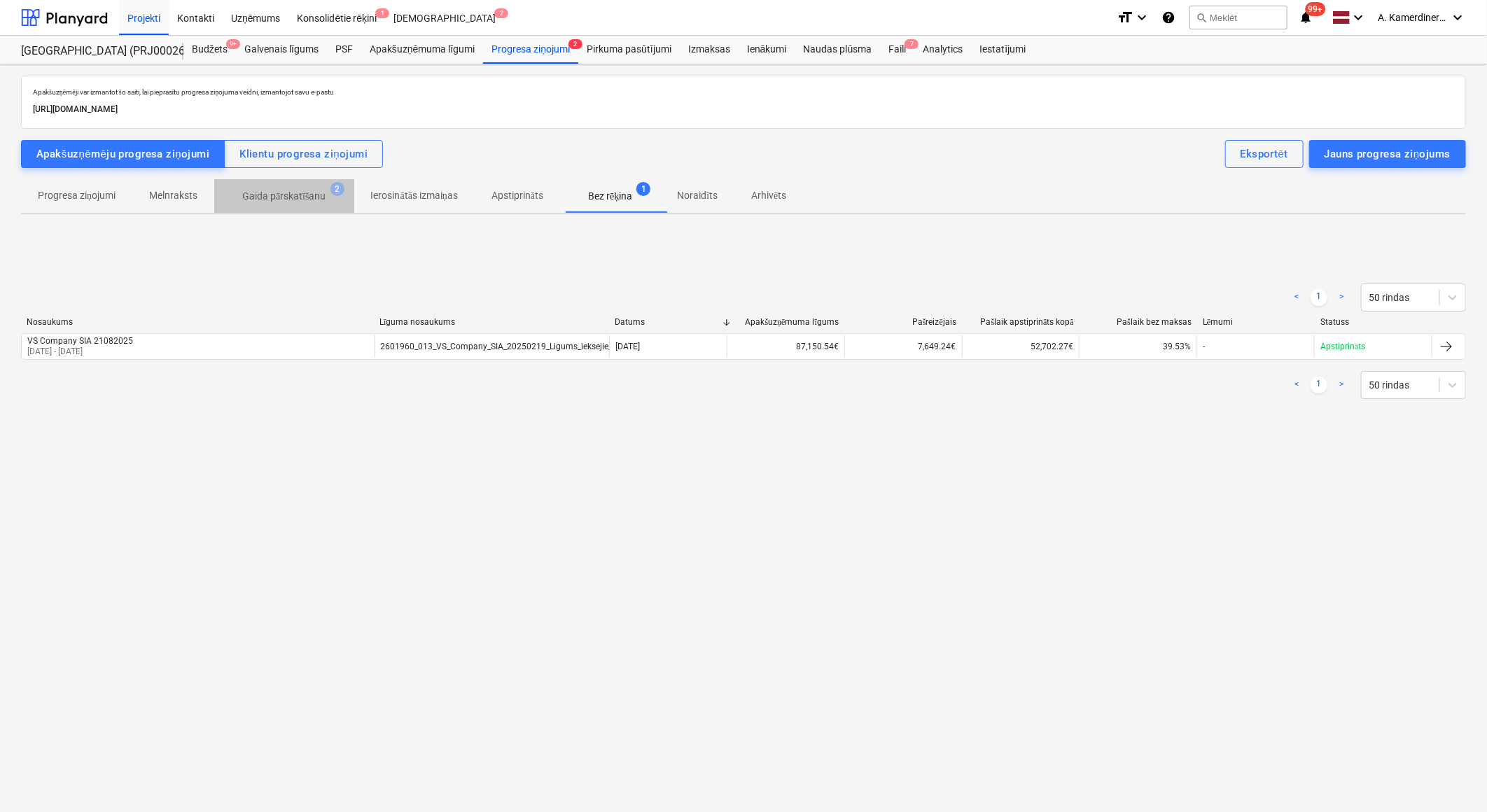
click at [304, 193] on p "Gaida pārskatīšanu" at bounding box center [284, 197] width 84 height 14
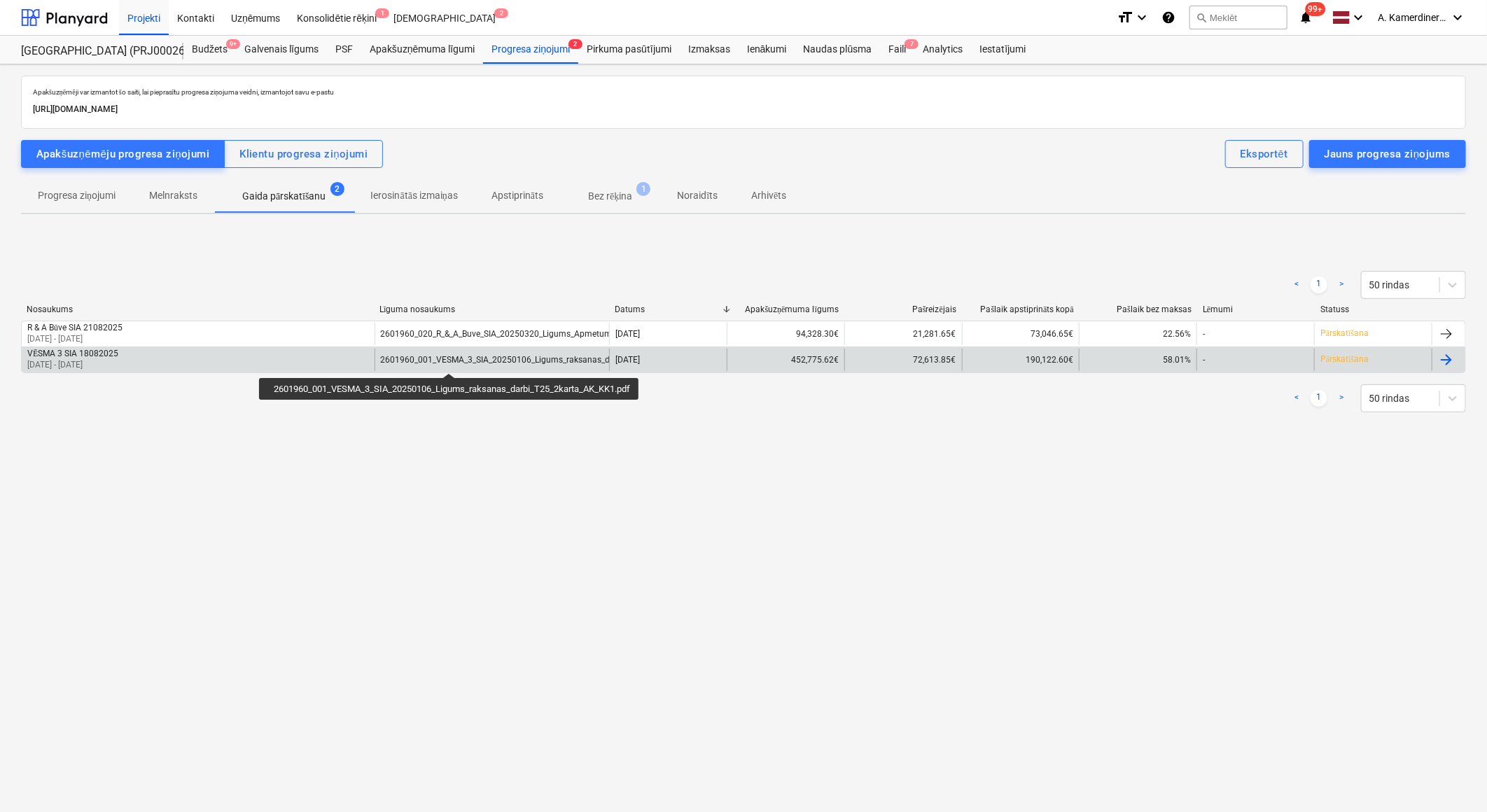
click at [449, 361] on div "2601960_001_VESMA_3_SIA_20250106_Ligums_raksanas_darbi_T25_2karta_AK_KK1.pdf" at bounding box center [550, 360] width 339 height 10
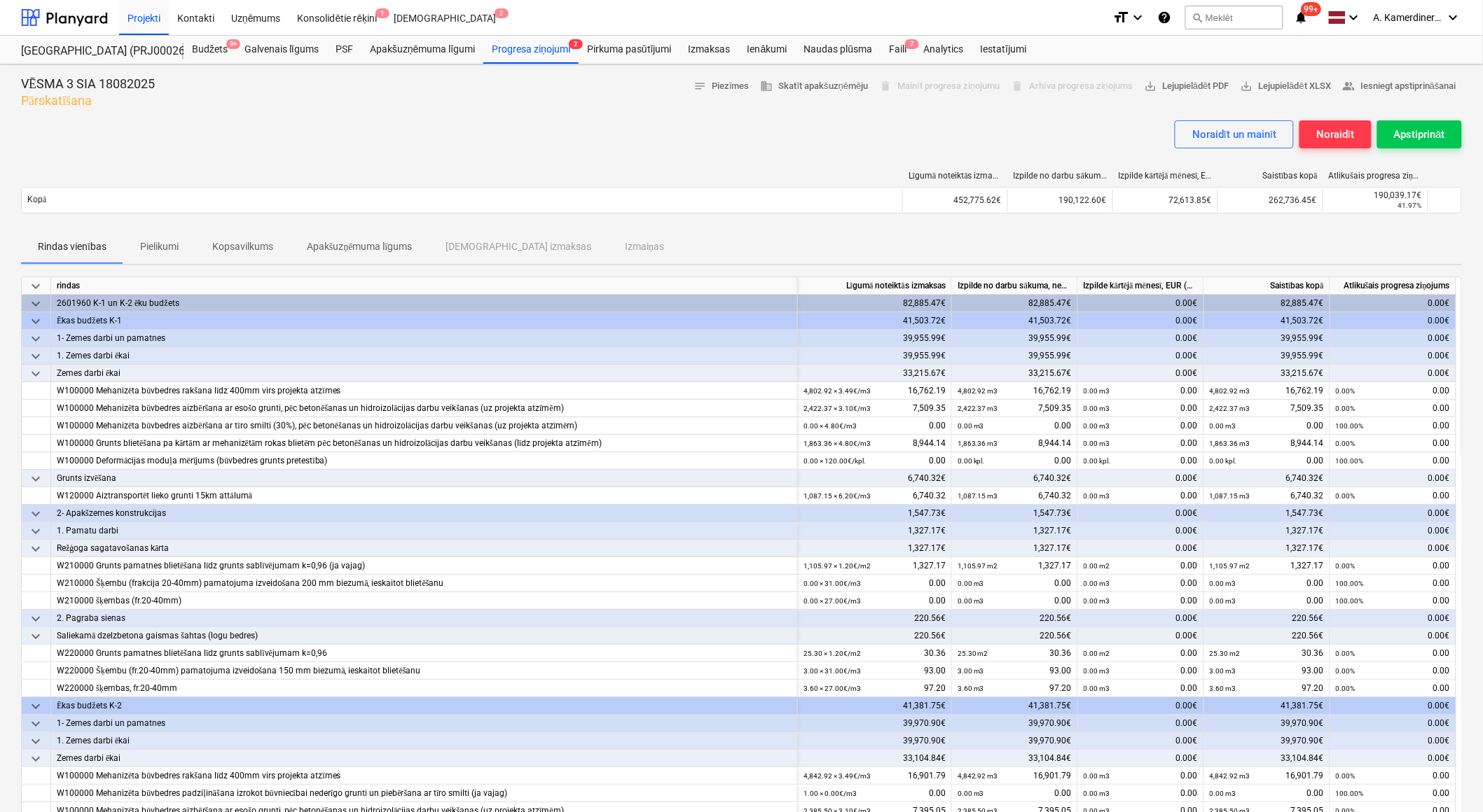
click at [252, 246] on p "Kopsavilkums" at bounding box center [243, 246] width 61 height 14
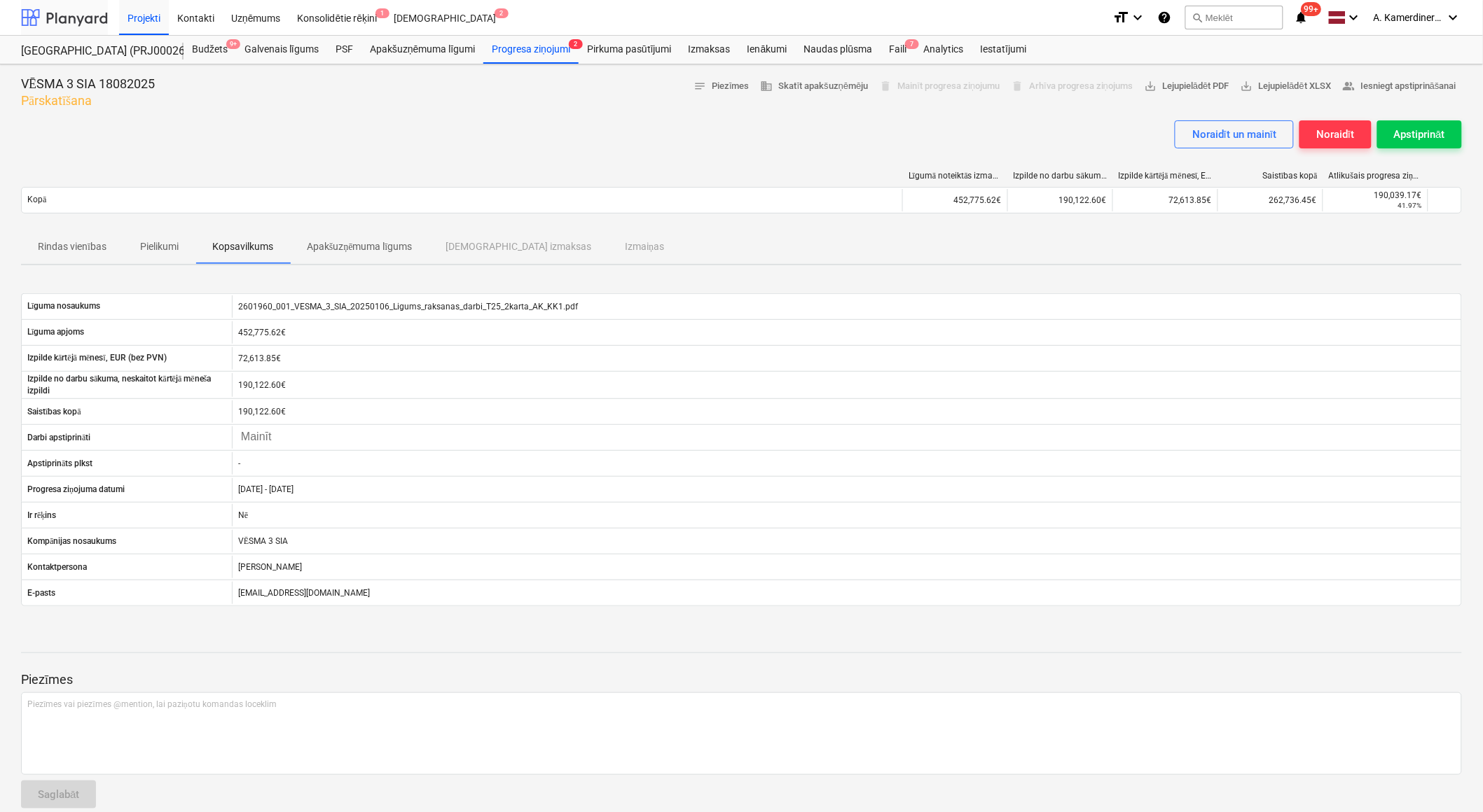
click at [48, 14] on div at bounding box center [64, 17] width 87 height 35
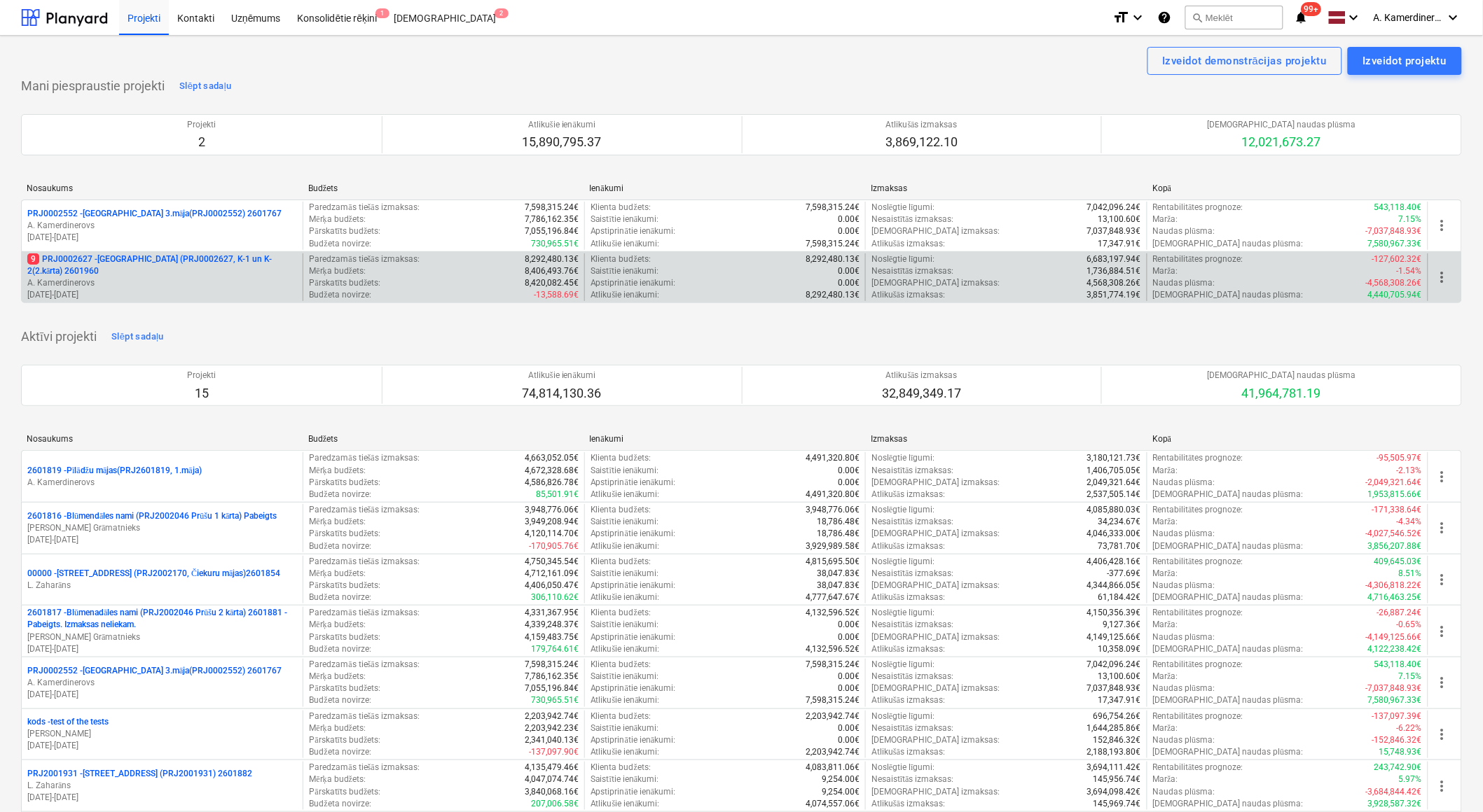
click at [200, 288] on p "A. Kamerdinerovs" at bounding box center [162, 283] width 270 height 12
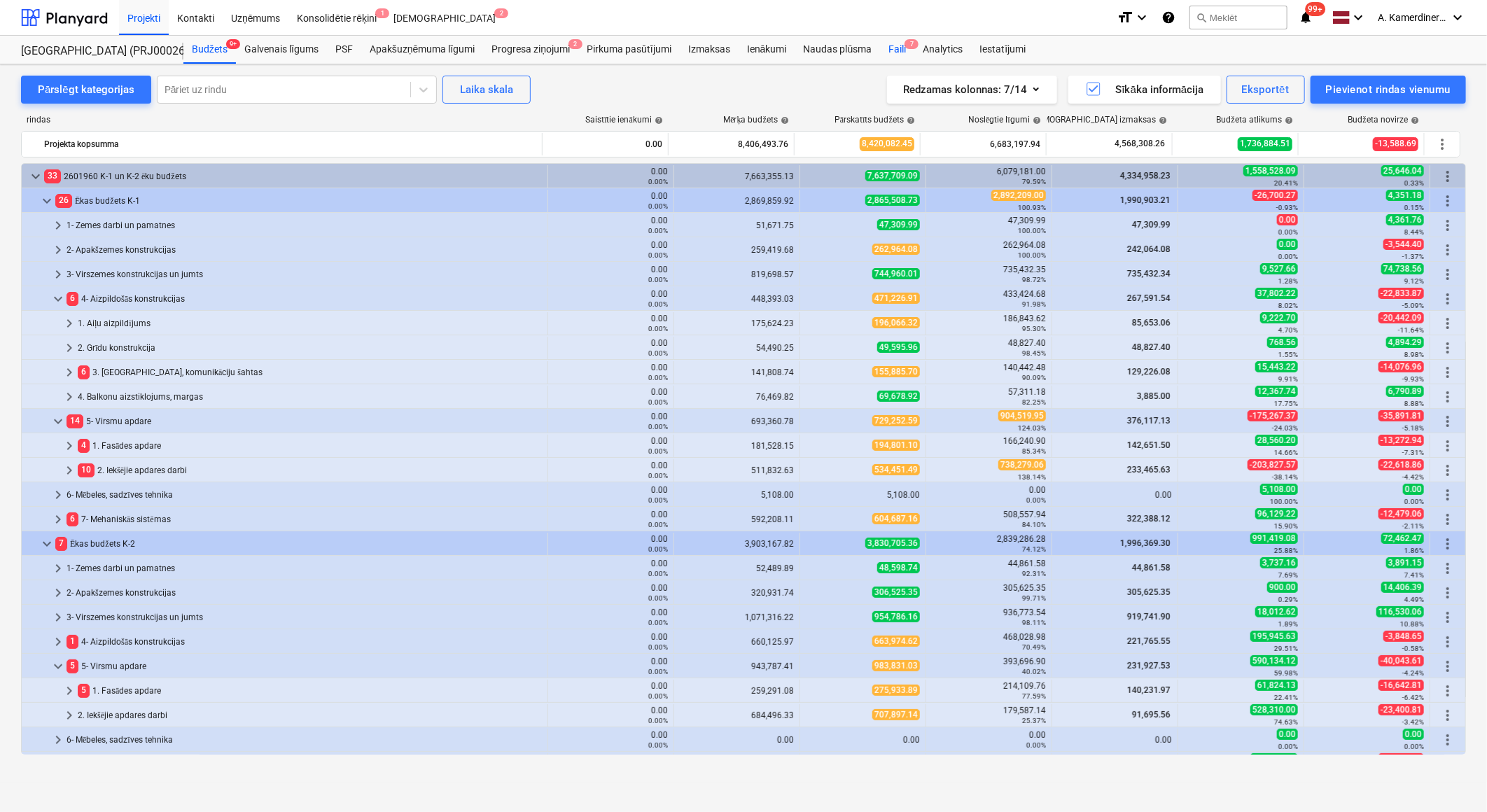
click at [901, 49] on div "Faili 7" at bounding box center [897, 49] width 35 height 28
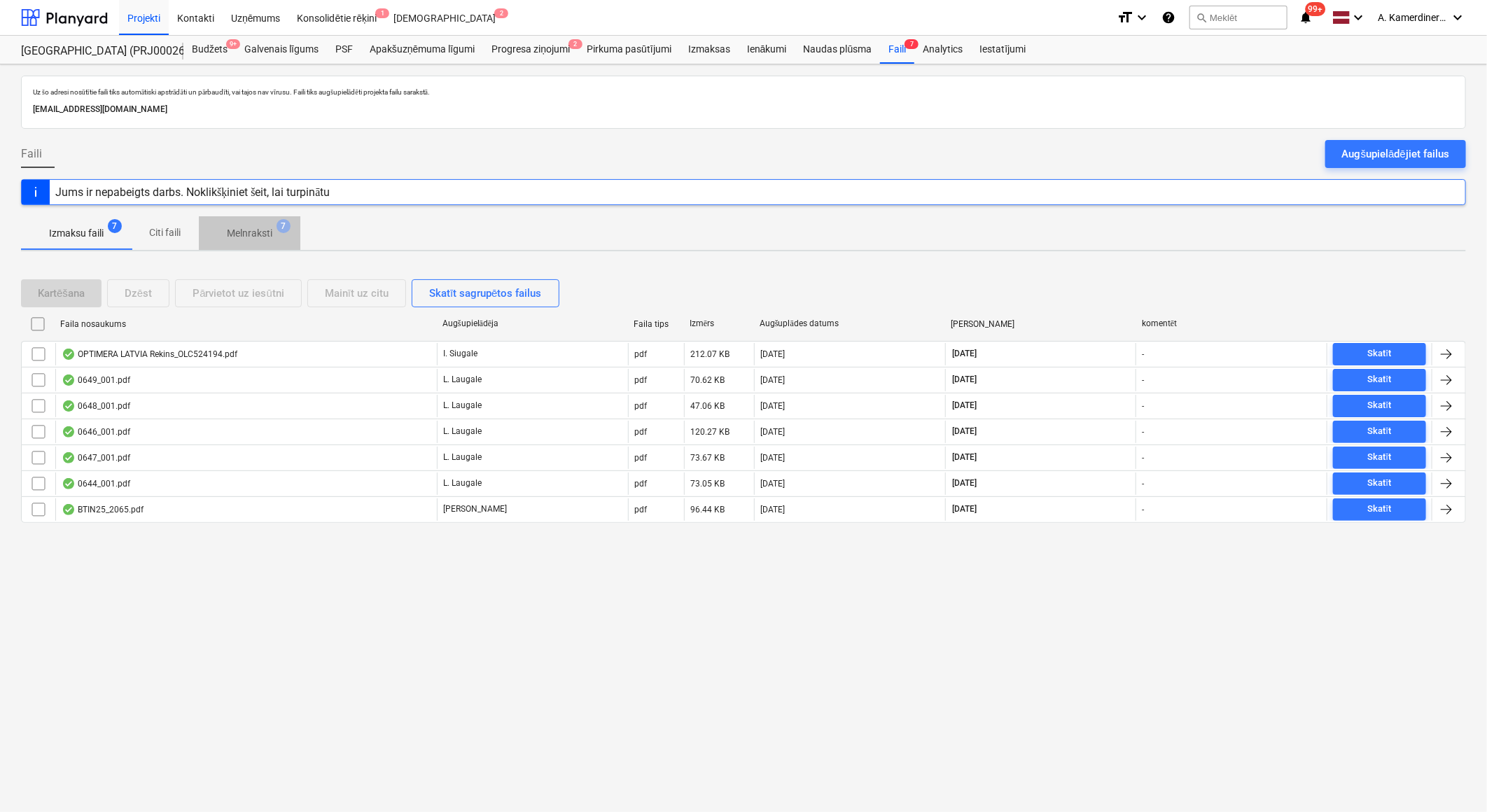
click at [237, 235] on p "Melnraksti" at bounding box center [250, 234] width 45 height 14
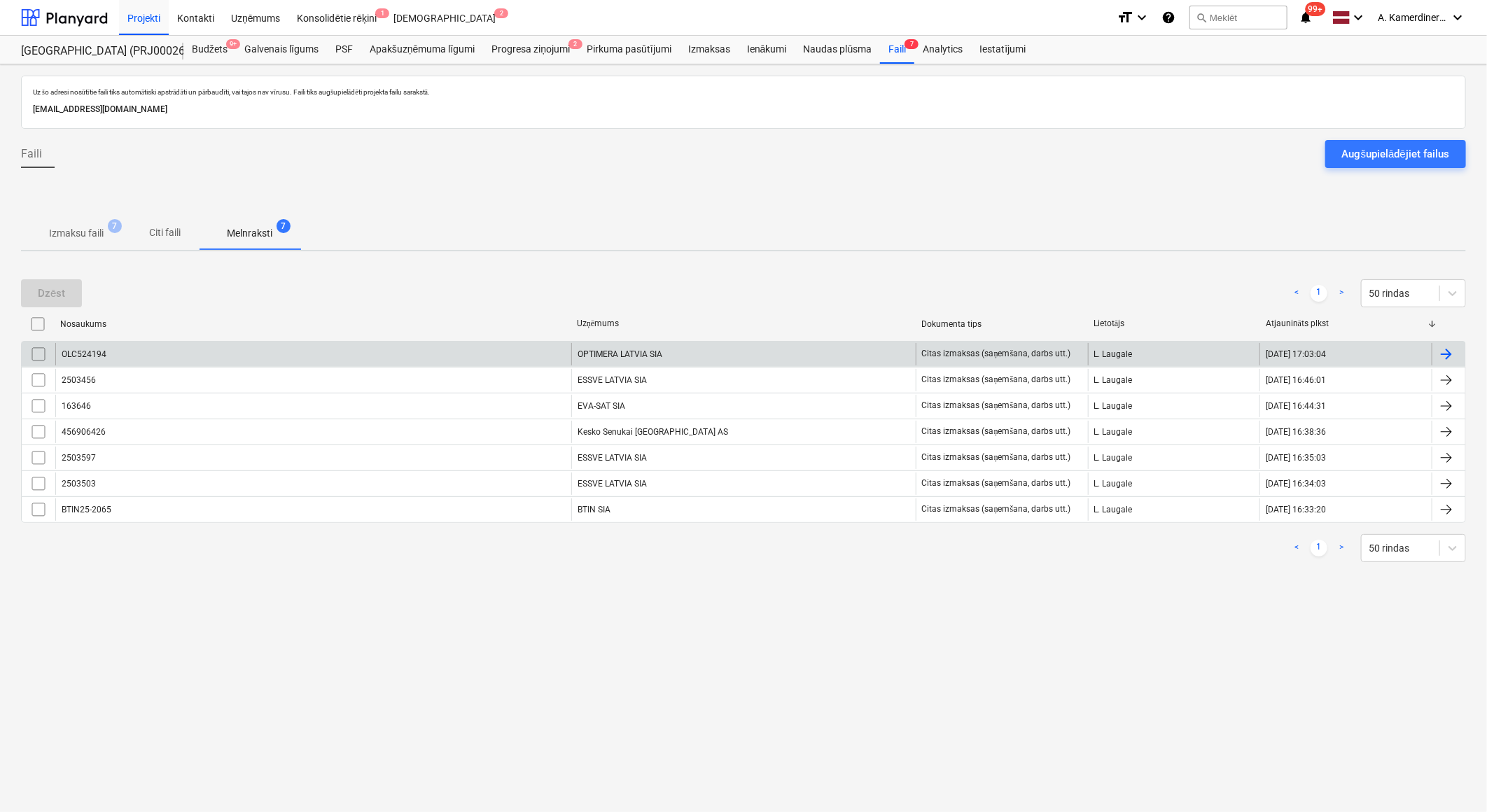
click at [625, 354] on div "OPTIMERA LATVIA SIA" at bounding box center [744, 354] width 345 height 23
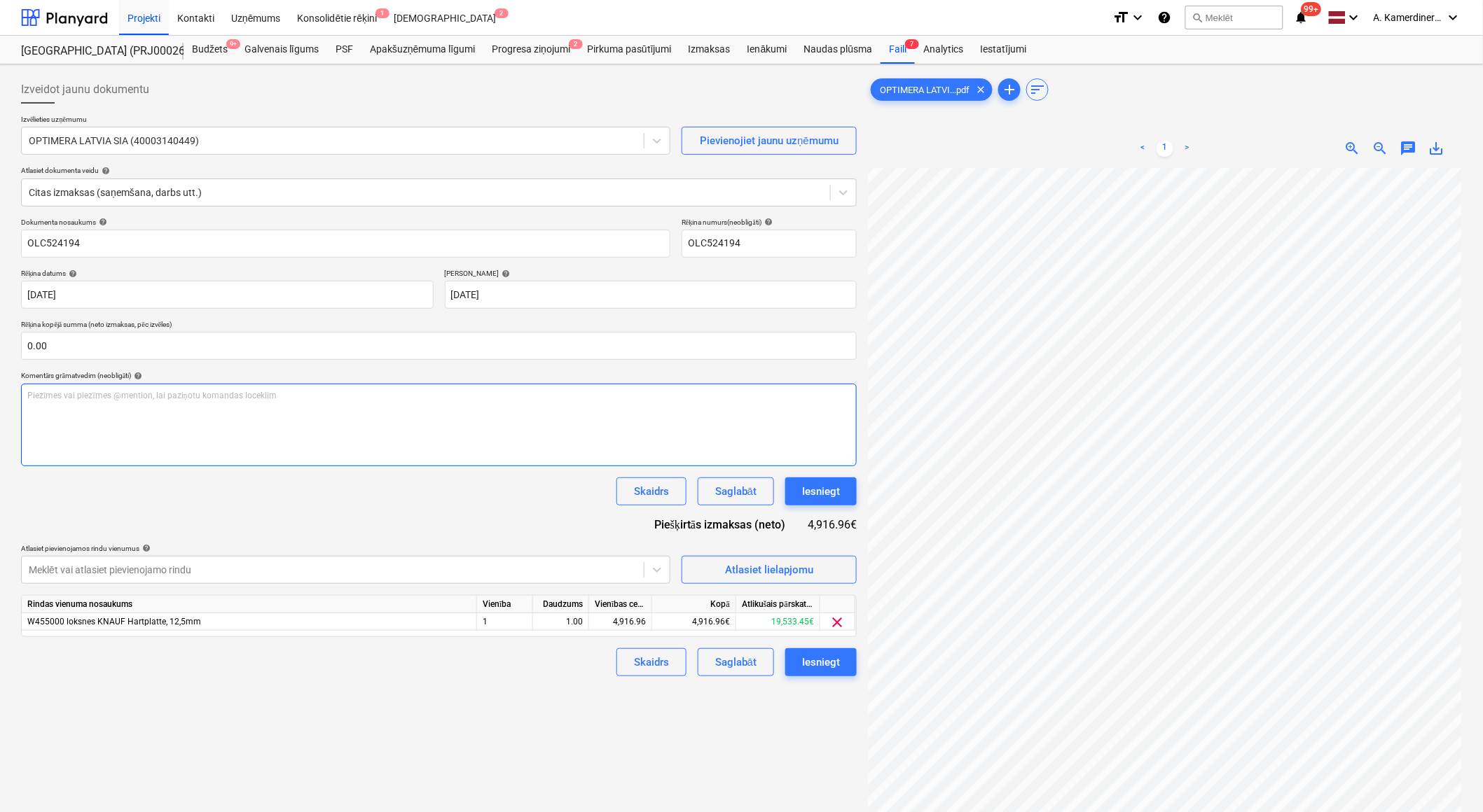
scroll to position [121, 39]
click at [829, 481] on button "Iesniegt" at bounding box center [820, 491] width 72 height 28
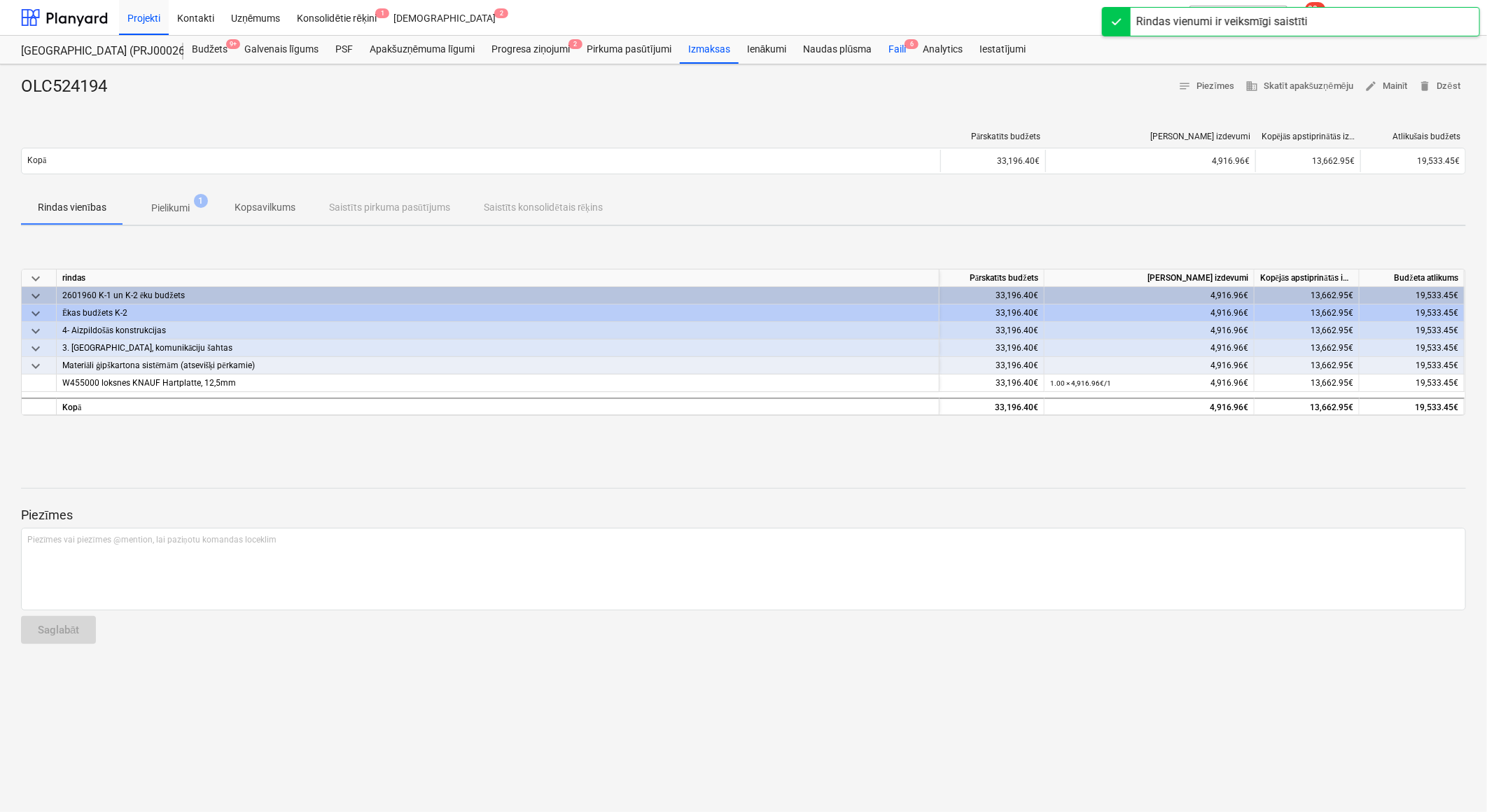
click at [884, 48] on div "Faili 6" at bounding box center [897, 49] width 35 height 28
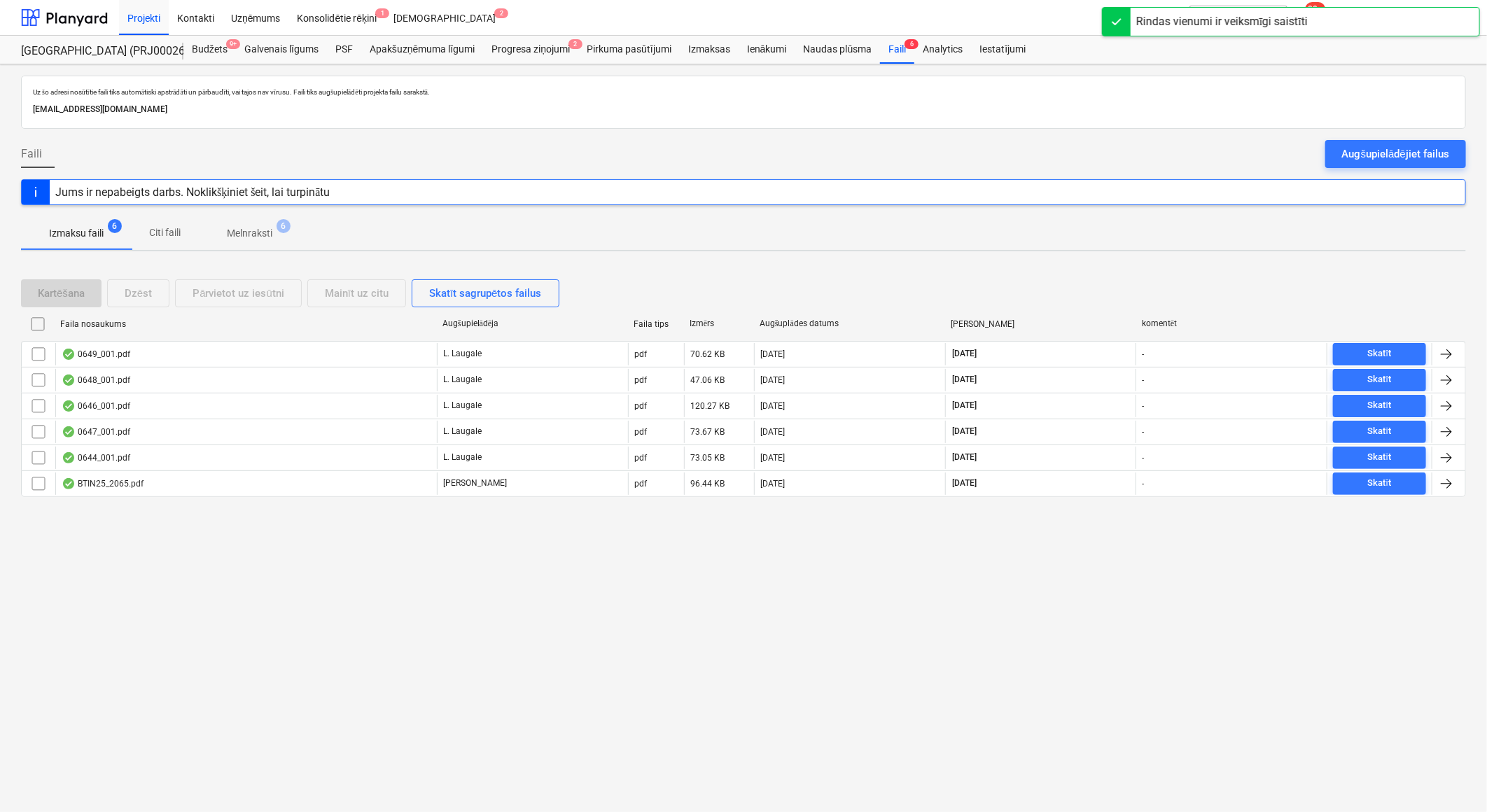
click at [259, 234] on p "Melnraksti" at bounding box center [250, 234] width 45 height 14
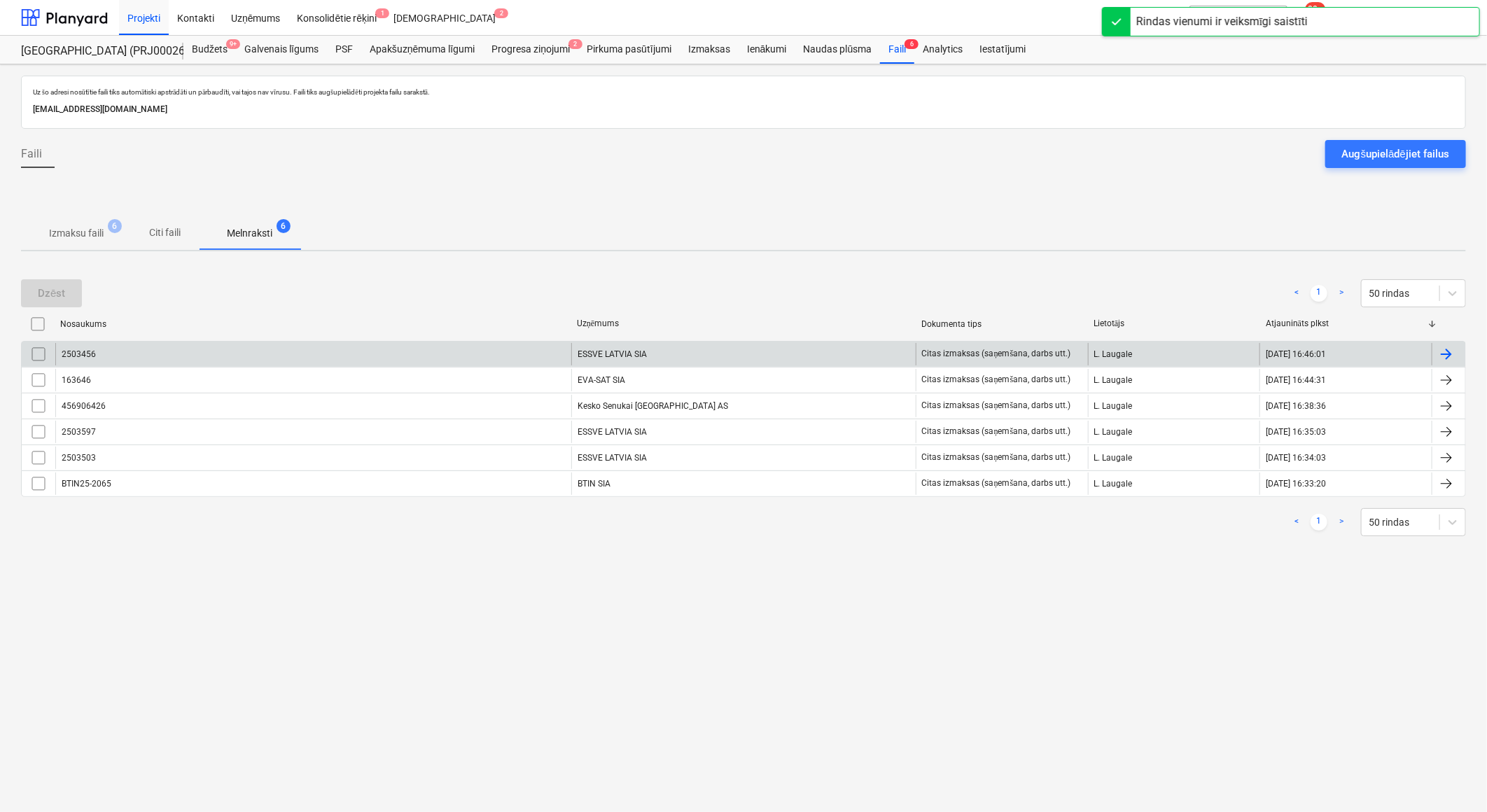
click at [768, 350] on div "ESSVE LATVIA SIA" at bounding box center [744, 354] width 345 height 23
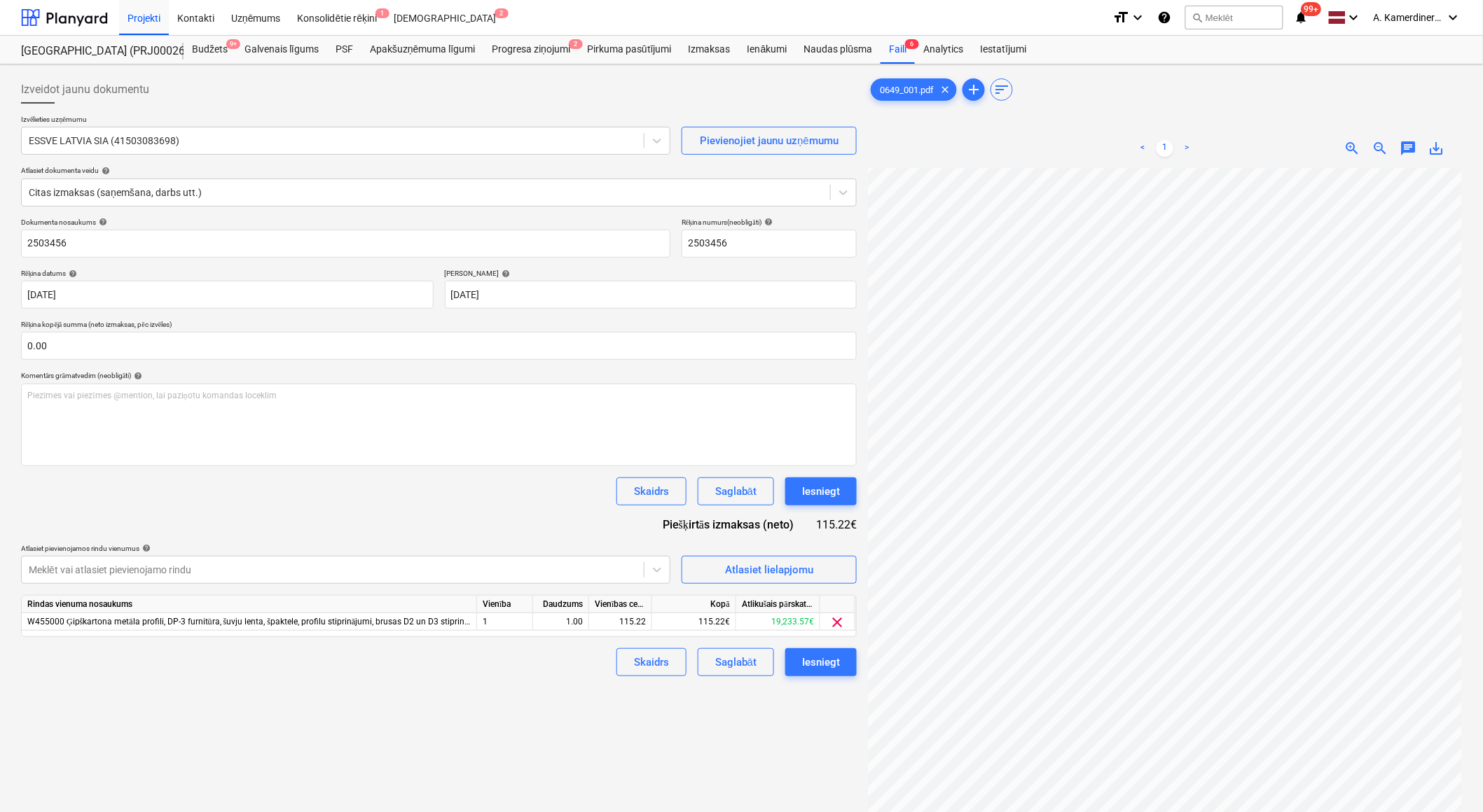
scroll to position [37, 28]
click at [828, 489] on div "Iesniegt" at bounding box center [820, 491] width 38 height 19
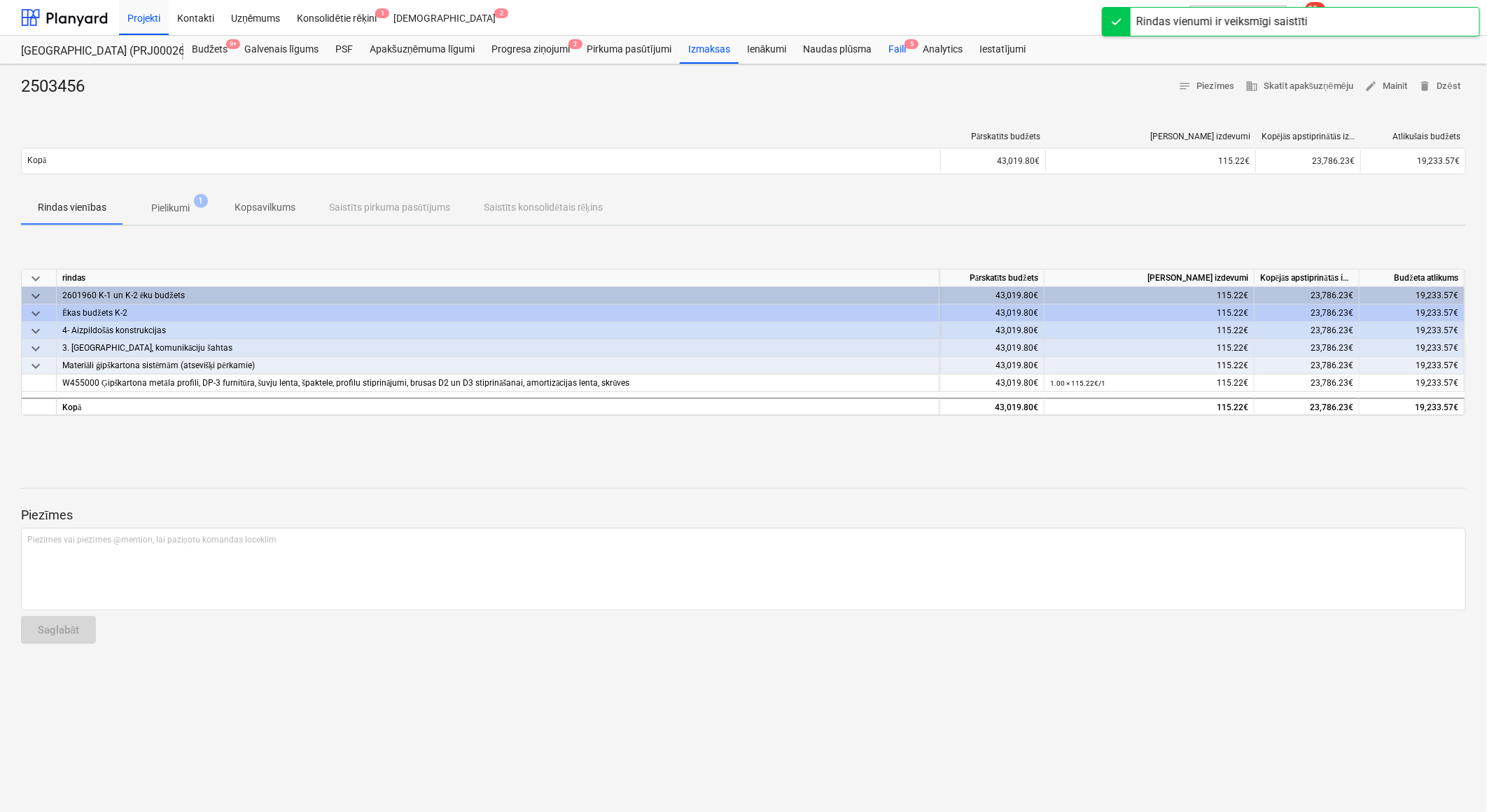
click at [910, 52] on div "Faili 5" at bounding box center [897, 49] width 35 height 28
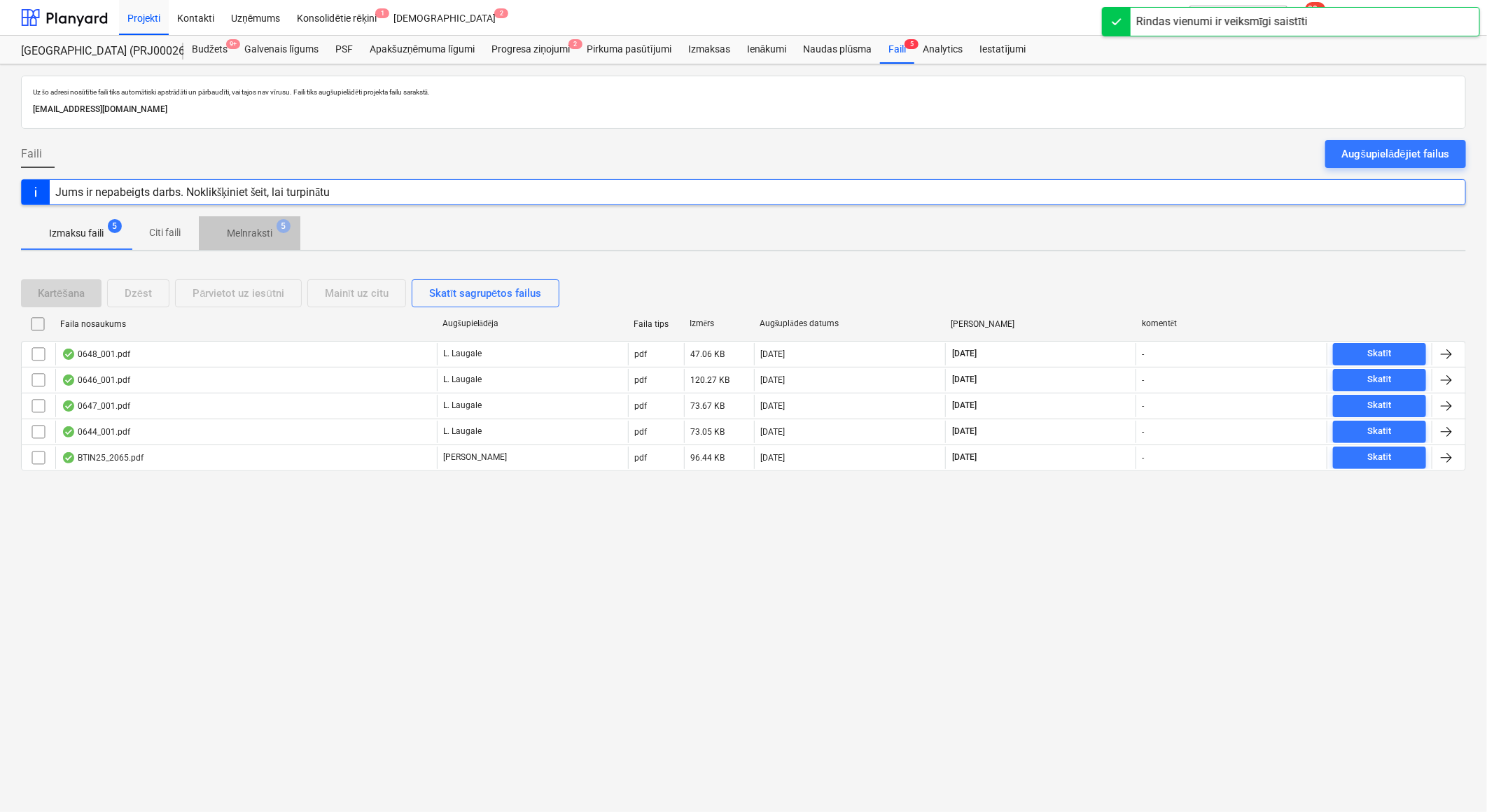
click at [264, 222] on span "Melnraksti 5" at bounding box center [250, 233] width 101 height 25
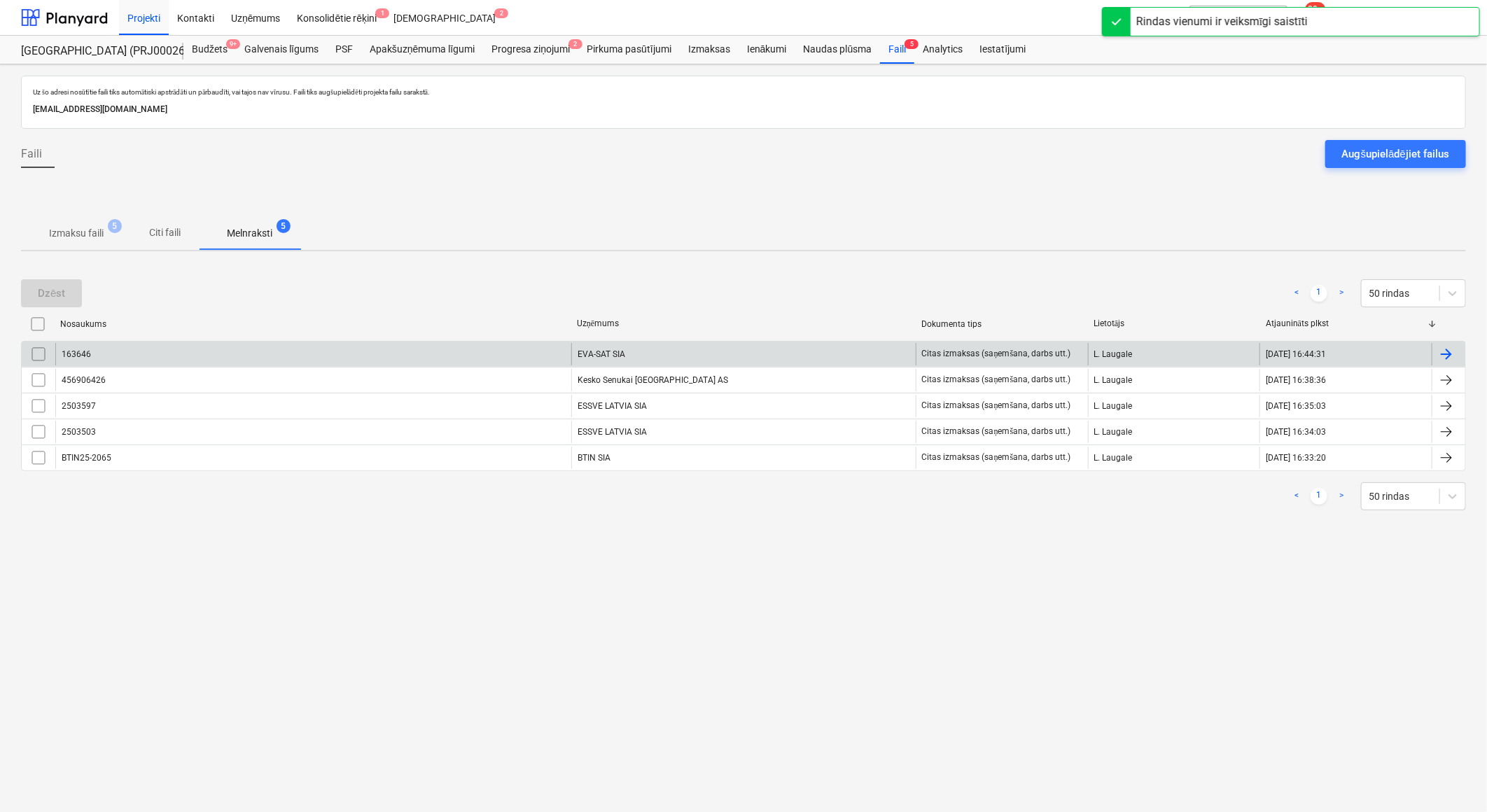
click at [677, 361] on div "EVA-SAT SIA" at bounding box center [744, 354] width 345 height 23
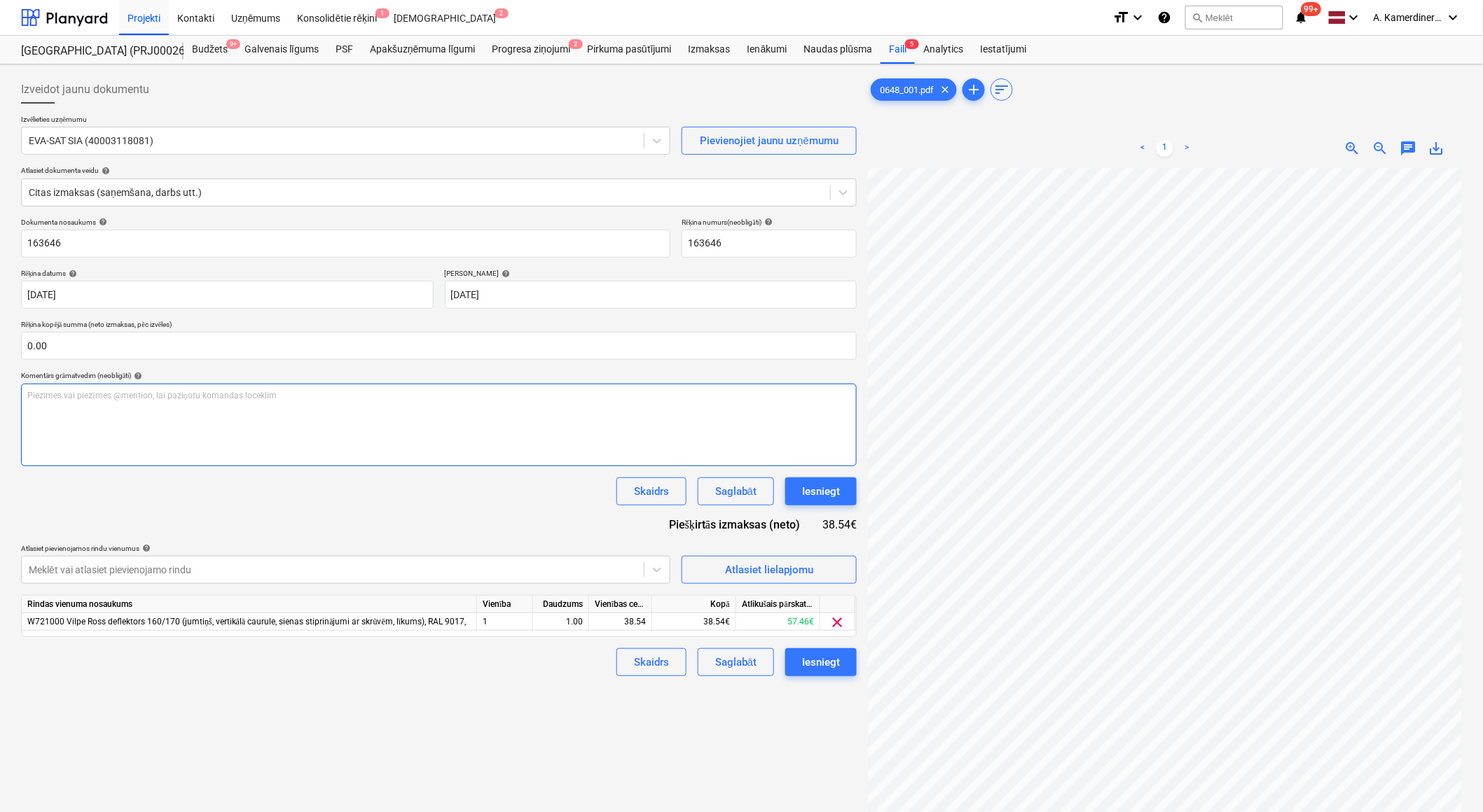
scroll to position [72, 39]
click at [822, 494] on div "Iesniegt" at bounding box center [820, 491] width 38 height 19
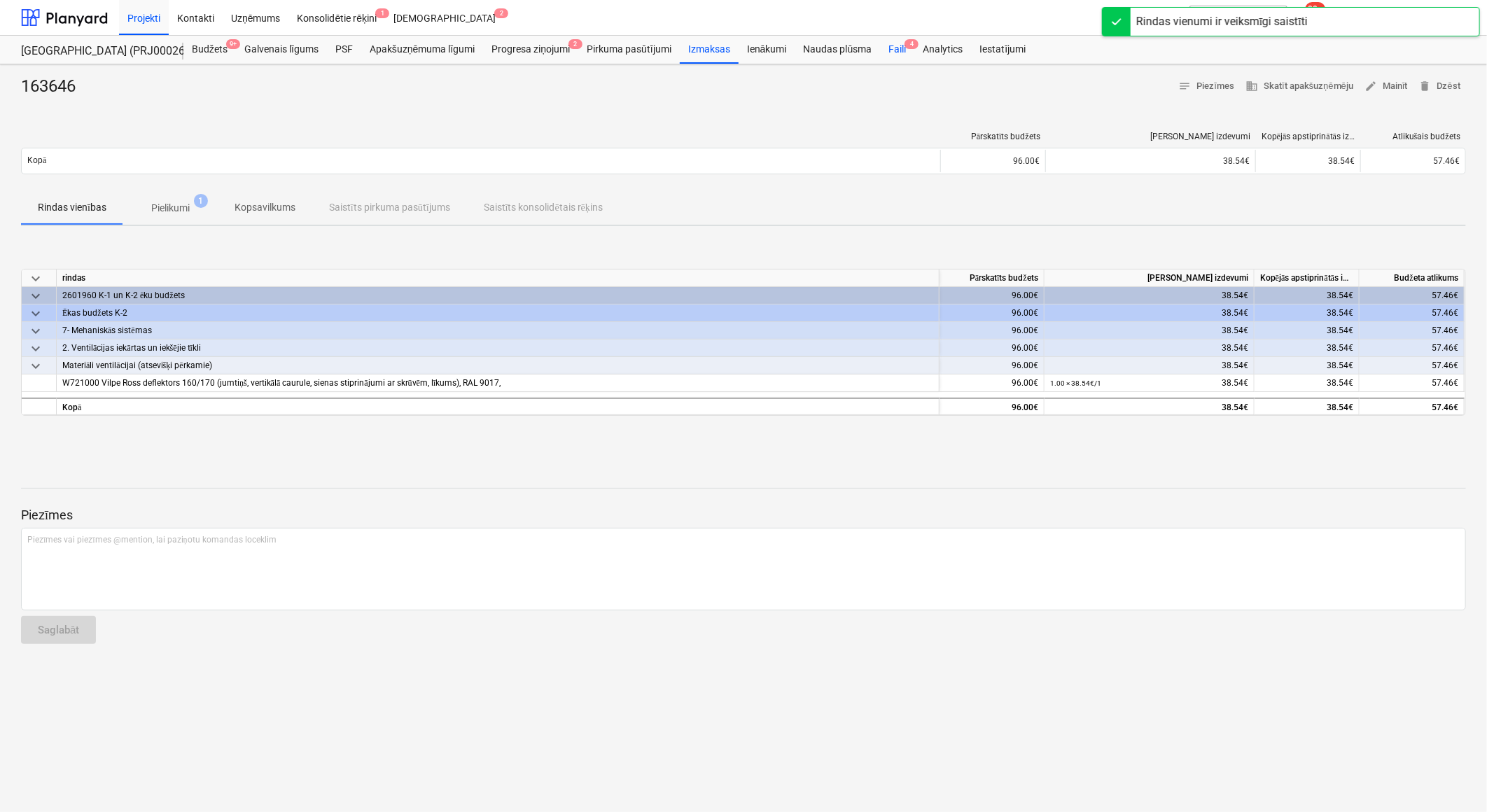
click at [895, 44] on div "Faili 4" at bounding box center [897, 49] width 35 height 28
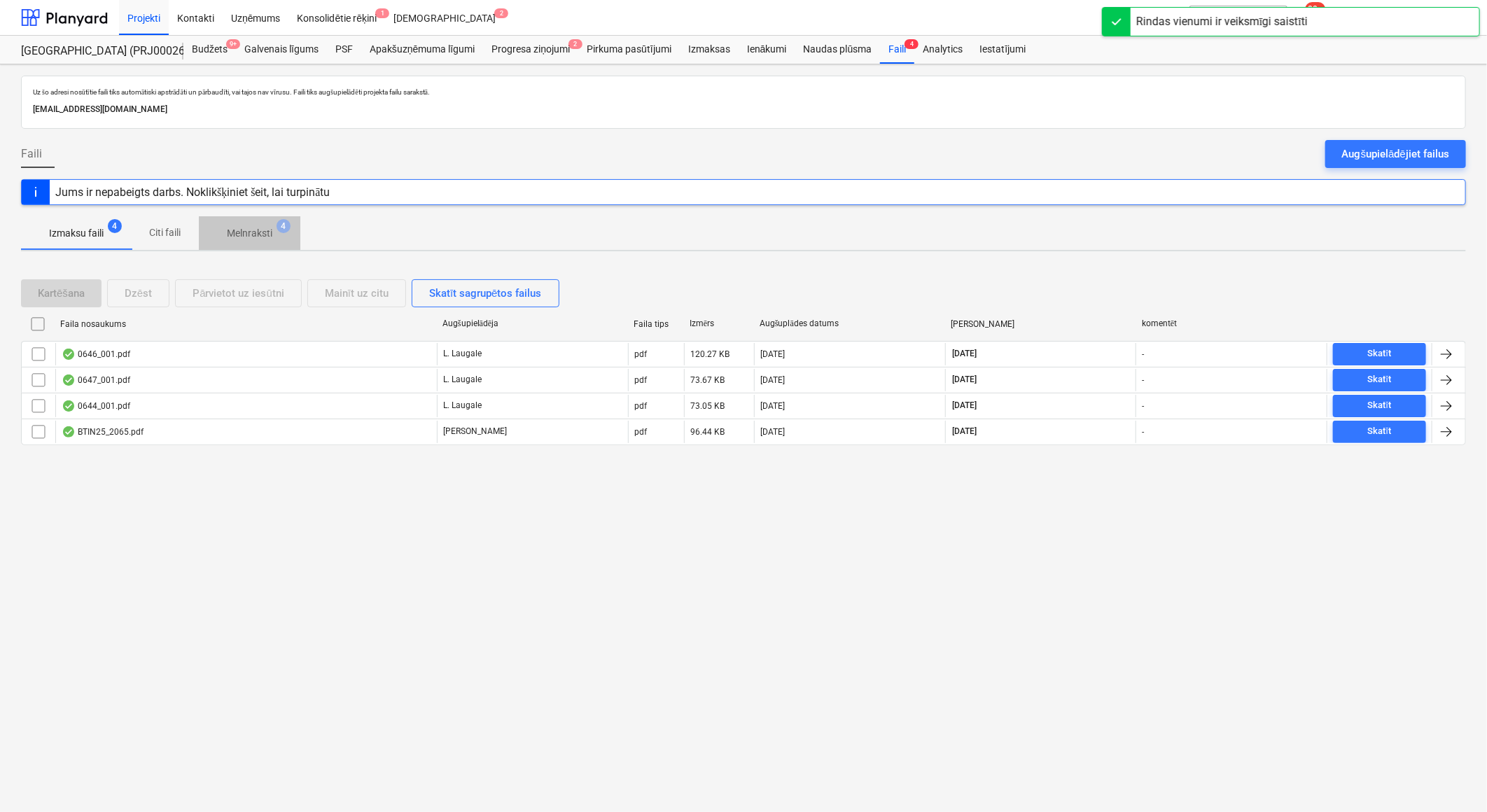
click at [257, 234] on p "Melnraksti" at bounding box center [250, 234] width 45 height 14
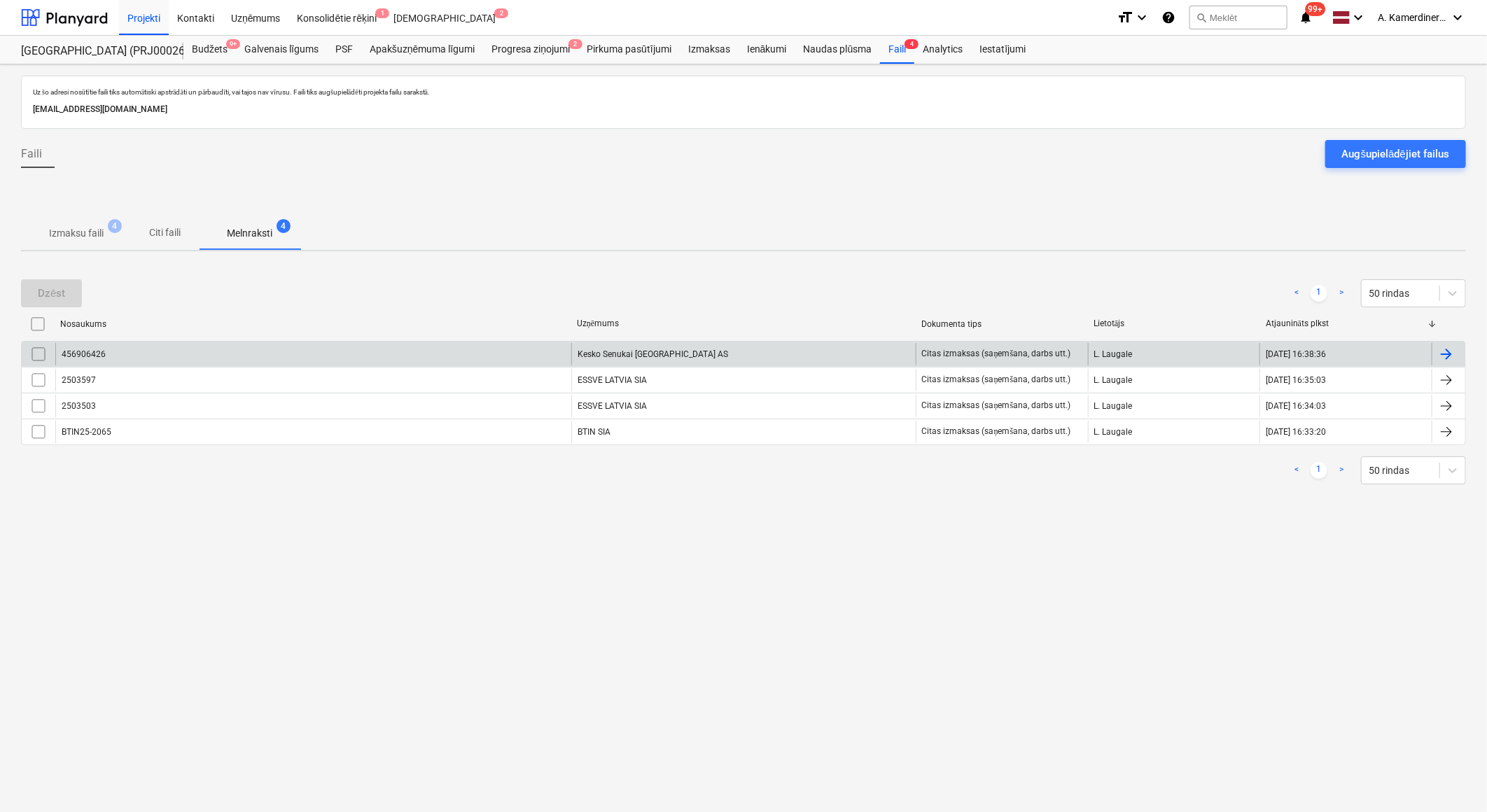
click at [603, 353] on div "Kesko Senukai Latvia AS" at bounding box center [744, 354] width 345 height 23
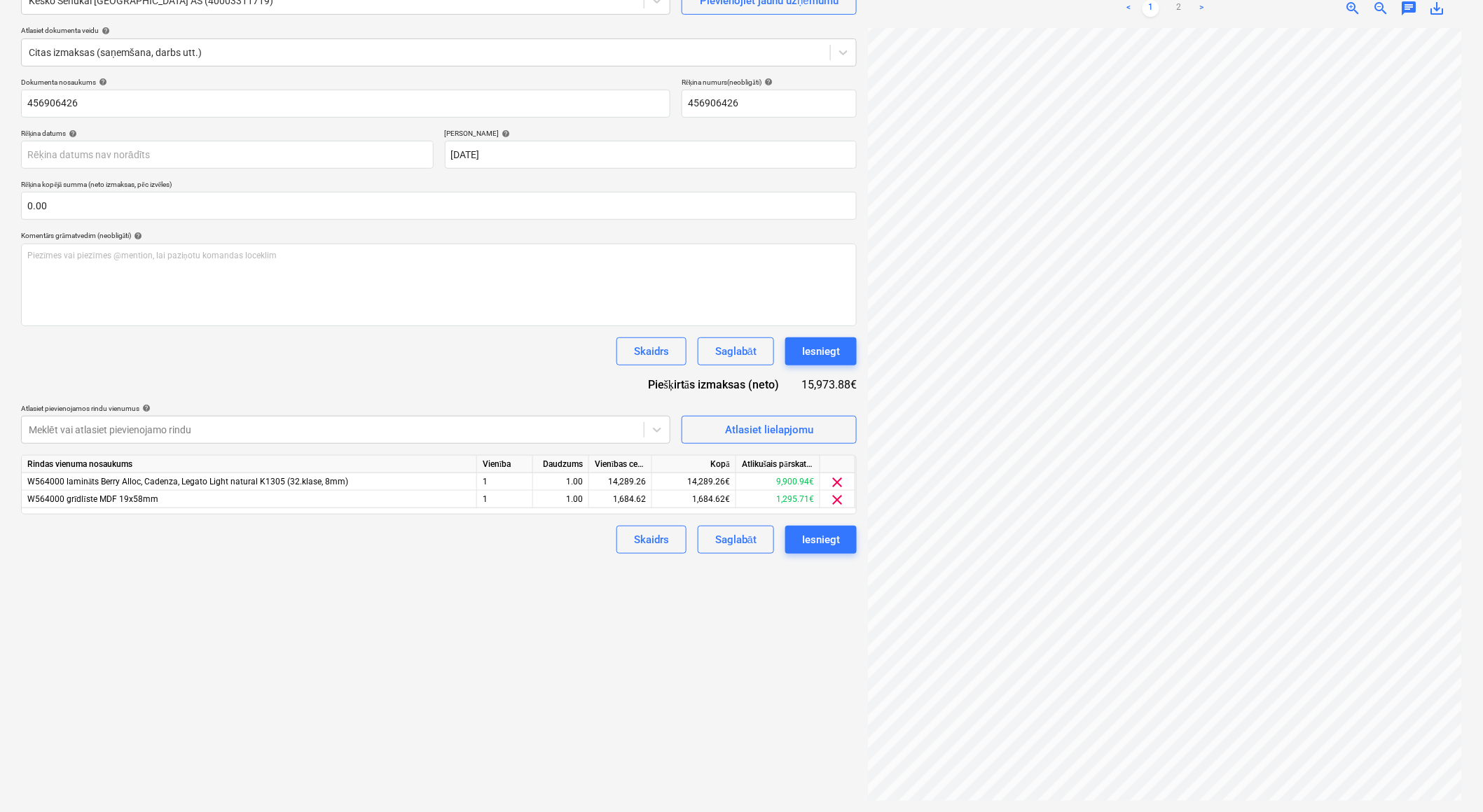
scroll to position [43, 38]
click at [1178, 7] on link "2" at bounding box center [1178, 8] width 17 height 17
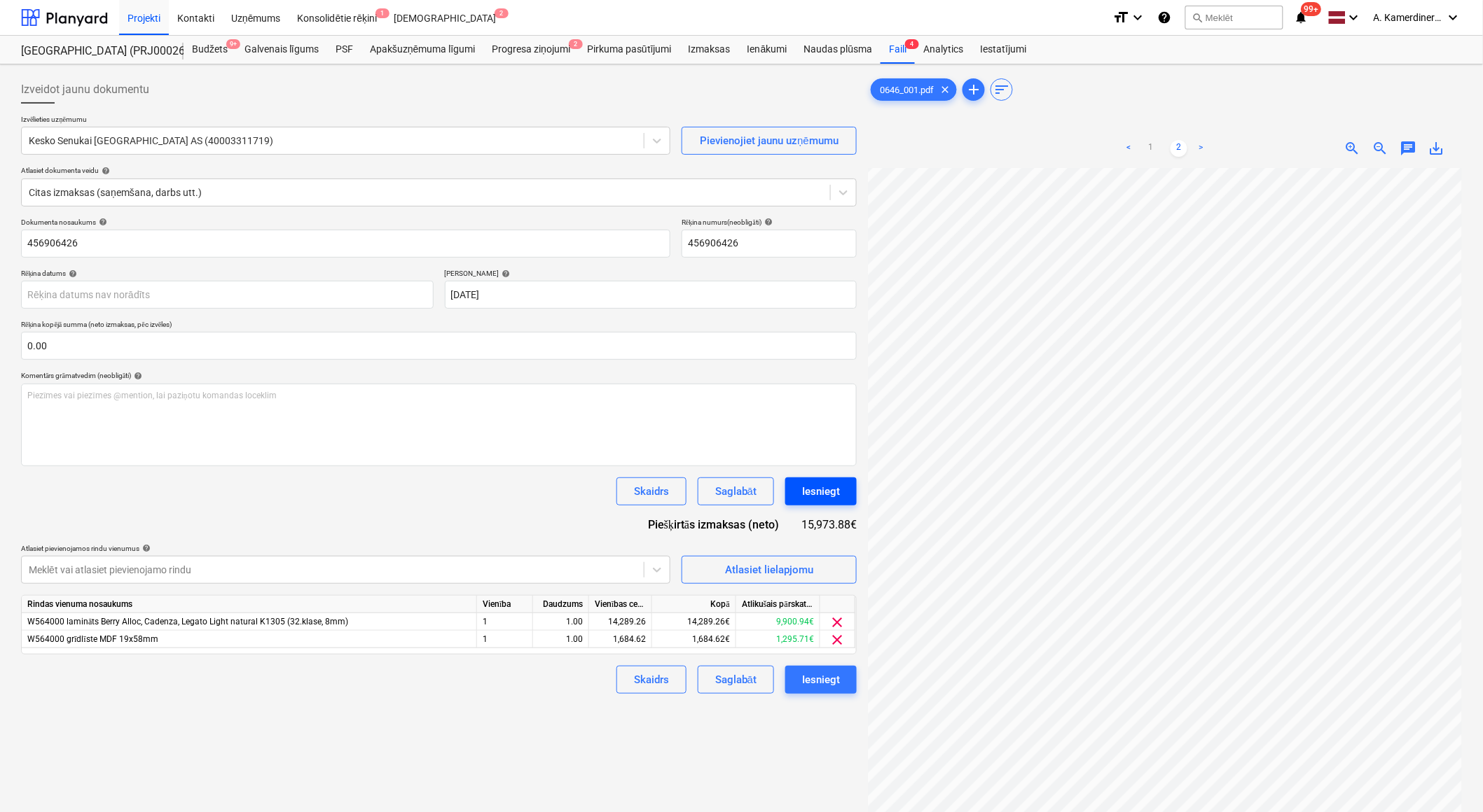
click at [846, 483] on button "Iesniegt" at bounding box center [820, 491] width 72 height 28
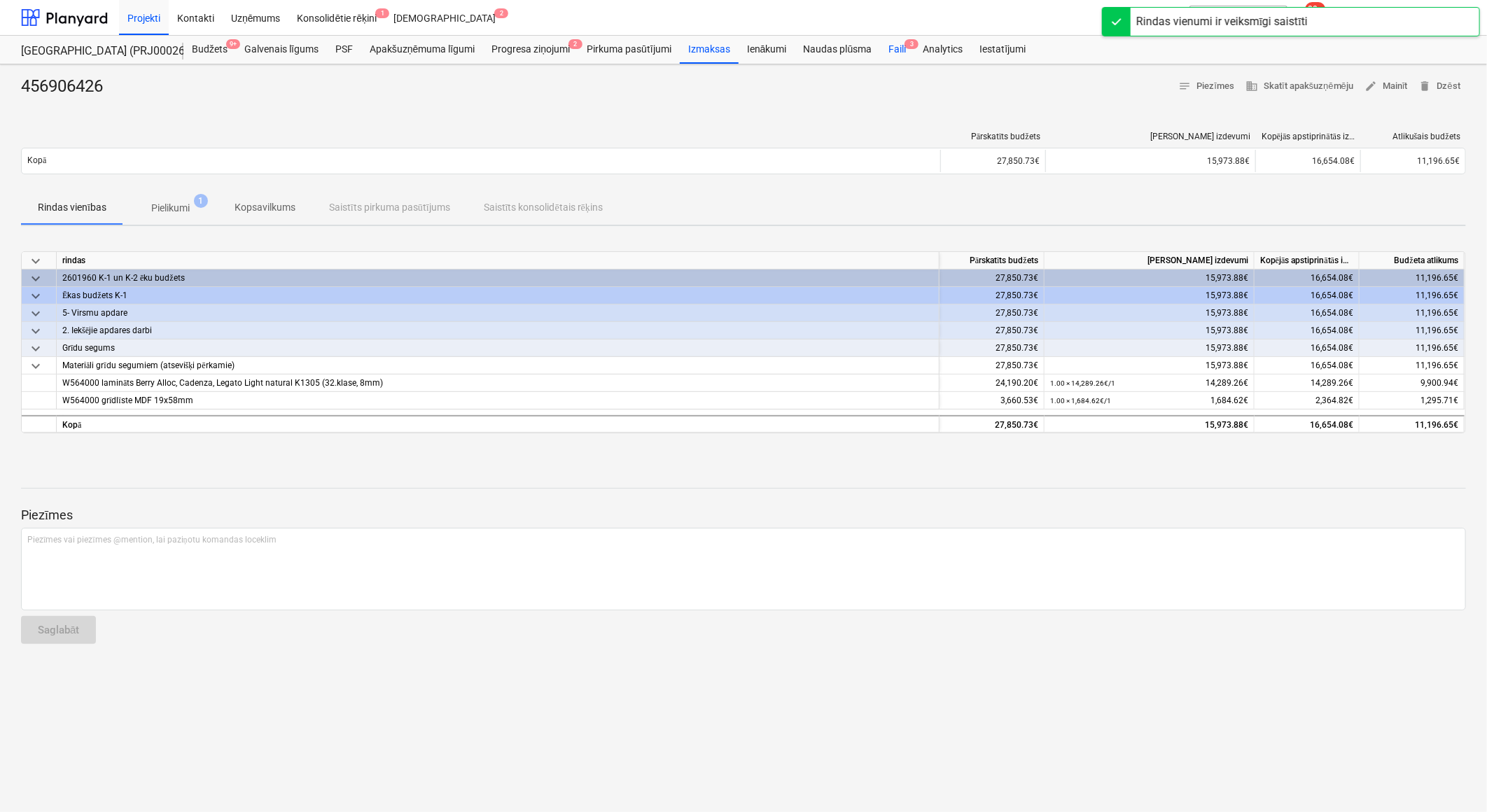
click at [894, 59] on div "Faili 3" at bounding box center [897, 49] width 35 height 28
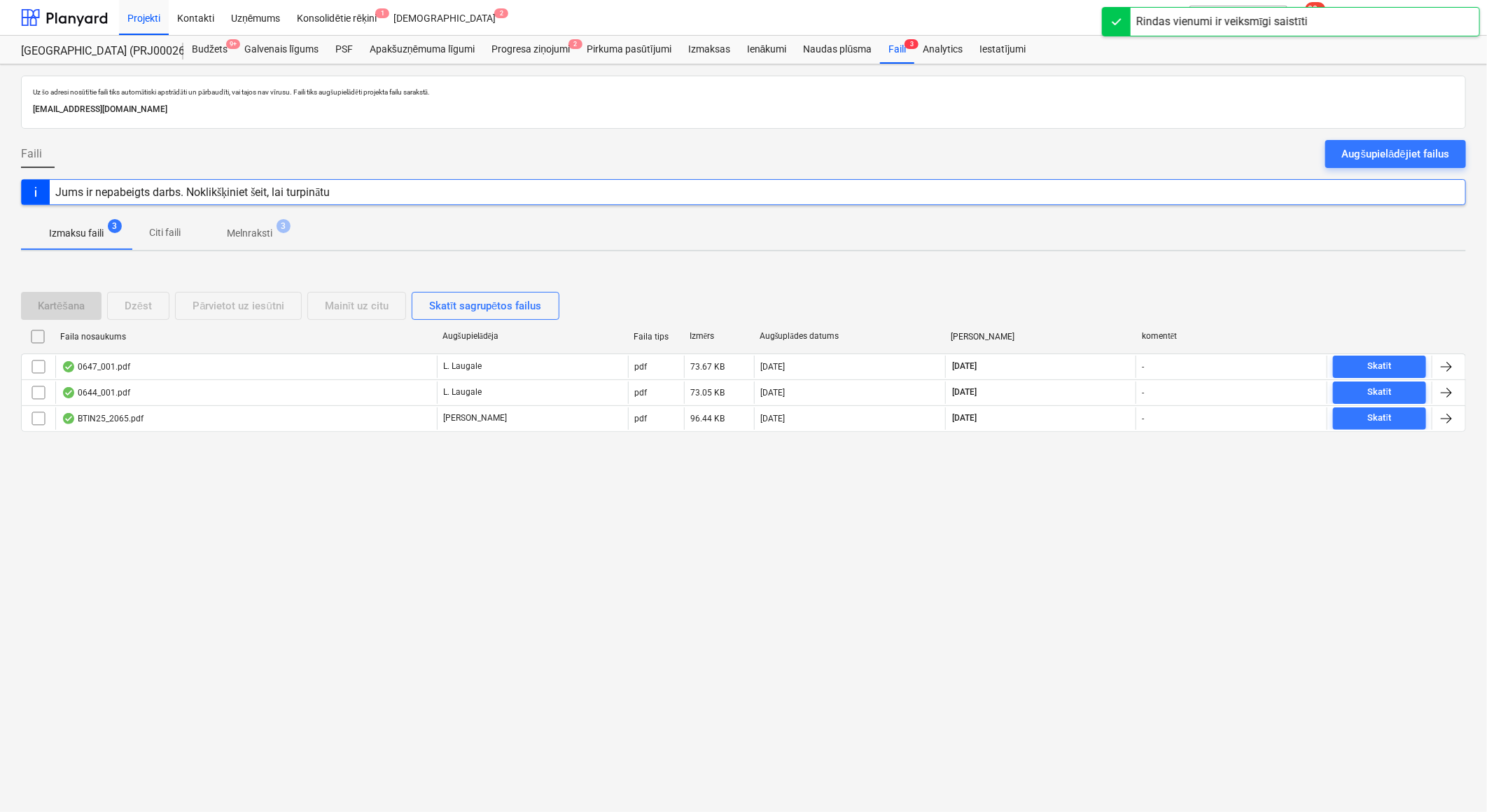
click at [275, 234] on span "Melnraksti 3" at bounding box center [250, 234] width 68 height 14
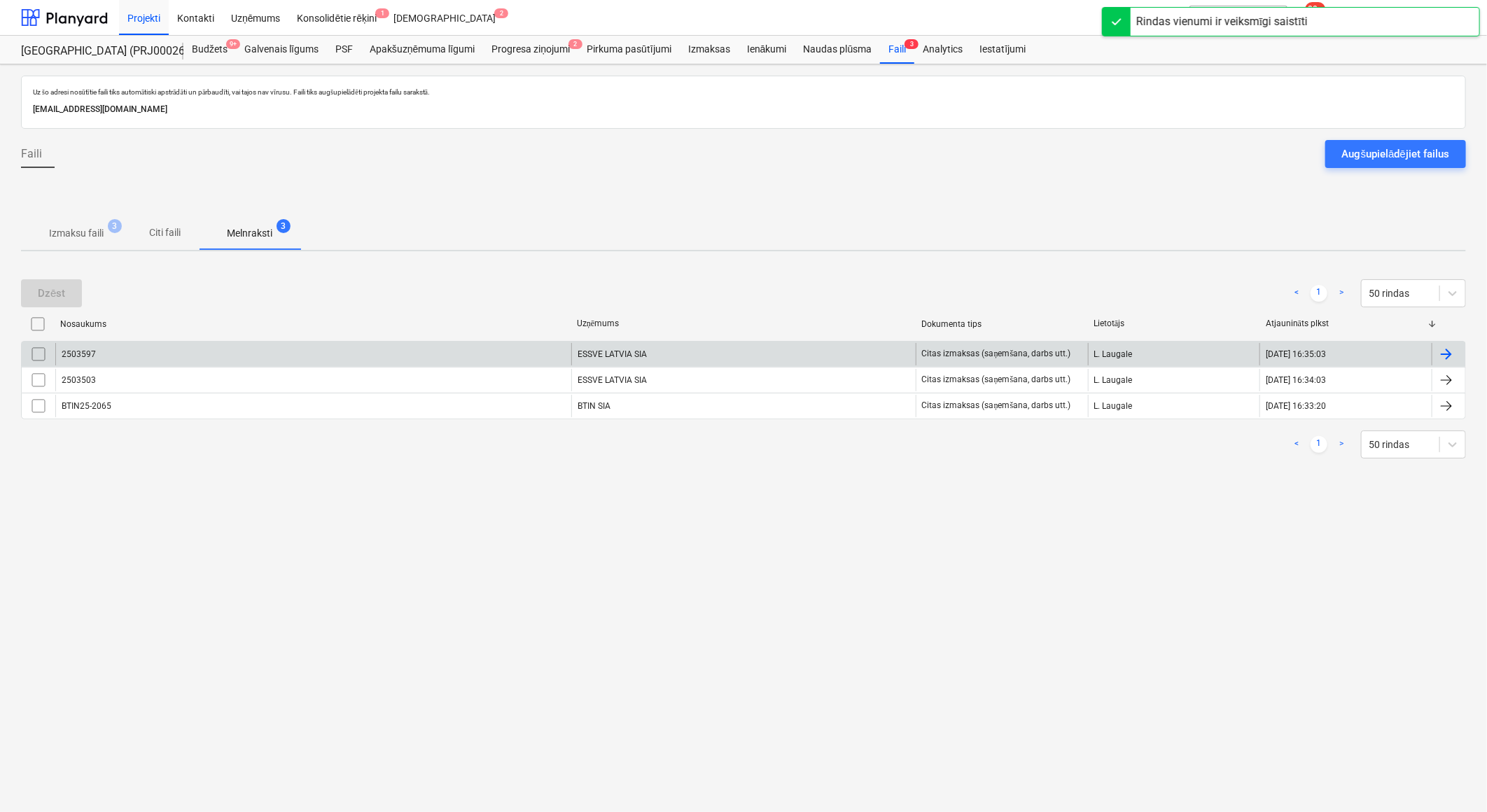
click at [669, 350] on div "ESSVE LATVIA SIA" at bounding box center [744, 354] width 345 height 23
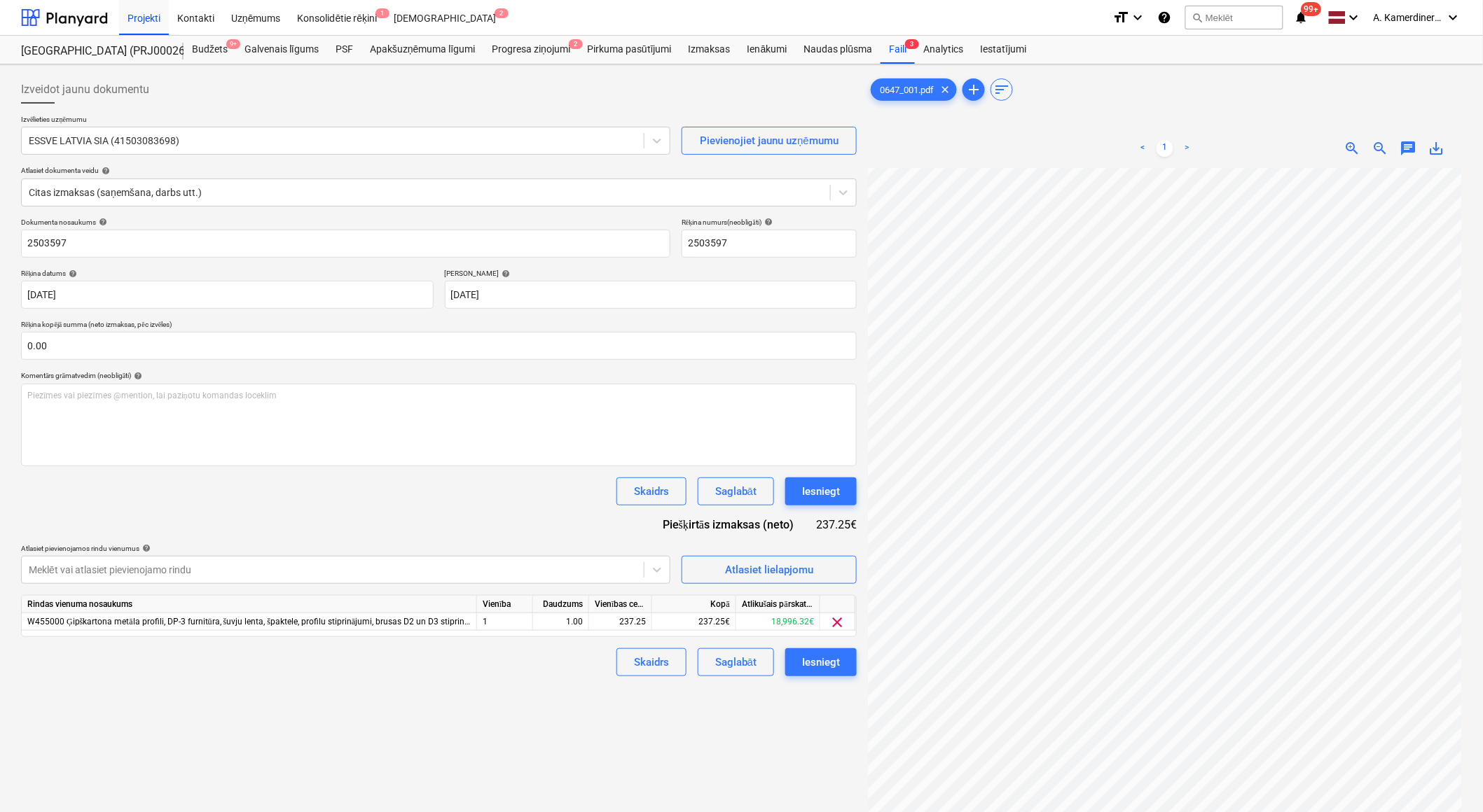
scroll to position [120, 39]
click at [816, 490] on div "Iesniegt" at bounding box center [820, 491] width 38 height 19
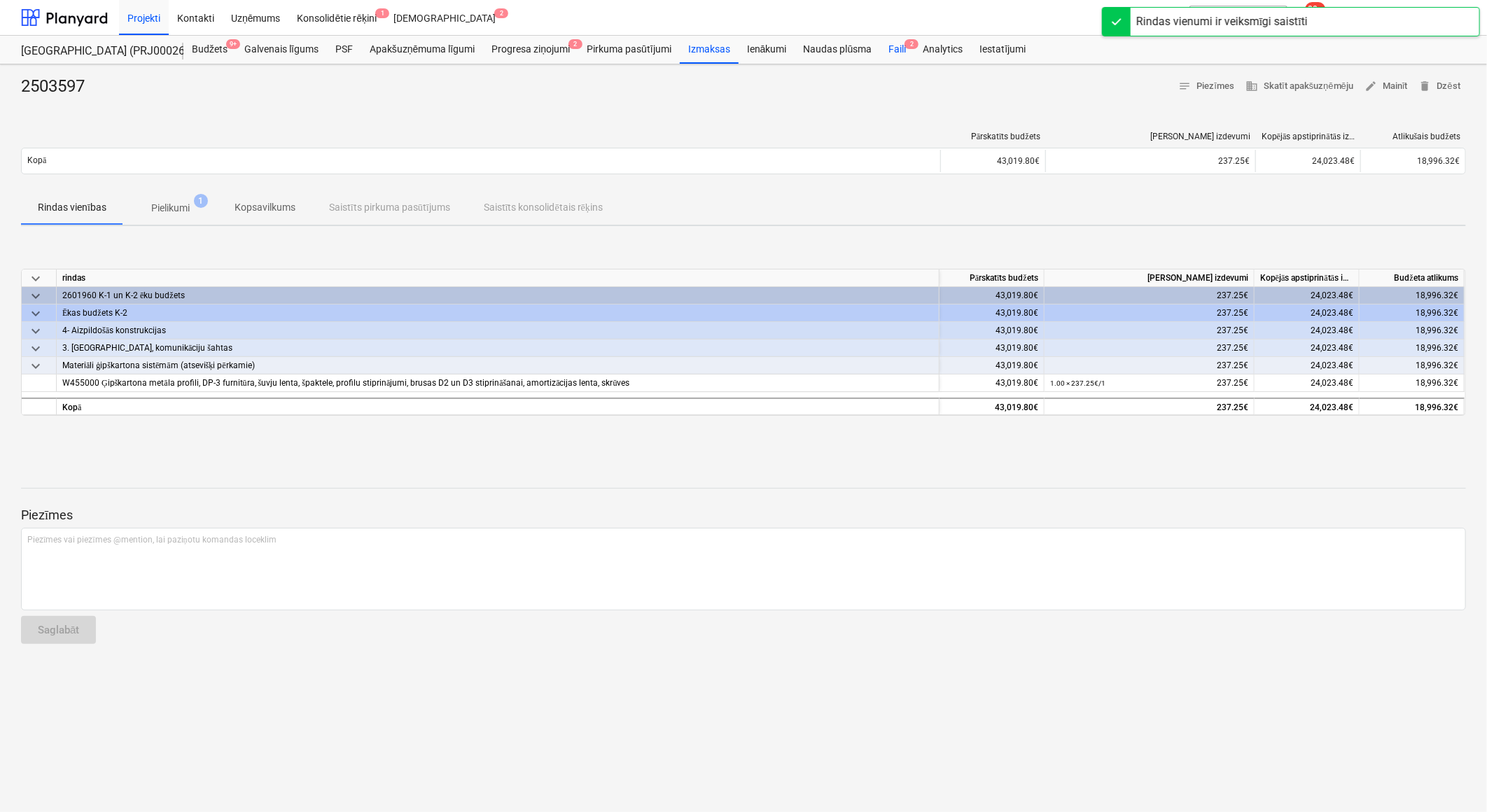
click at [893, 51] on div "Faili 2" at bounding box center [897, 49] width 35 height 28
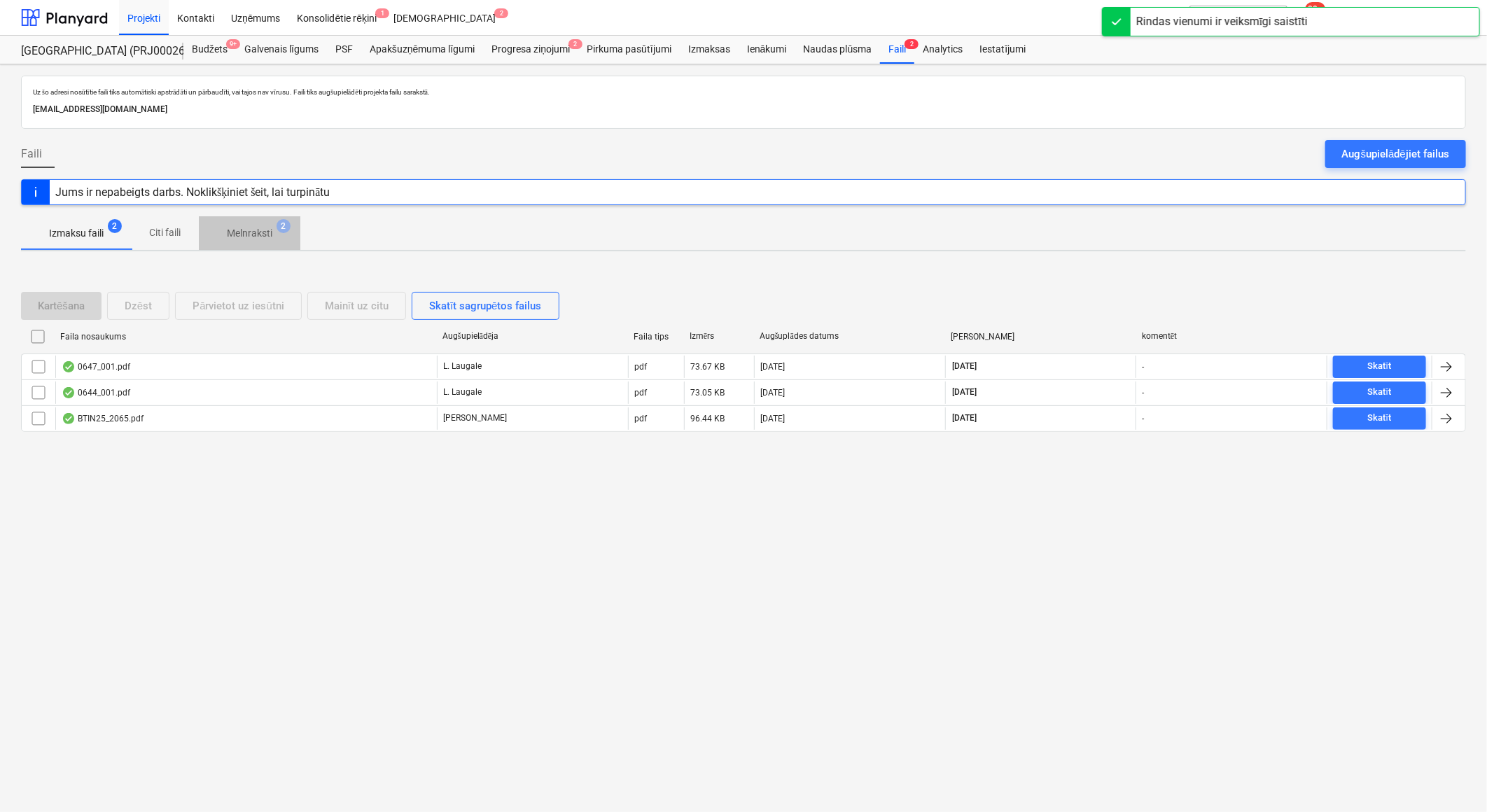
click at [281, 222] on span "2" at bounding box center [283, 226] width 14 height 14
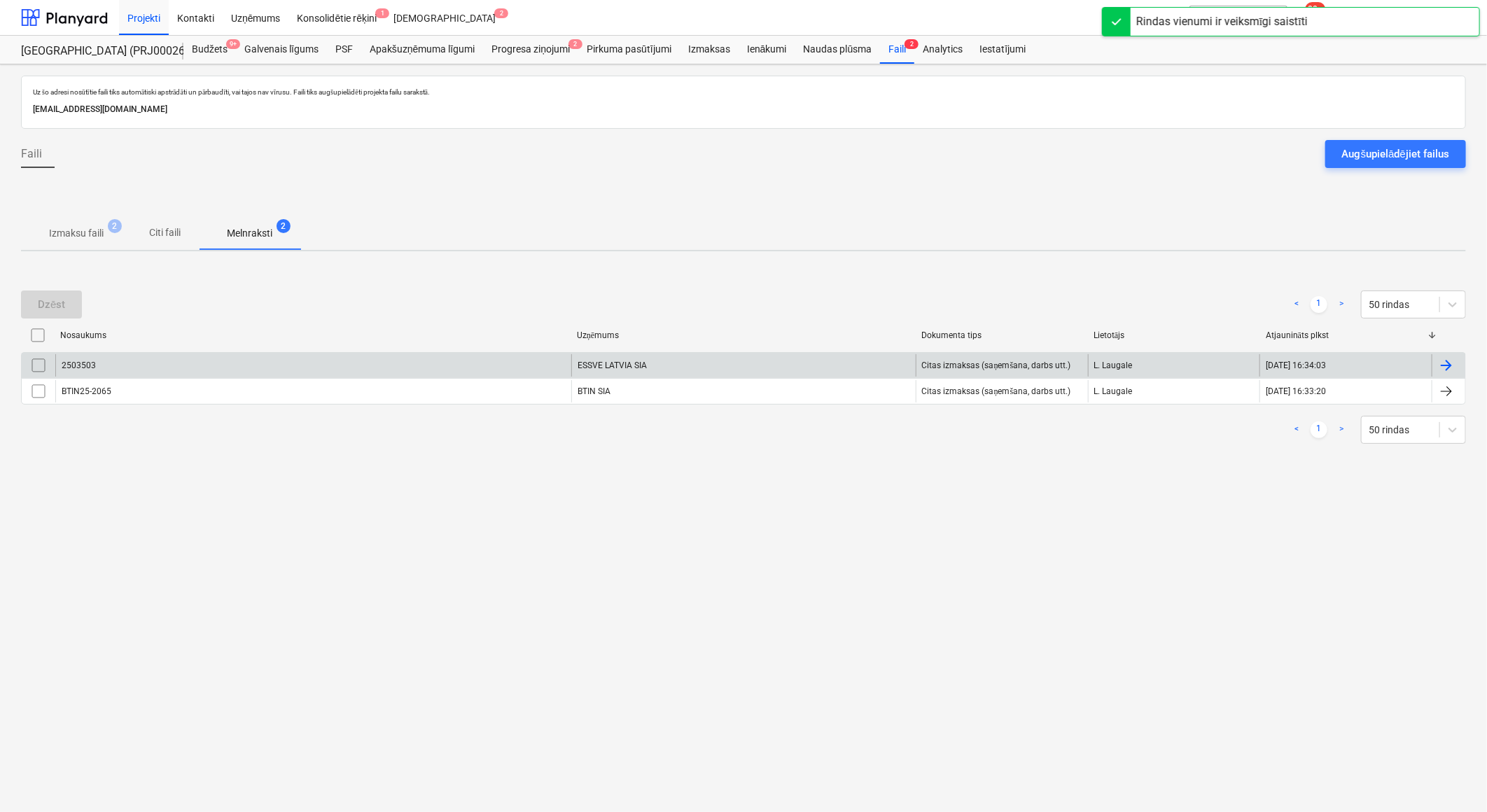
click at [657, 362] on div "ESSVE LATVIA SIA" at bounding box center [744, 366] width 345 height 23
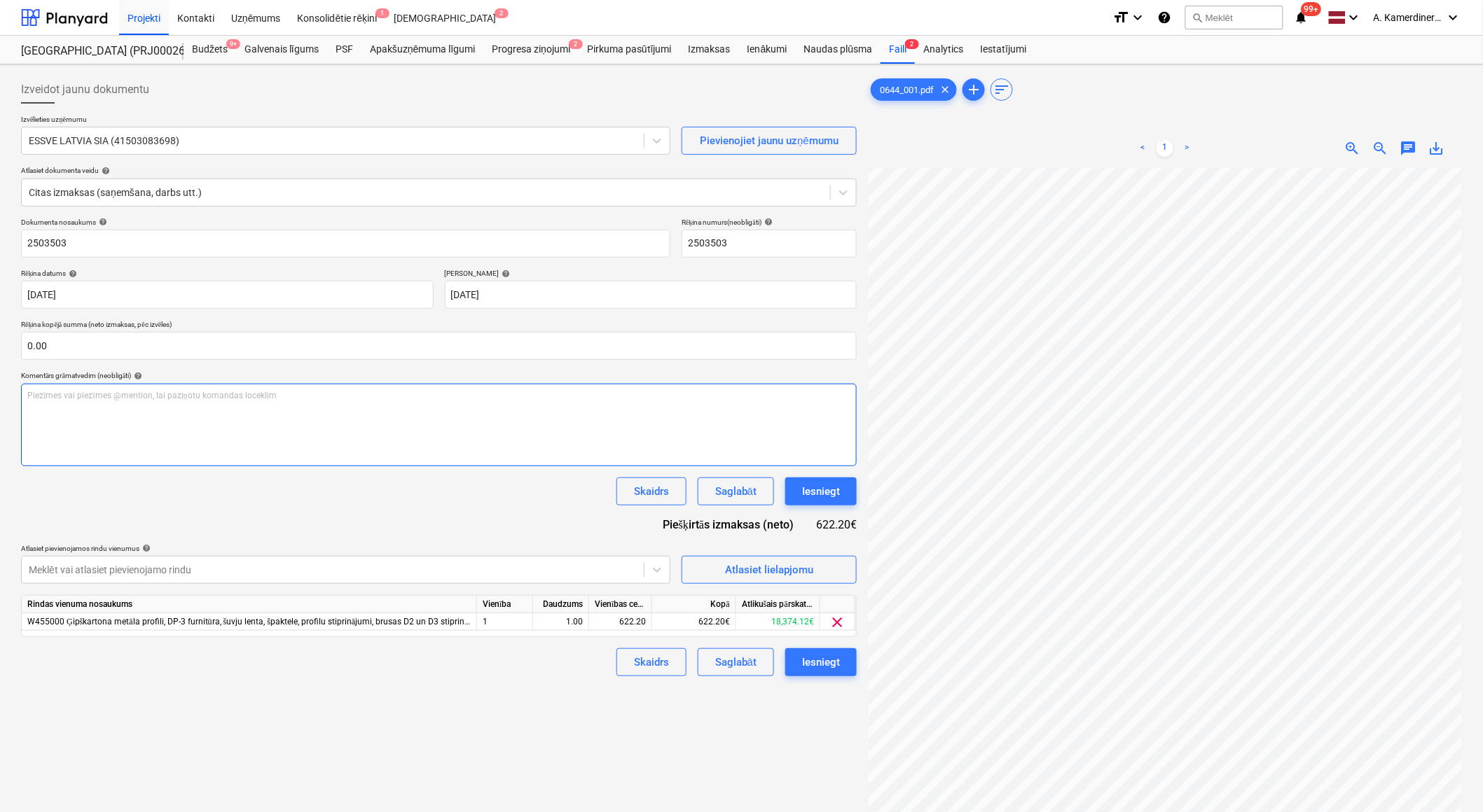
scroll to position [120, 38]
click at [822, 485] on div "Iesniegt" at bounding box center [820, 491] width 38 height 19
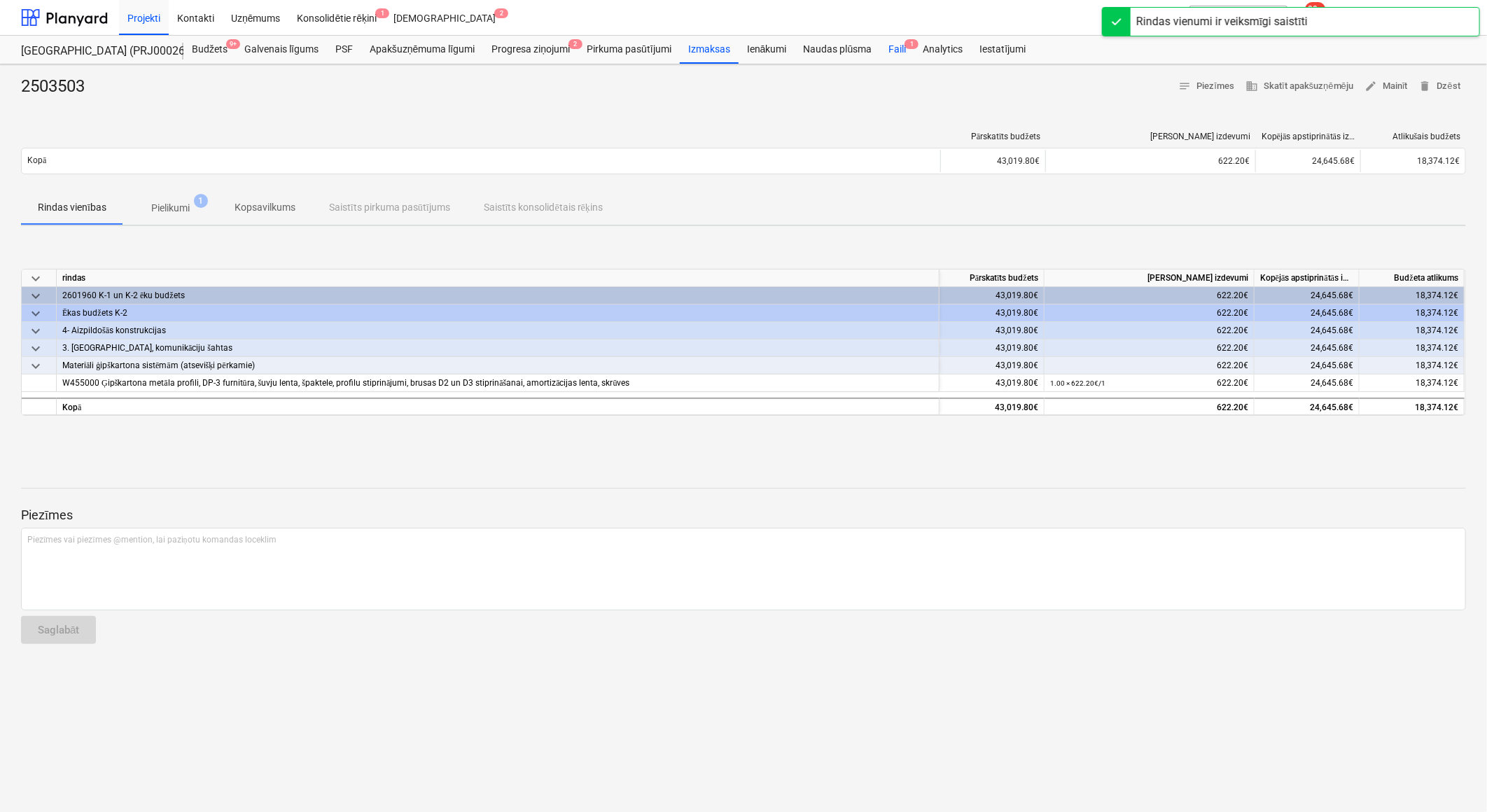
click at [893, 59] on div "Faili 1" at bounding box center [897, 49] width 35 height 28
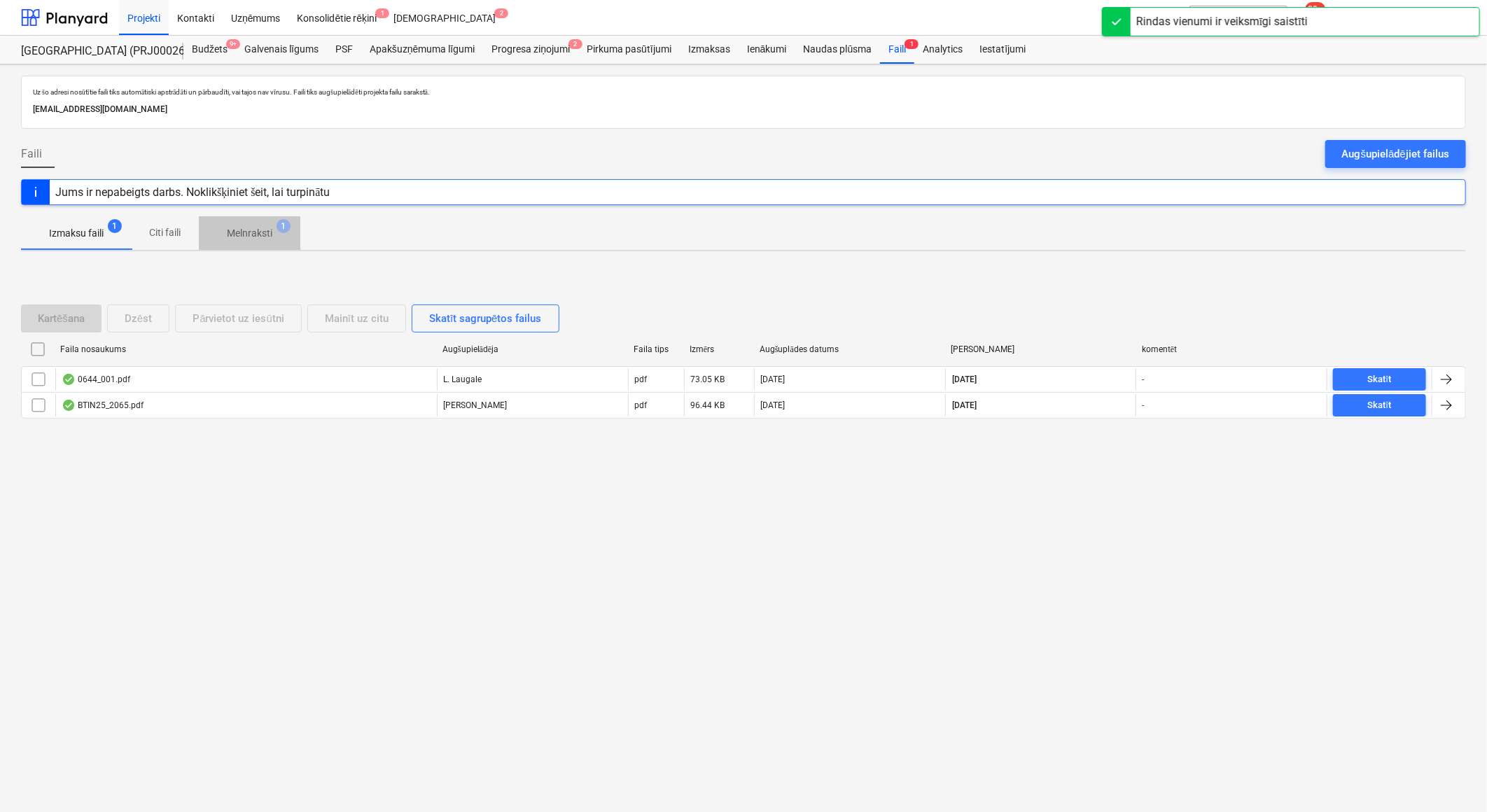
click at [248, 238] on p "Melnraksti" at bounding box center [250, 234] width 45 height 14
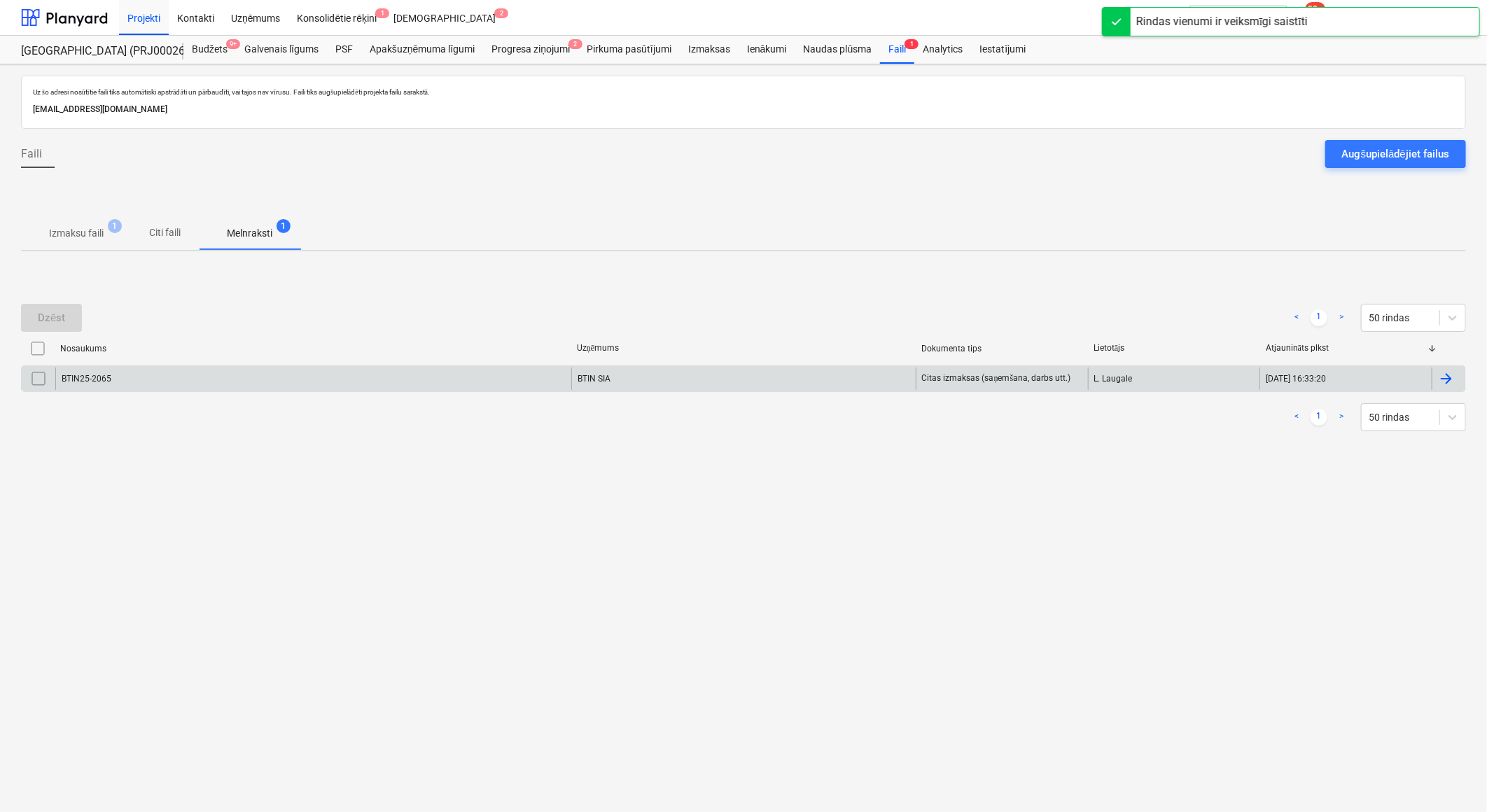
click at [634, 382] on div "BTIN SIA" at bounding box center [744, 379] width 345 height 23
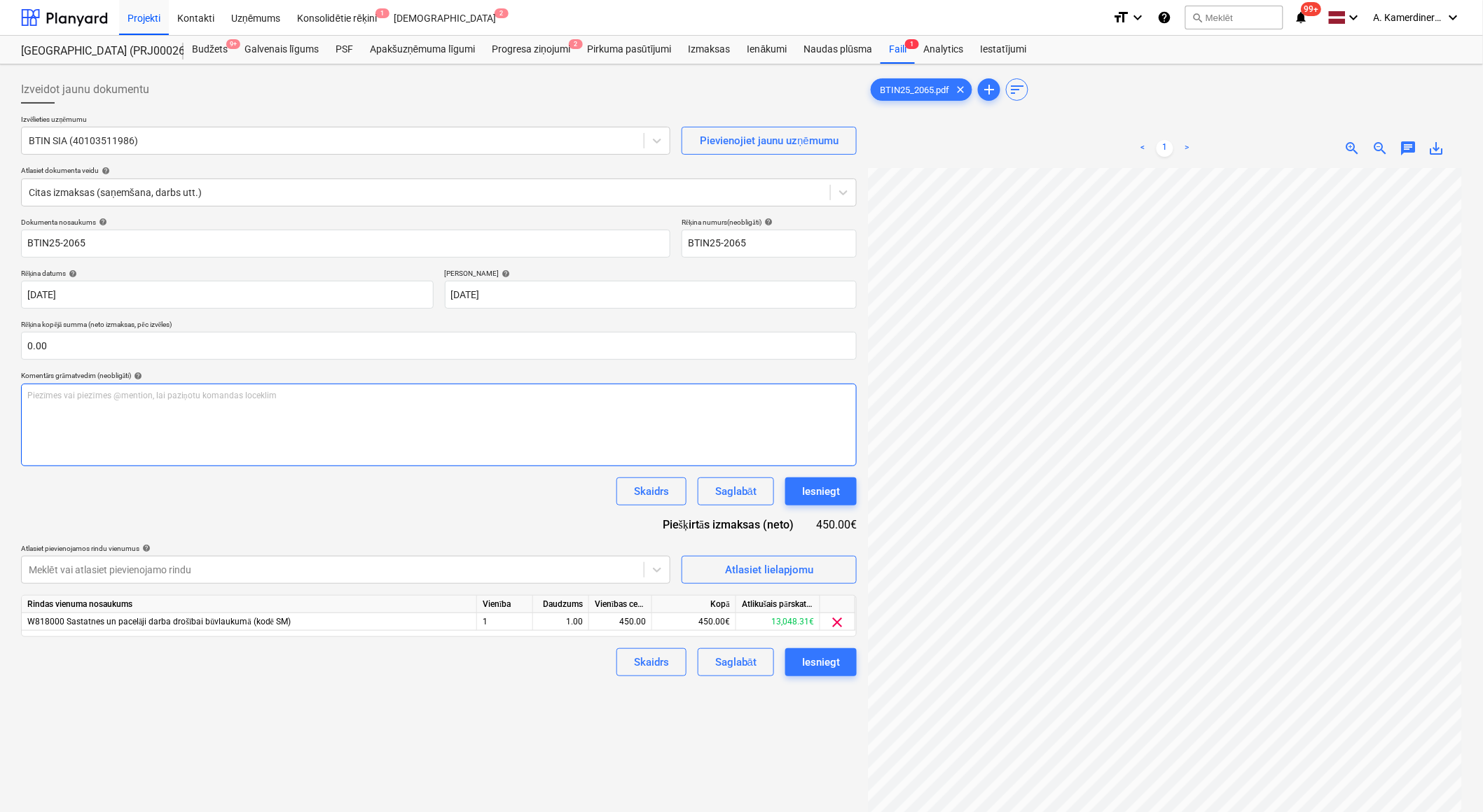
scroll to position [6, 38]
click at [815, 493] on div "Iesniegt" at bounding box center [820, 491] width 38 height 19
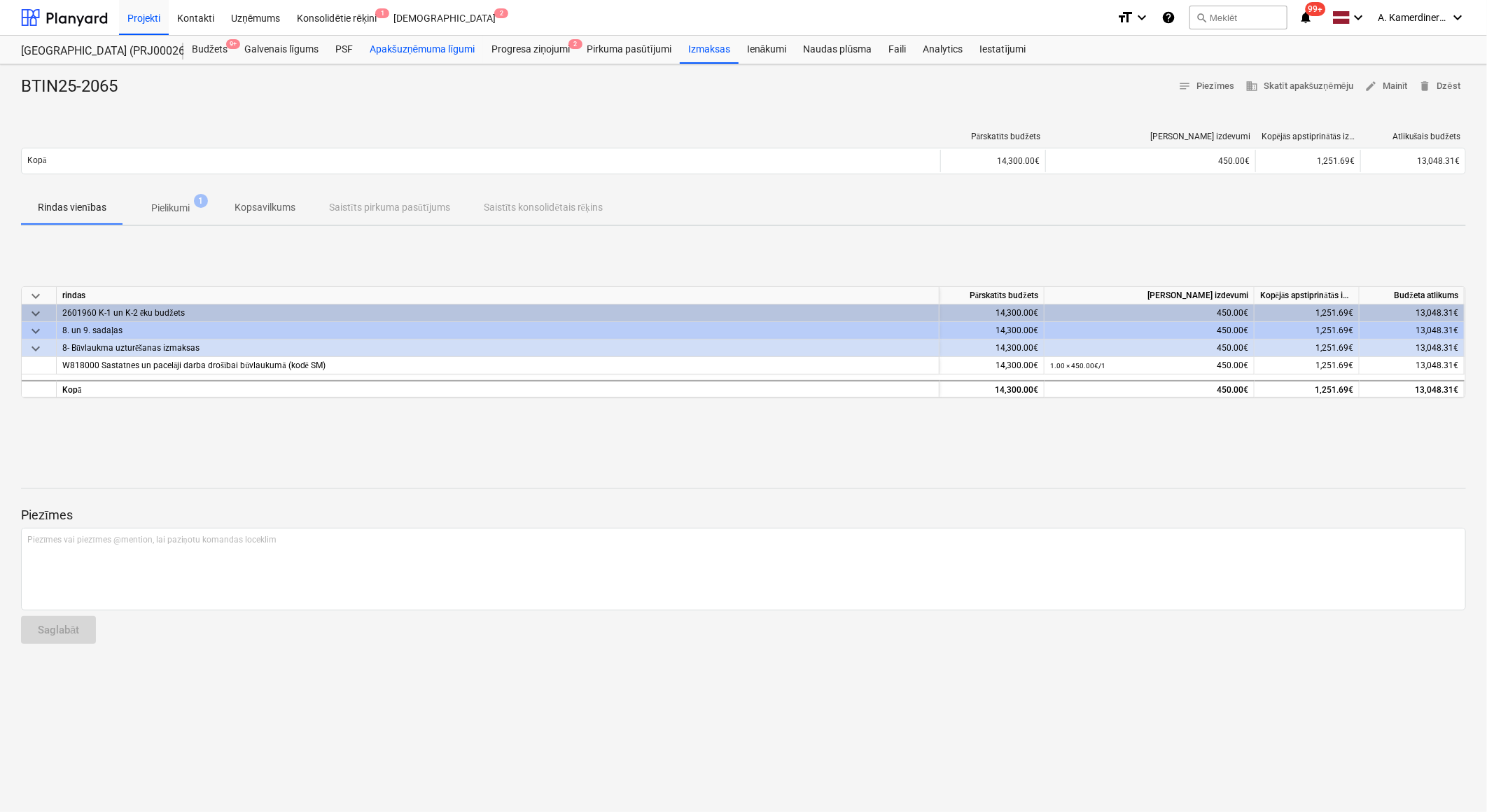
click at [408, 51] on div "Apakšuzņēmuma līgumi" at bounding box center [421, 49] width 122 height 28
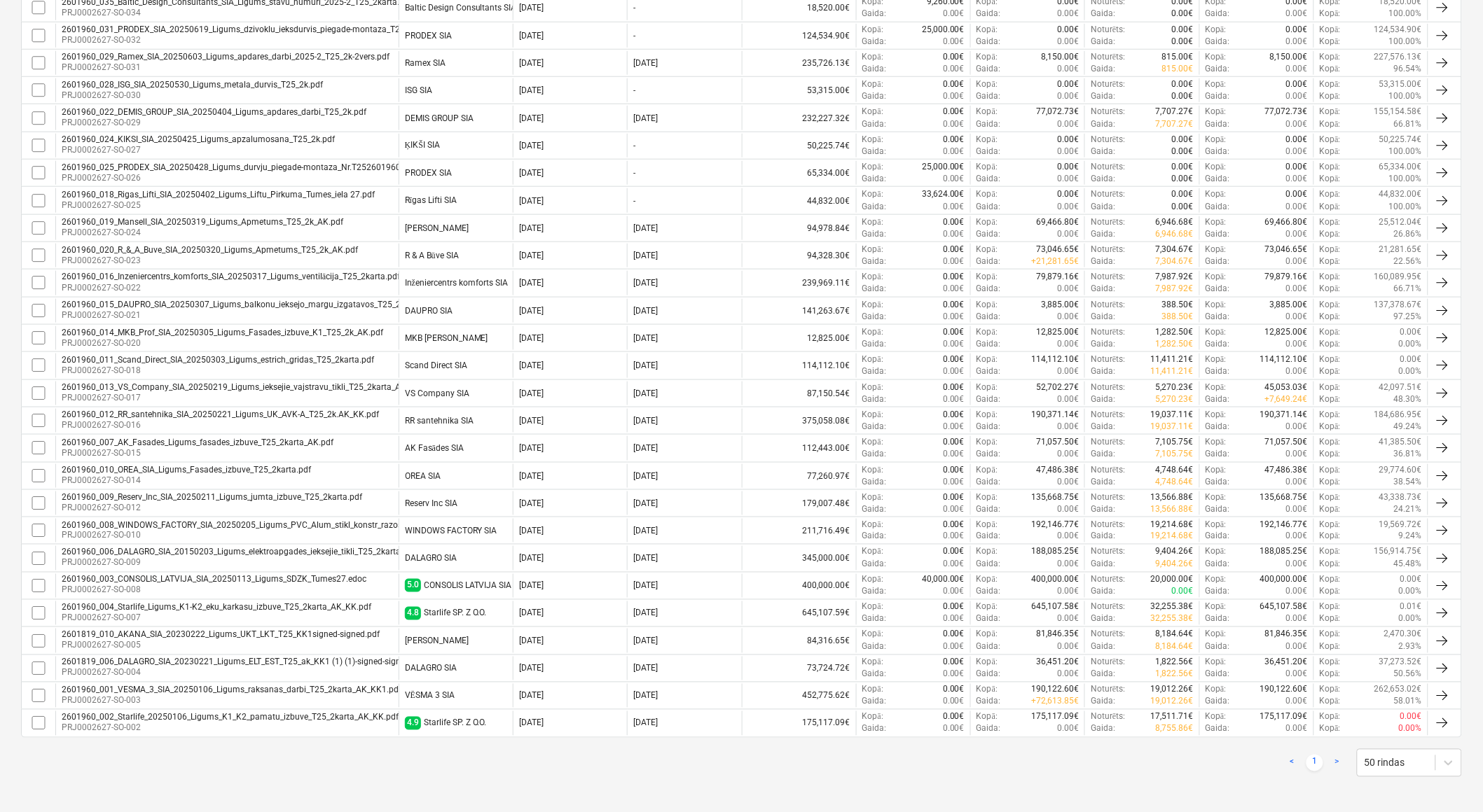
scroll to position [423, 0]
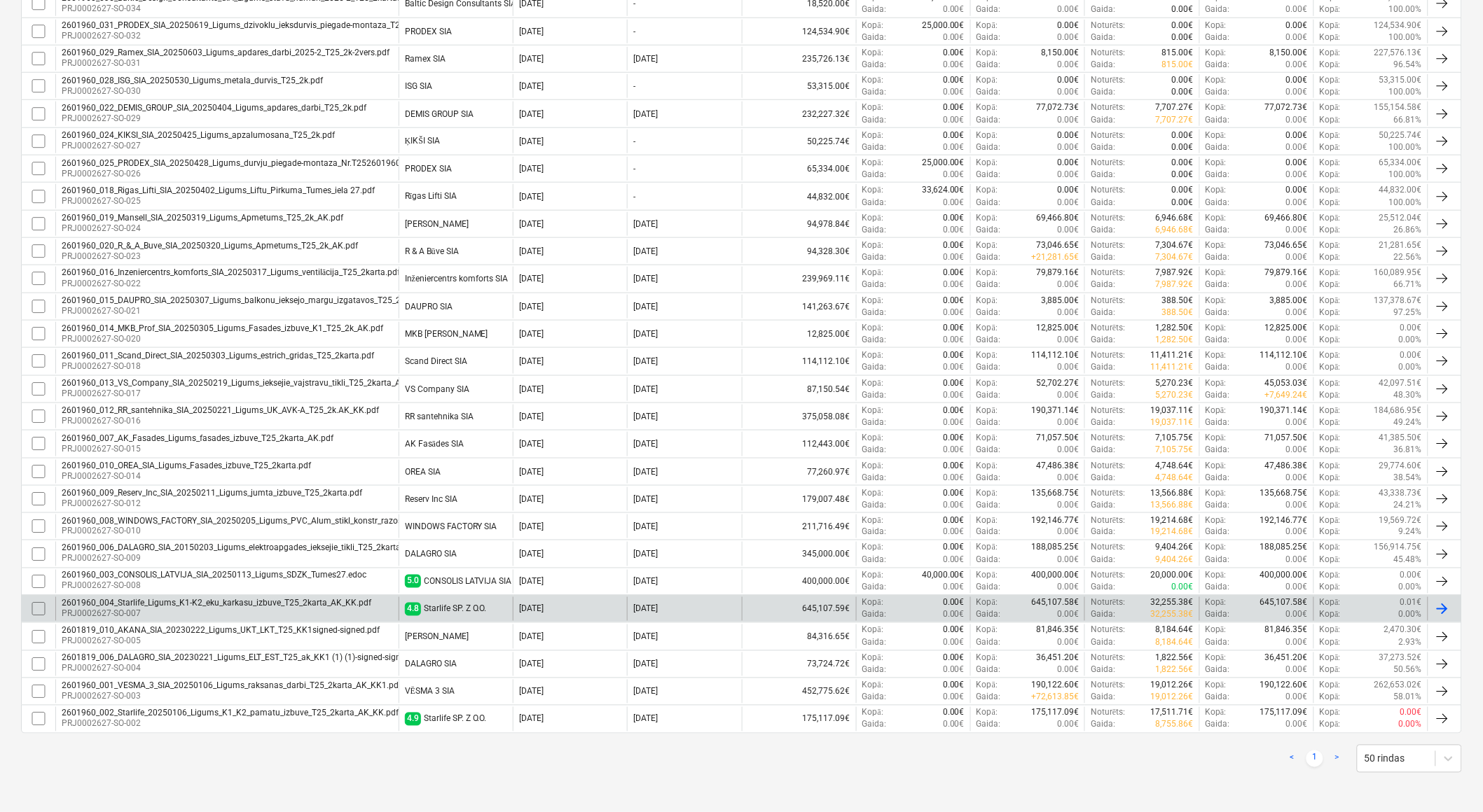
click at [332, 607] on div "2601960_004_Starlife_Ligums_K1-K2_eku_karkasu_izbuve_T25_2karta_AK_KK.pdf" at bounding box center [216, 603] width 309 height 10
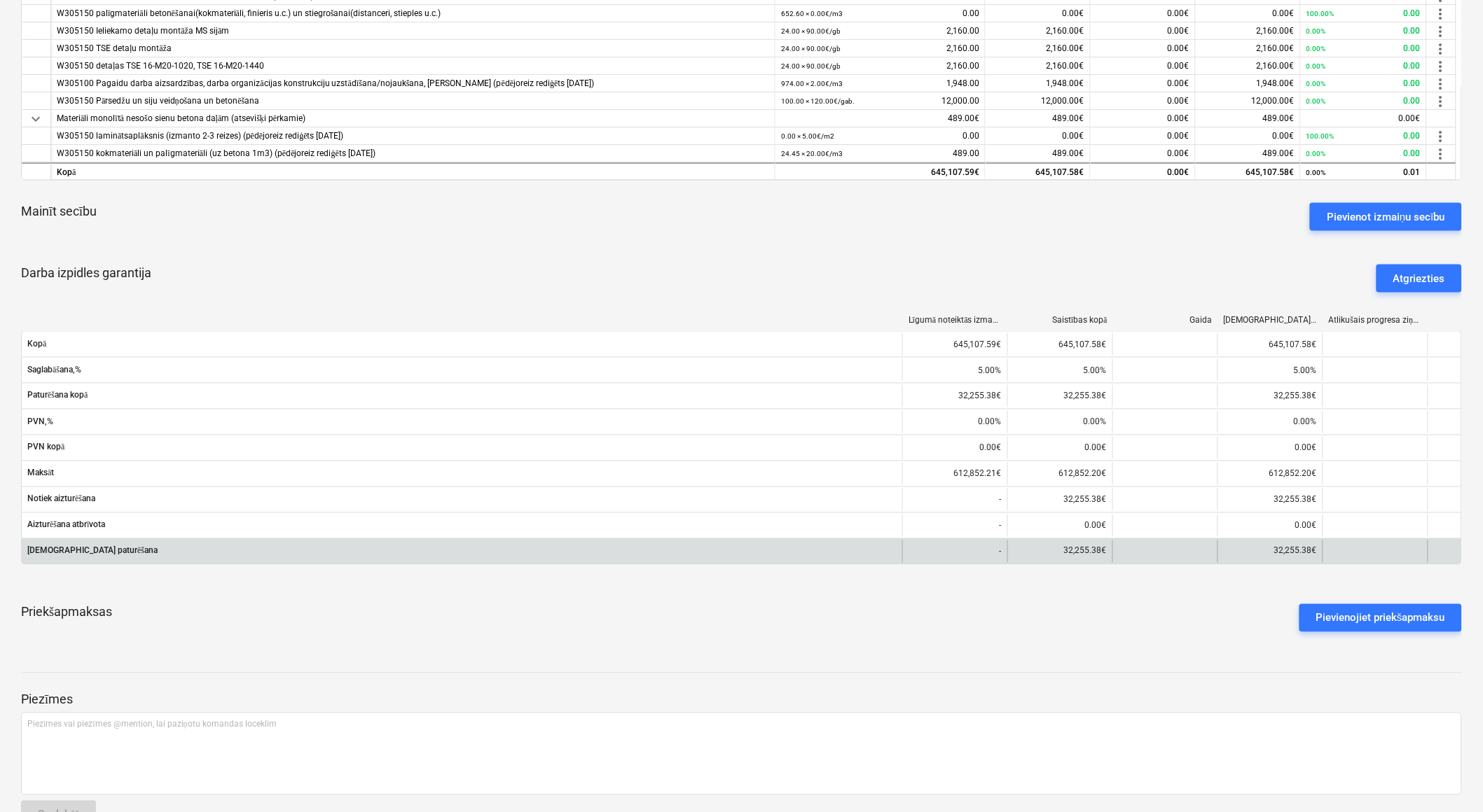
scroll to position [544, 0]
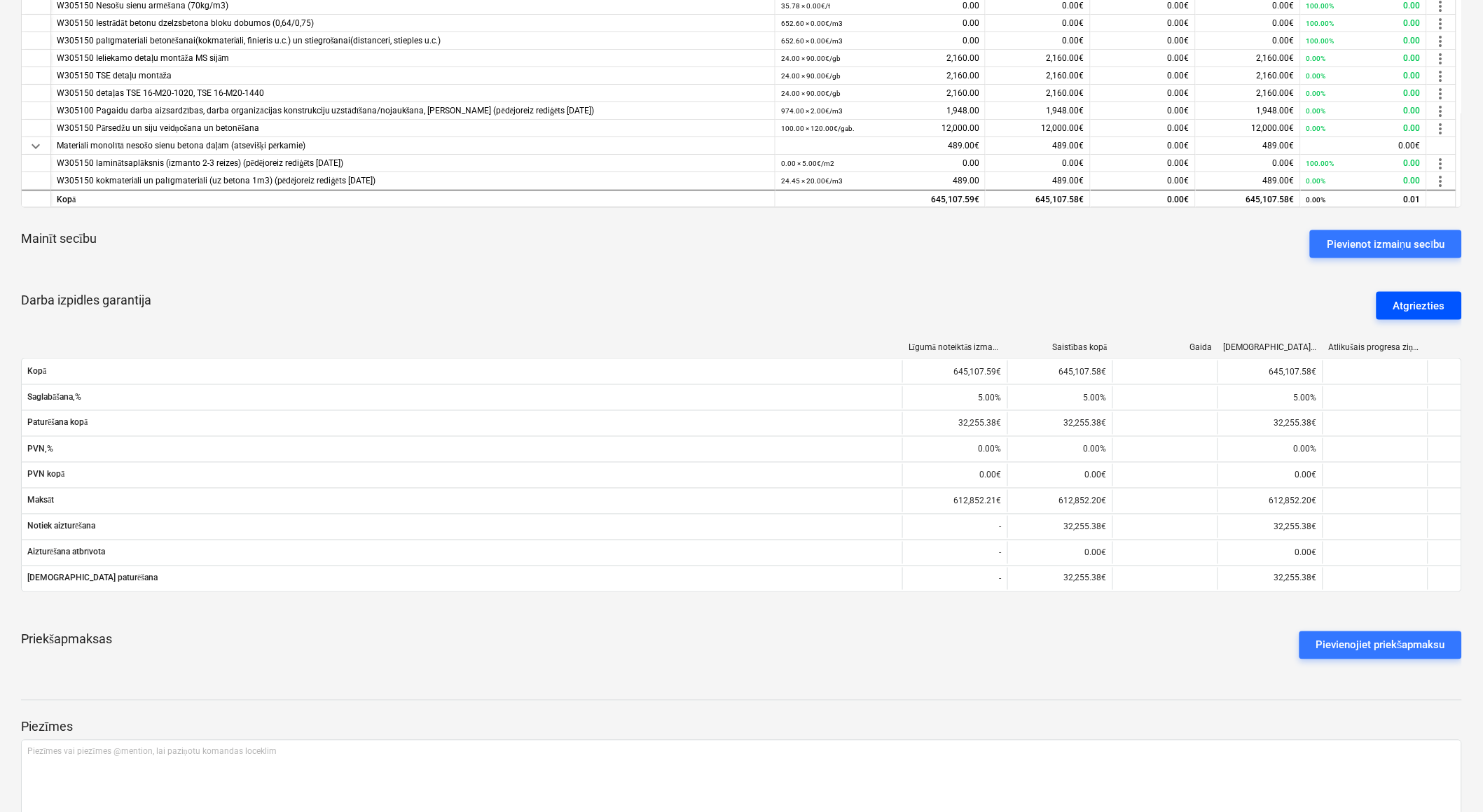
click at [1425, 296] on div "Atgriezties" at bounding box center [1419, 305] width 52 height 19
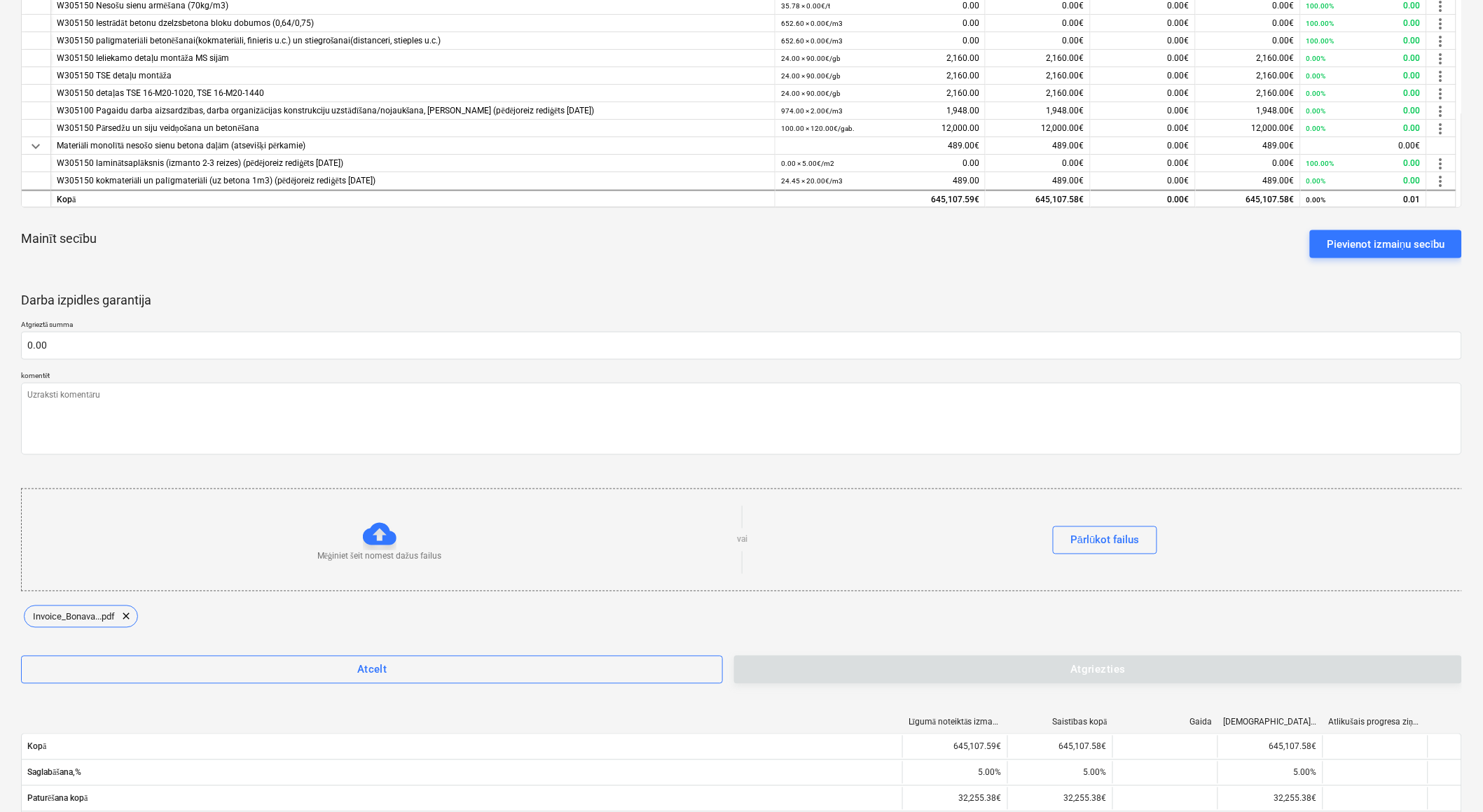
type textarea "x"
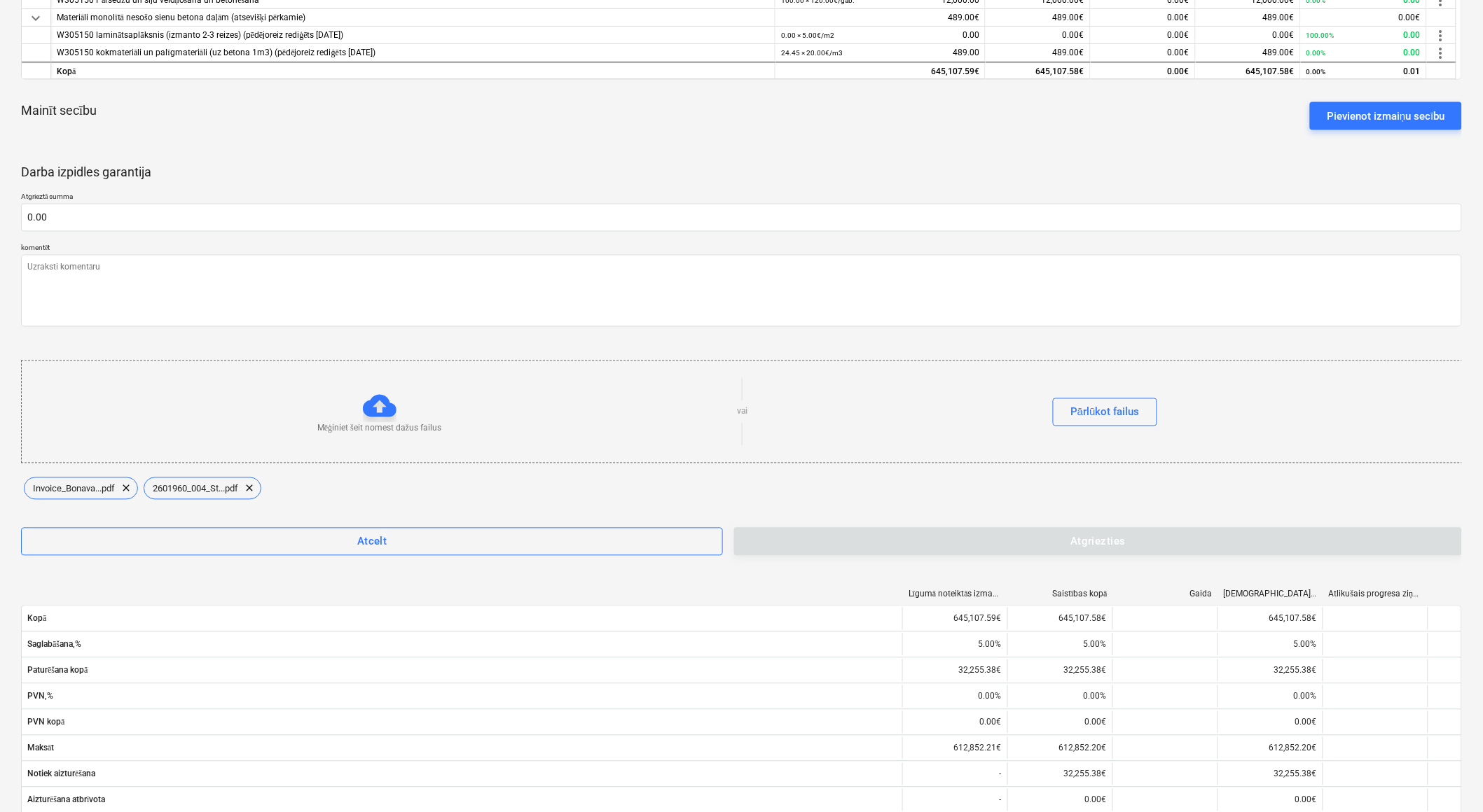
scroll to position [700, 0]
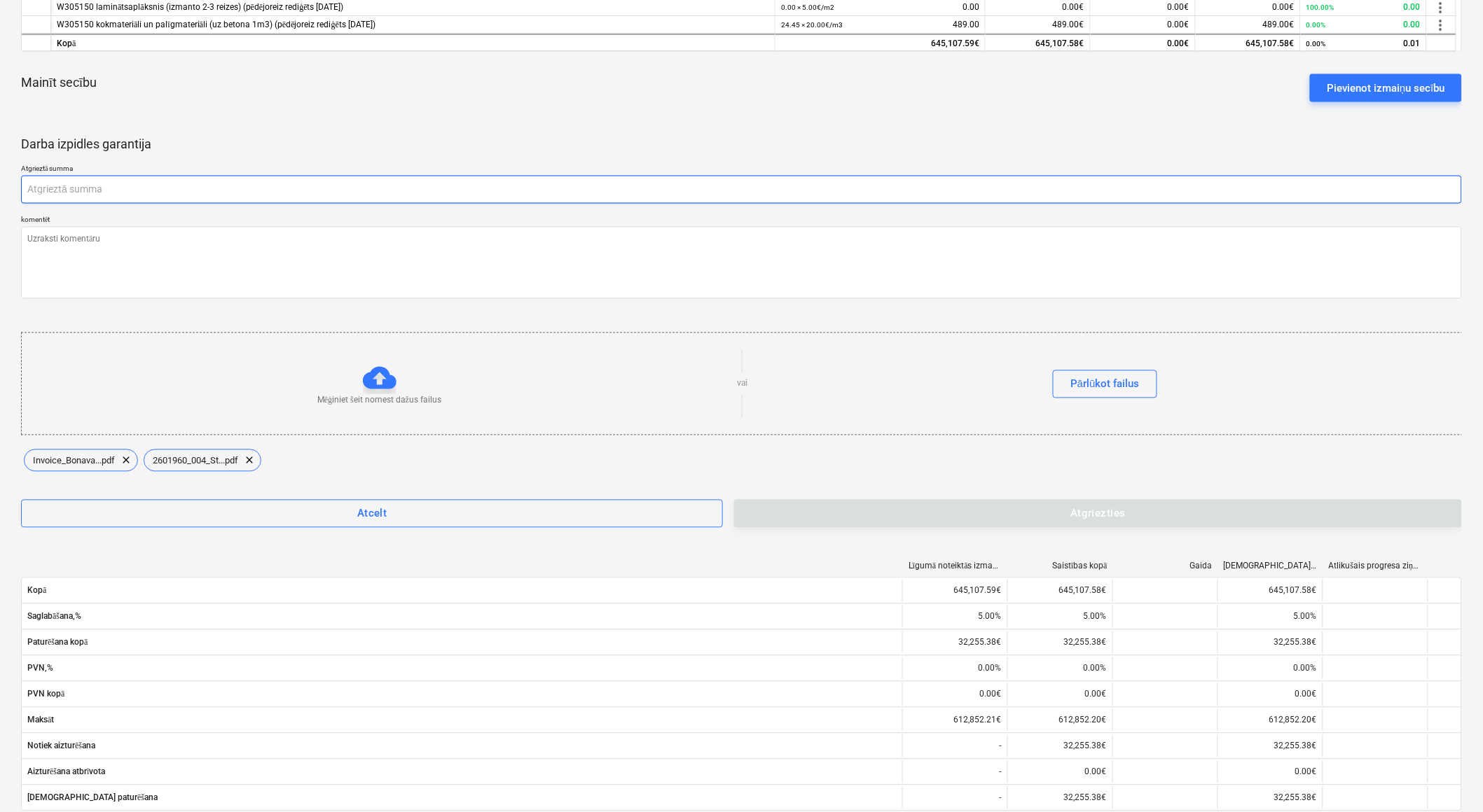
click at [207, 190] on input "text" at bounding box center [741, 189] width 1440 height 28
type textarea "x"
type input "3"
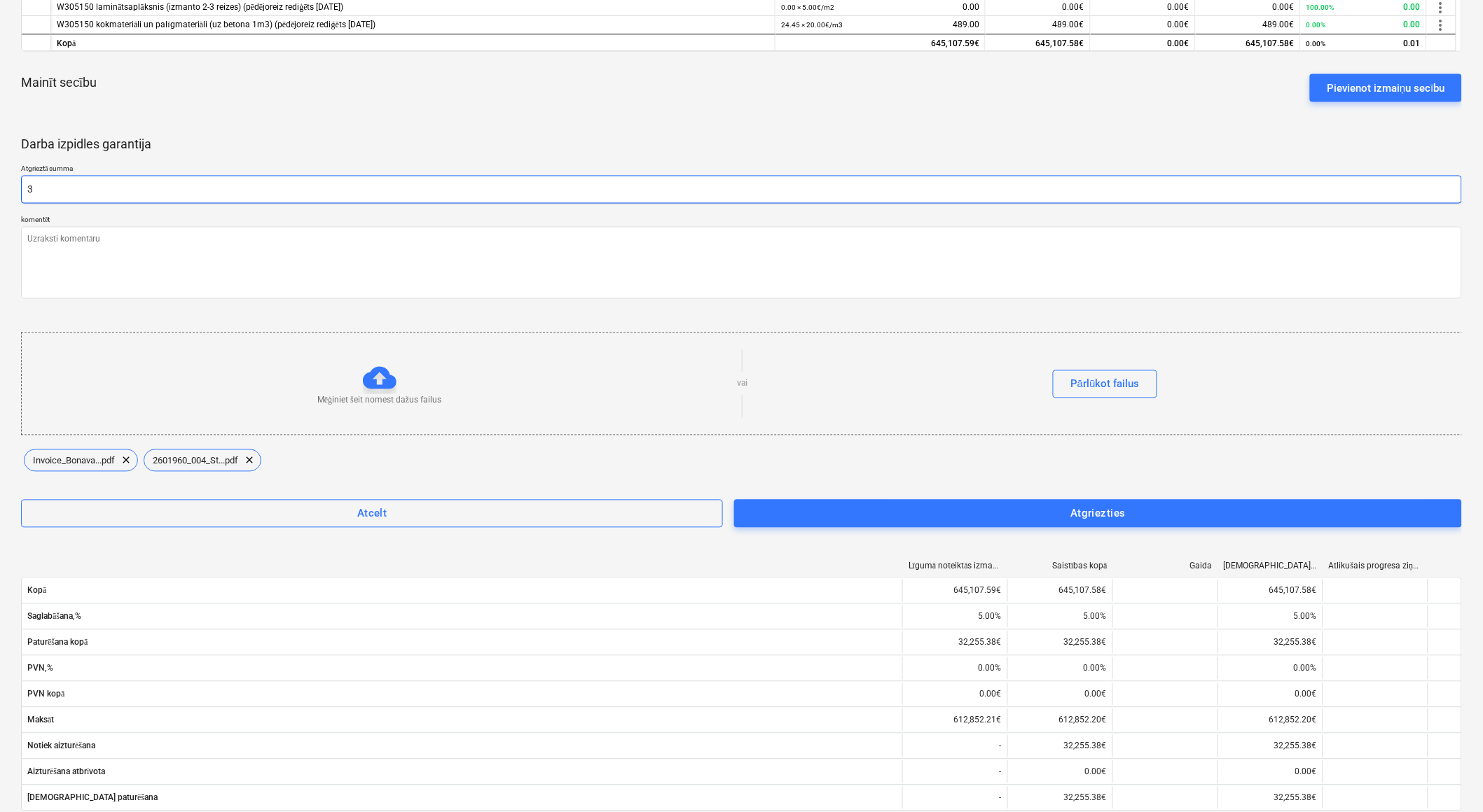
type textarea "x"
type input "32"
type textarea "x"
type input "322"
type textarea "x"
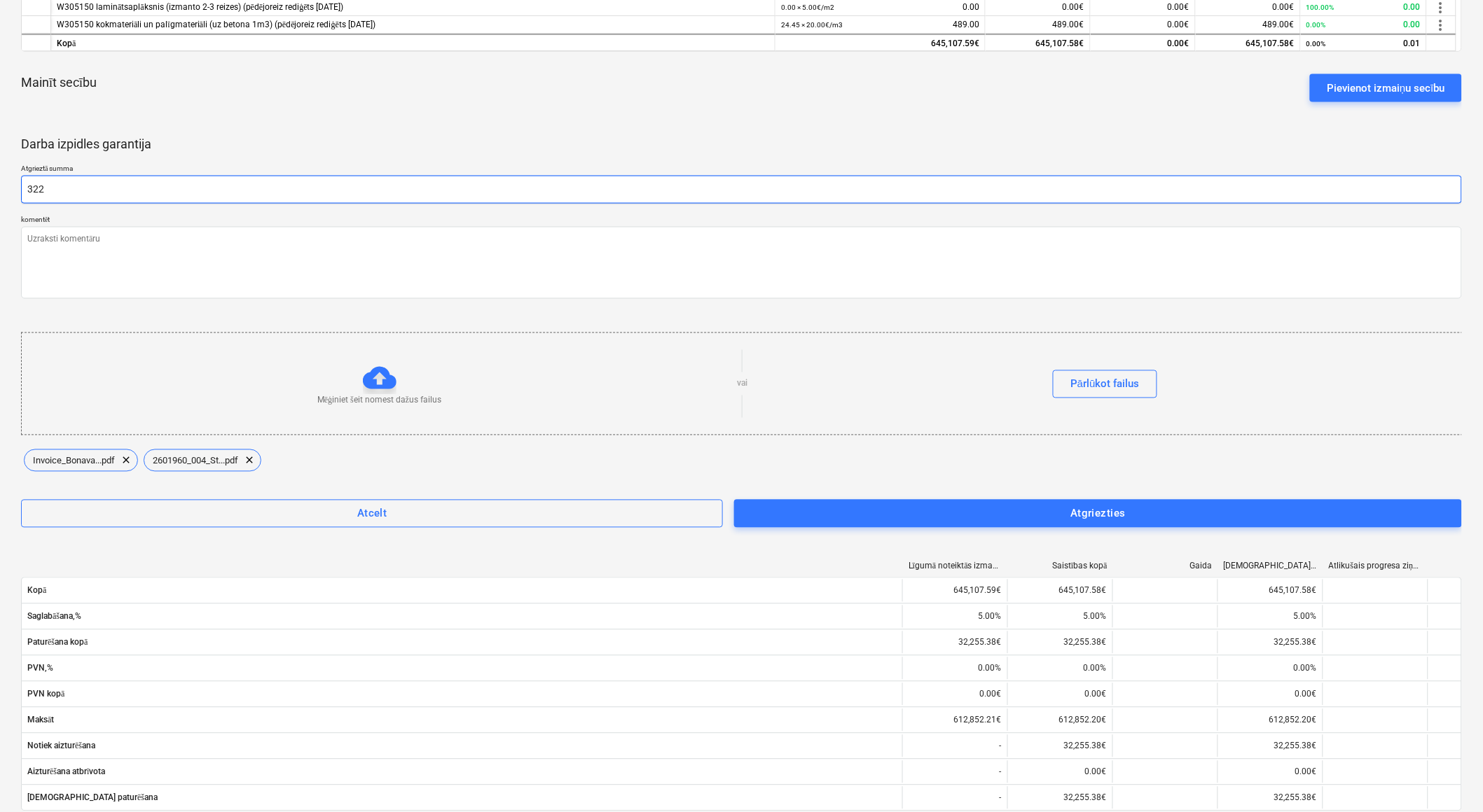
type input "3225"
type textarea "x"
type input "32255"
type textarea "x"
type input "32255."
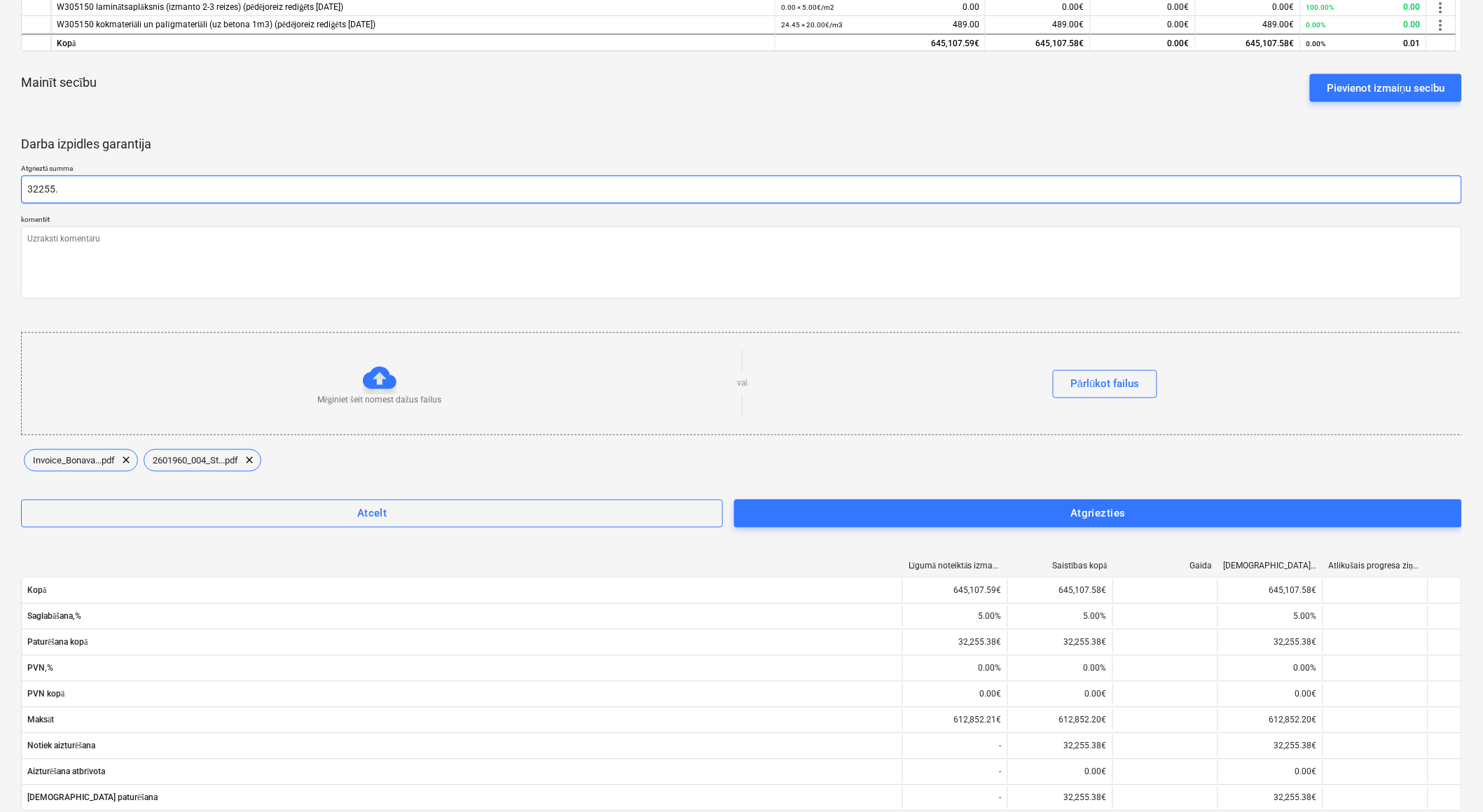
type textarea "x"
type input "32255.3"
type textarea "x"
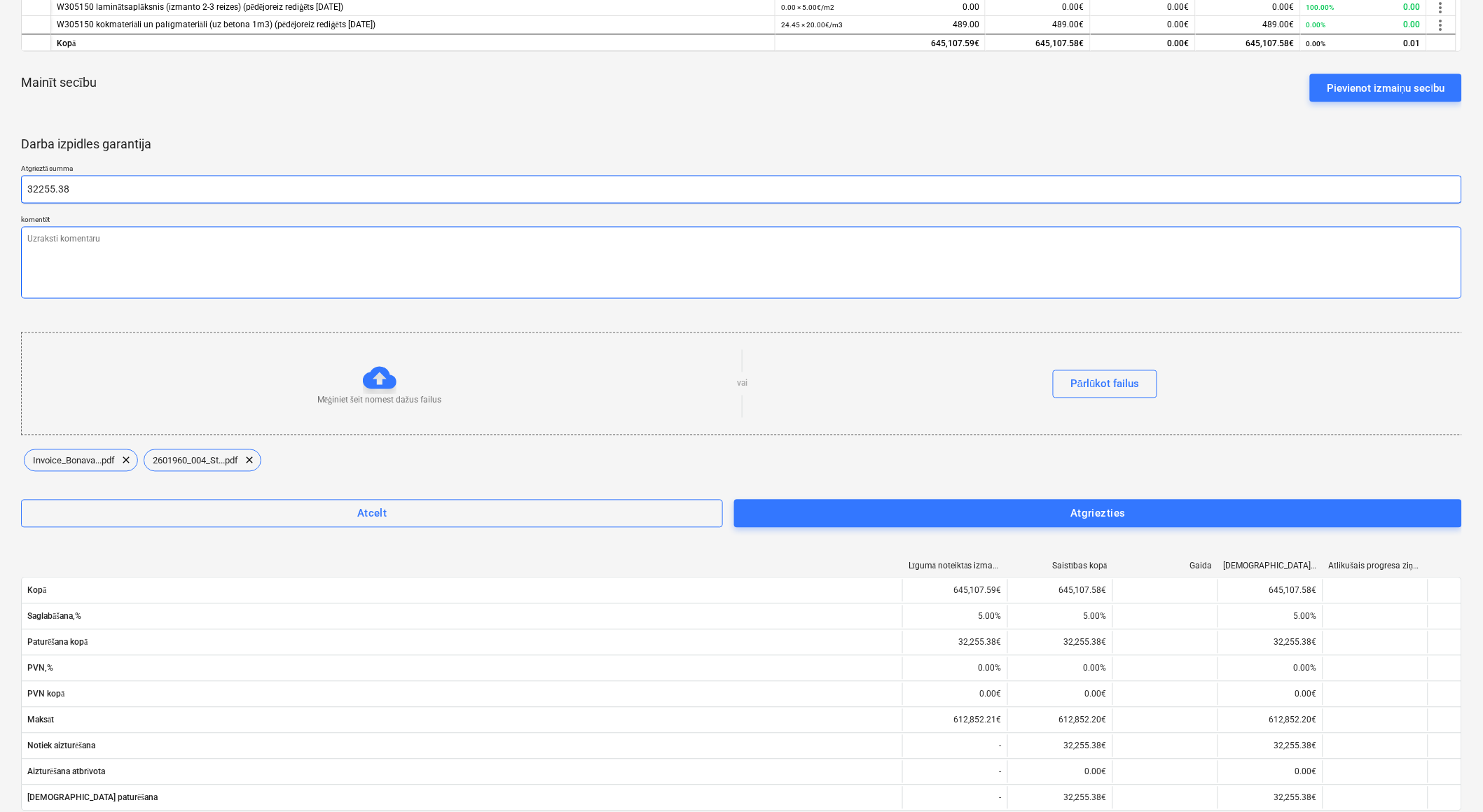
type input "32255.38"
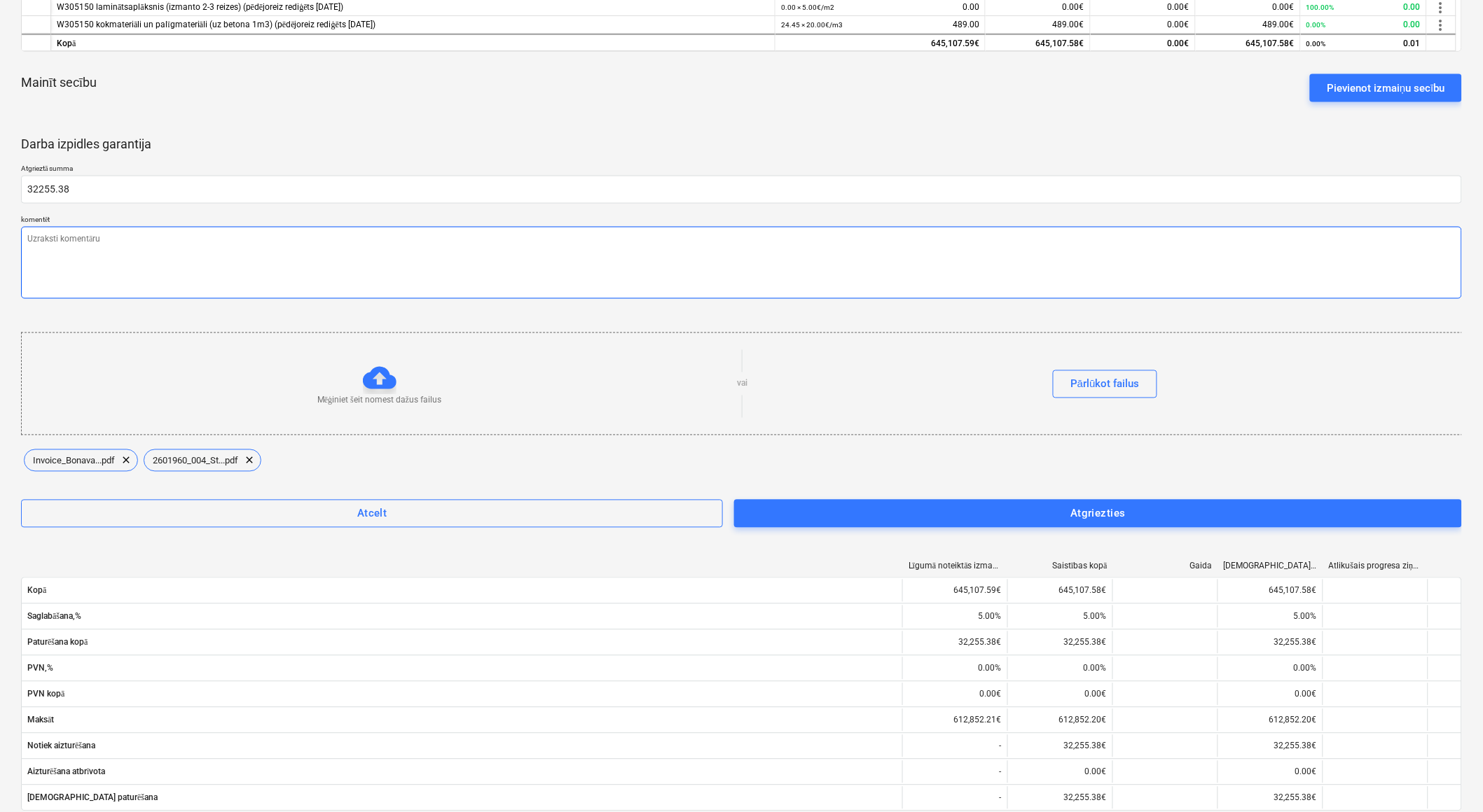
type textarea "x"
type input "32,255.38"
click at [248, 263] on textarea at bounding box center [741, 263] width 1440 height 72
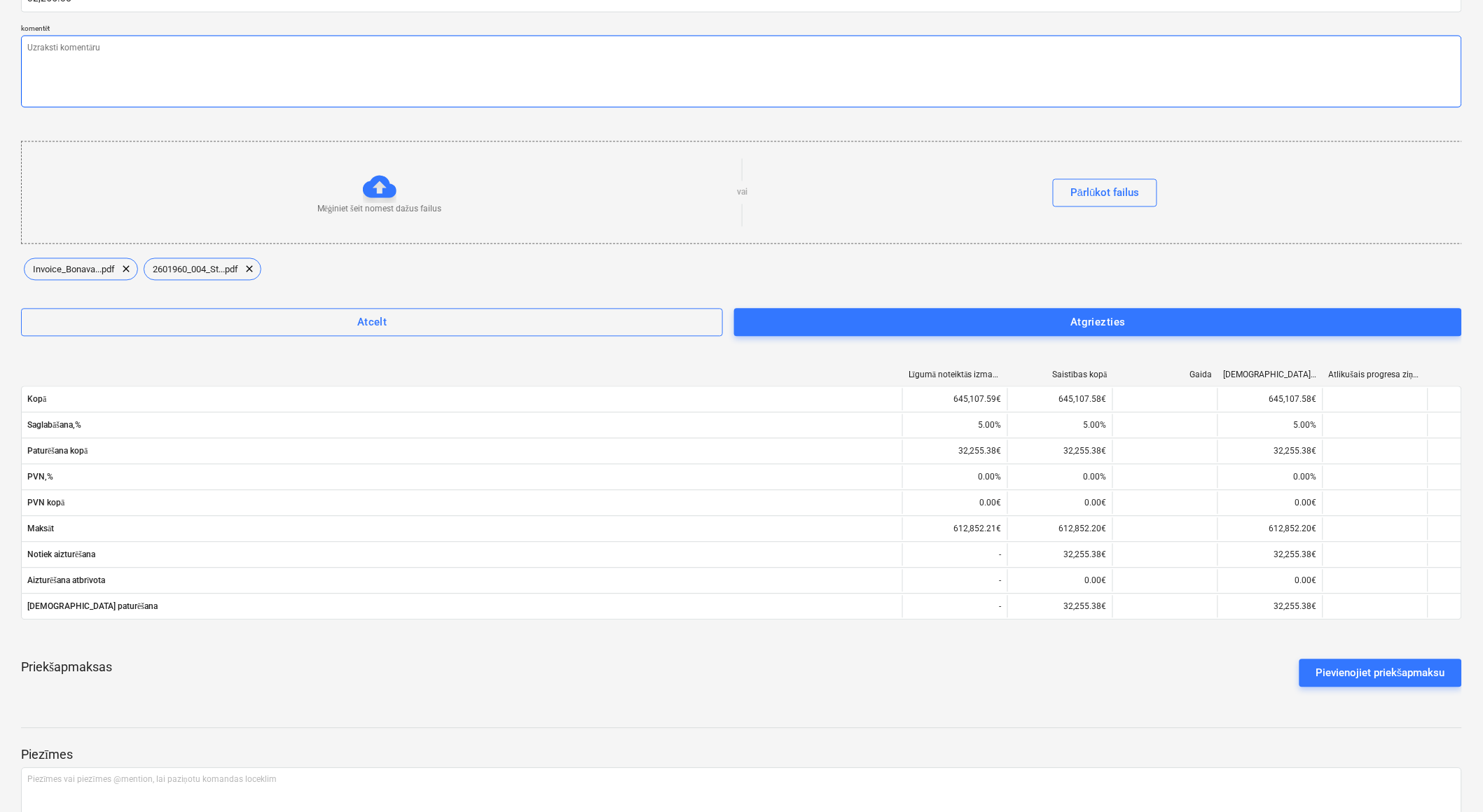
scroll to position [856, 0]
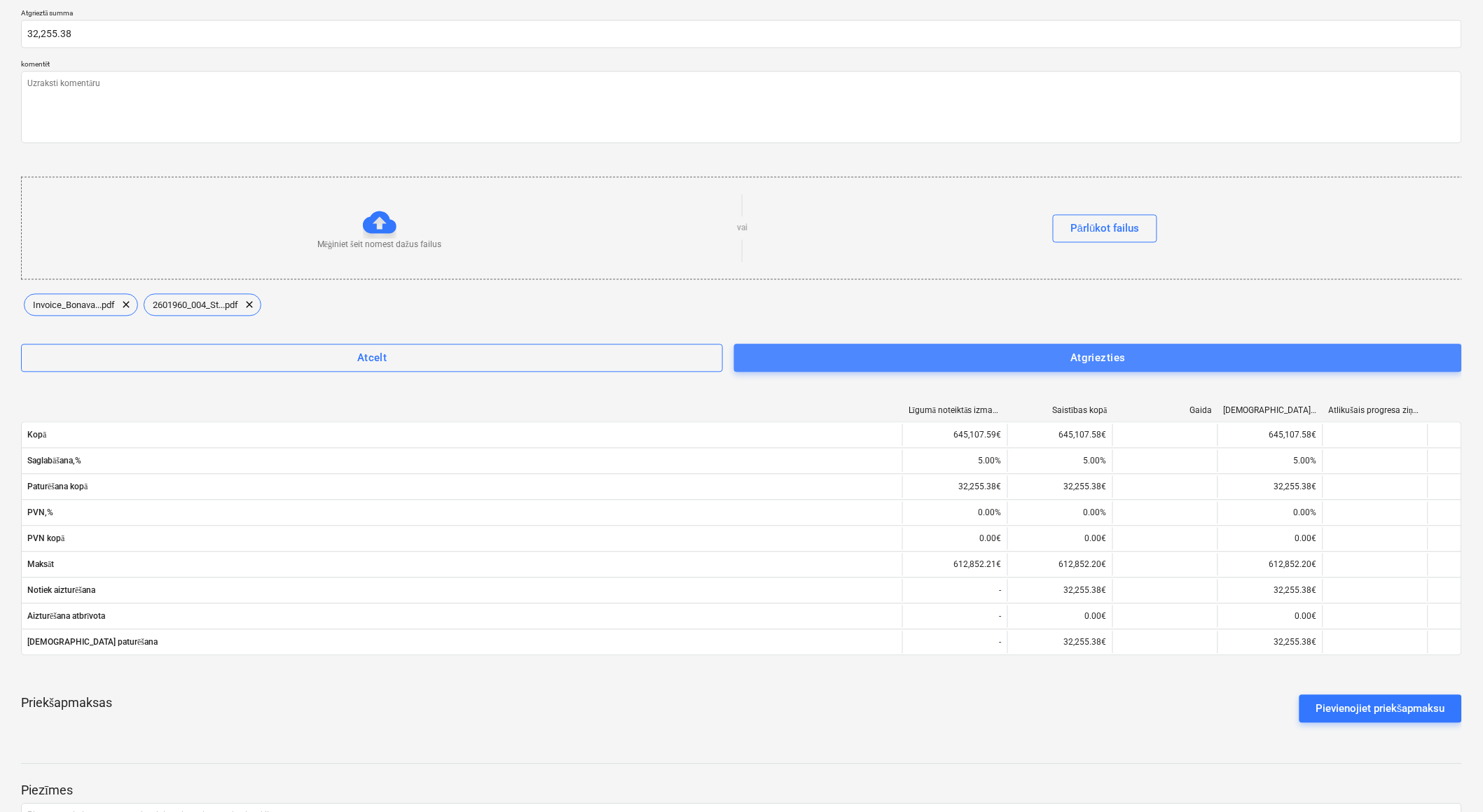
click at [941, 357] on span "Atgriezties" at bounding box center [1098, 358] width 697 height 19
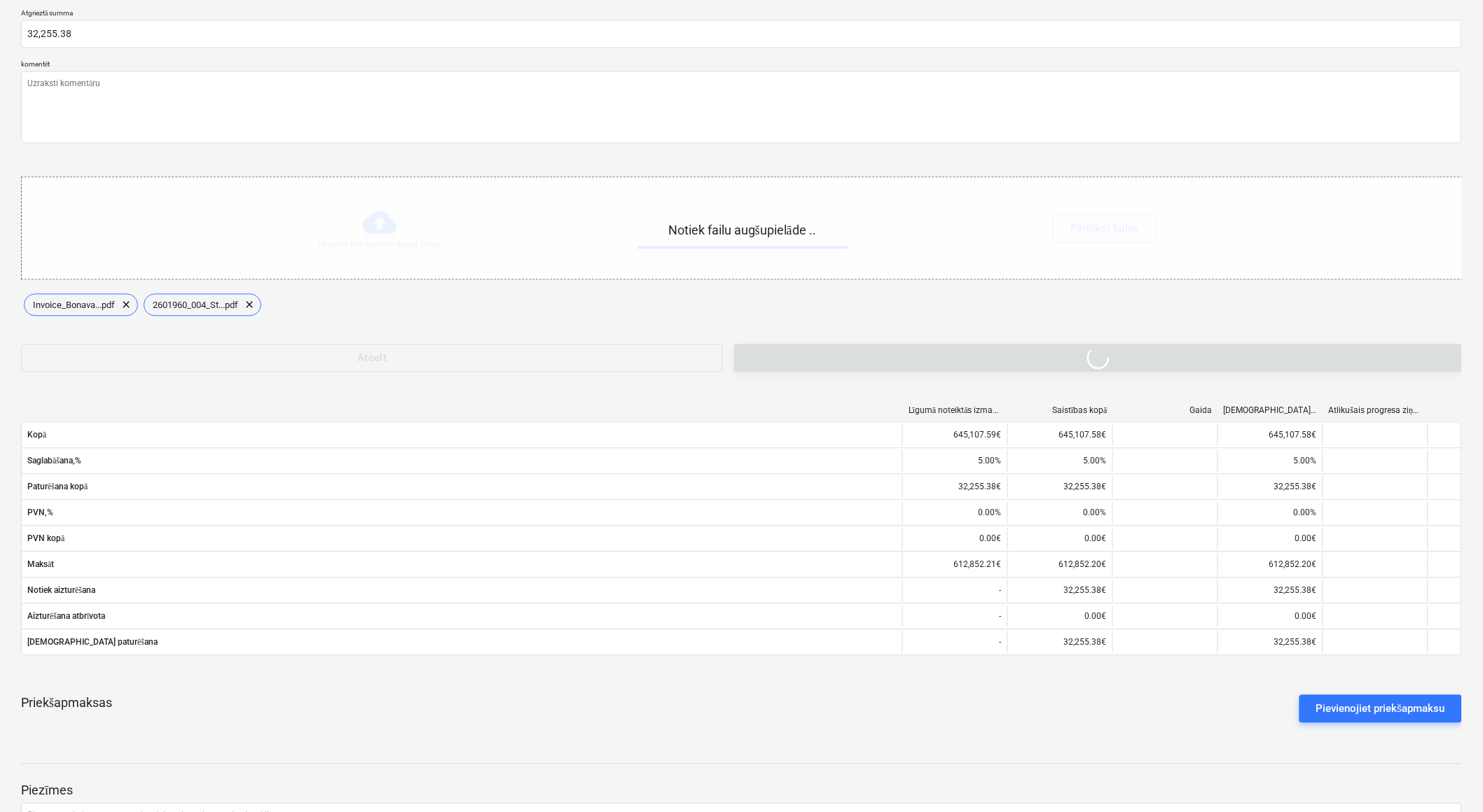
type textarea "x"
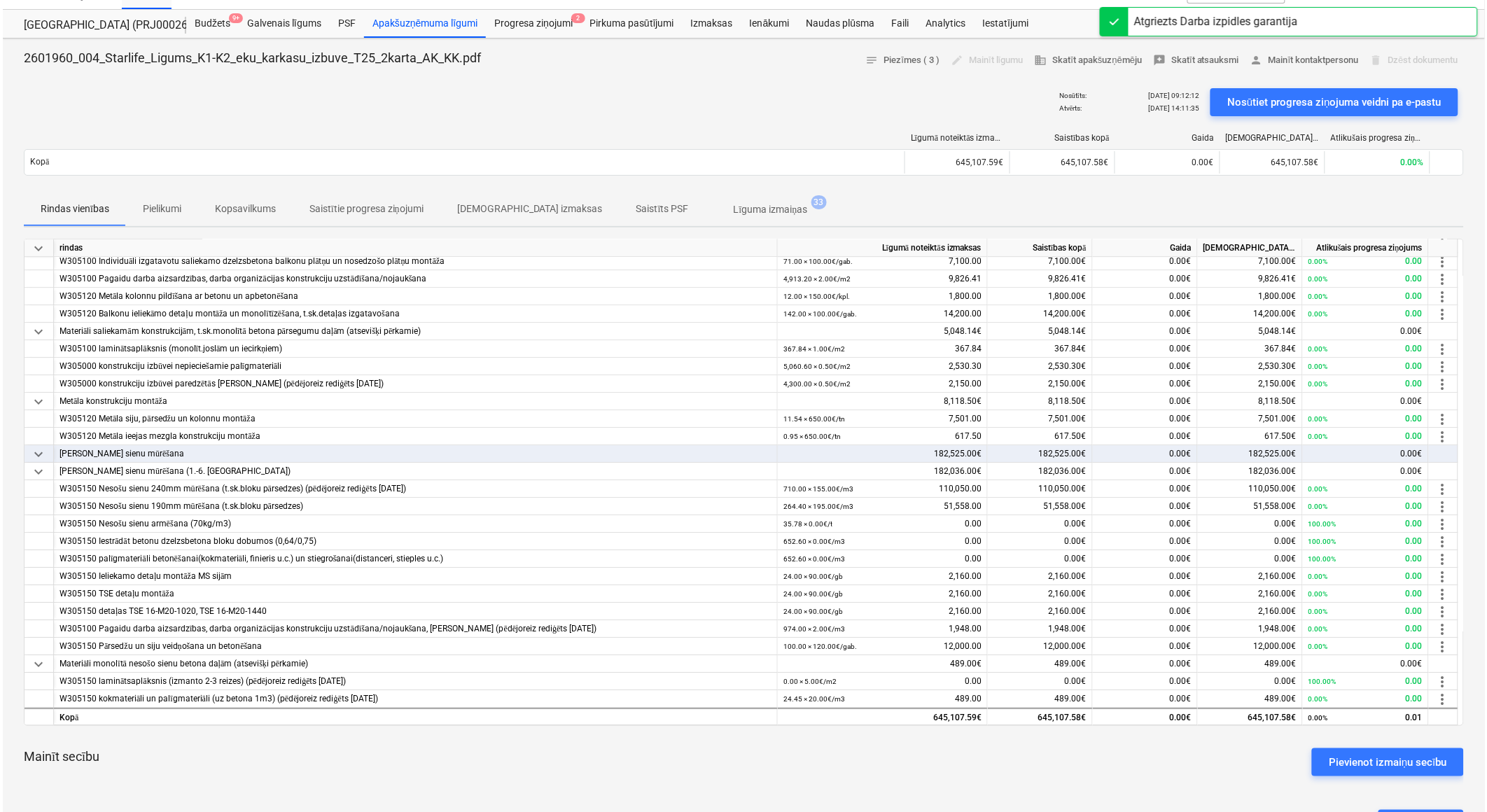
scroll to position [0, 0]
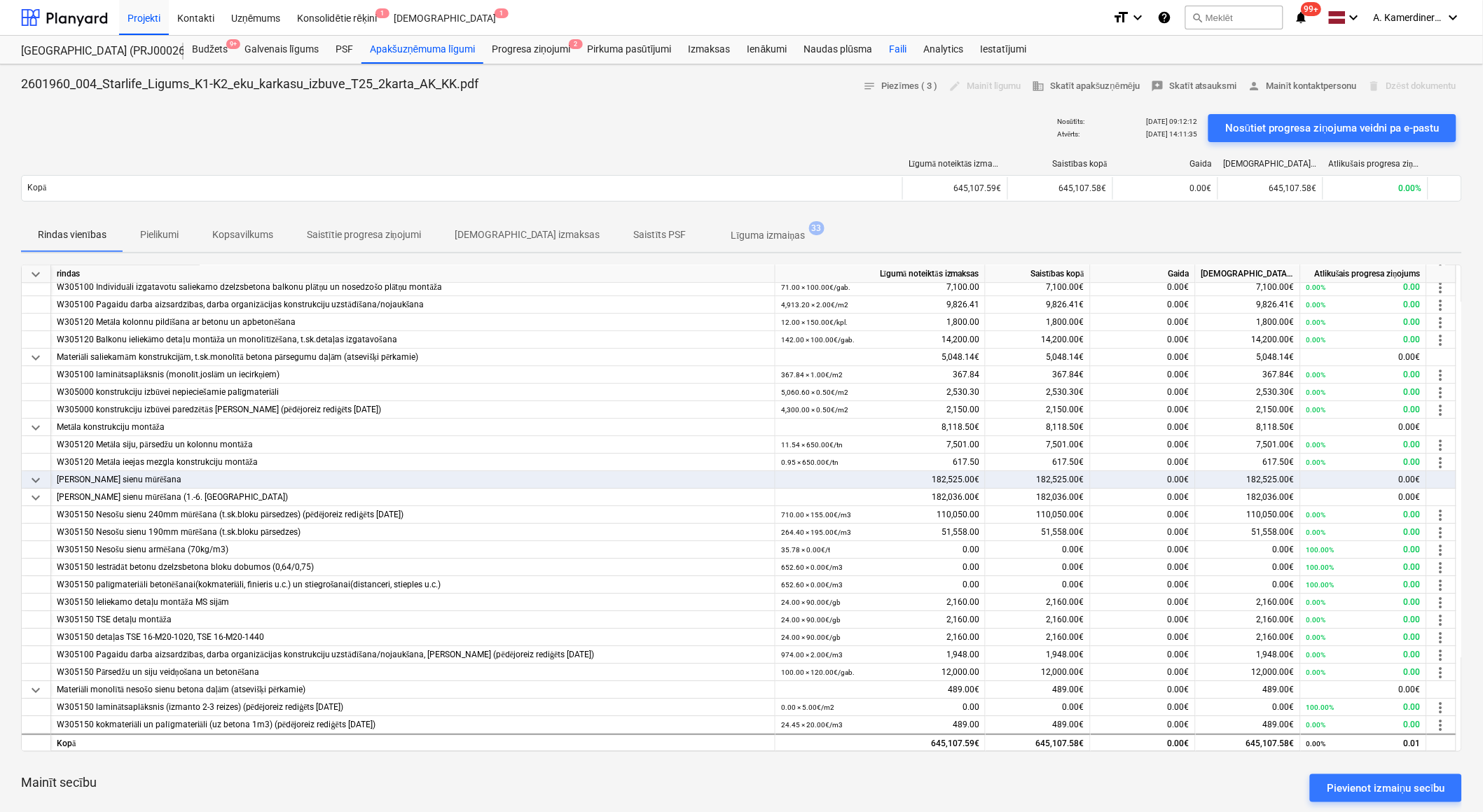
click at [885, 51] on div "Faili" at bounding box center [897, 49] width 35 height 28
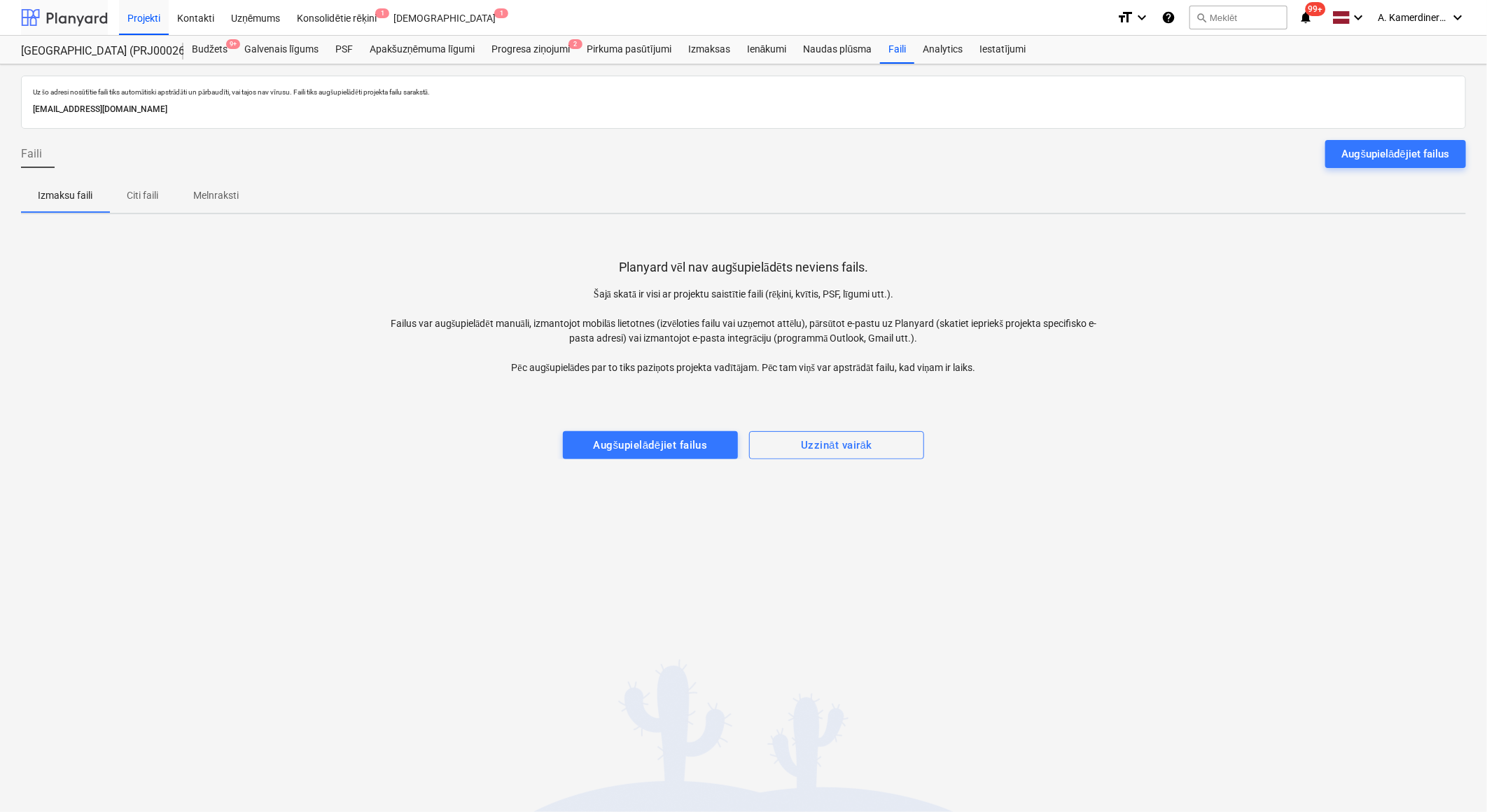
click at [80, 19] on div at bounding box center [64, 17] width 87 height 35
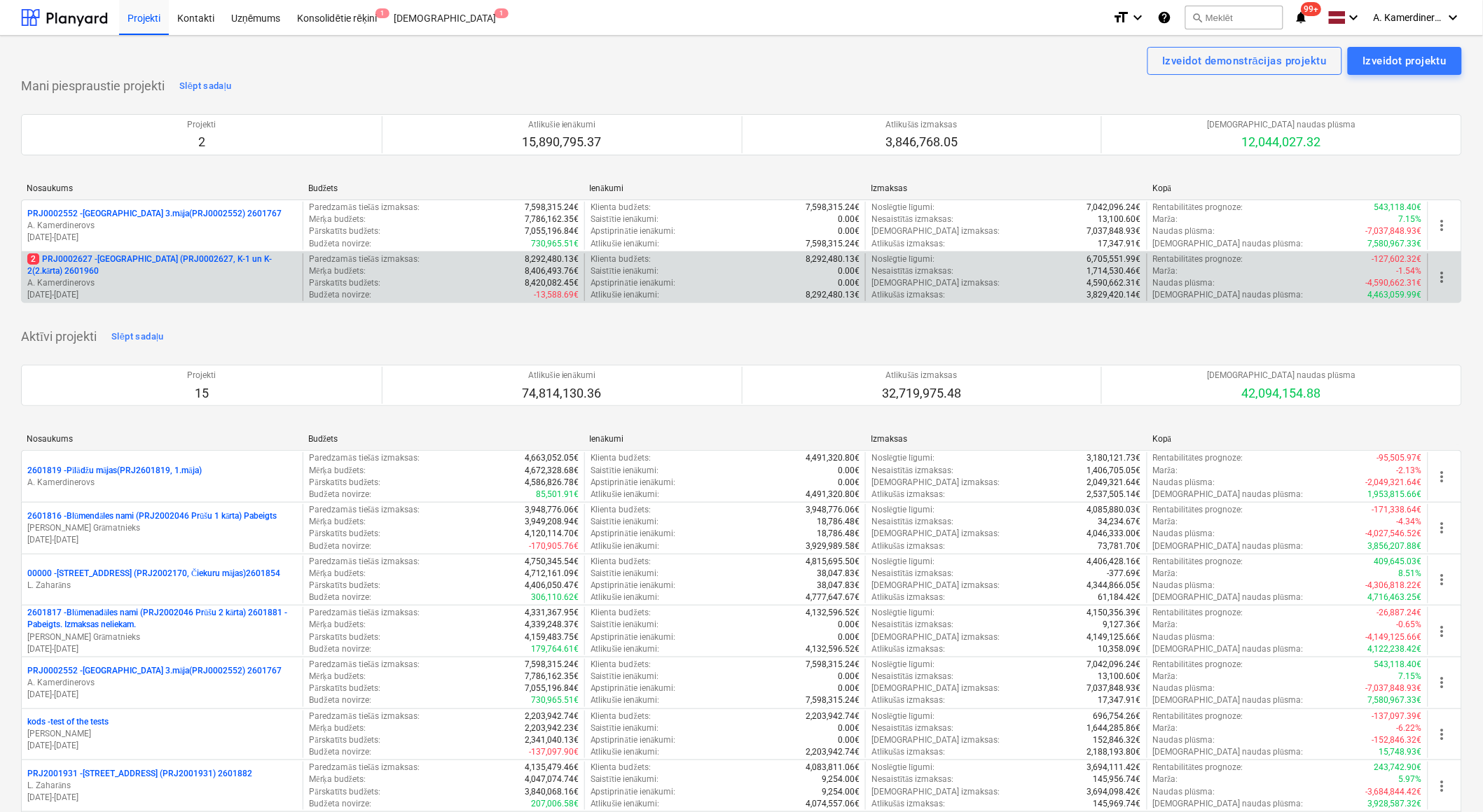
click at [173, 283] on p "A. Kamerdinerovs" at bounding box center [162, 283] width 270 height 12
